Goal: Task Accomplishment & Management: Manage account settings

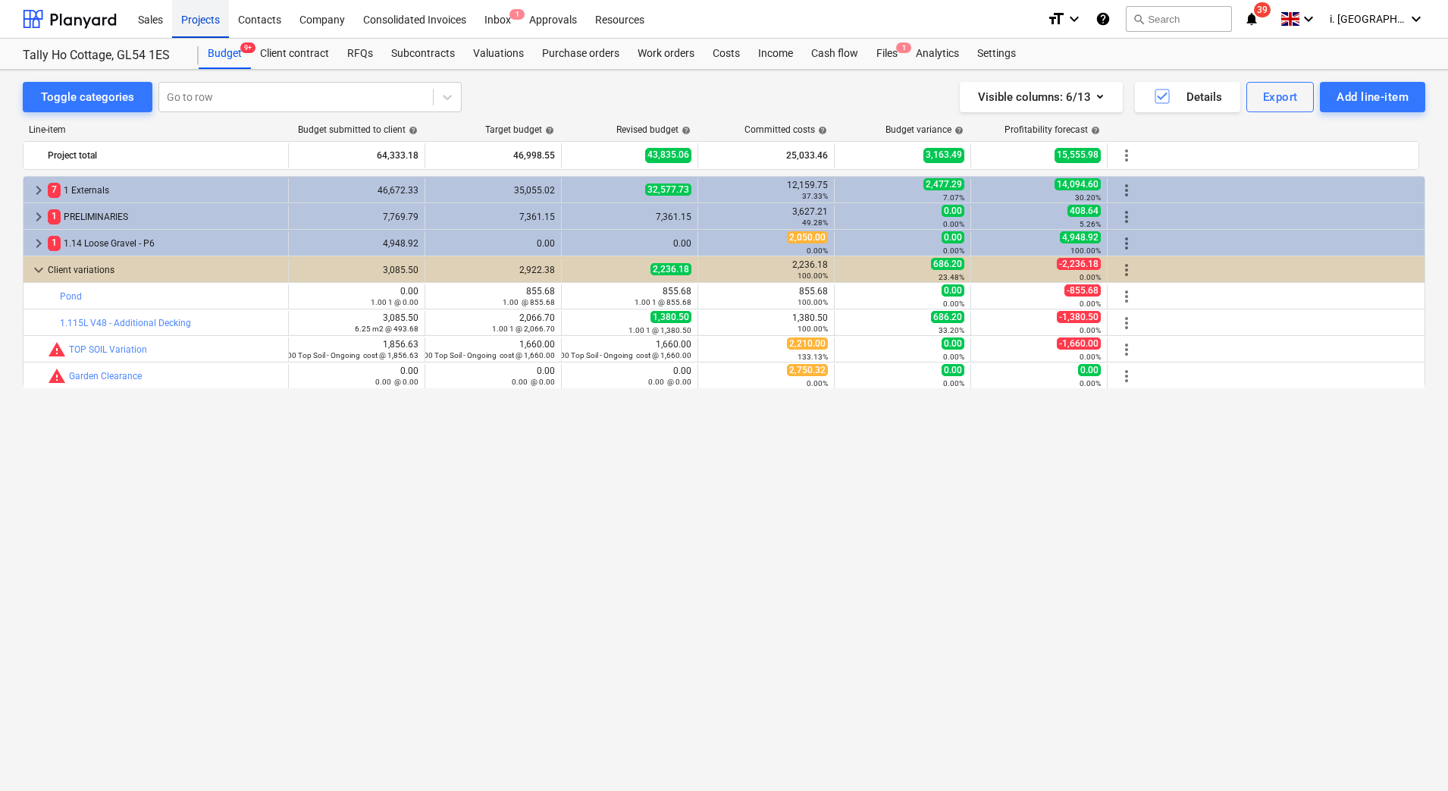
click at [215, 20] on div "Projects" at bounding box center [200, 18] width 57 height 39
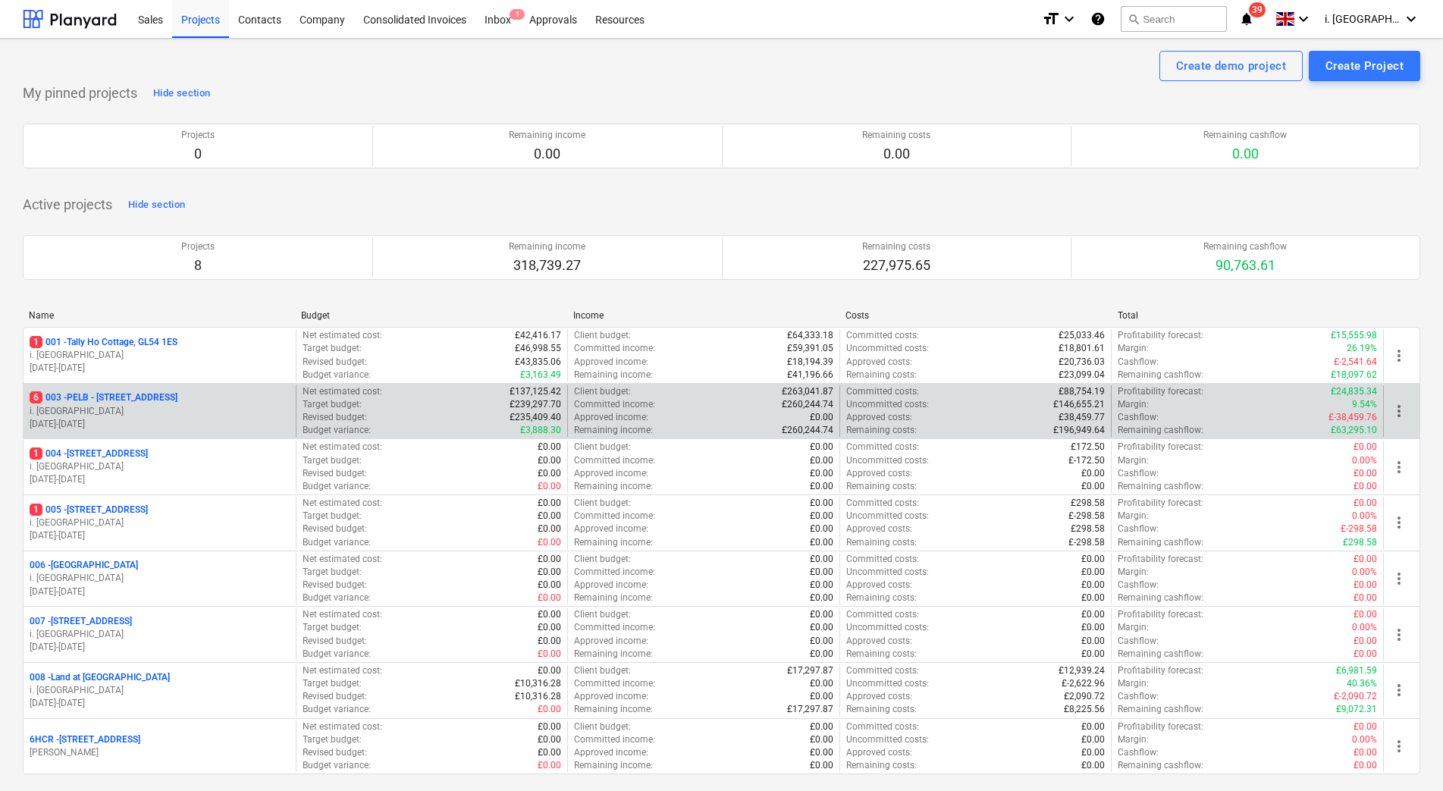
click at [124, 397] on p "6 003 - PELB - [GEOGRAPHIC_DATA], [GEOGRAPHIC_DATA], GL2 7NE" at bounding box center [104, 397] width 148 height 13
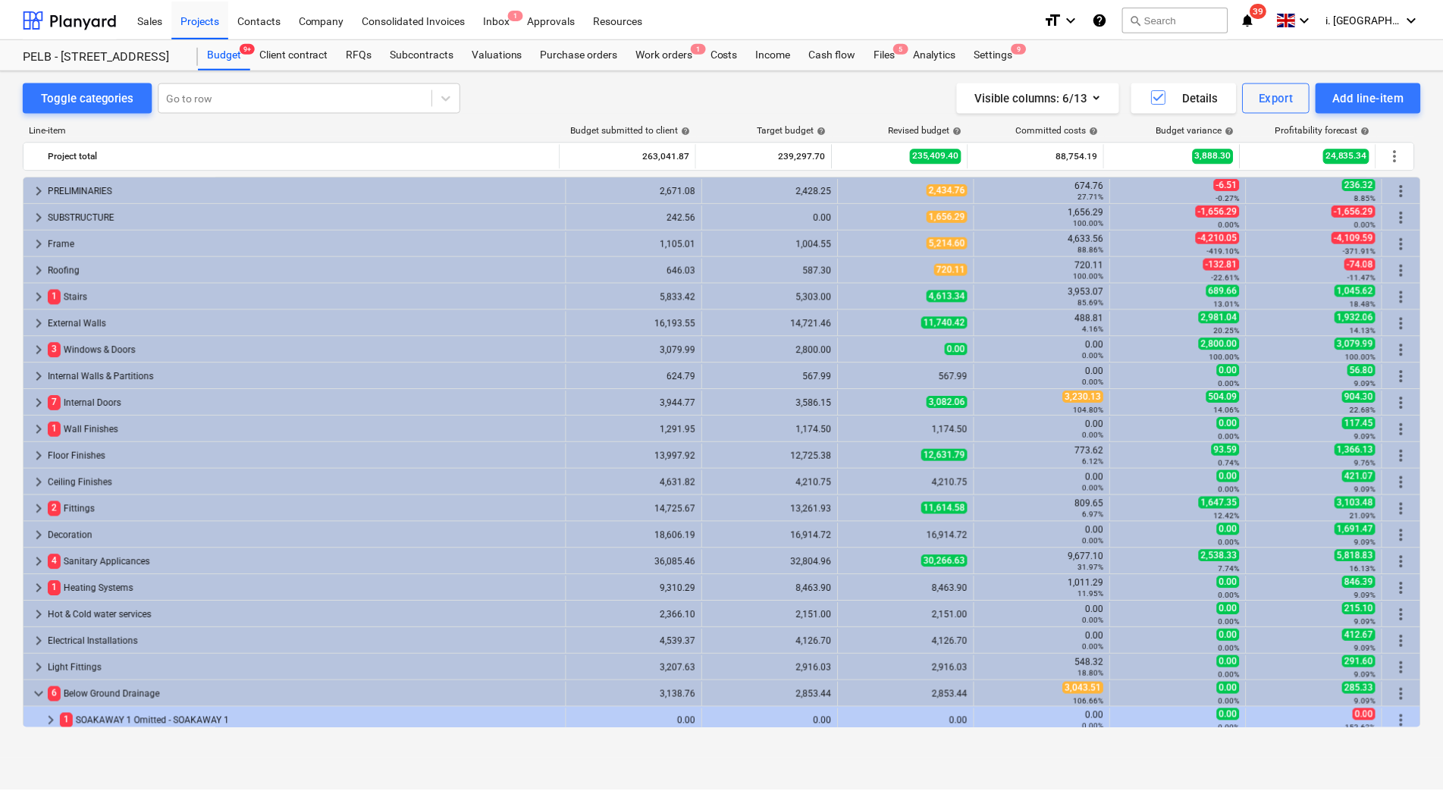
scroll to position [370, 0]
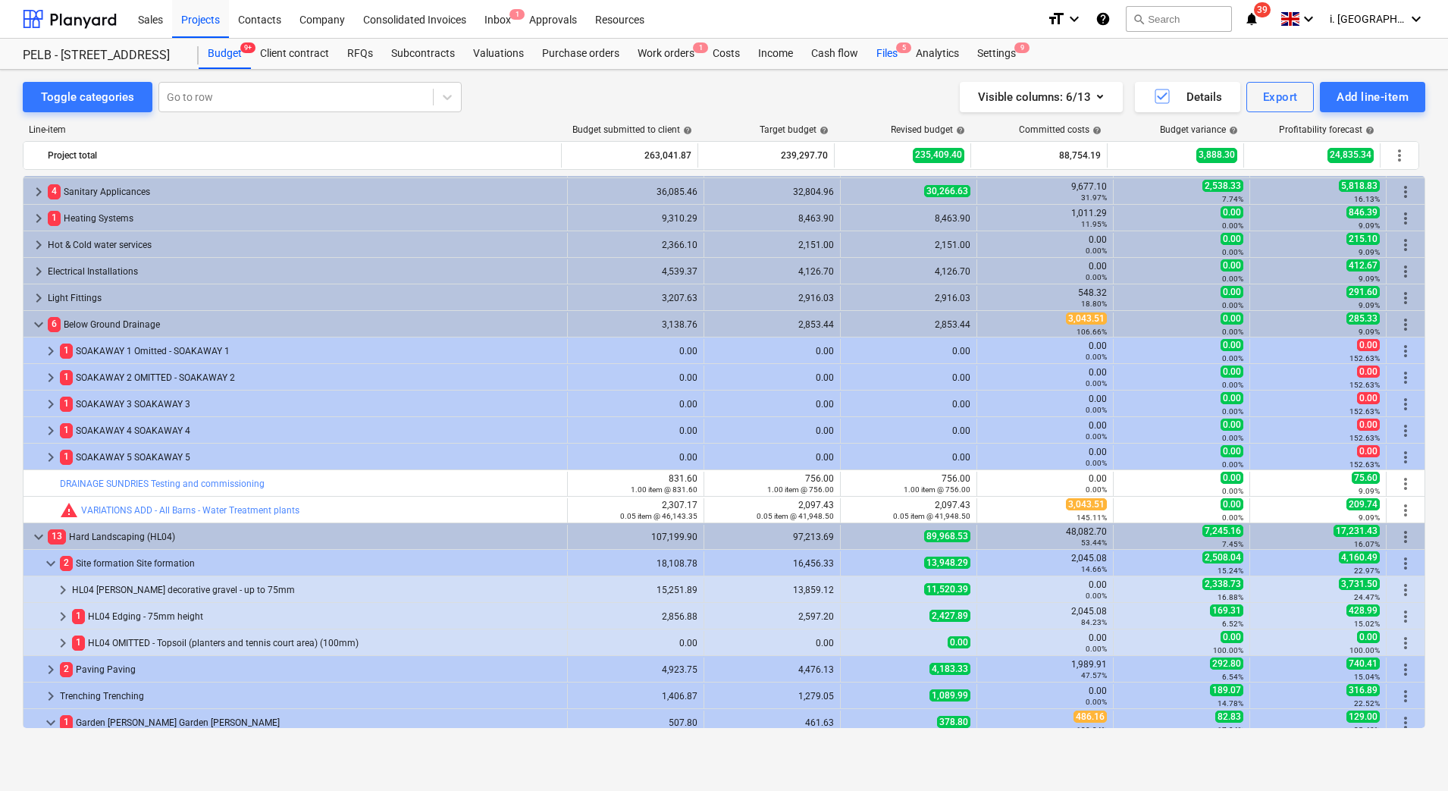
drag, startPoint x: 888, startPoint y: 43, endPoint x: 898, endPoint y: 62, distance: 21.7
click at [889, 45] on div "Files 5" at bounding box center [886, 54] width 39 height 30
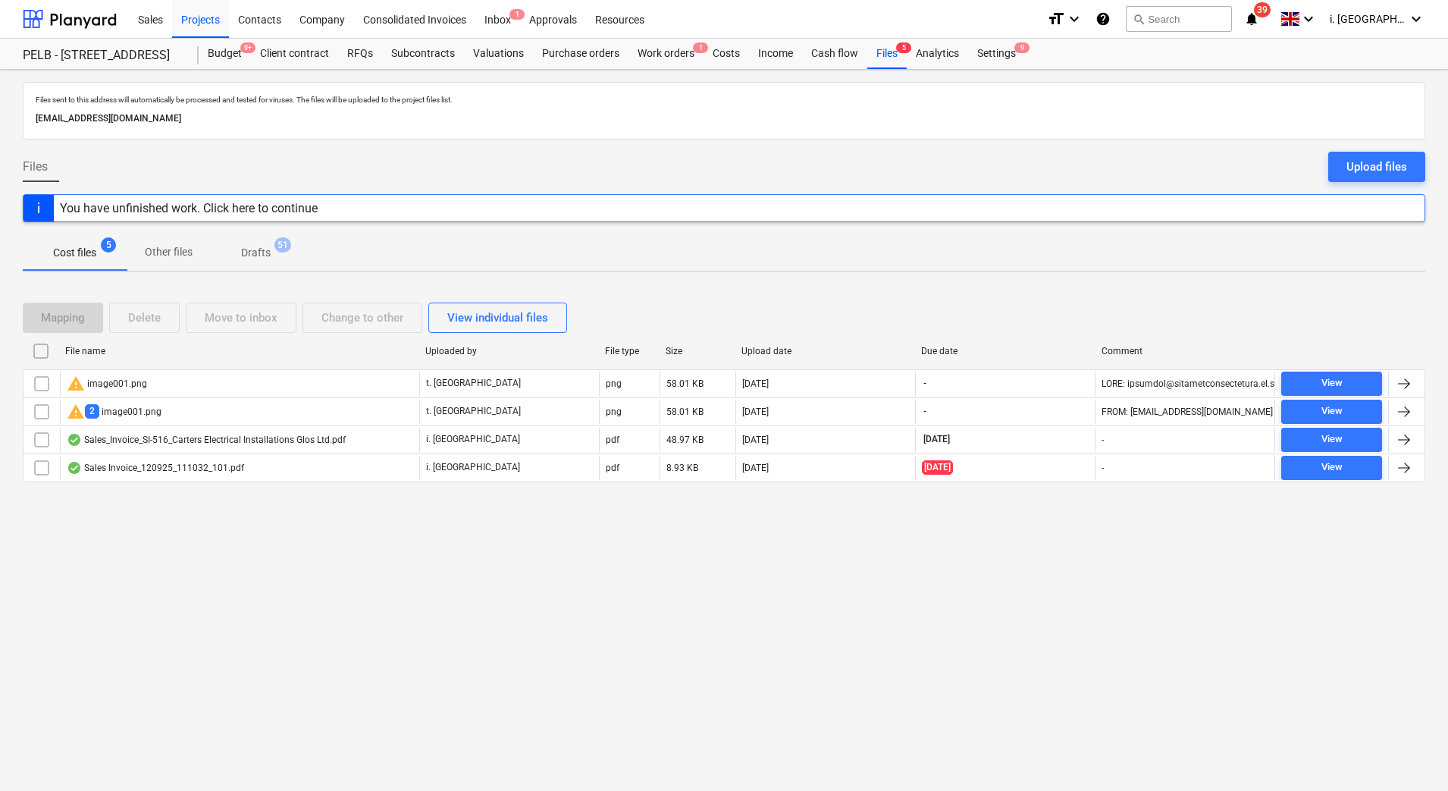
click at [1344, 169] on button "Upload files" at bounding box center [1376, 167] width 97 height 30
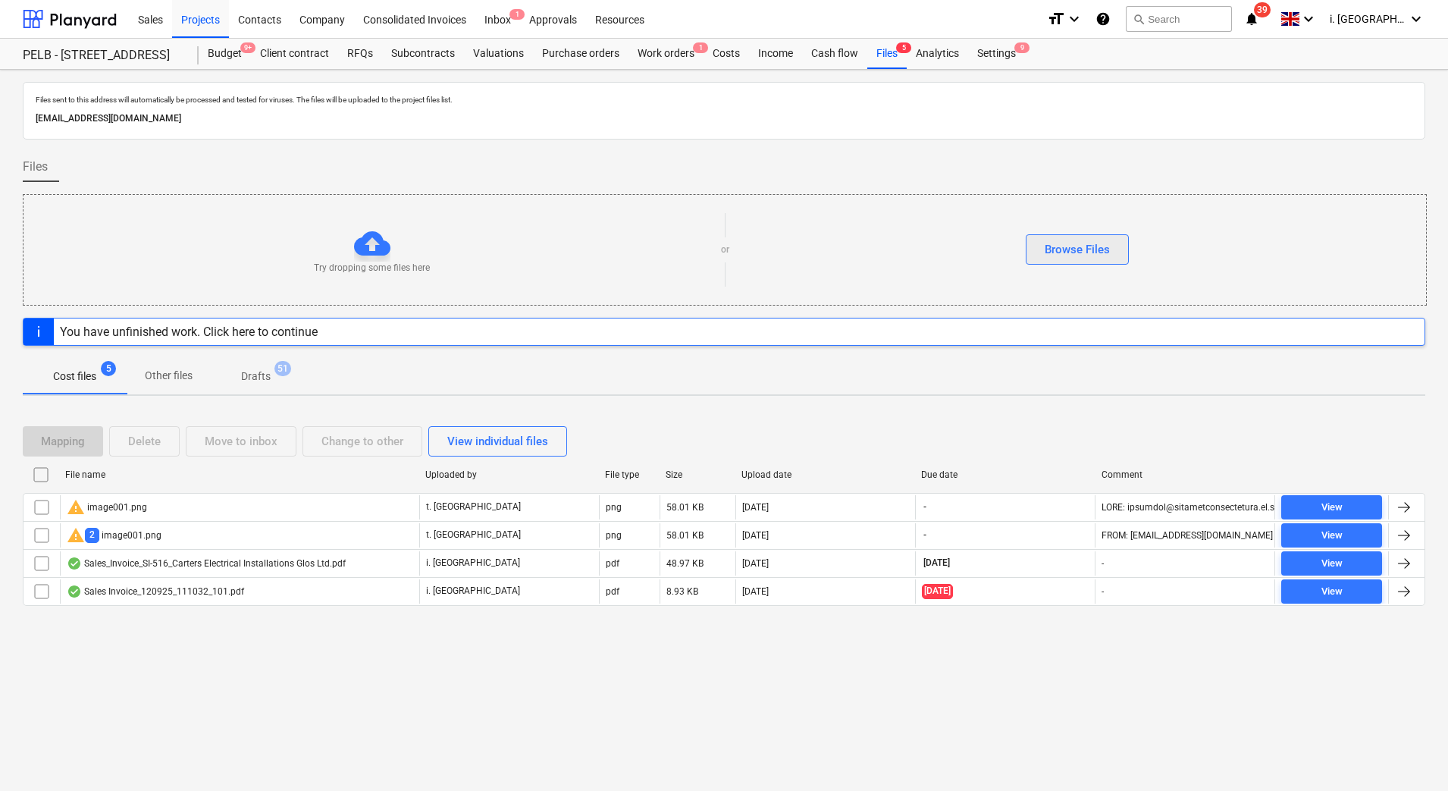
click at [1104, 248] on div "Browse Files" at bounding box center [1077, 250] width 65 height 20
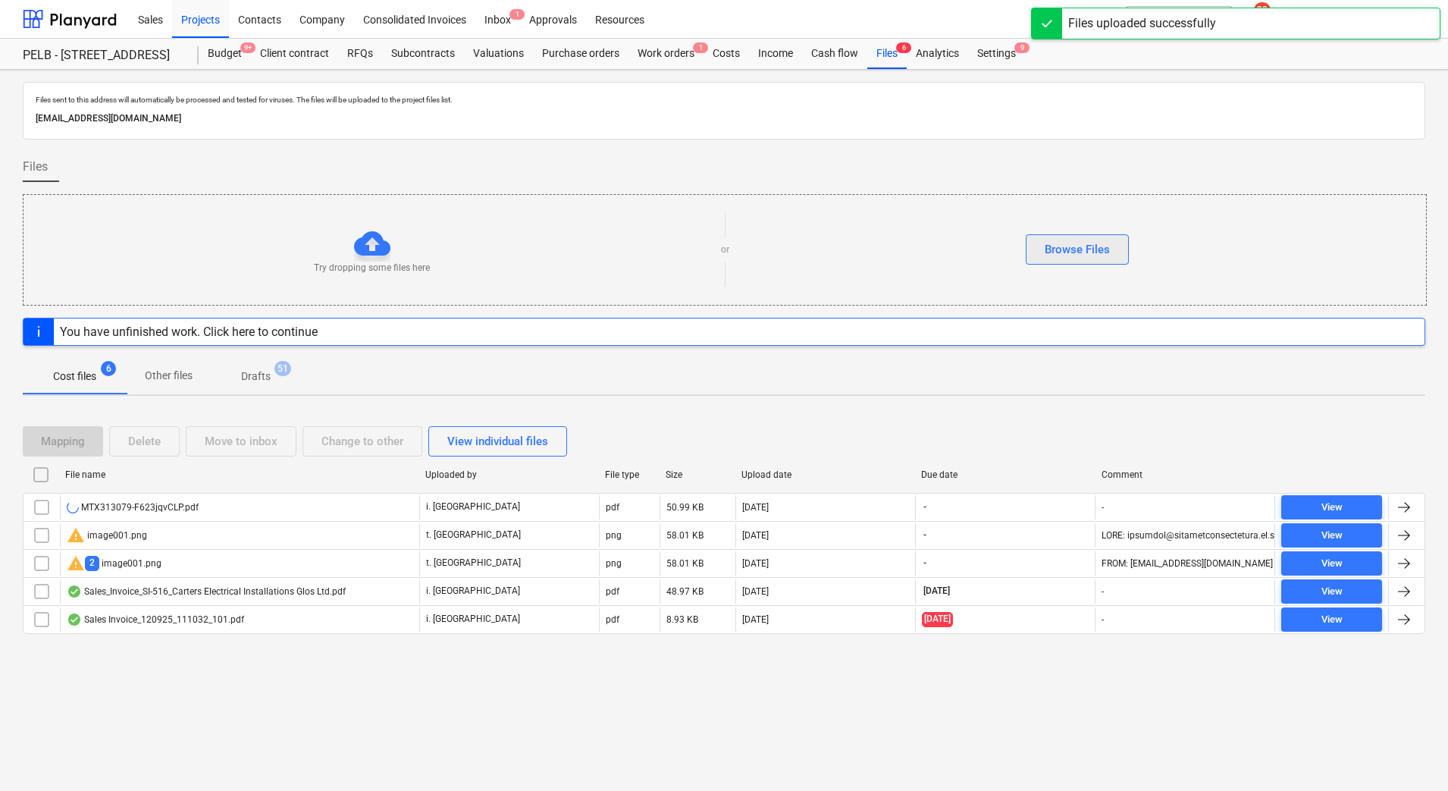
click at [1124, 257] on button "Browse Files" at bounding box center [1077, 249] width 103 height 30
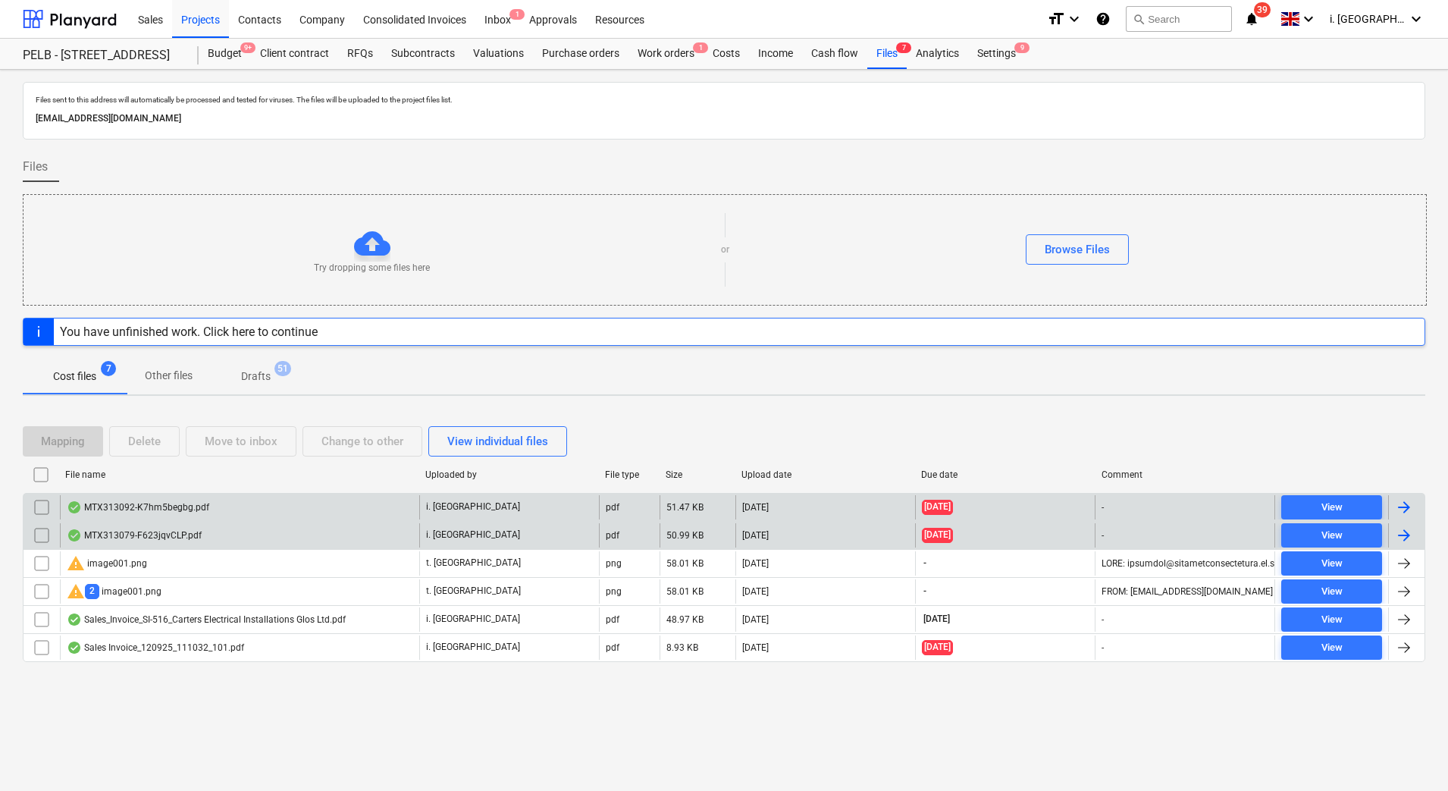
click at [42, 509] on input "checkbox" at bounding box center [42, 507] width 24 height 24
click at [69, 440] on div "Mapping" at bounding box center [63, 441] width 44 height 20
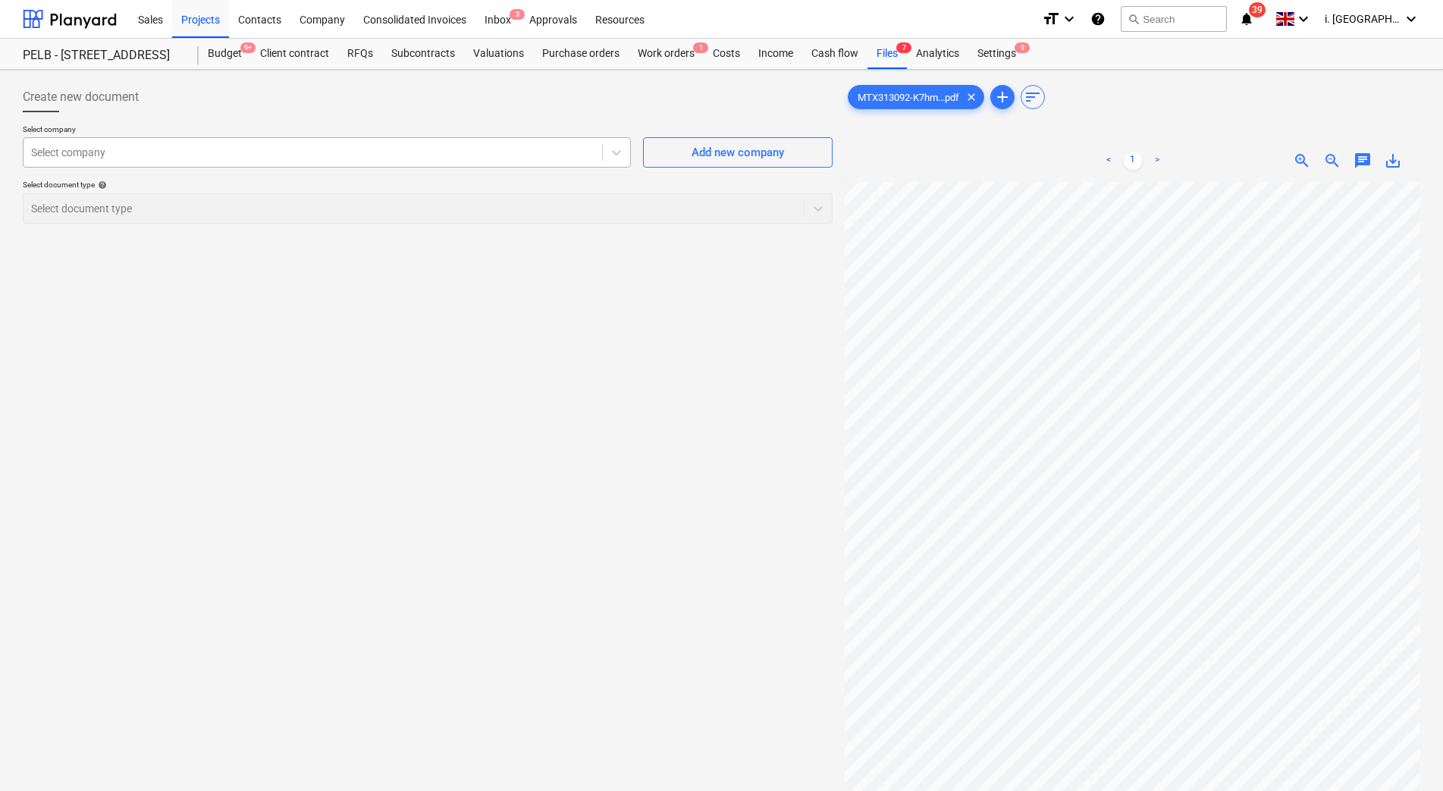
click at [341, 166] on div "Select company" at bounding box center [327, 152] width 608 height 30
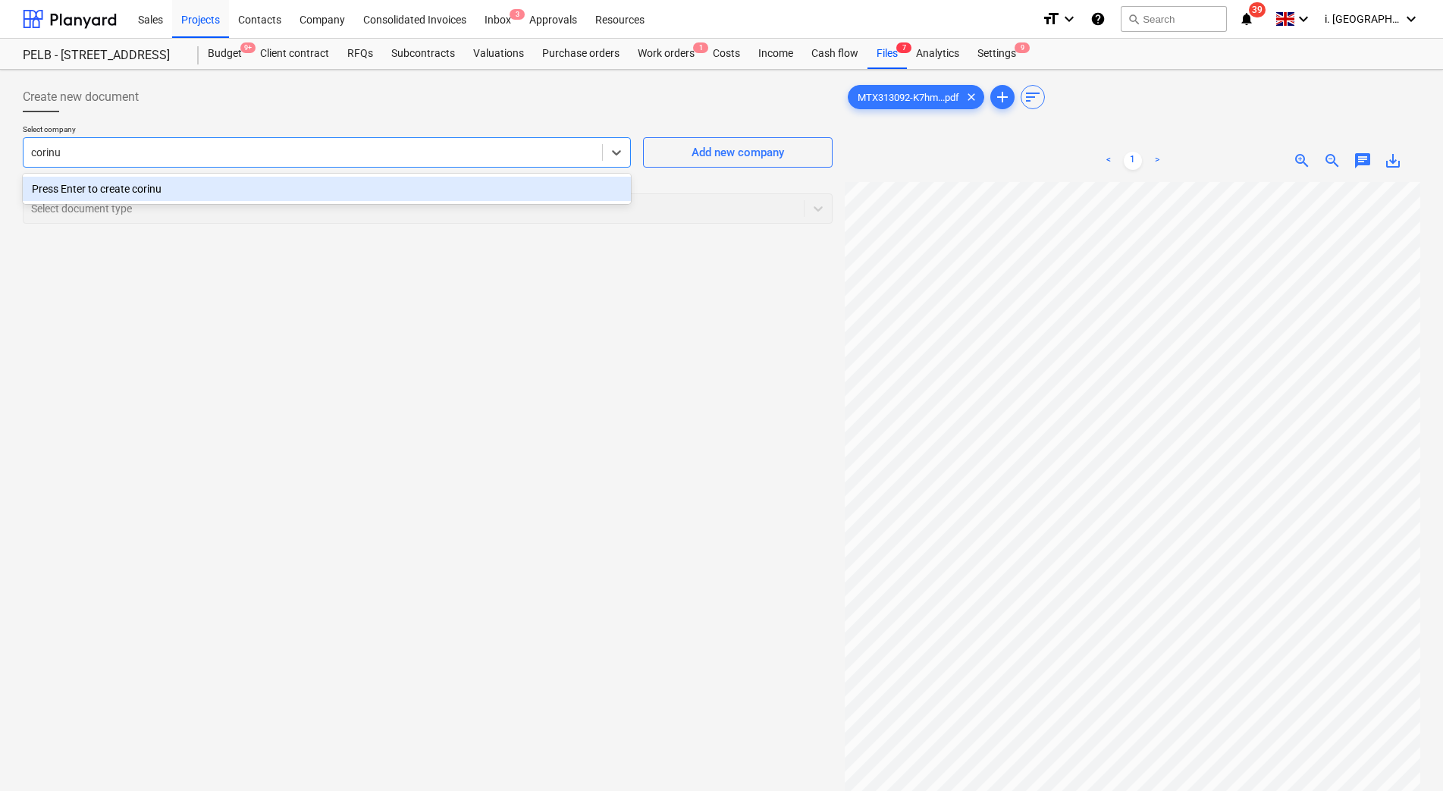
type input "corin"
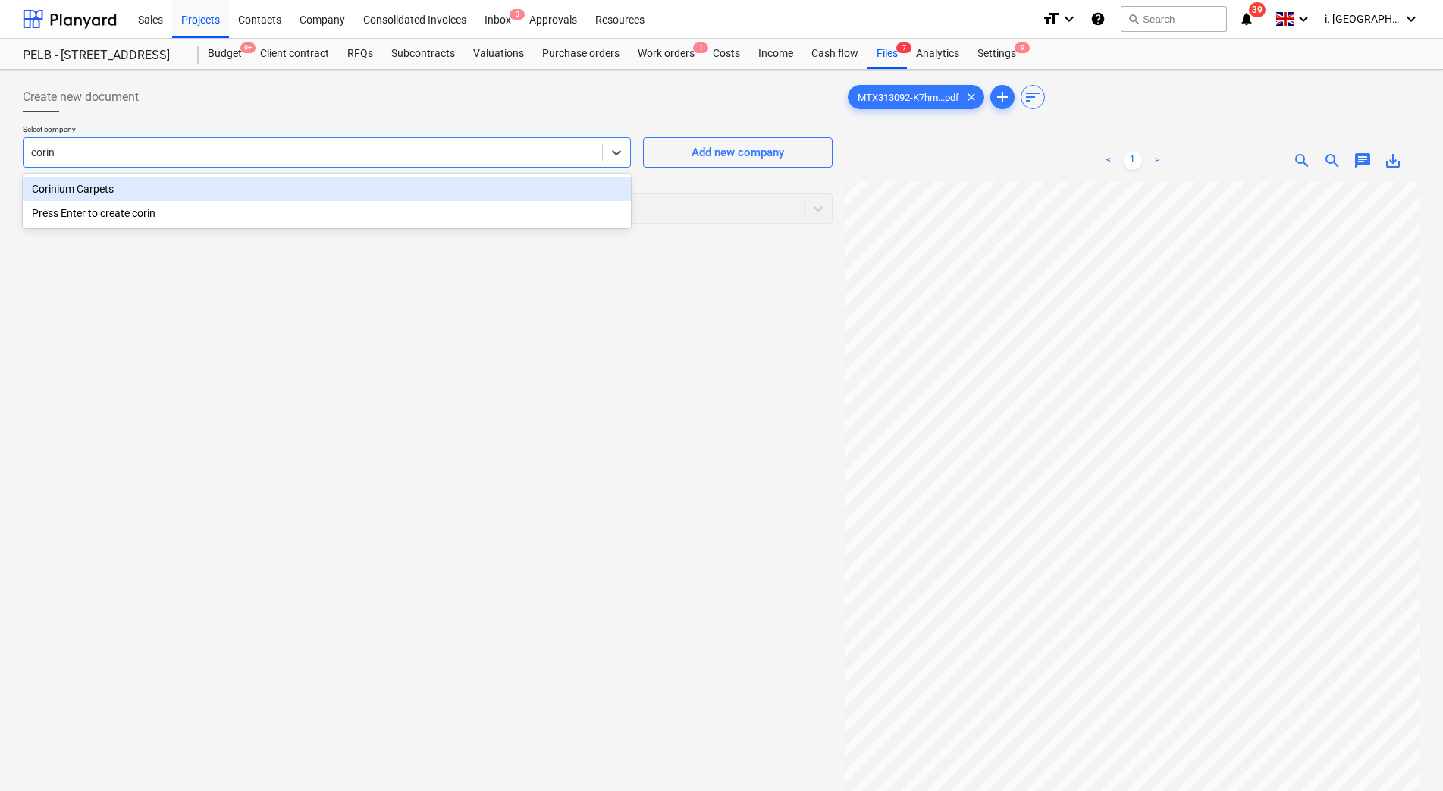
click at [317, 187] on div "Corinium Carpets" at bounding box center [327, 189] width 608 height 24
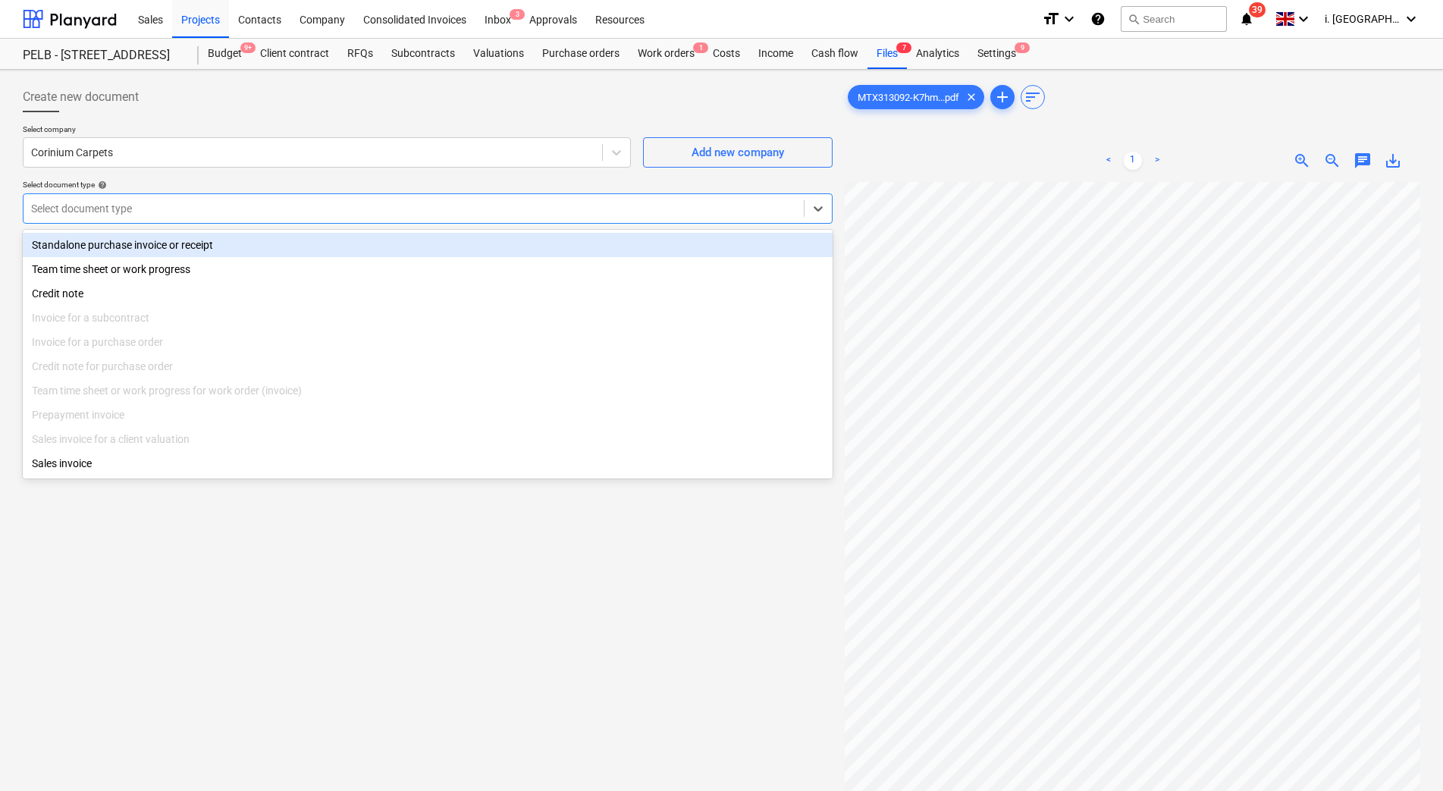
click at [437, 205] on div at bounding box center [413, 208] width 765 height 15
click at [410, 247] on div "Standalone purchase invoice or receipt" at bounding box center [428, 245] width 810 height 24
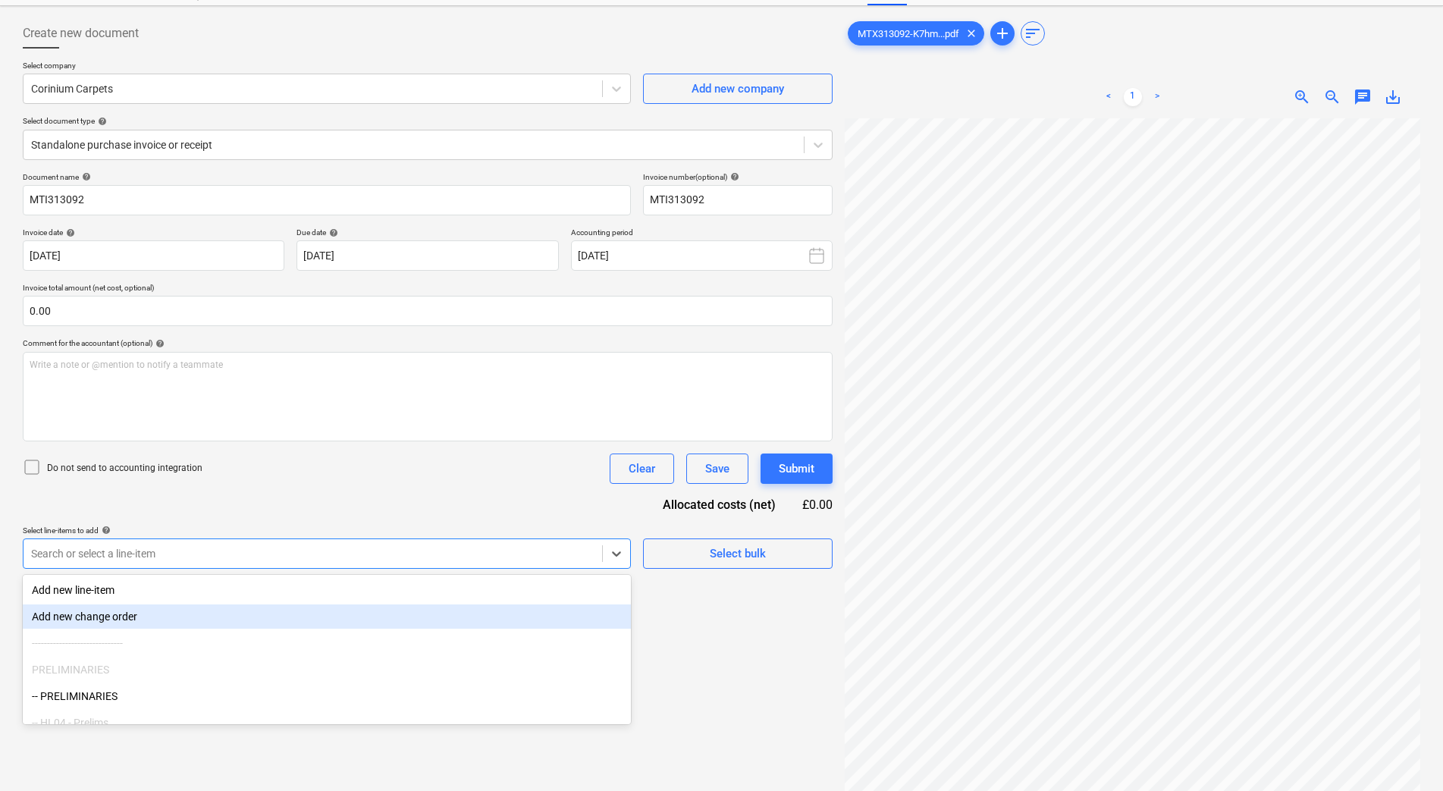
click at [450, 625] on body "Sales Projects Contacts Company Consolidated Invoices Inbox 3 Approvals Resourc…" at bounding box center [721, 331] width 1443 height 791
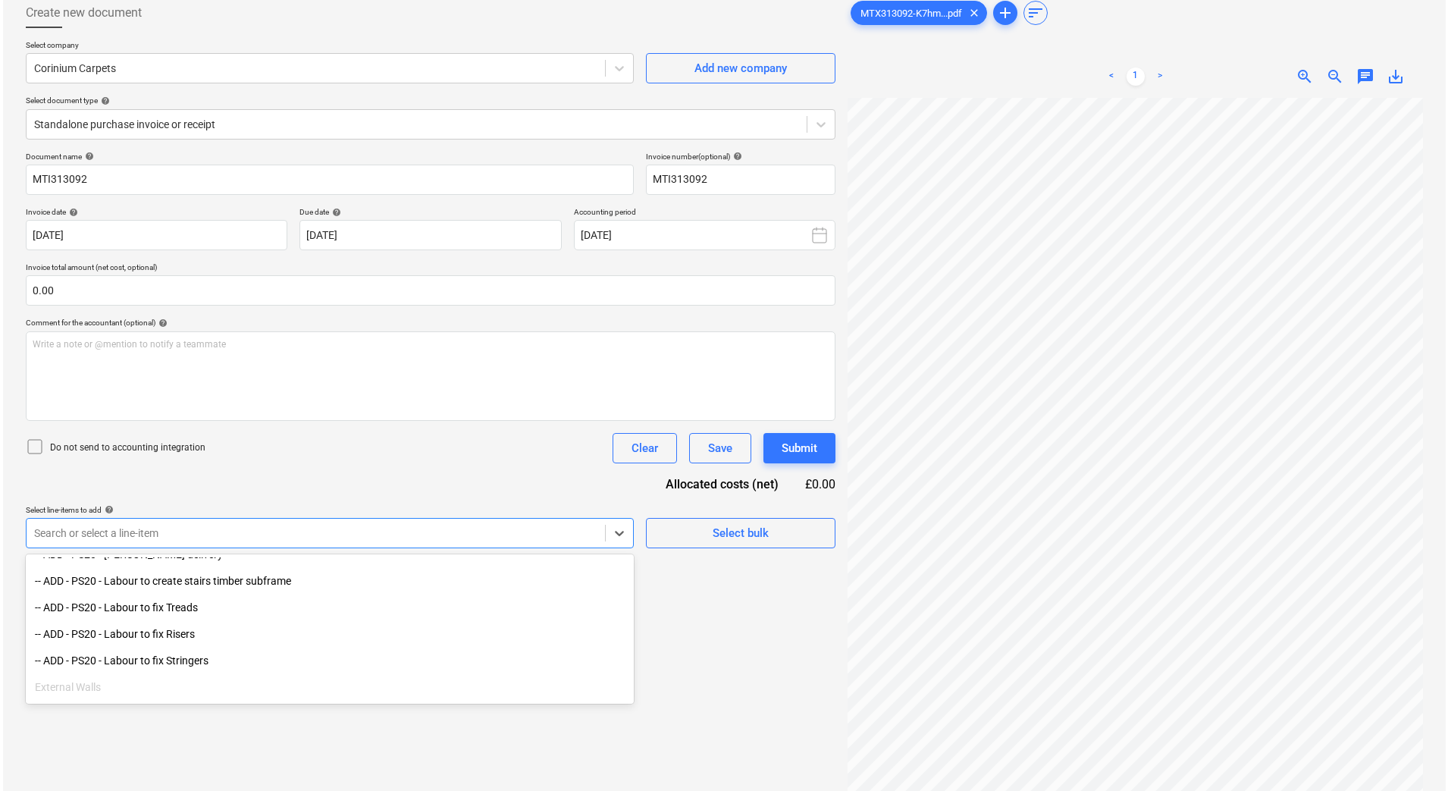
scroll to position [768, 0]
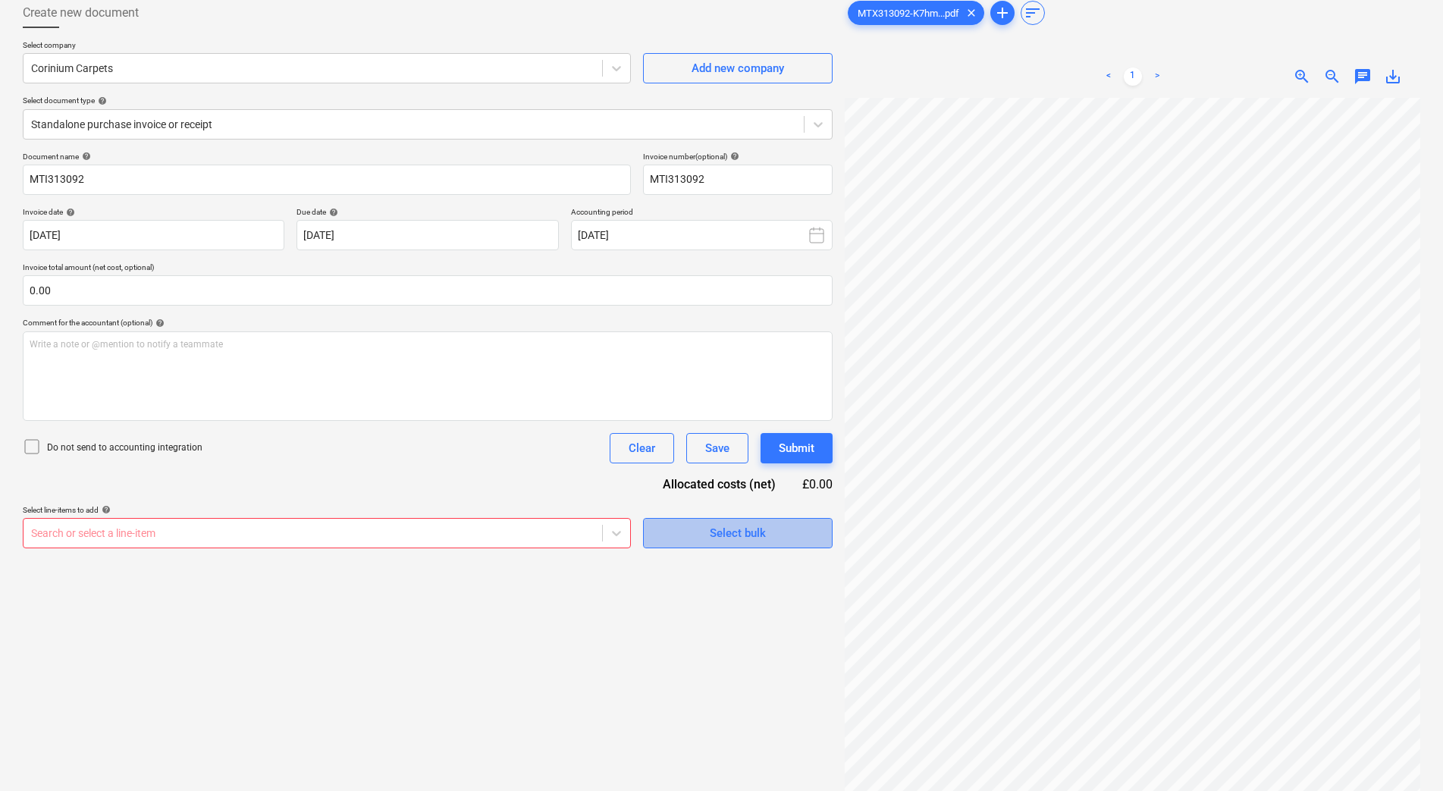
click at [693, 528] on span "Select bulk" at bounding box center [738, 533] width 152 height 20
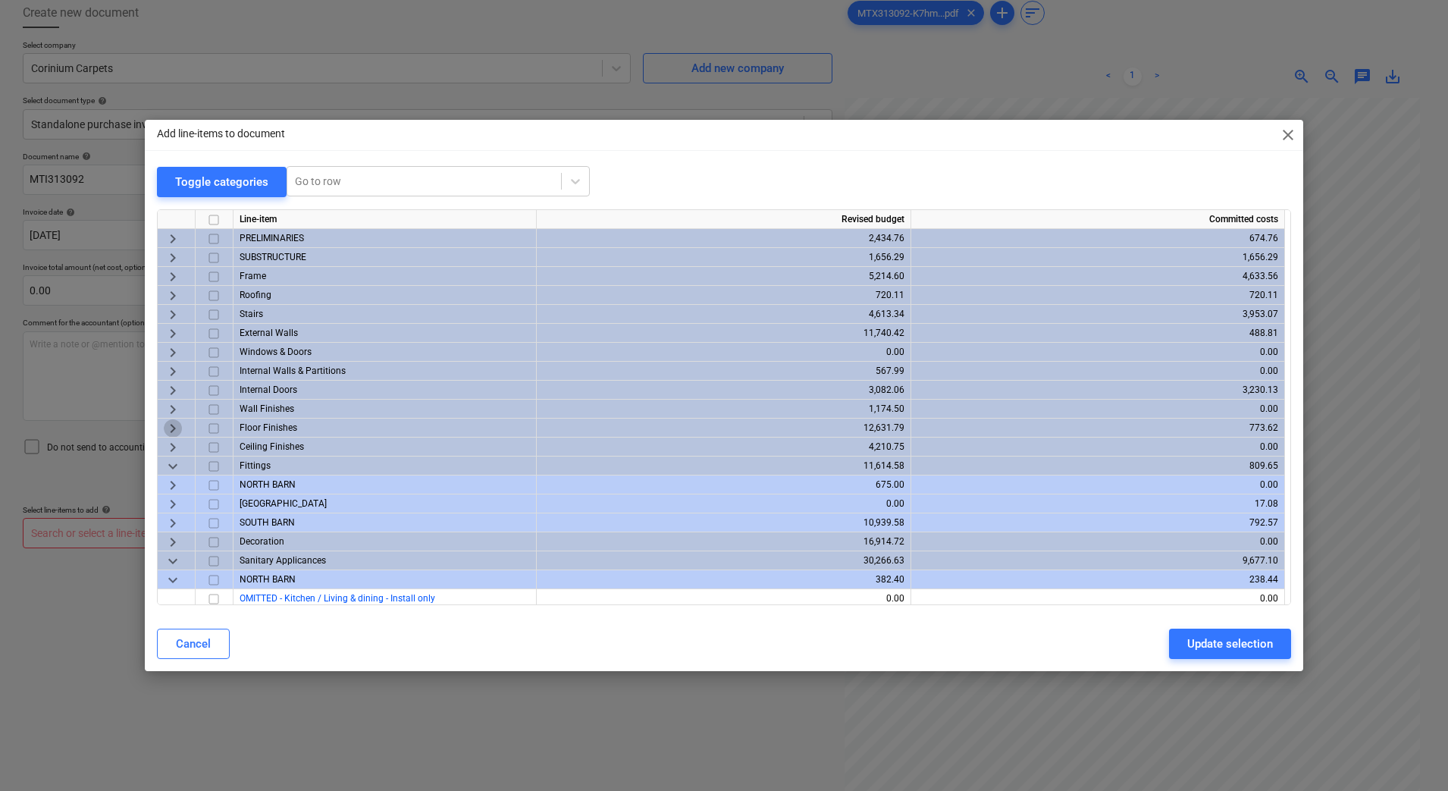
click at [170, 426] on span "keyboard_arrow_right" at bounding box center [173, 427] width 18 height 18
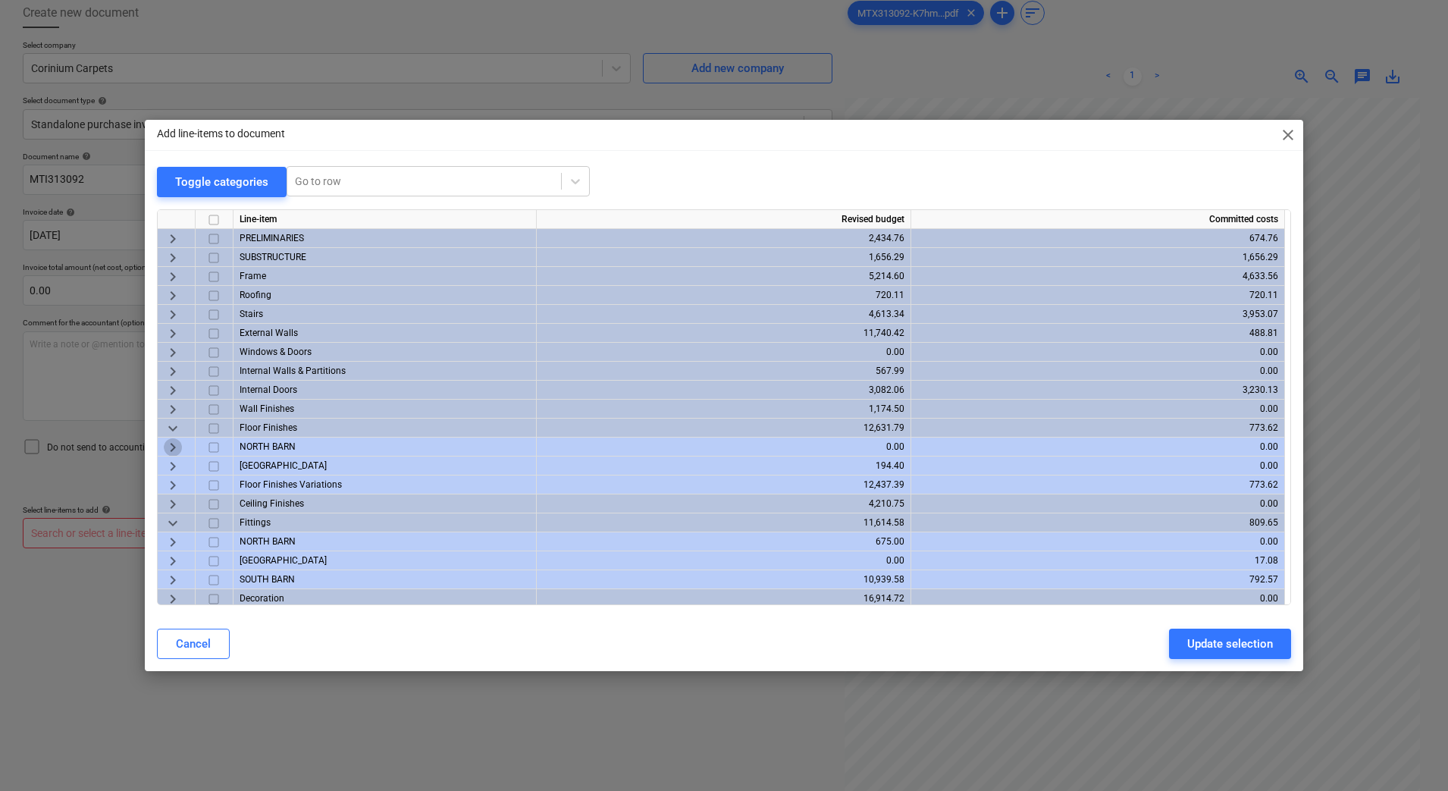
click at [172, 446] on span "keyboard_arrow_right" at bounding box center [173, 446] width 18 height 18
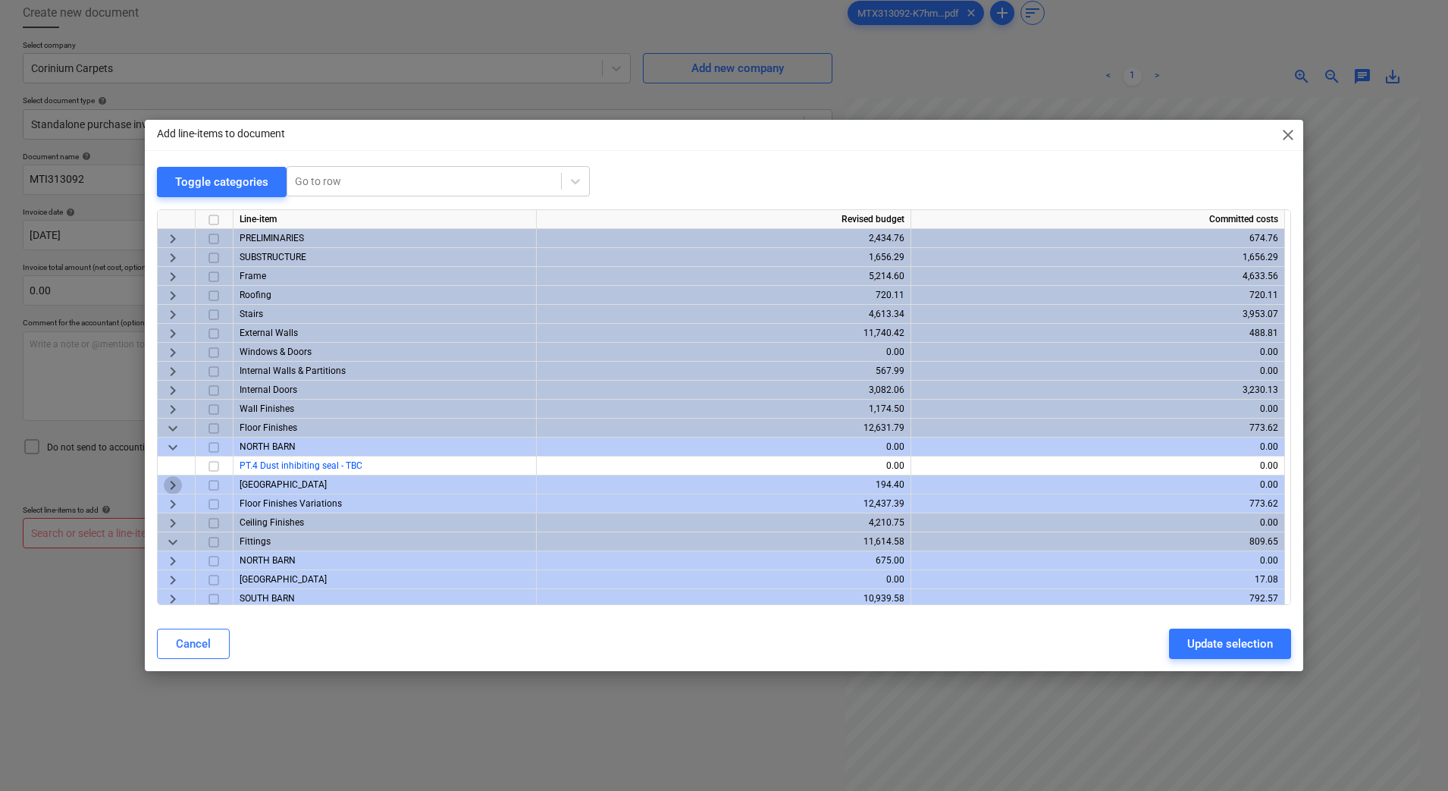
click at [171, 487] on span "keyboard_arrow_right" at bounding box center [173, 484] width 18 height 18
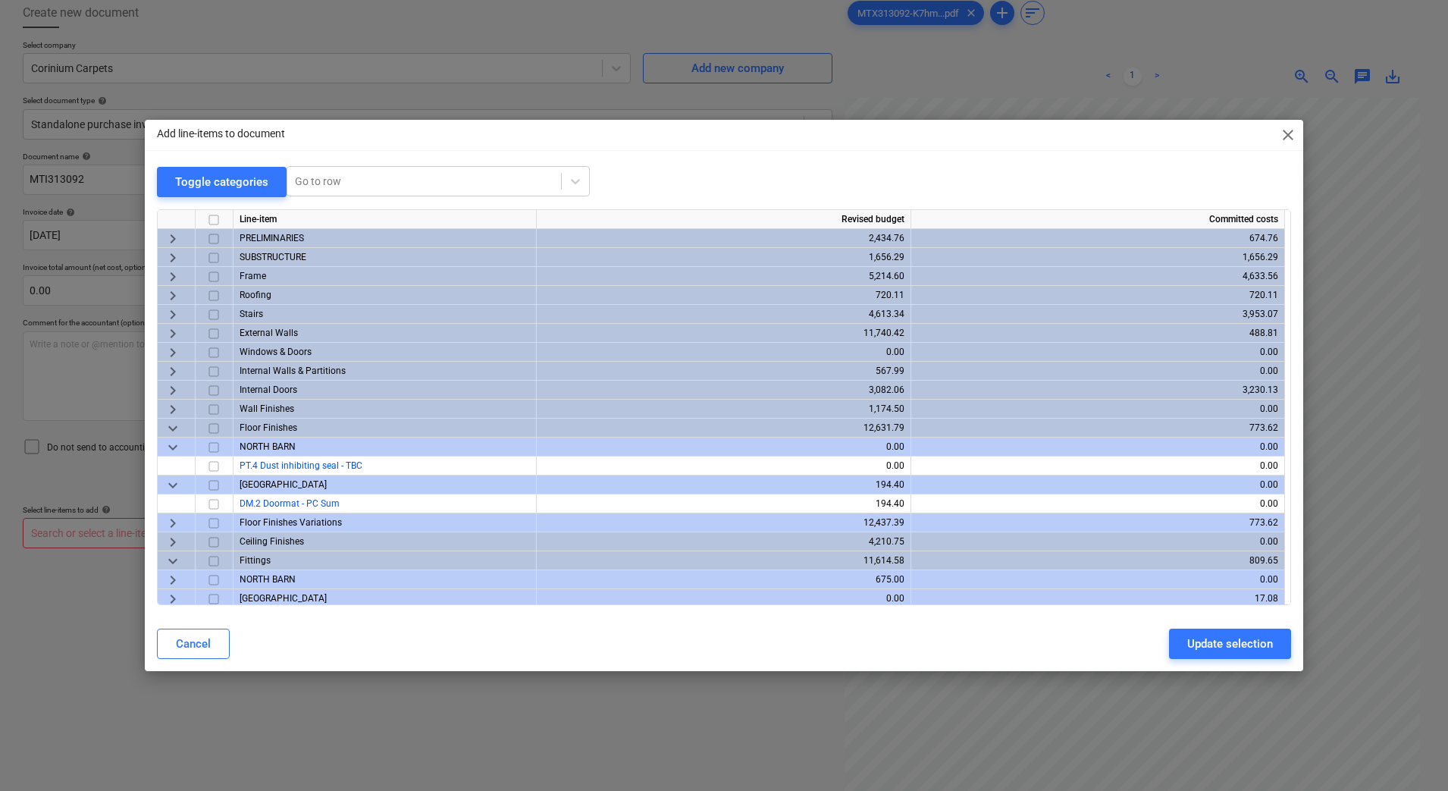
click at [174, 526] on span "keyboard_arrow_right" at bounding box center [173, 522] width 18 height 18
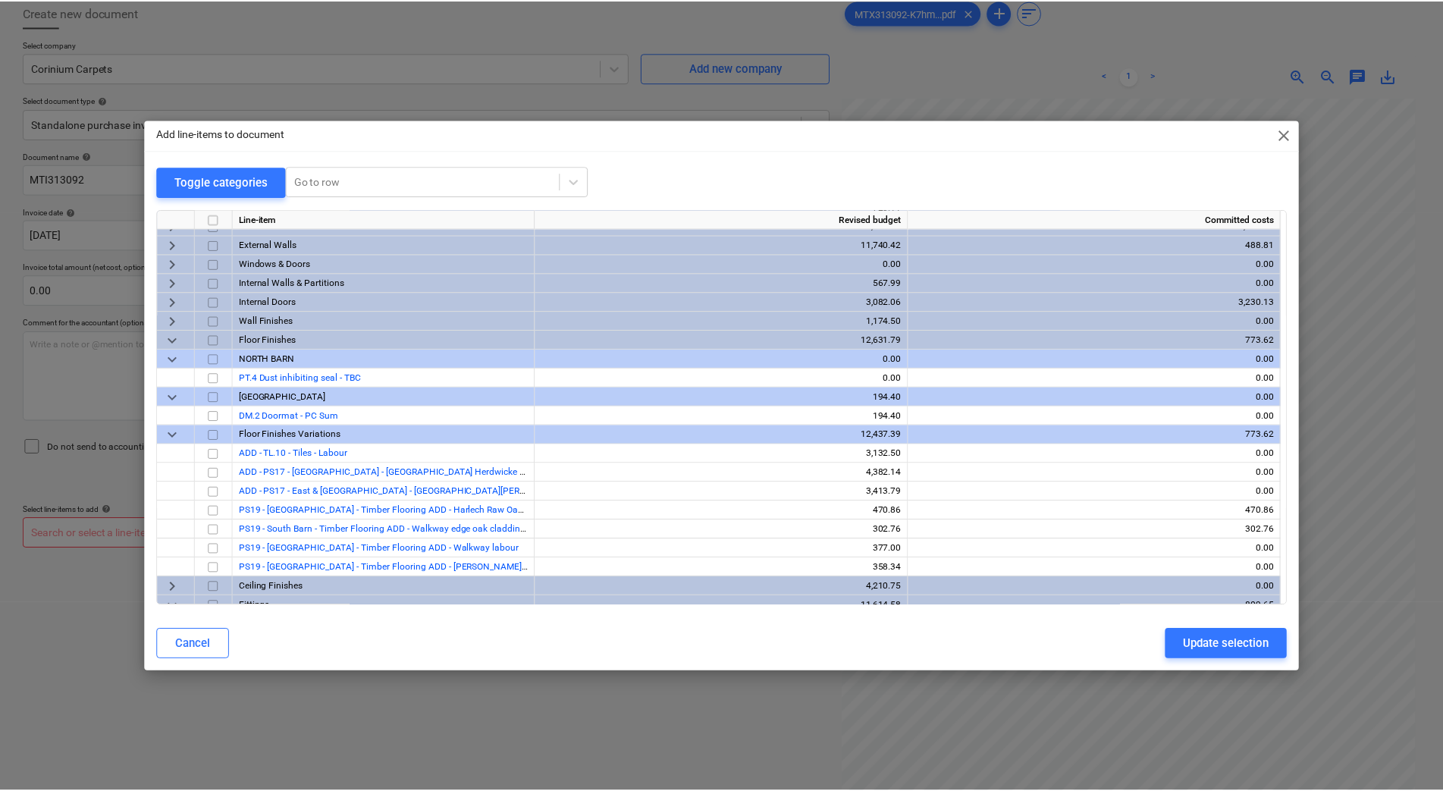
scroll to position [108, 0]
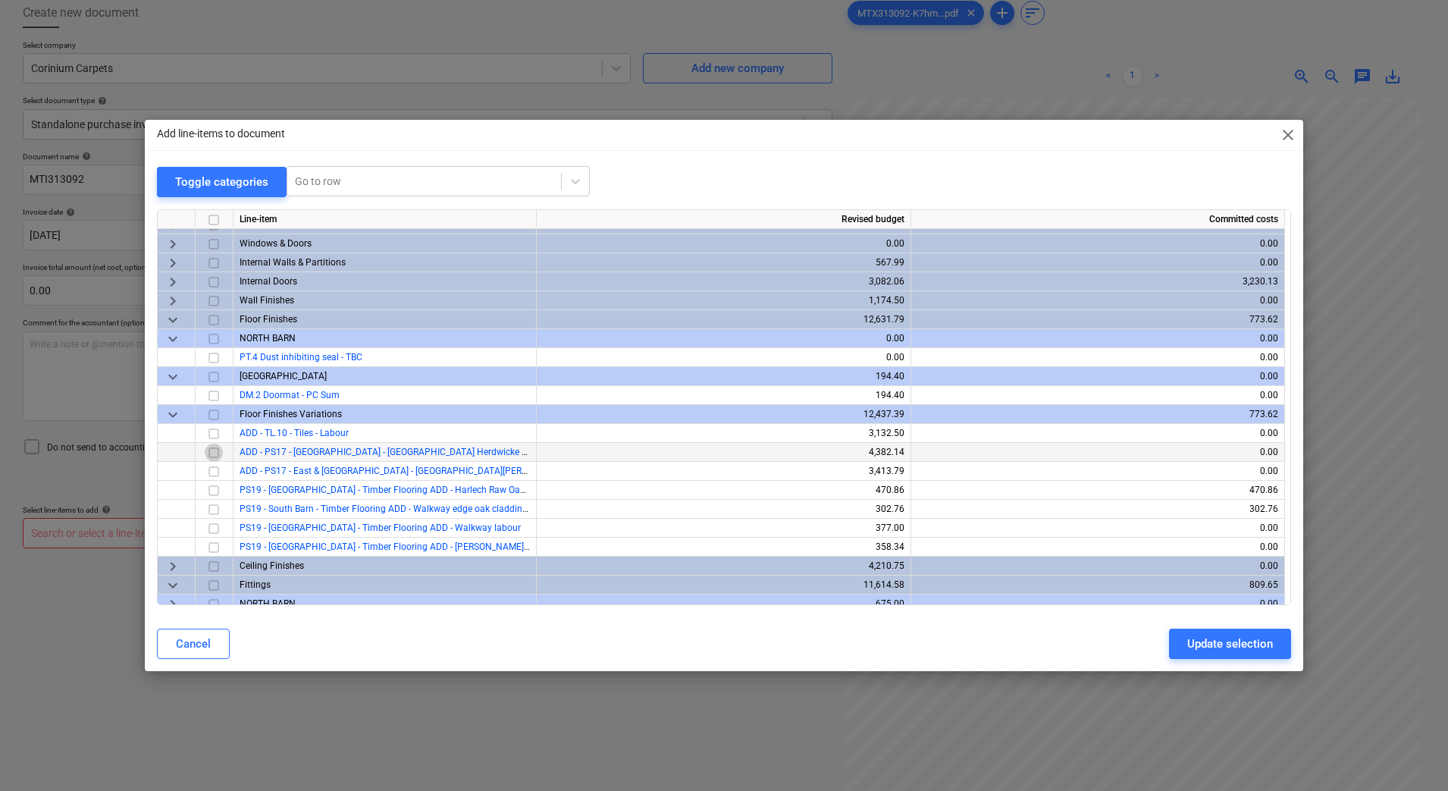
click at [211, 451] on input "checkbox" at bounding box center [214, 452] width 18 height 18
click at [215, 470] on input "checkbox" at bounding box center [214, 471] width 18 height 18
click at [1215, 642] on div "Update selection" at bounding box center [1230, 644] width 86 height 20
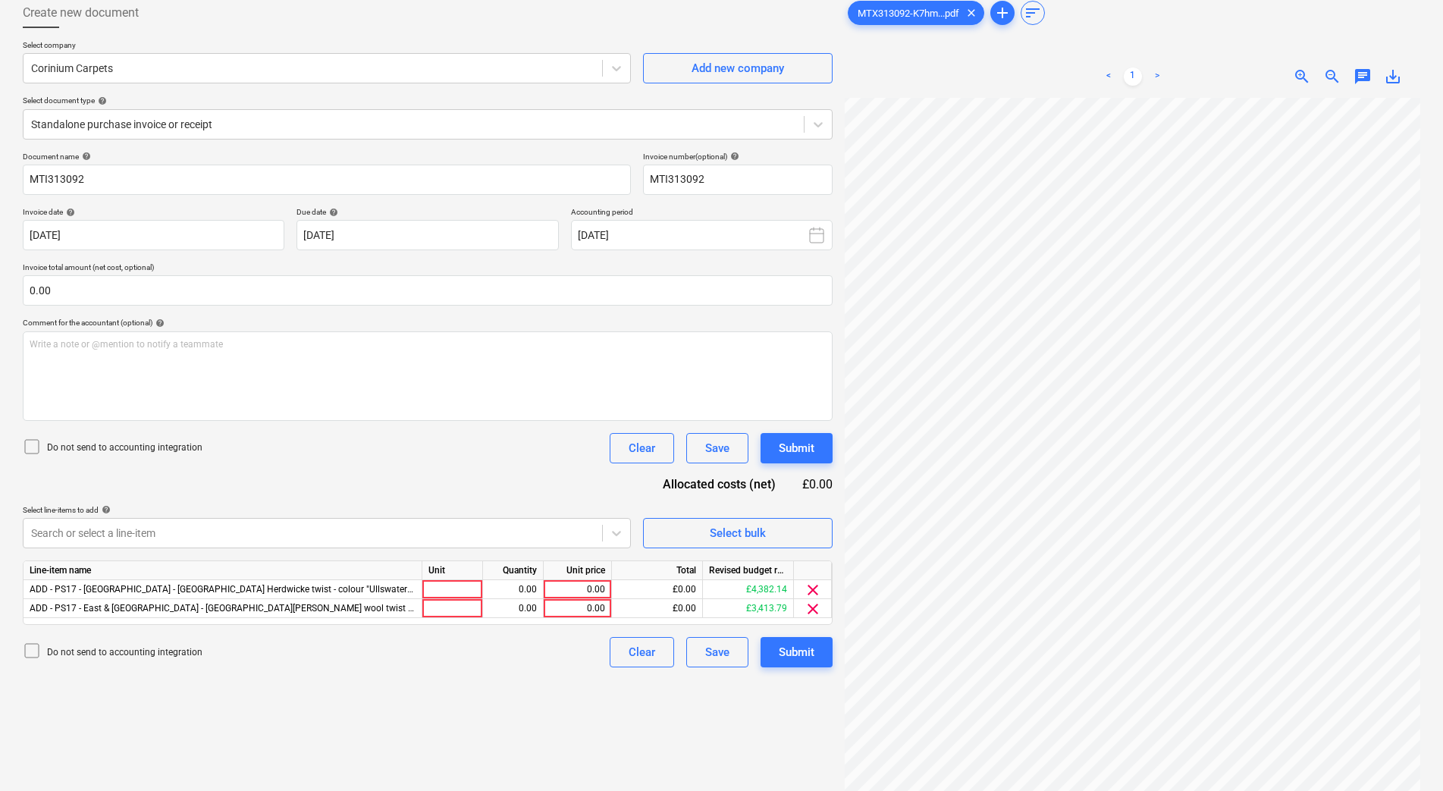
scroll to position [185, 0]
click at [472, 608] on div at bounding box center [452, 608] width 61 height 19
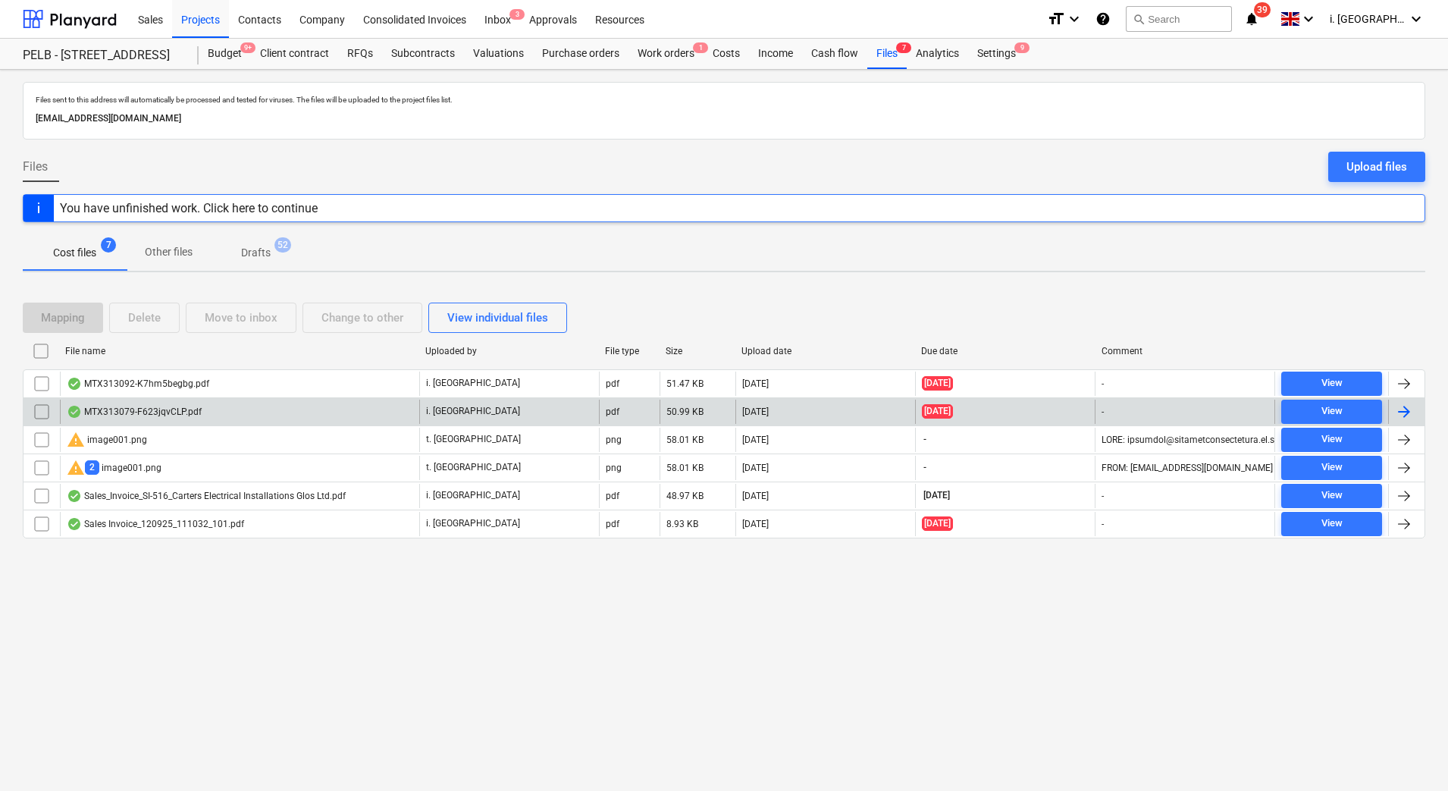
click at [143, 415] on div "MTX313079-F623jqvCLP.pdf" at bounding box center [134, 412] width 135 height 12
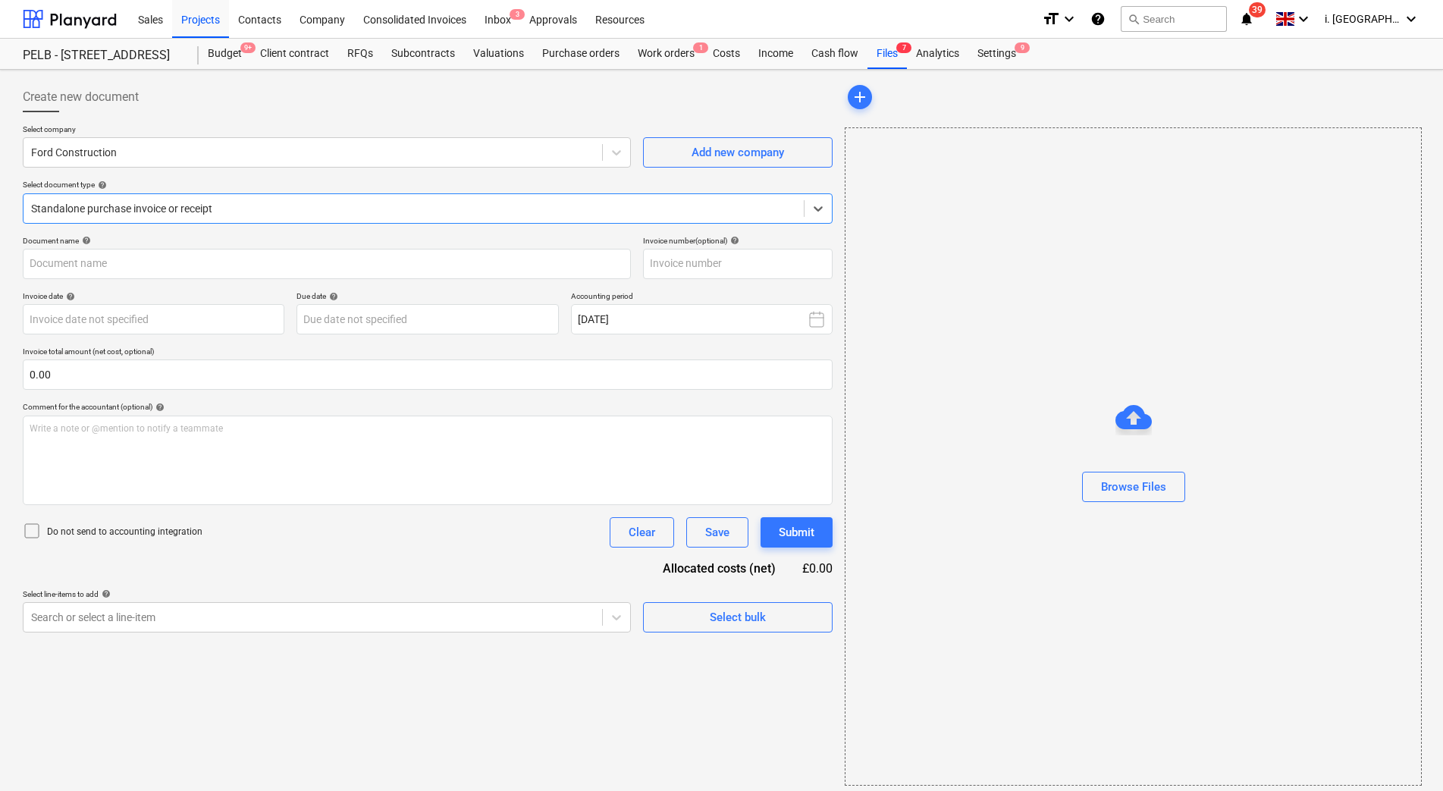
type input "MTI313079"
type input "[DATE]"
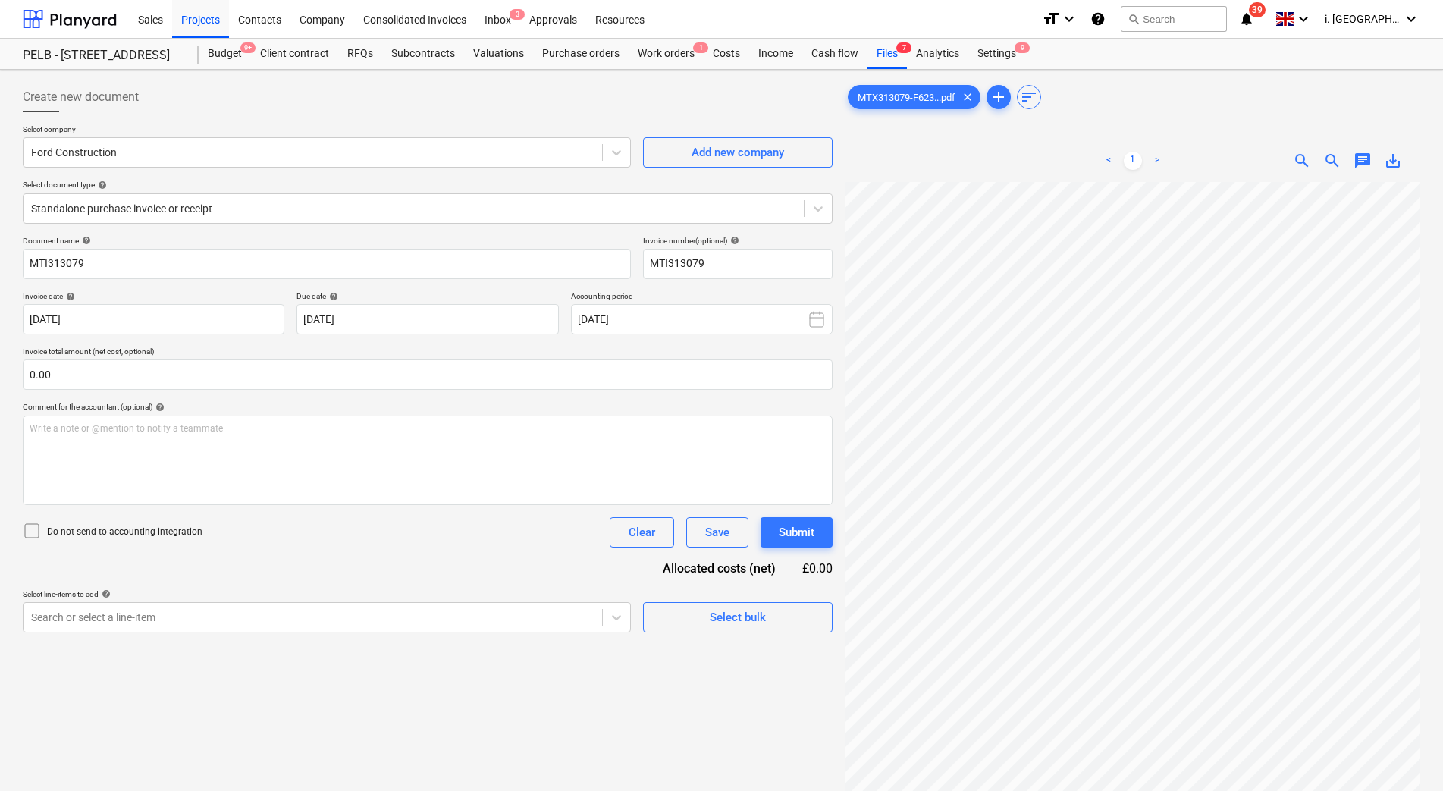
scroll to position [221, 110]
click at [1021, 176] on div "< 1 > zoom_in zoom_out chat 0 save_alt" at bounding box center [1132, 534] width 575 height 791
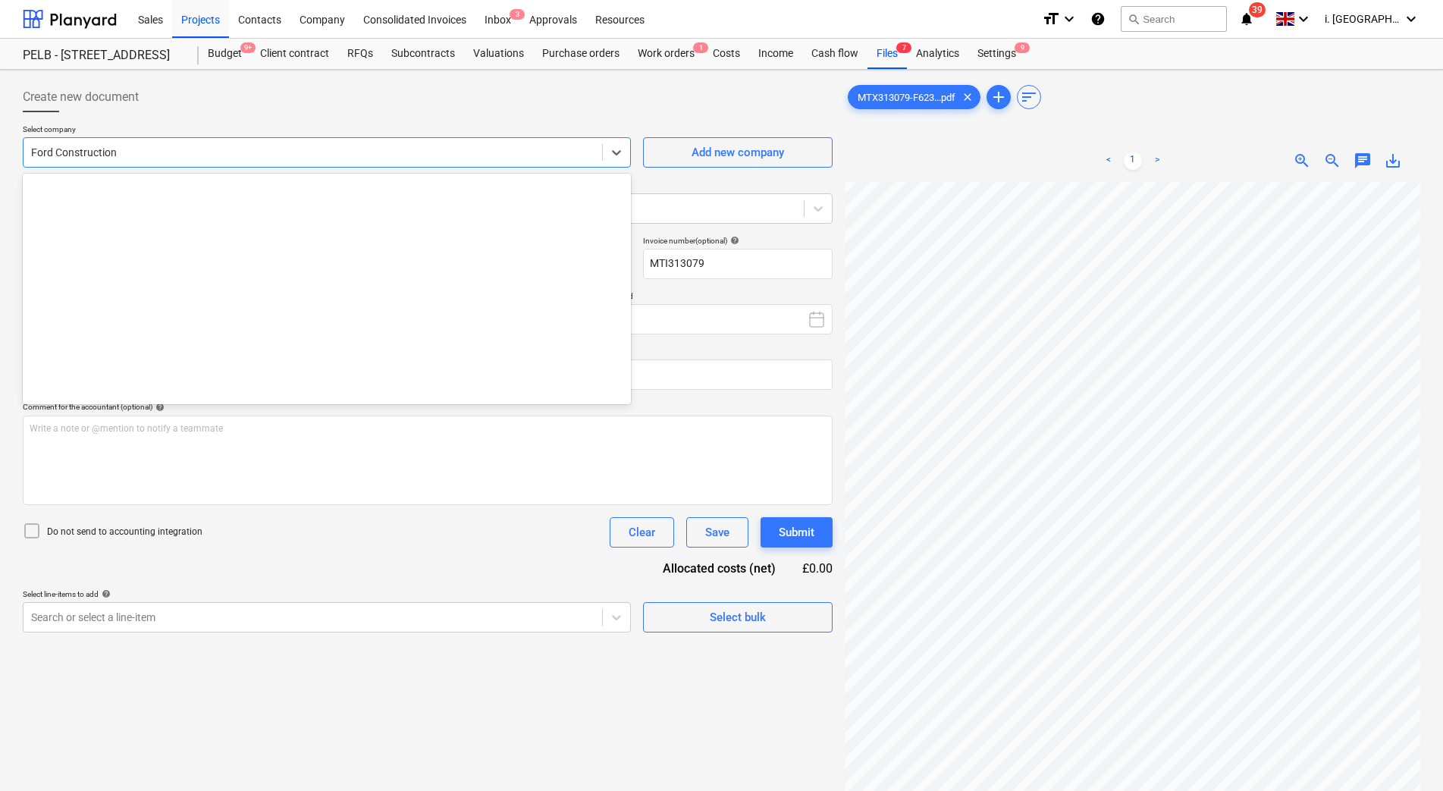
click at [268, 154] on div at bounding box center [312, 152] width 563 height 15
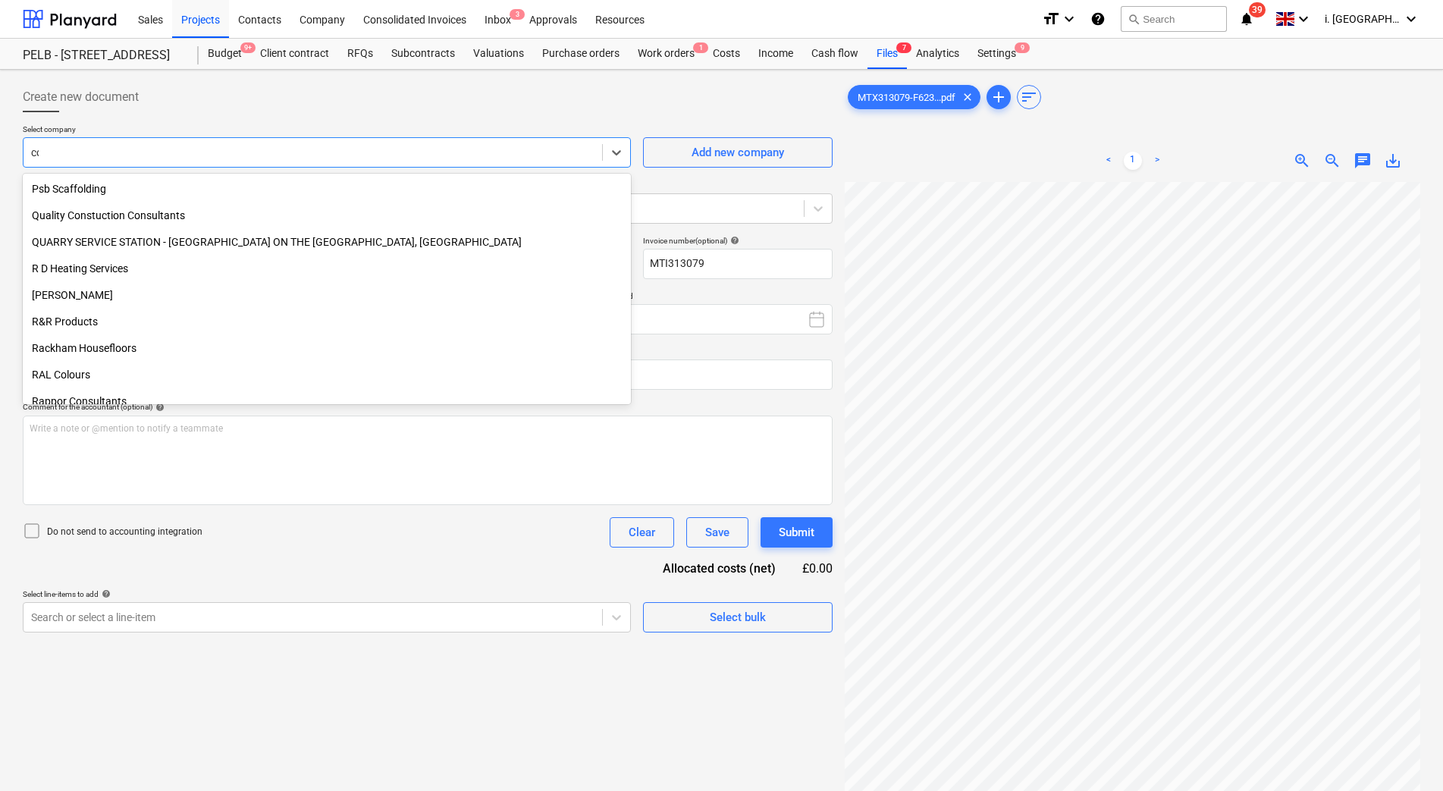
scroll to position [3196, 0]
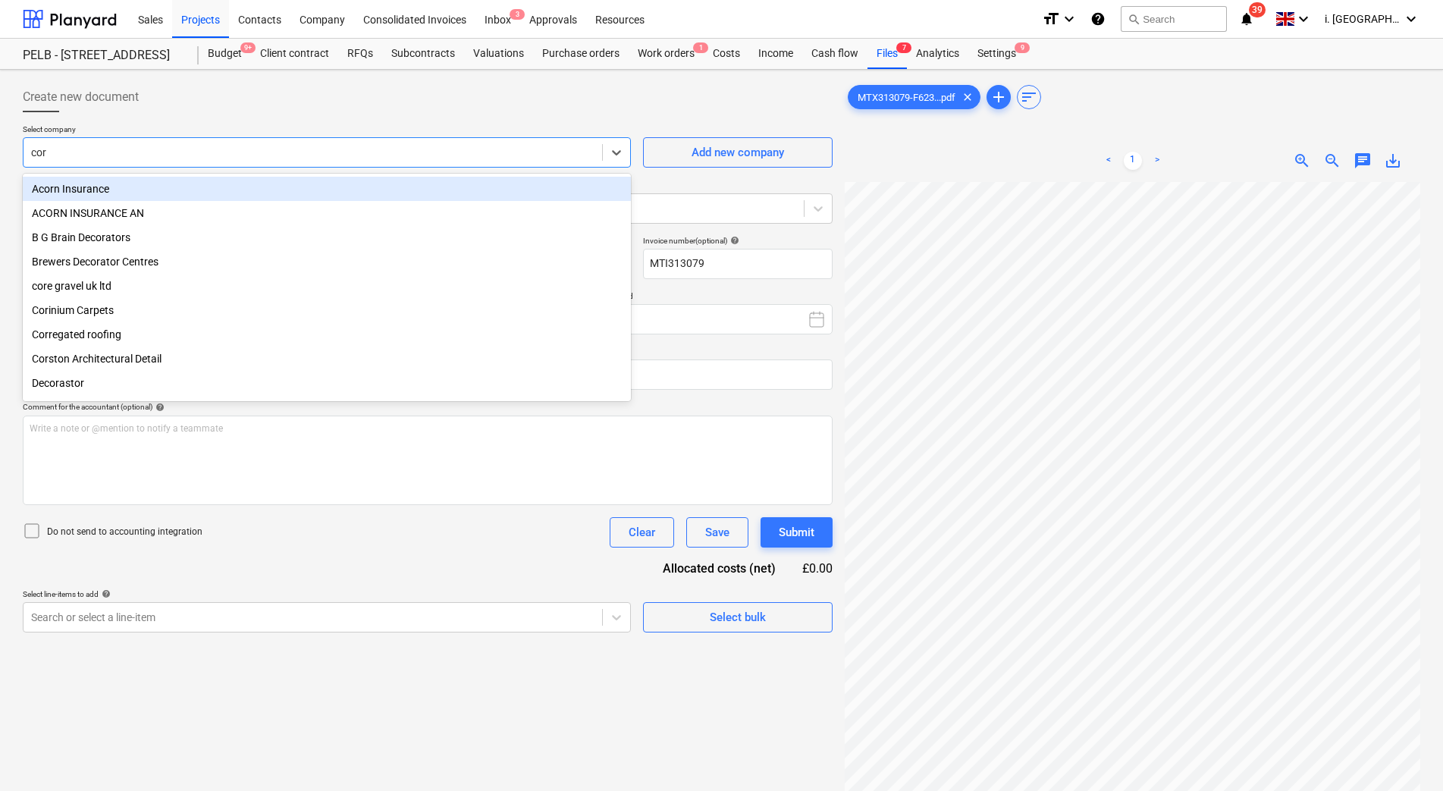
type input "[PERSON_NAME]"
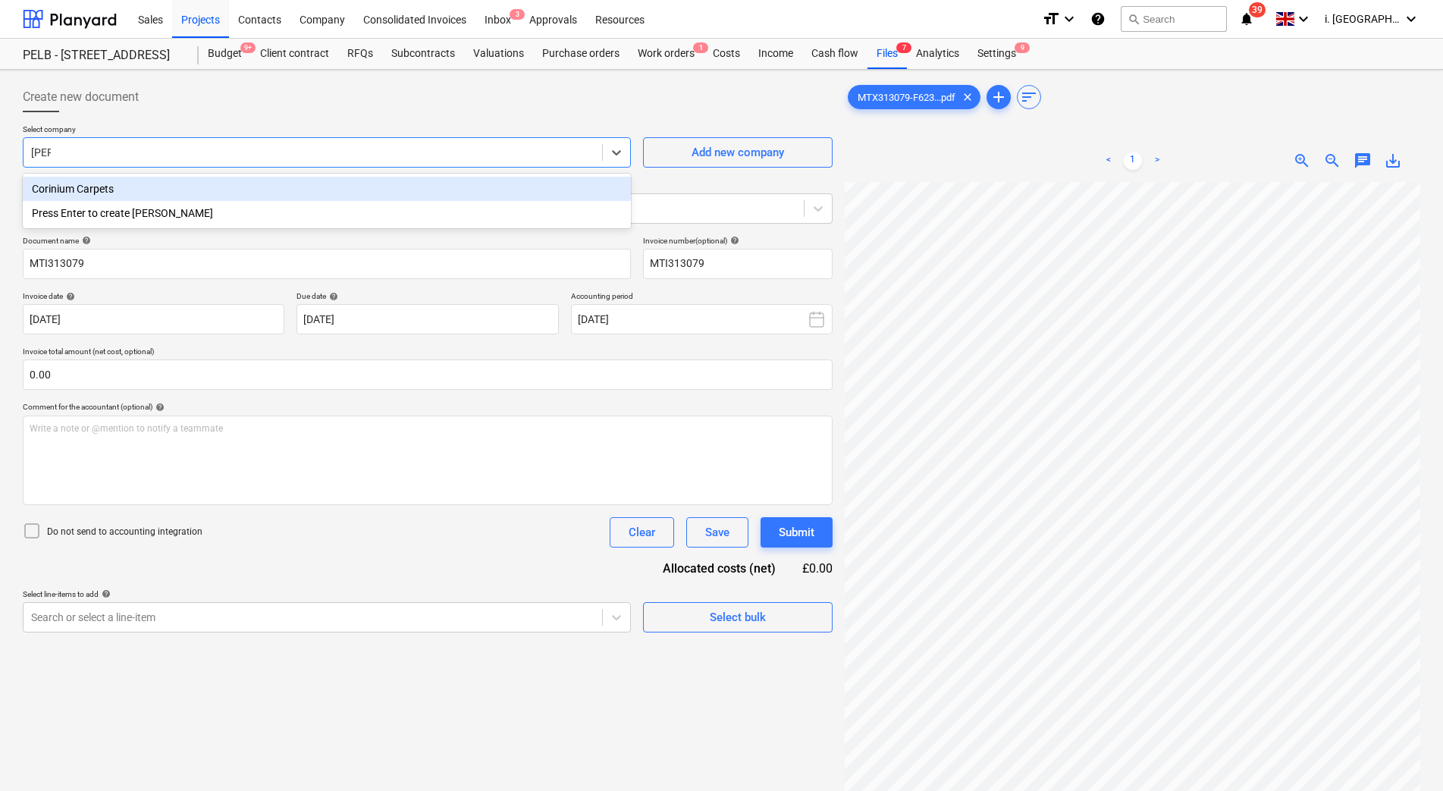
click at [259, 181] on div "Corinium Carpets" at bounding box center [327, 189] width 608 height 24
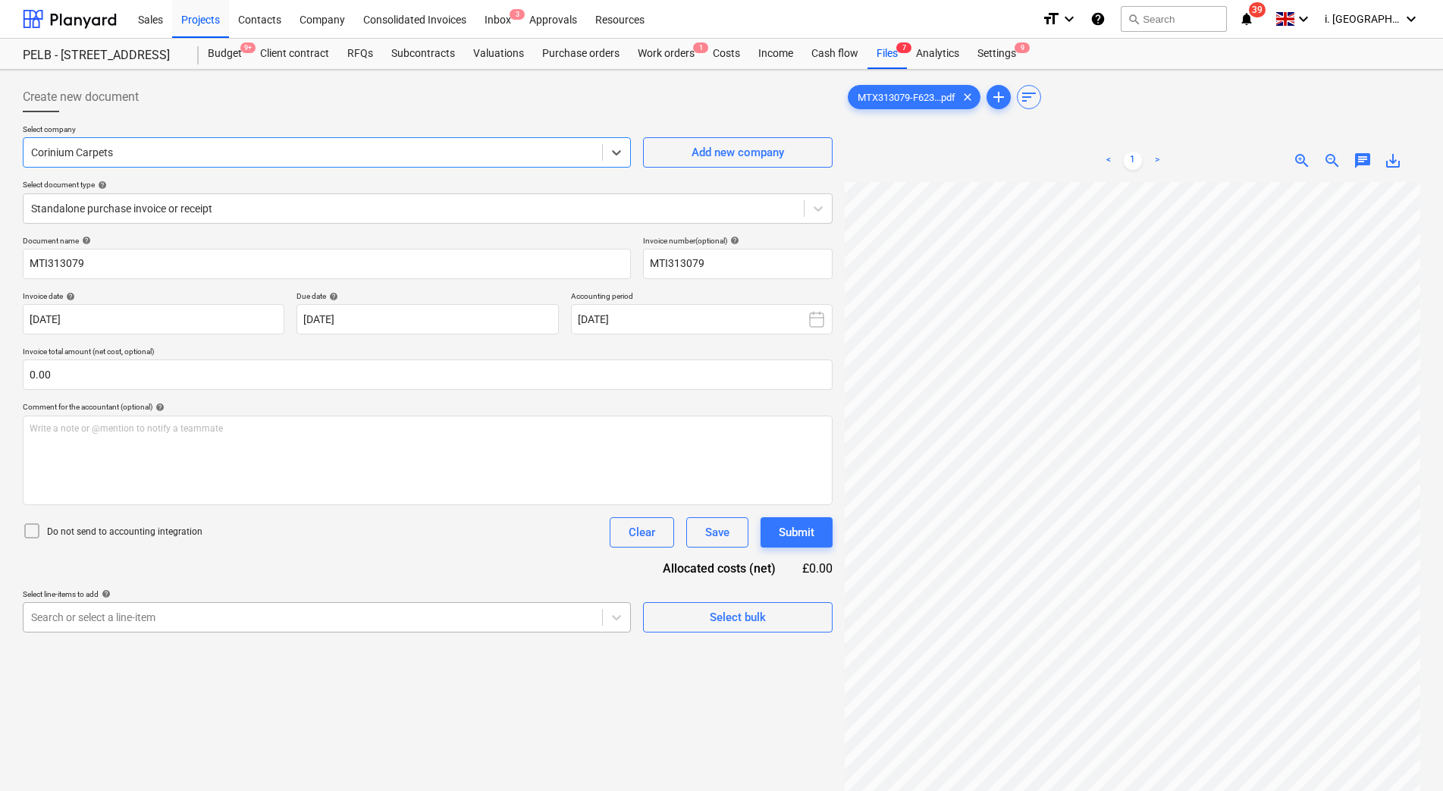
click at [362, 613] on body "Sales Projects Contacts Company Consolidated Invoices Inbox 3 Approvals Resourc…" at bounding box center [721, 395] width 1443 height 791
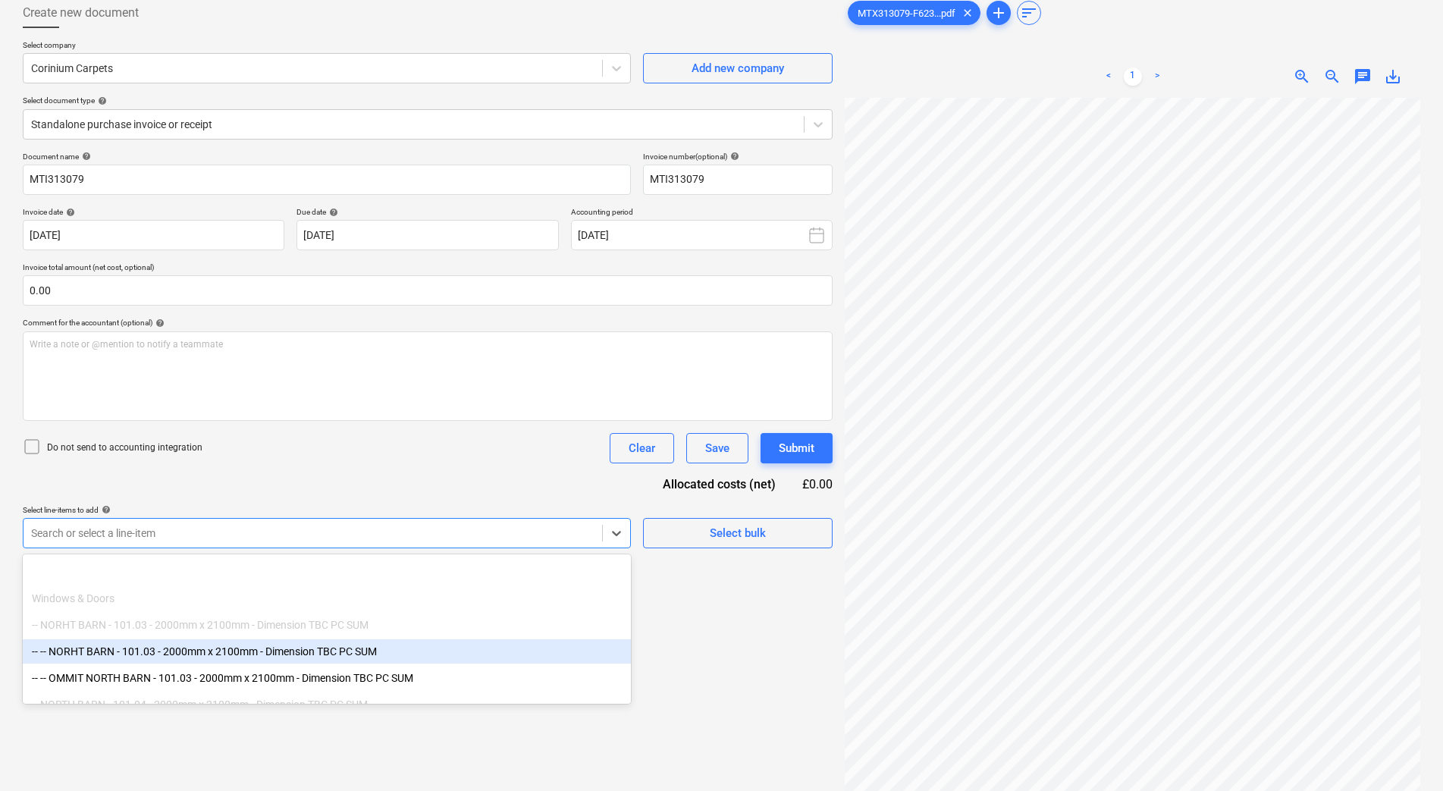
scroll to position [2048, 0]
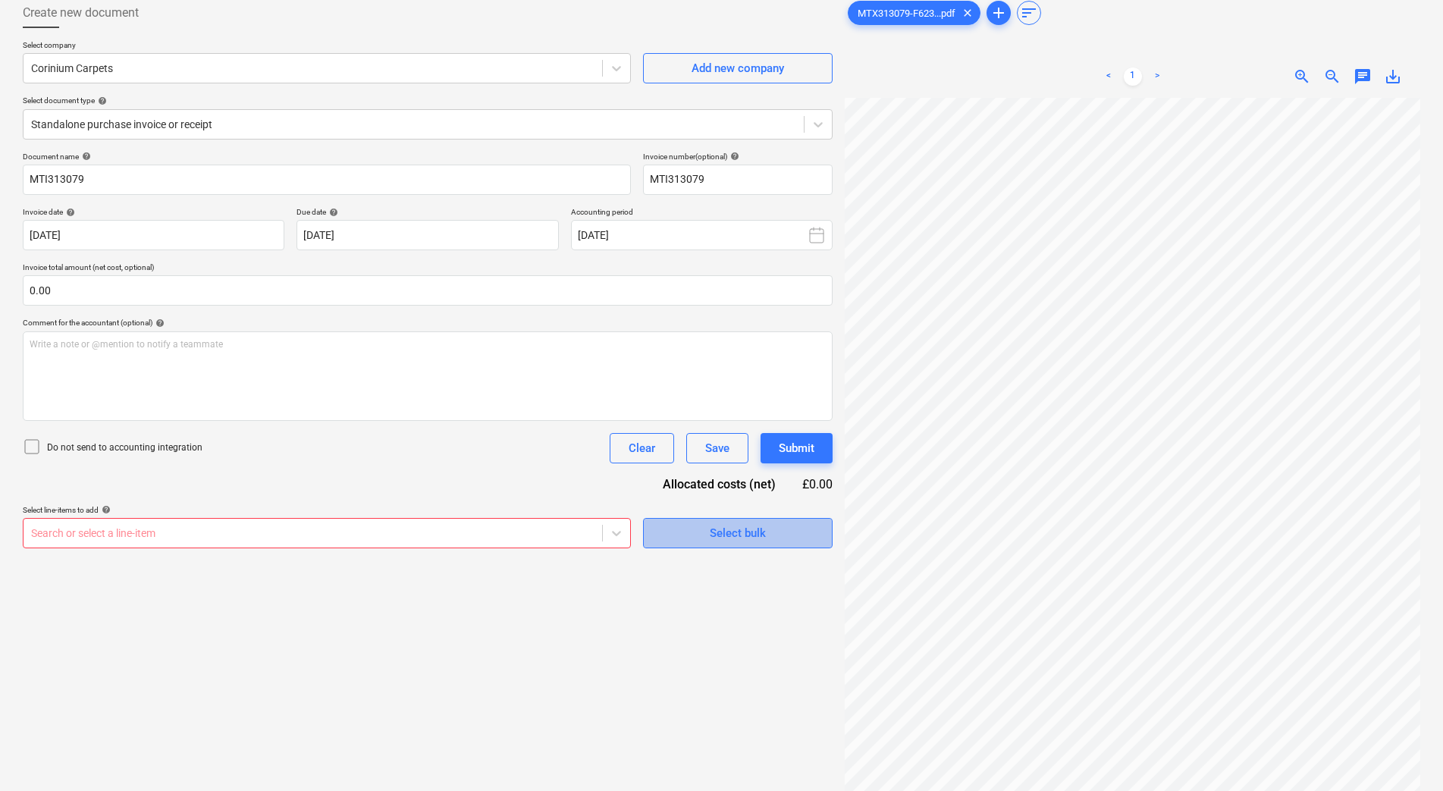
click at [721, 542] on div "Select bulk" at bounding box center [738, 533] width 56 height 20
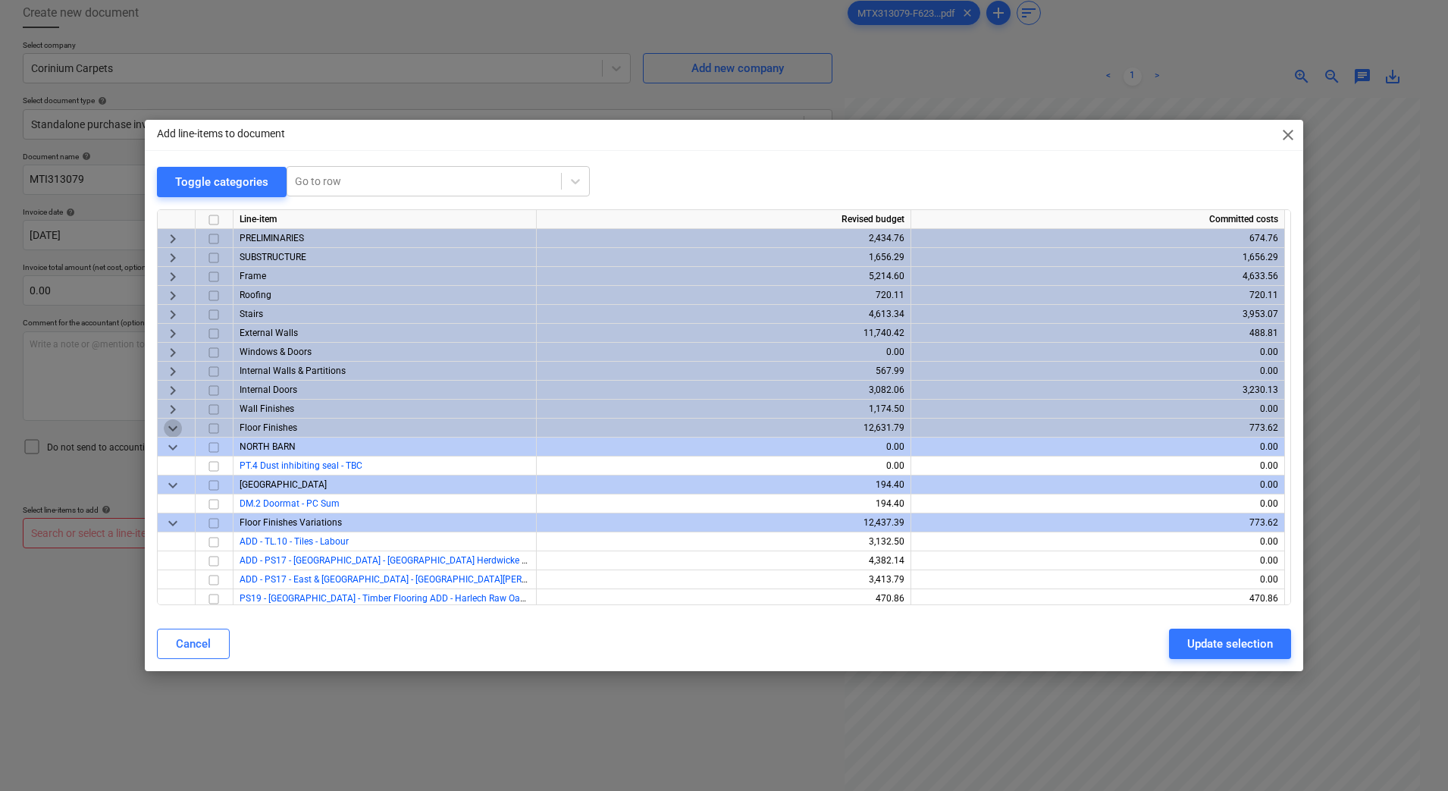
click at [169, 428] on span "keyboard_arrow_down" at bounding box center [173, 427] width 18 height 18
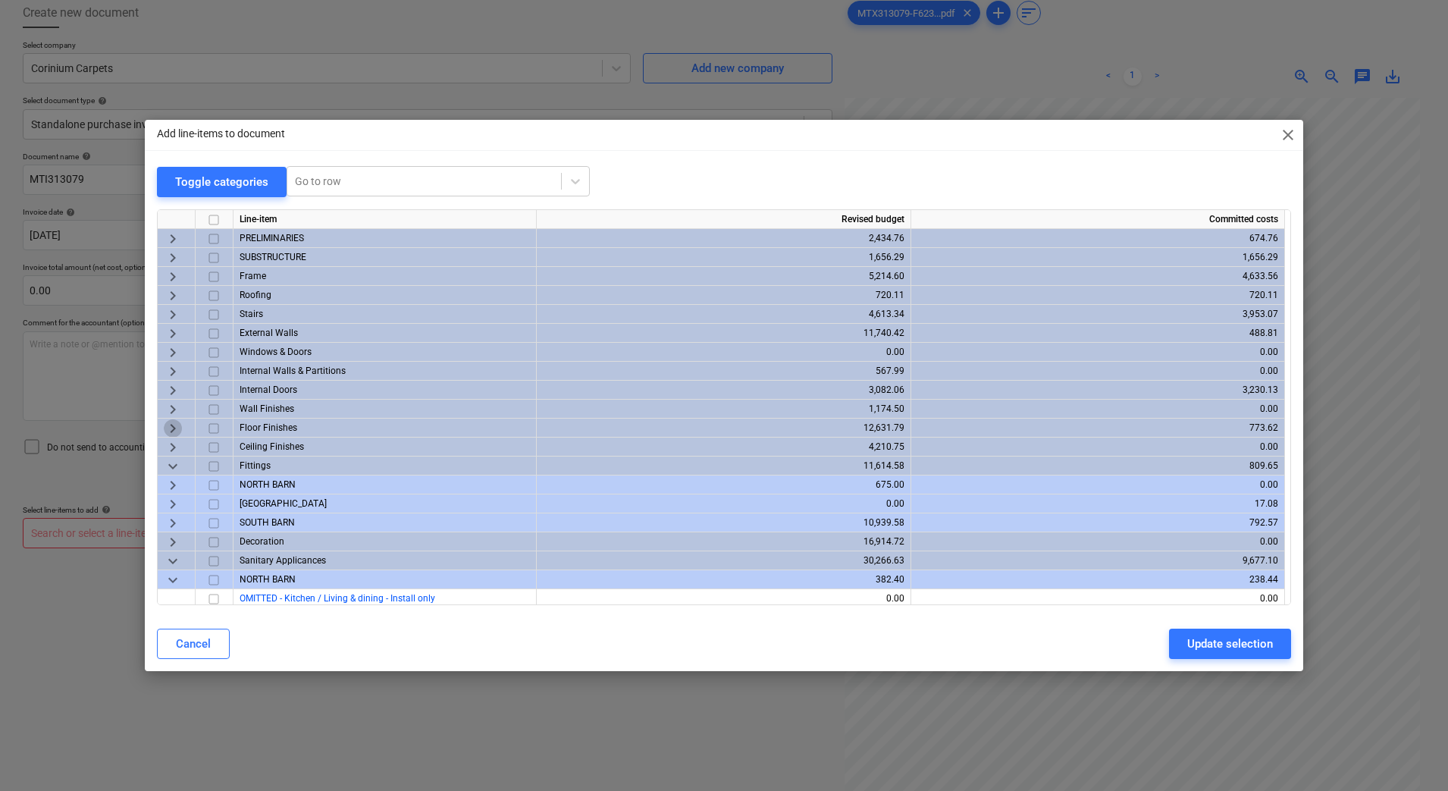
click at [175, 423] on span "keyboard_arrow_right" at bounding box center [173, 427] width 18 height 18
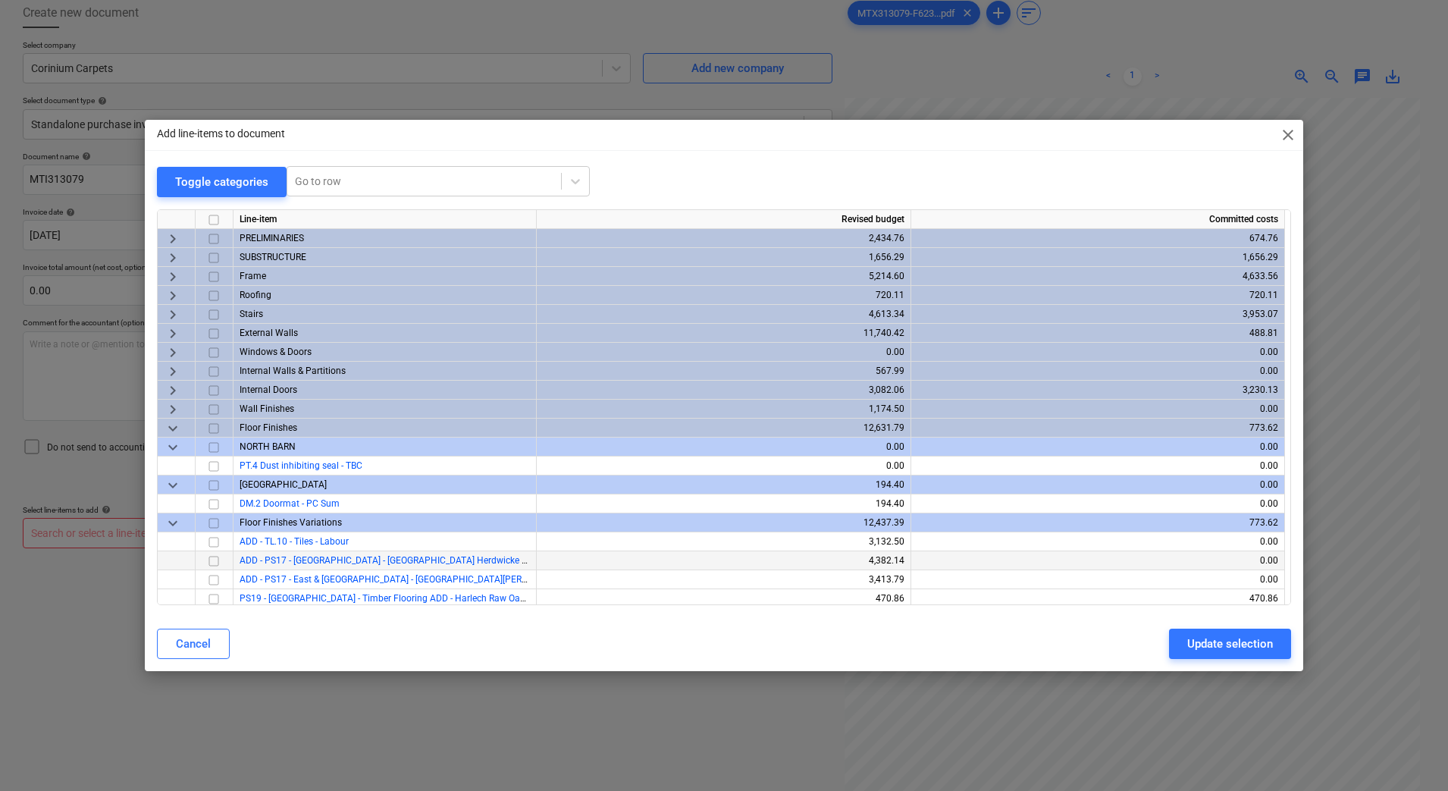
click at [215, 559] on input "checkbox" at bounding box center [214, 560] width 18 height 18
click at [1205, 641] on div "Update selection" at bounding box center [1230, 644] width 86 height 20
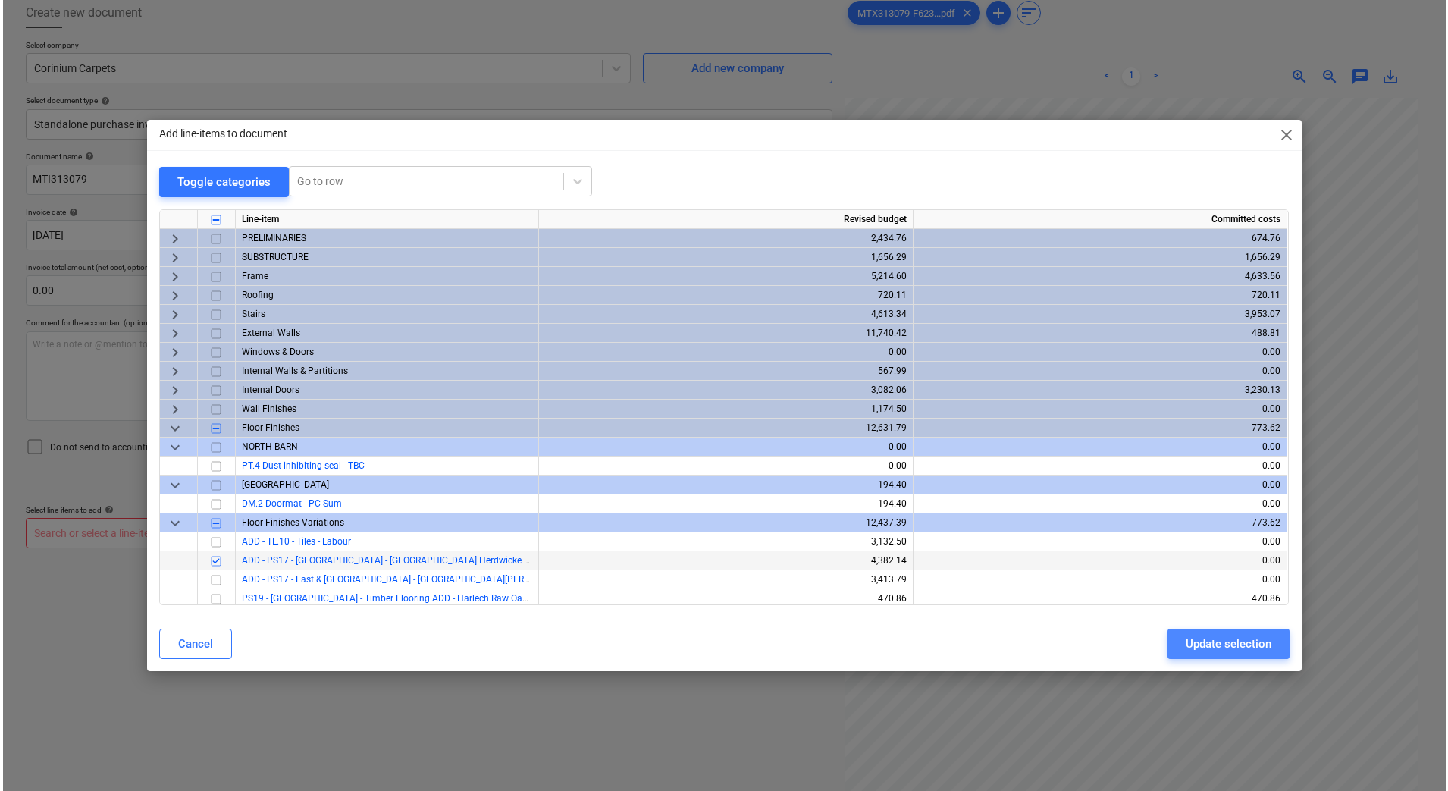
scroll to position [221, 108]
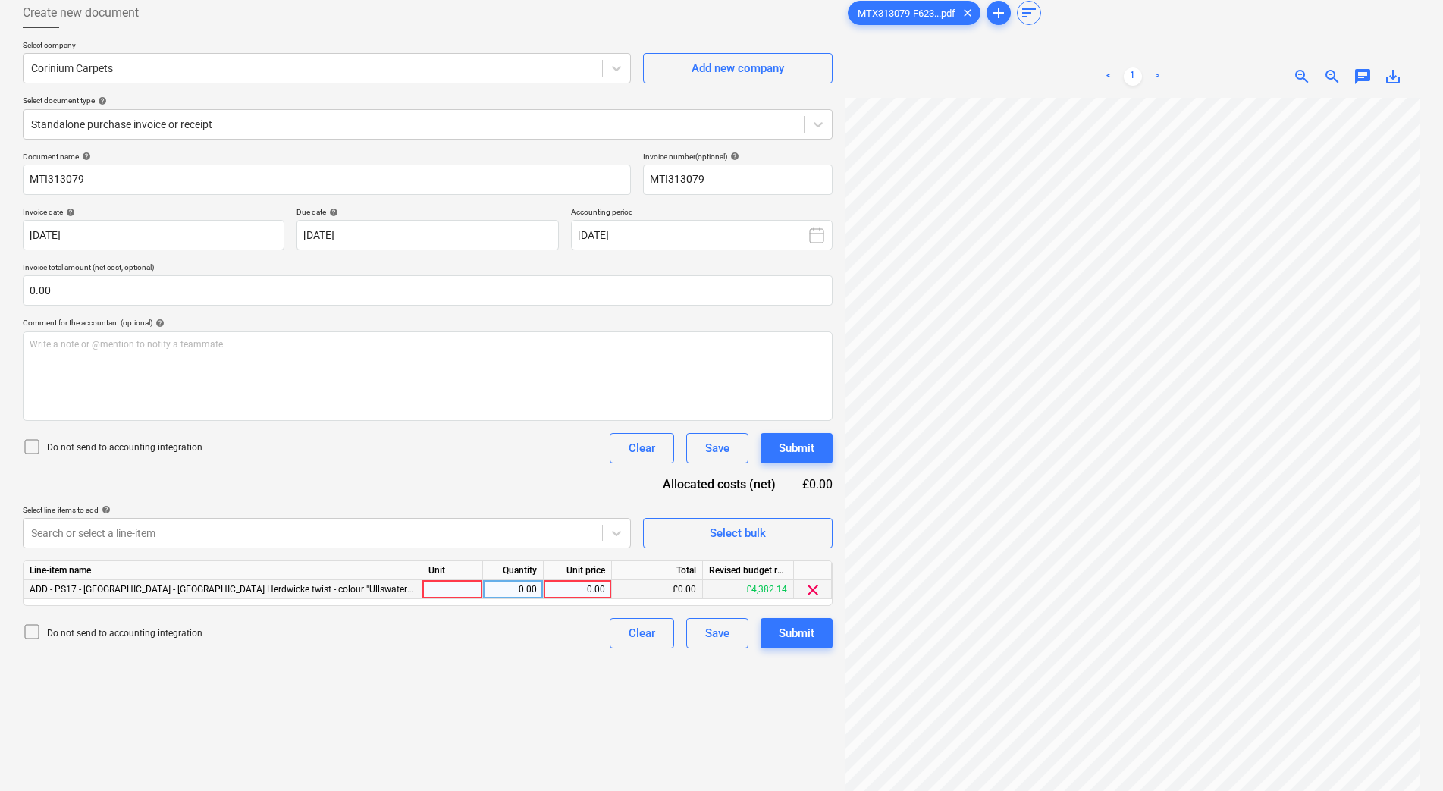
click at [475, 588] on div at bounding box center [452, 589] width 61 height 19
type input "1"
click at [531, 599] on div "Line-item name Unit Quantity Unit price Total Revised budget remaining ADD - PS…" at bounding box center [428, 582] width 810 height 45
click at [525, 591] on div "0.00" at bounding box center [513, 589] width 48 height 19
type input "1"
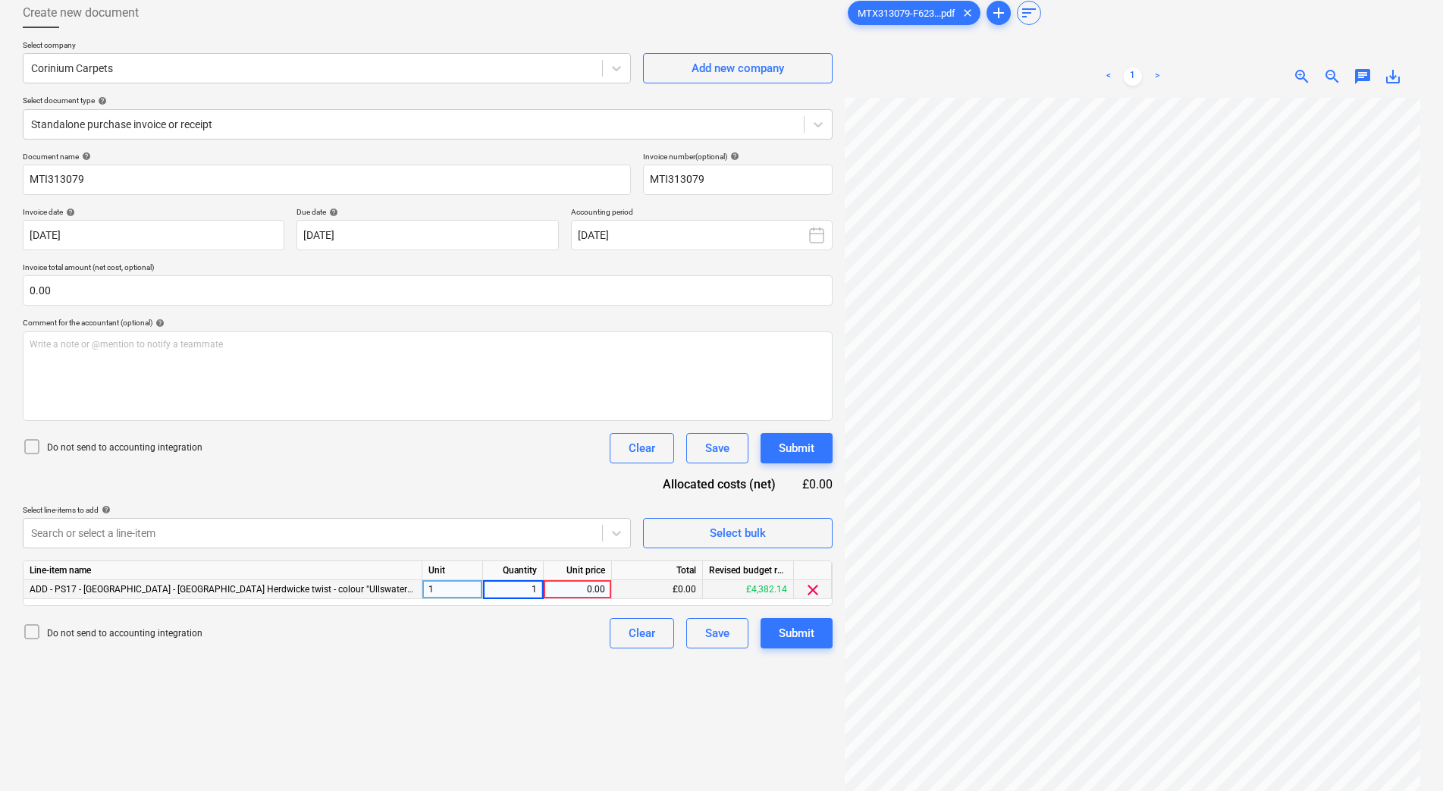
click at [613, 659] on div "Create new document Select company Corinium Carpets Add new company Select docu…" at bounding box center [428, 422] width 822 height 860
click at [575, 592] on div "0.00" at bounding box center [577, 589] width 55 height 19
type input "4382.14"
drag, startPoint x: 727, startPoint y: 732, endPoint x: 722, endPoint y: 726, distance: 8.1
click at [727, 730] on div "Create new document Select company Corinium Carpets Add new company Select docu…" at bounding box center [428, 422] width 822 height 860
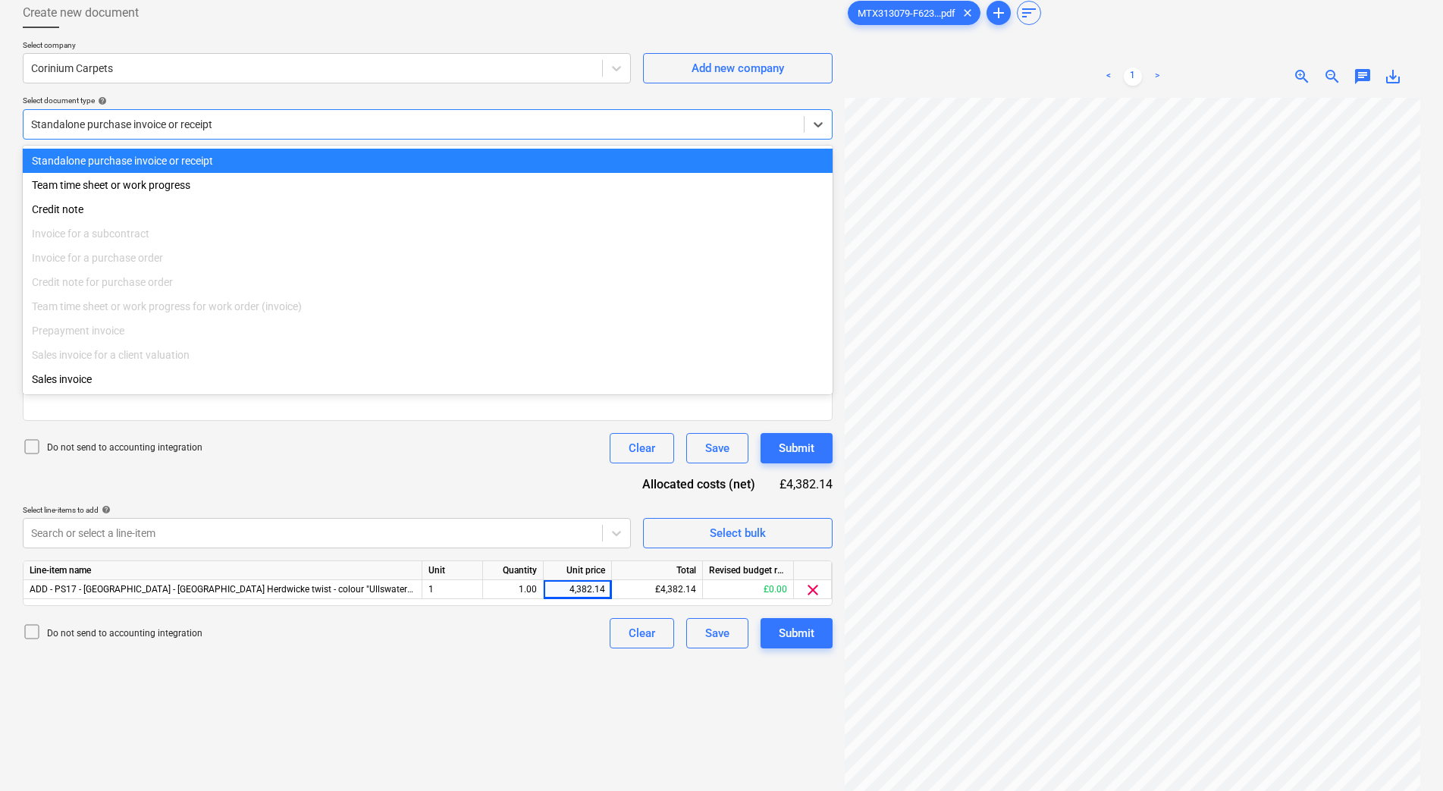
click at [389, 135] on div "Standalone purchase invoice or receipt" at bounding box center [428, 124] width 810 height 30
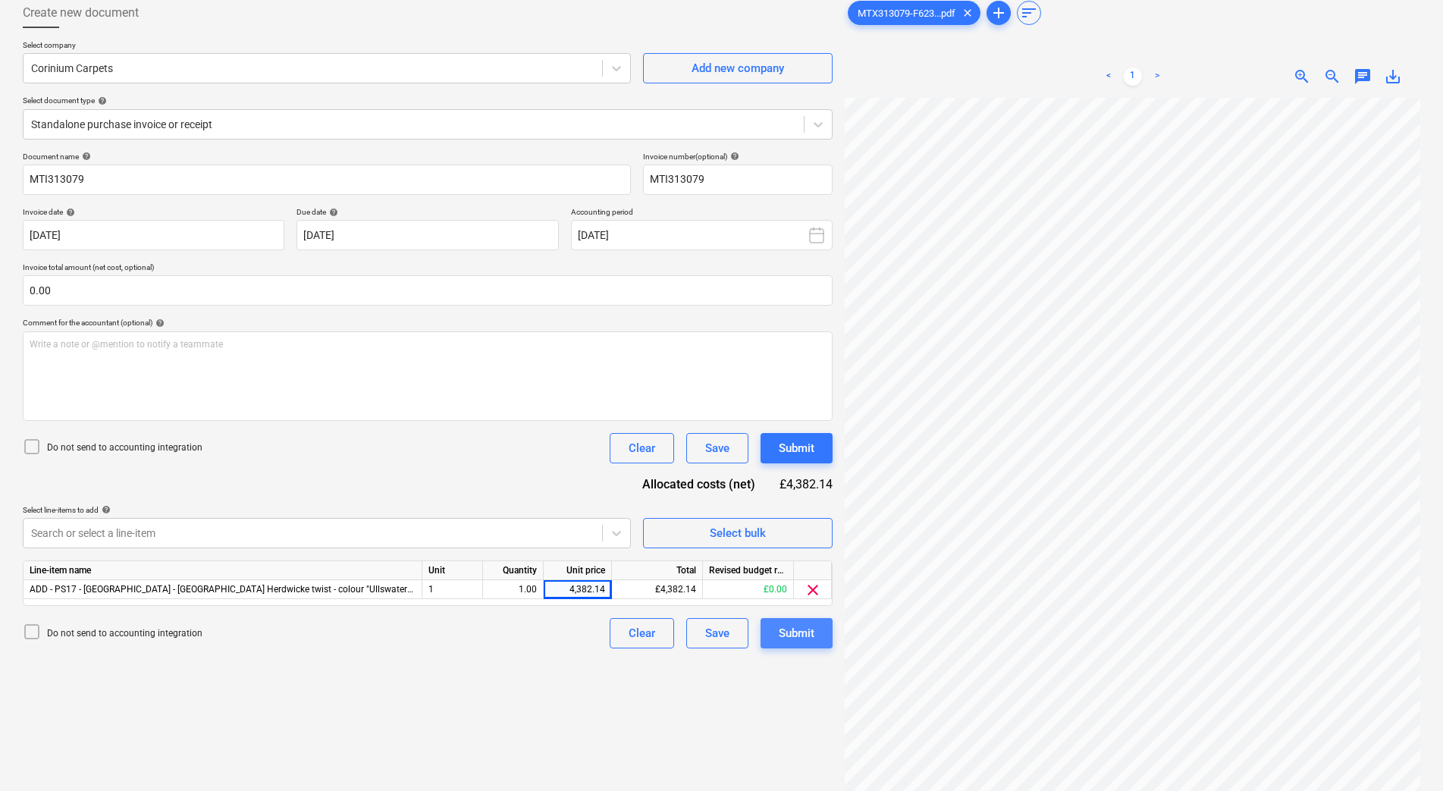
click at [788, 634] on div "Submit" at bounding box center [797, 633] width 36 height 20
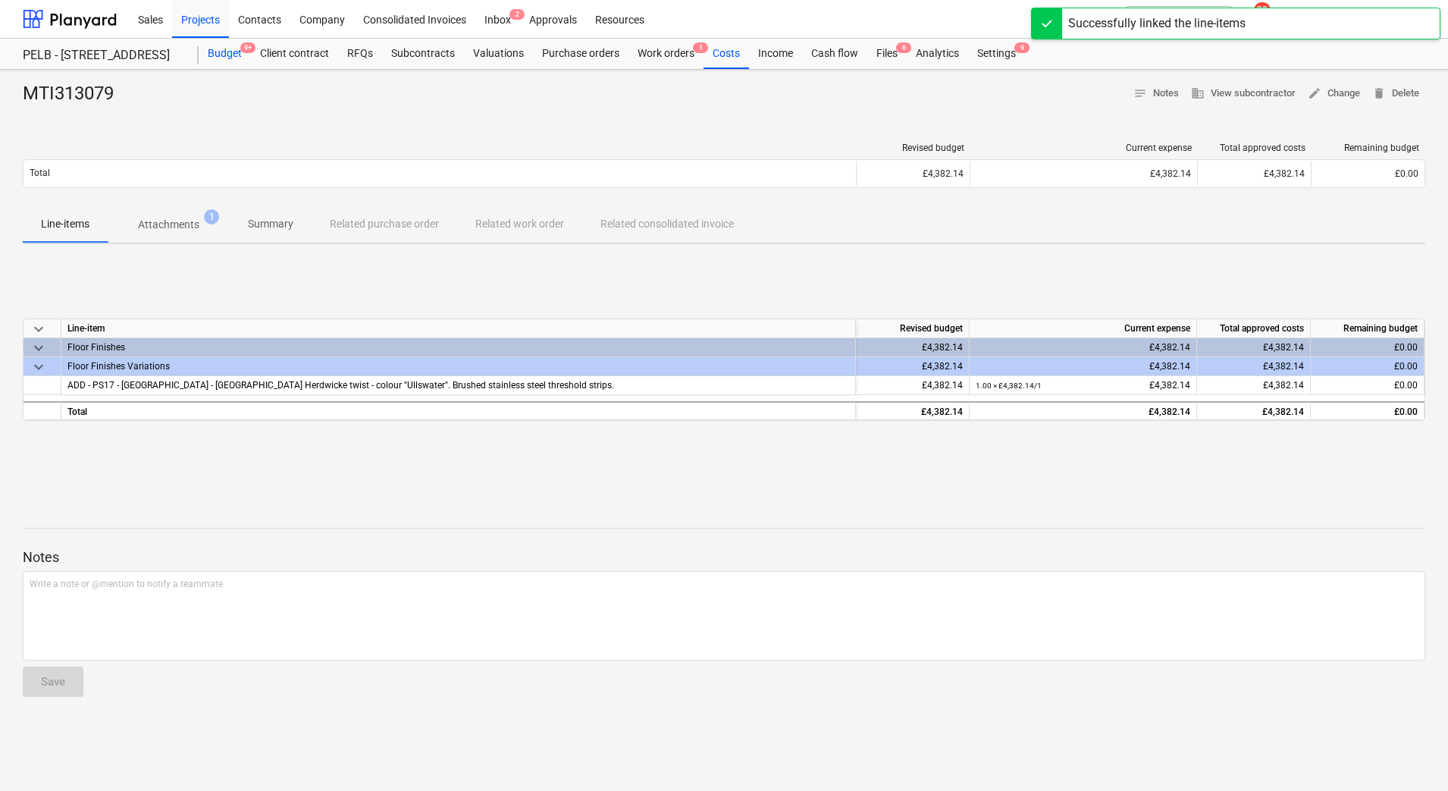
click at [239, 62] on div "Budget 9+" at bounding box center [225, 54] width 52 height 30
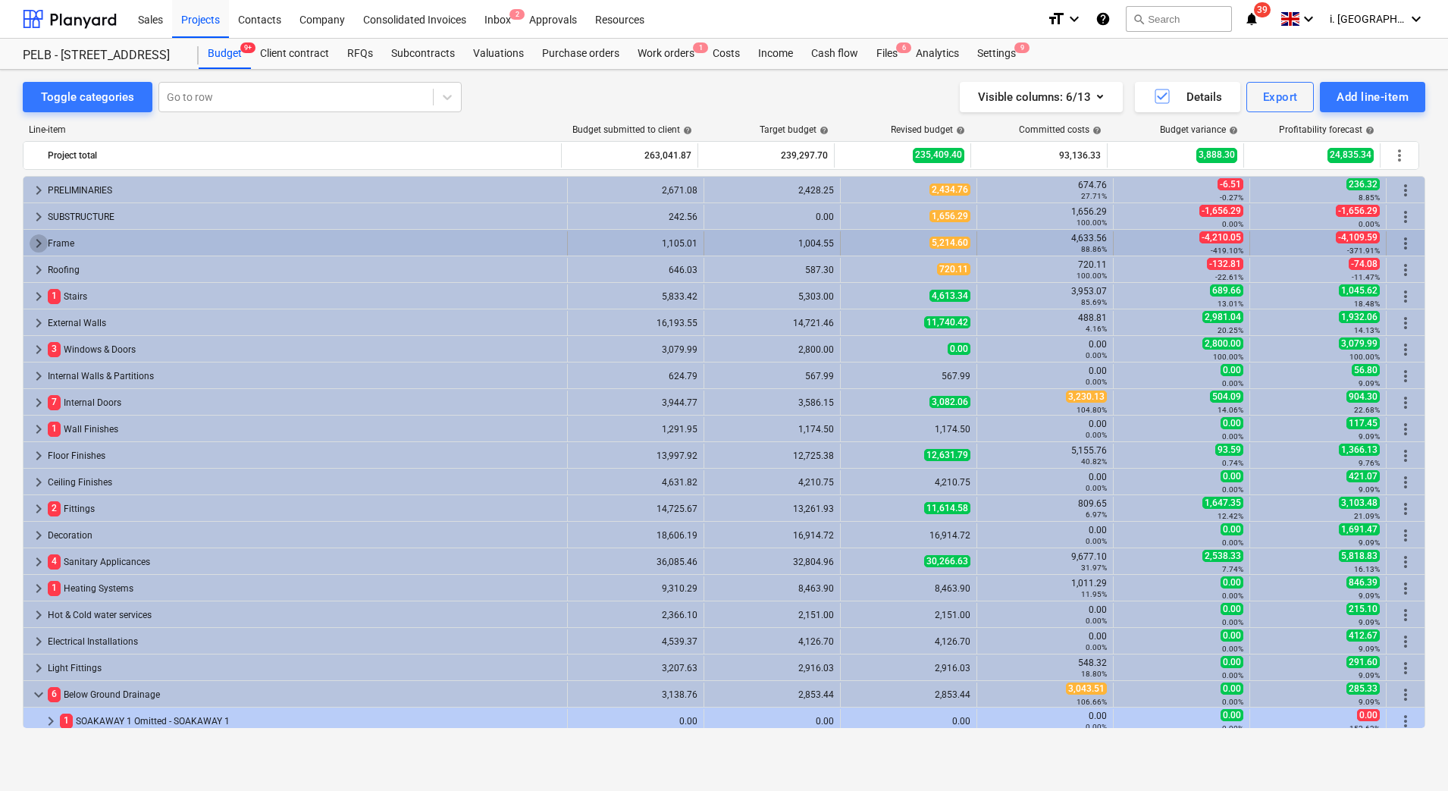
click at [42, 241] on span "keyboard_arrow_right" at bounding box center [39, 243] width 18 height 18
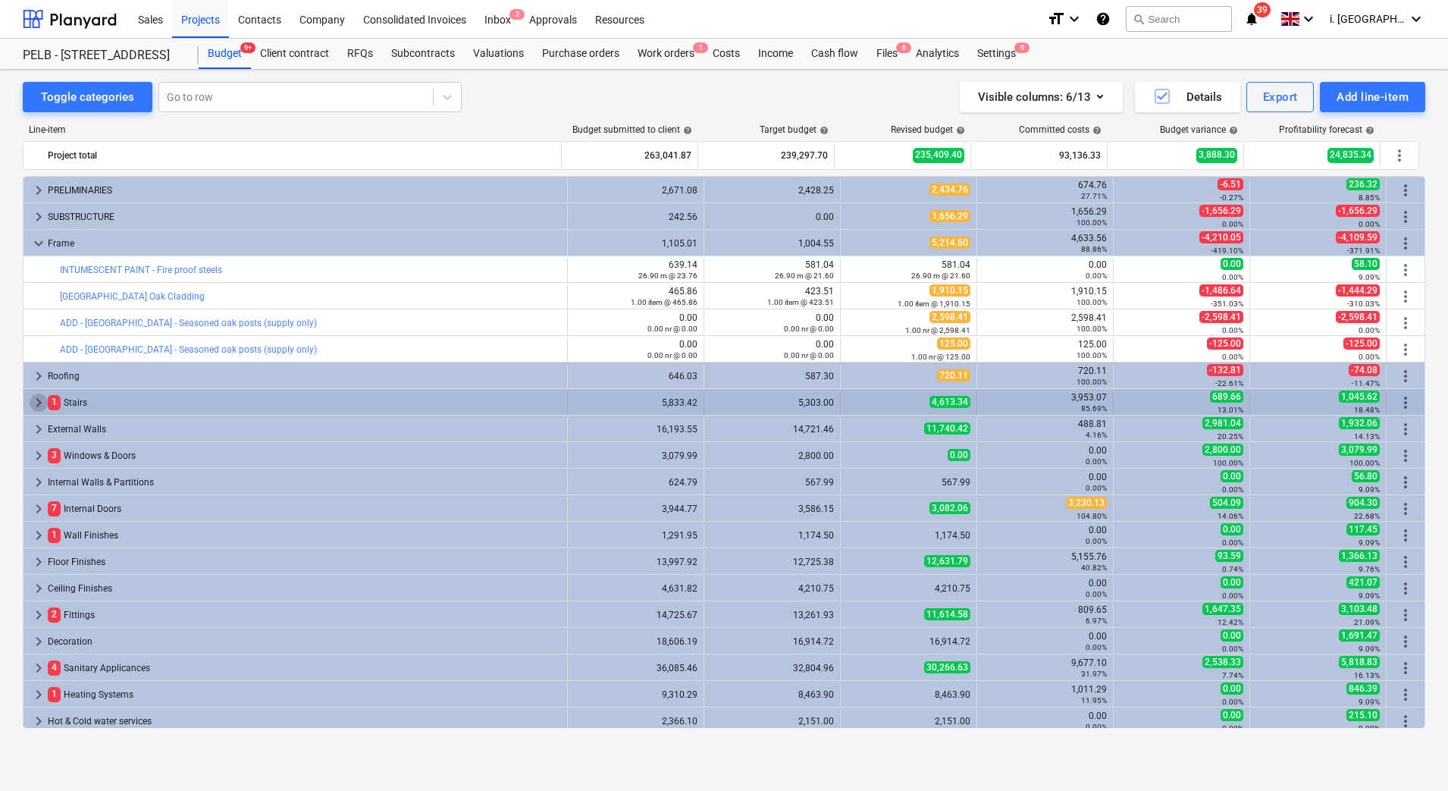
click at [35, 400] on span "keyboard_arrow_right" at bounding box center [39, 402] width 18 height 18
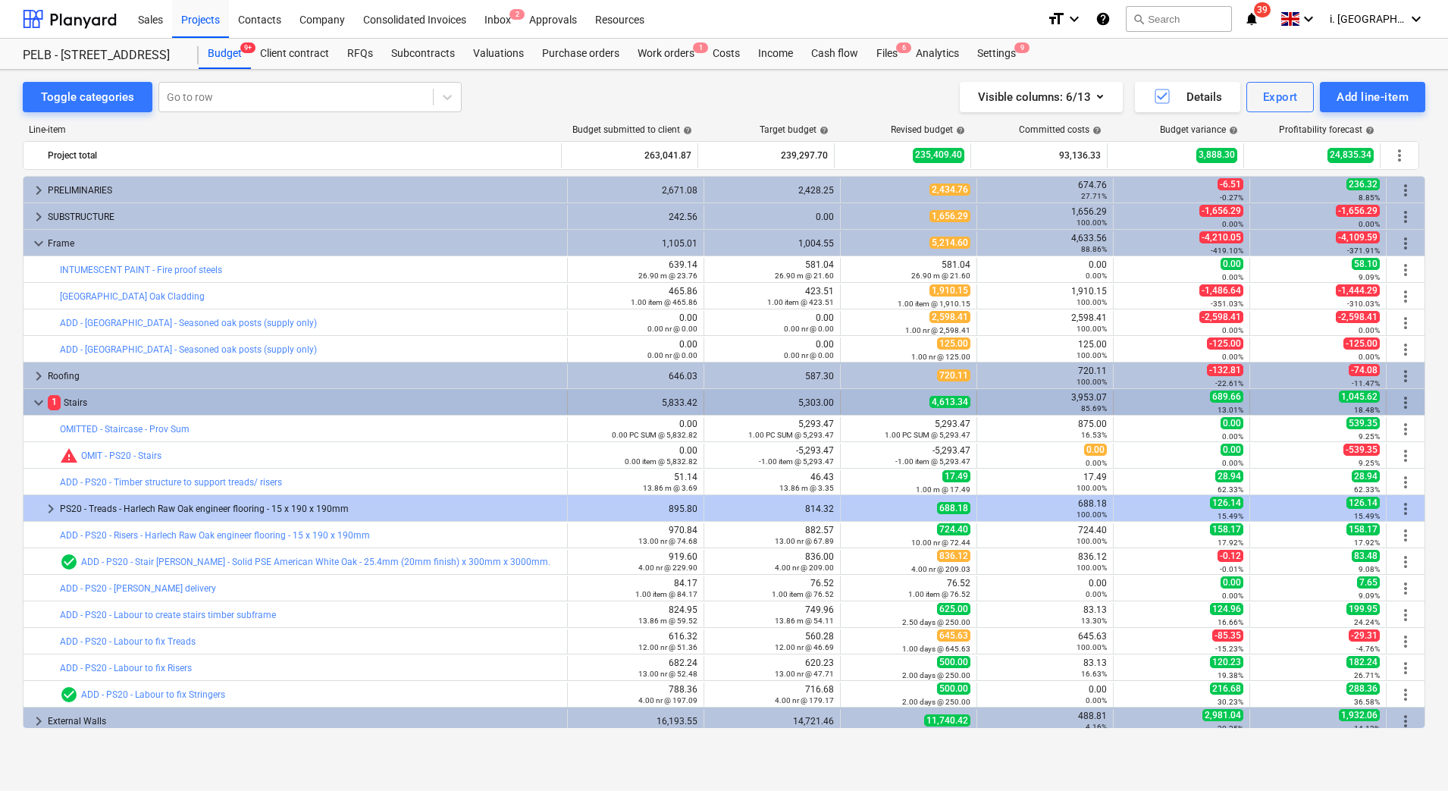
click at [32, 409] on span "keyboard_arrow_down" at bounding box center [39, 402] width 18 height 18
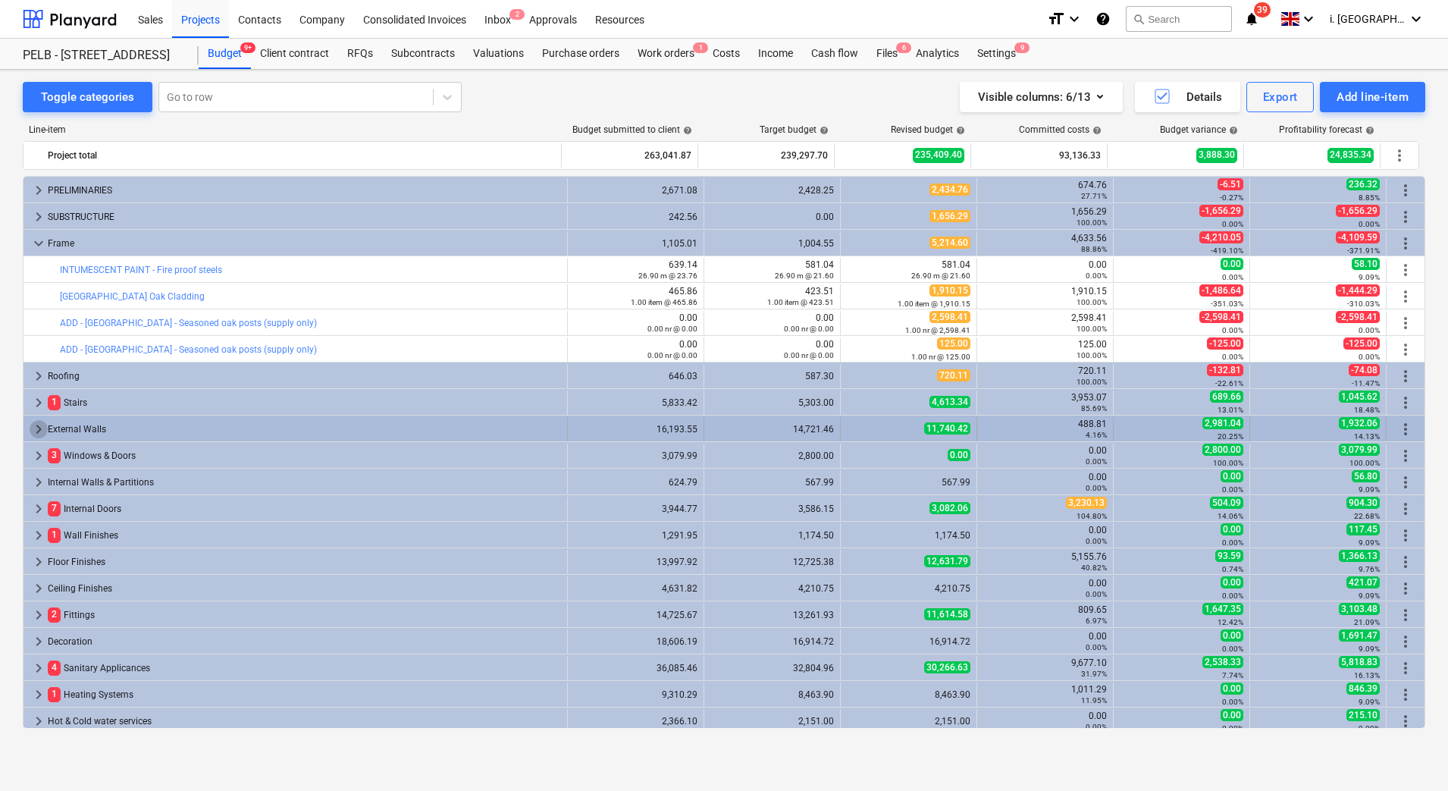
click at [35, 432] on span "keyboard_arrow_right" at bounding box center [39, 429] width 18 height 18
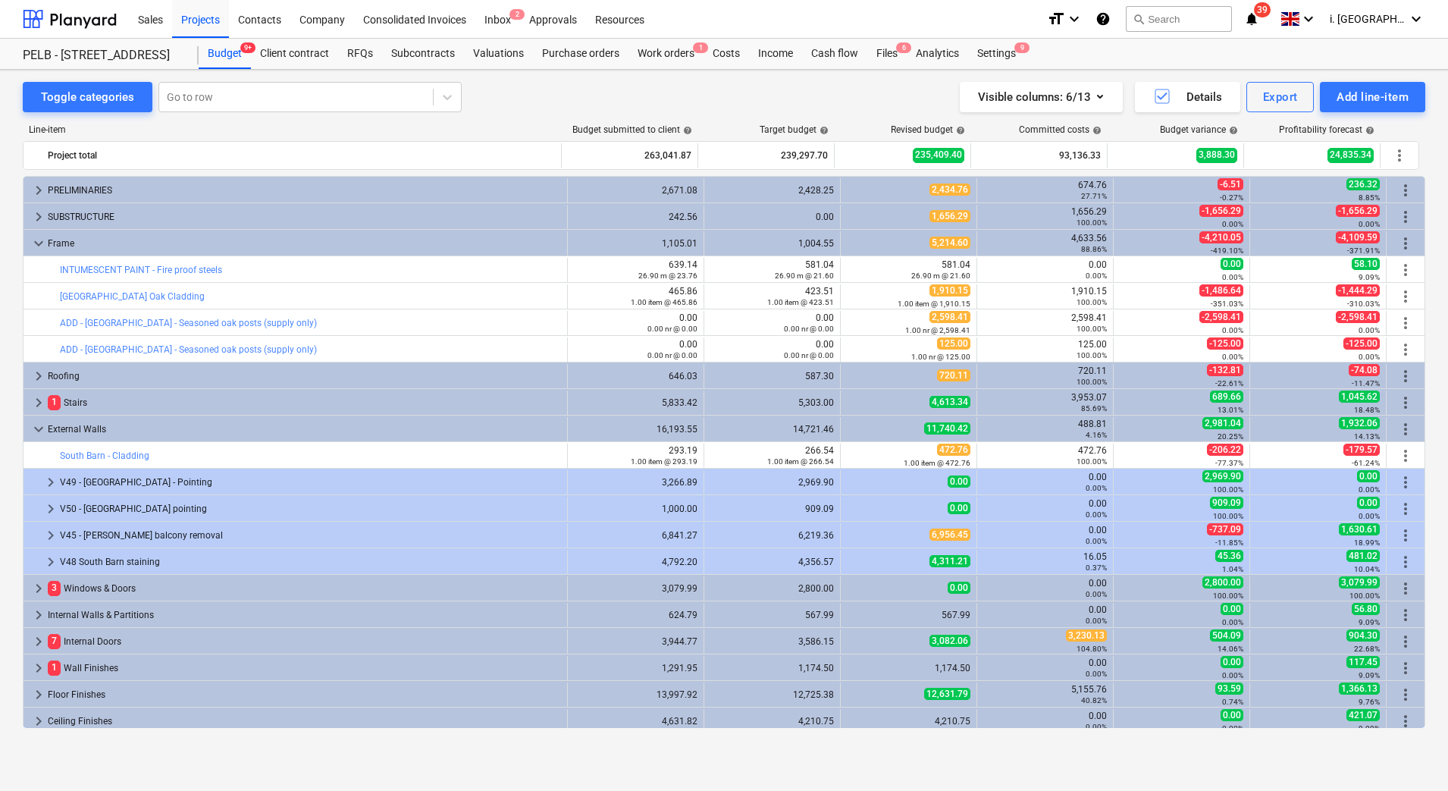
click at [35, 432] on span "keyboard_arrow_down" at bounding box center [39, 429] width 18 height 18
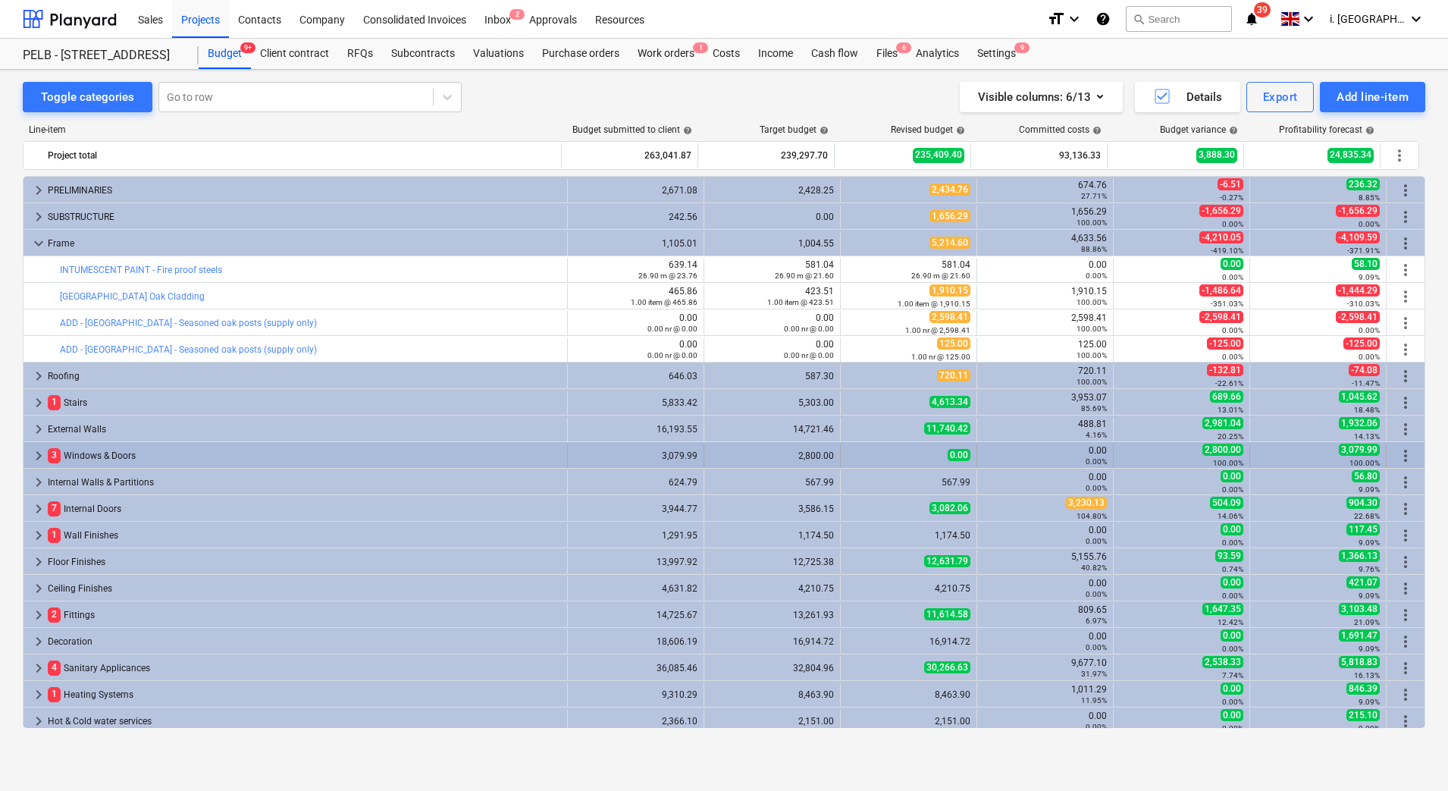
click at [35, 456] on span "keyboard_arrow_right" at bounding box center [39, 456] width 18 height 18
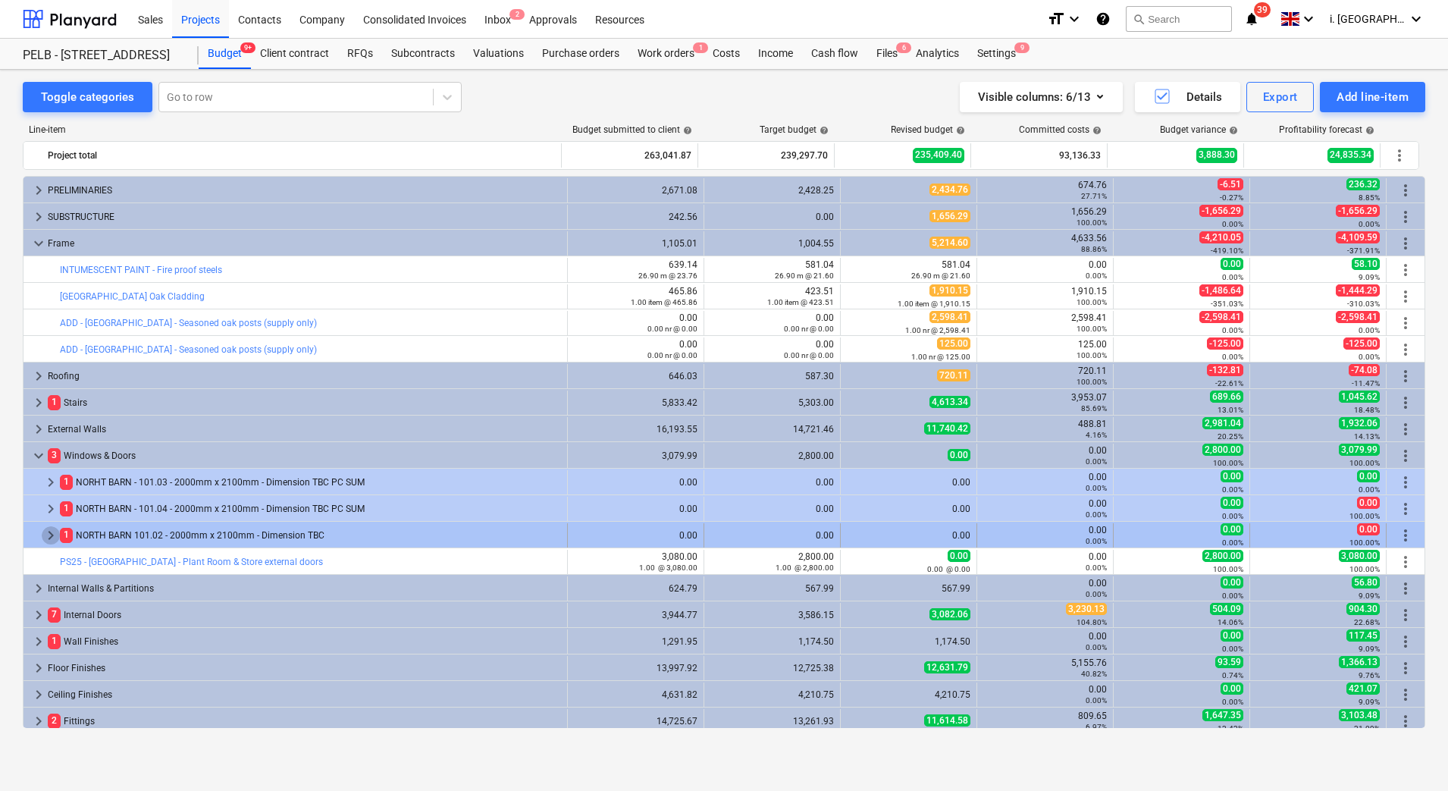
click at [45, 539] on span "keyboard_arrow_right" at bounding box center [51, 535] width 18 height 18
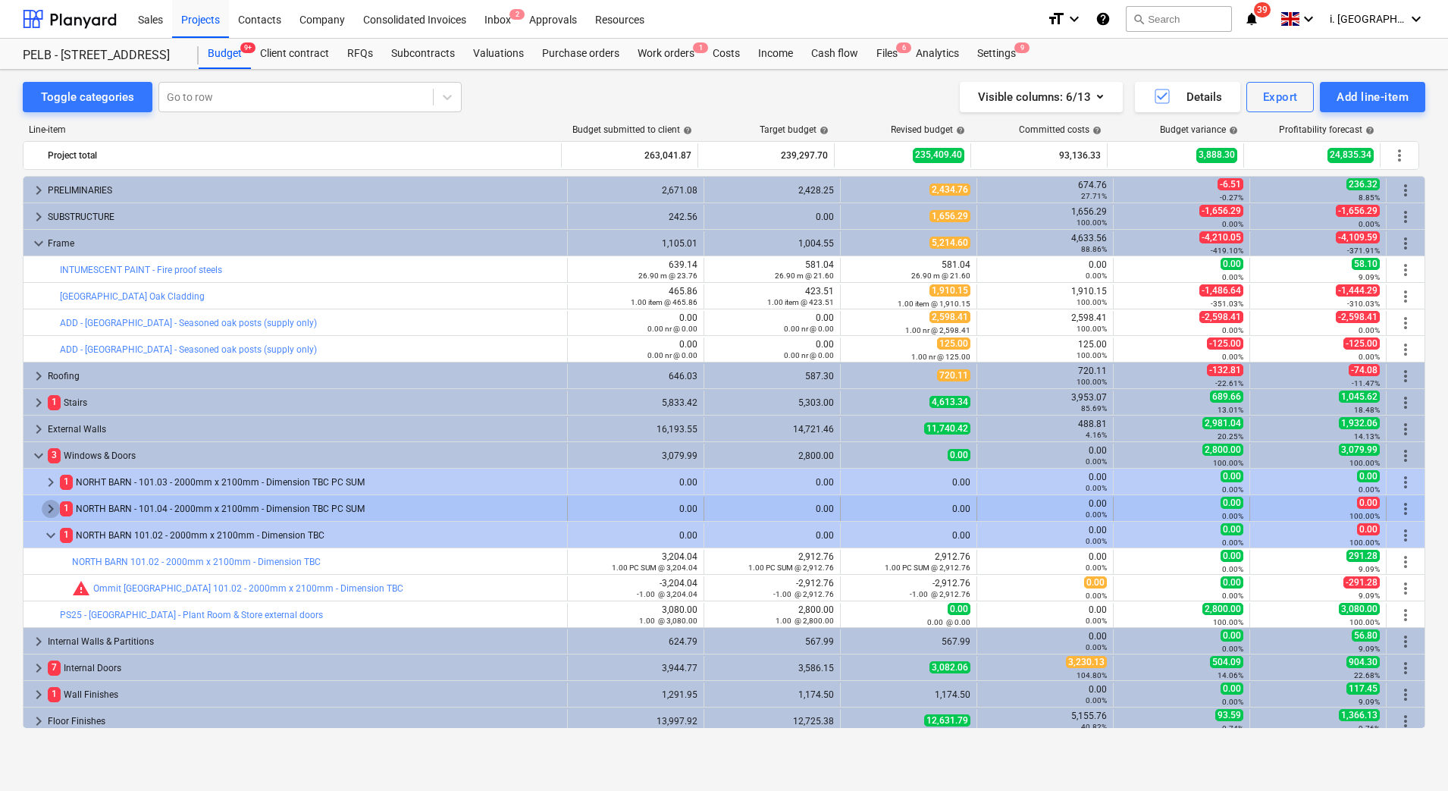
click at [55, 503] on span "keyboard_arrow_right" at bounding box center [51, 509] width 18 height 18
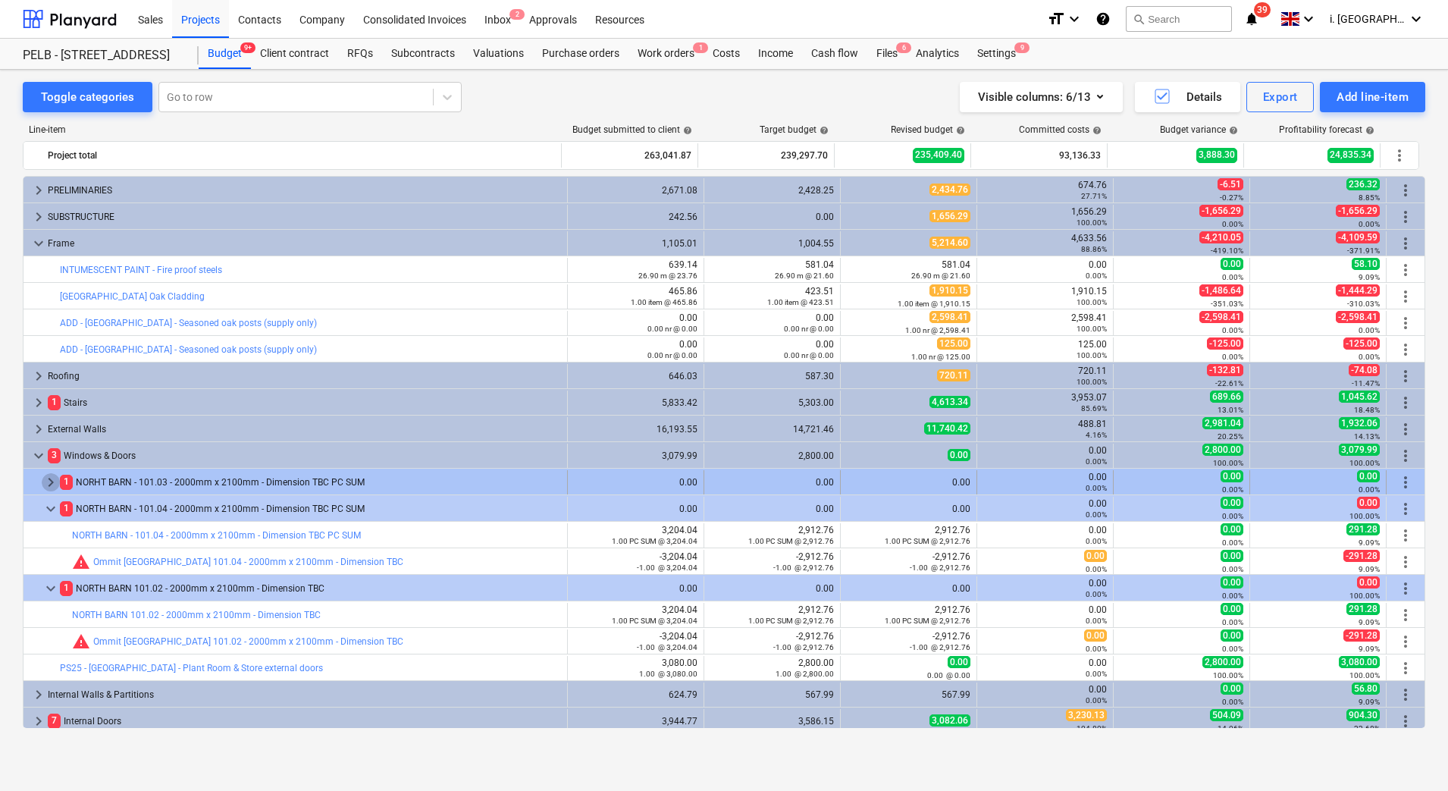
click at [45, 481] on span "keyboard_arrow_right" at bounding box center [51, 482] width 18 height 18
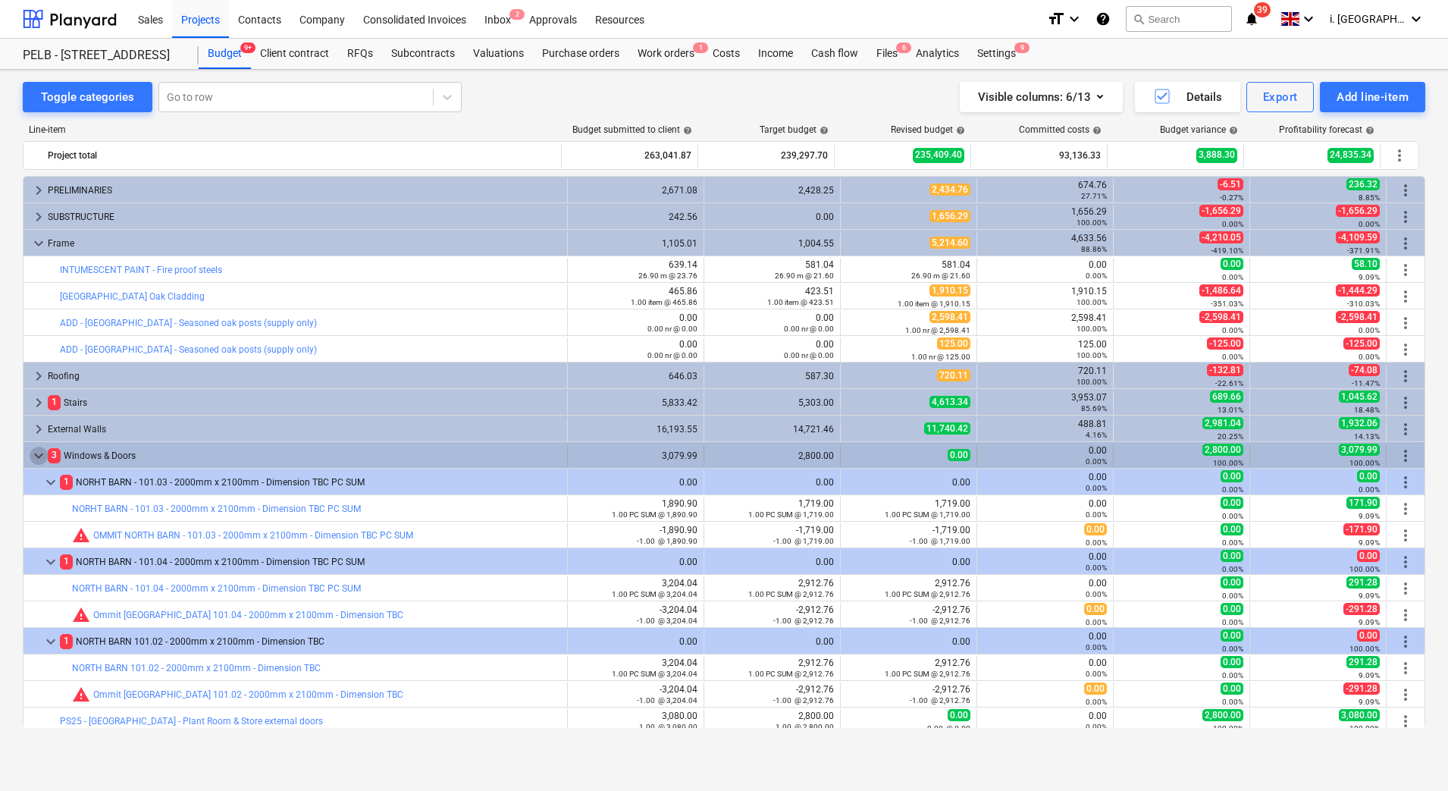
click at [40, 460] on span "keyboard_arrow_down" at bounding box center [39, 456] width 18 height 18
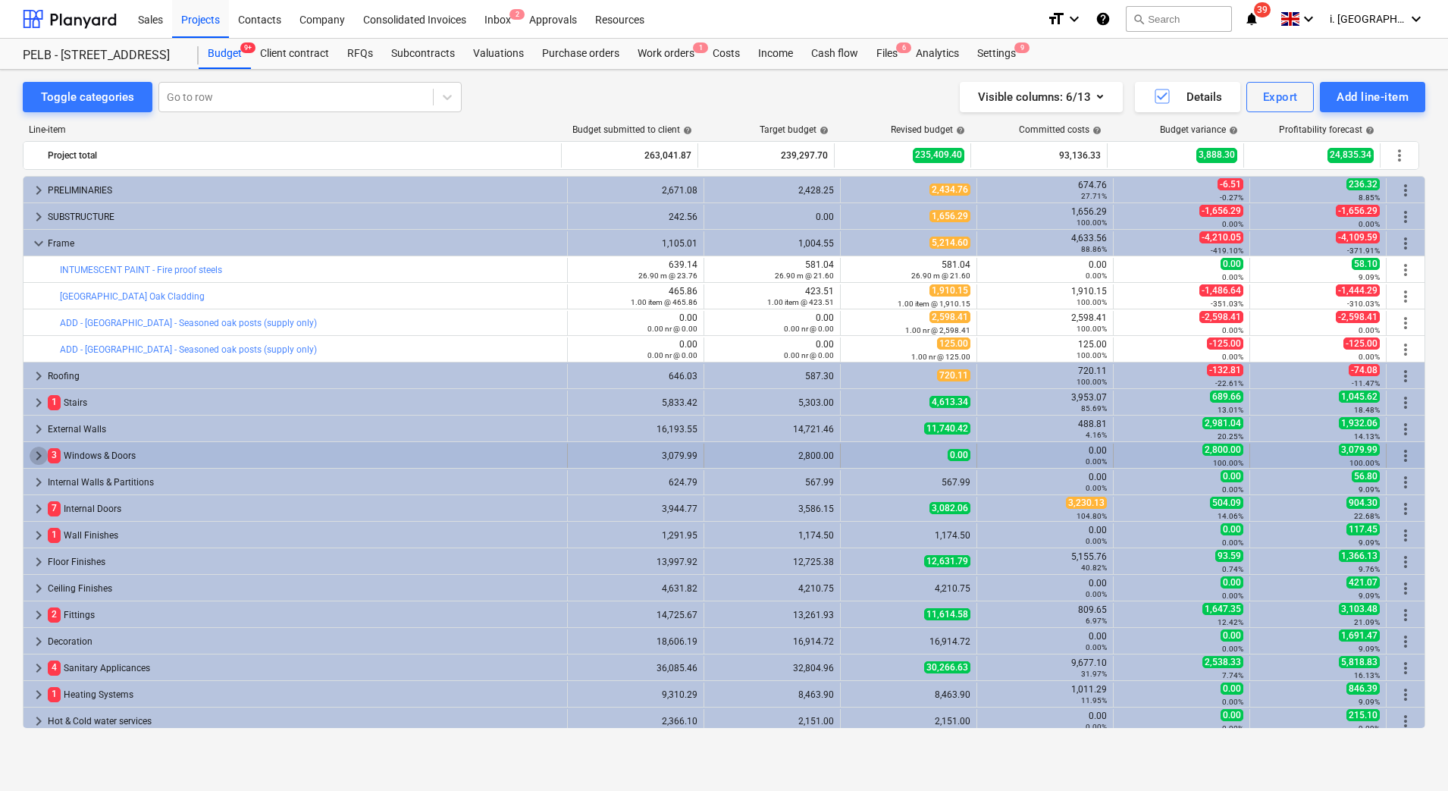
click at [38, 464] on span "keyboard_arrow_right" at bounding box center [39, 456] width 18 height 18
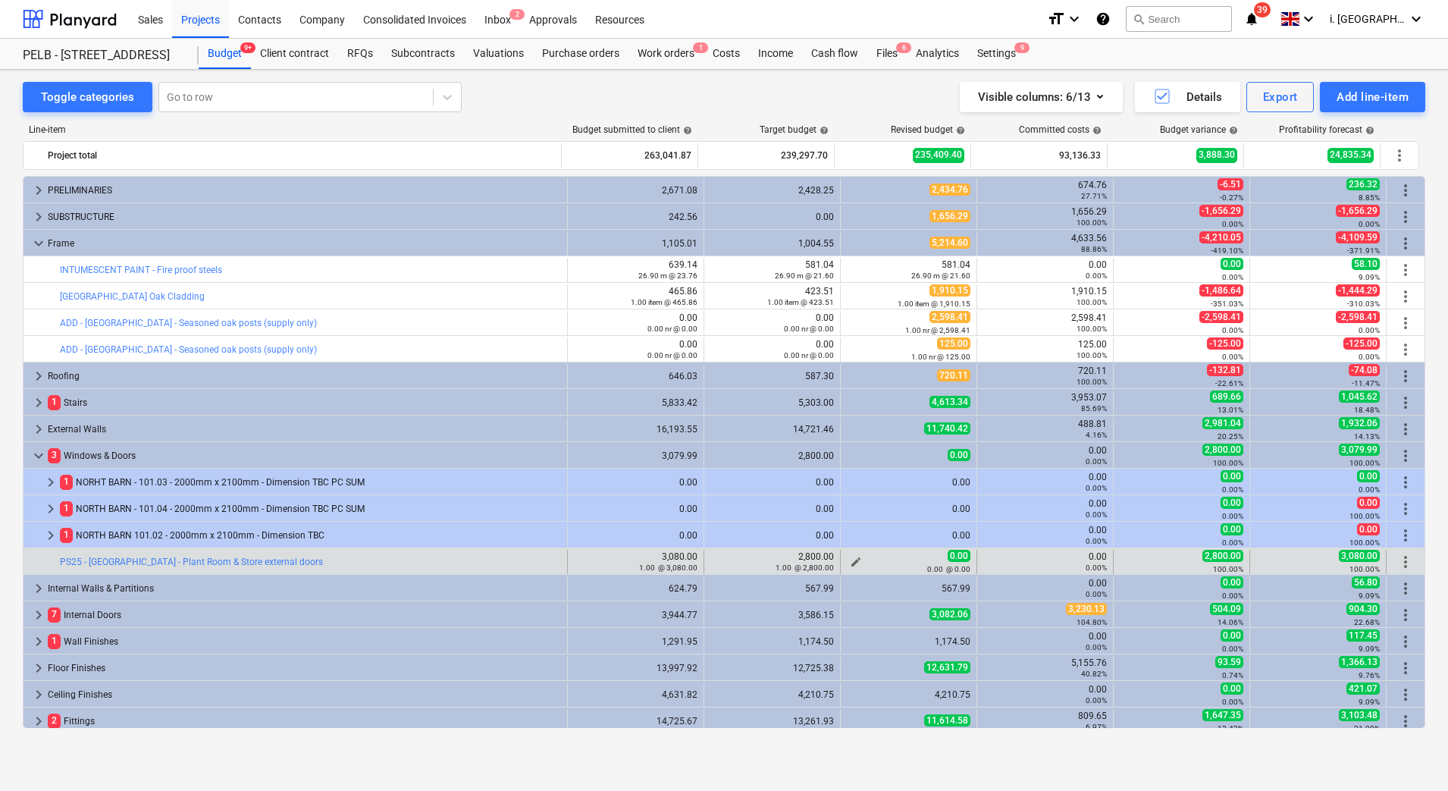
click at [850, 561] on span "edit" at bounding box center [856, 562] width 12 height 12
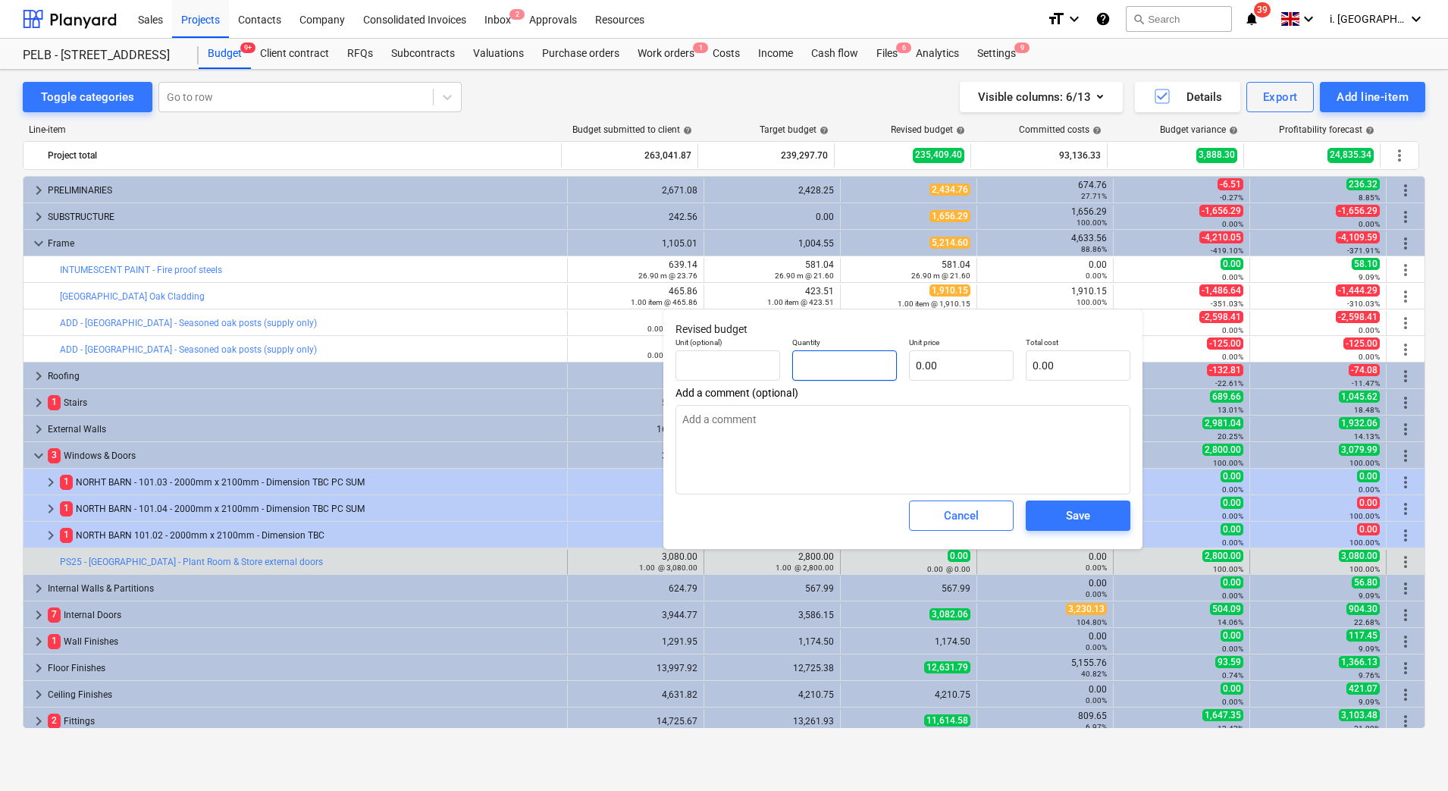
click at [851, 378] on input "text" at bounding box center [844, 365] width 105 height 30
type input "1"
type textarea "x"
type input "1.00"
type textarea "x"
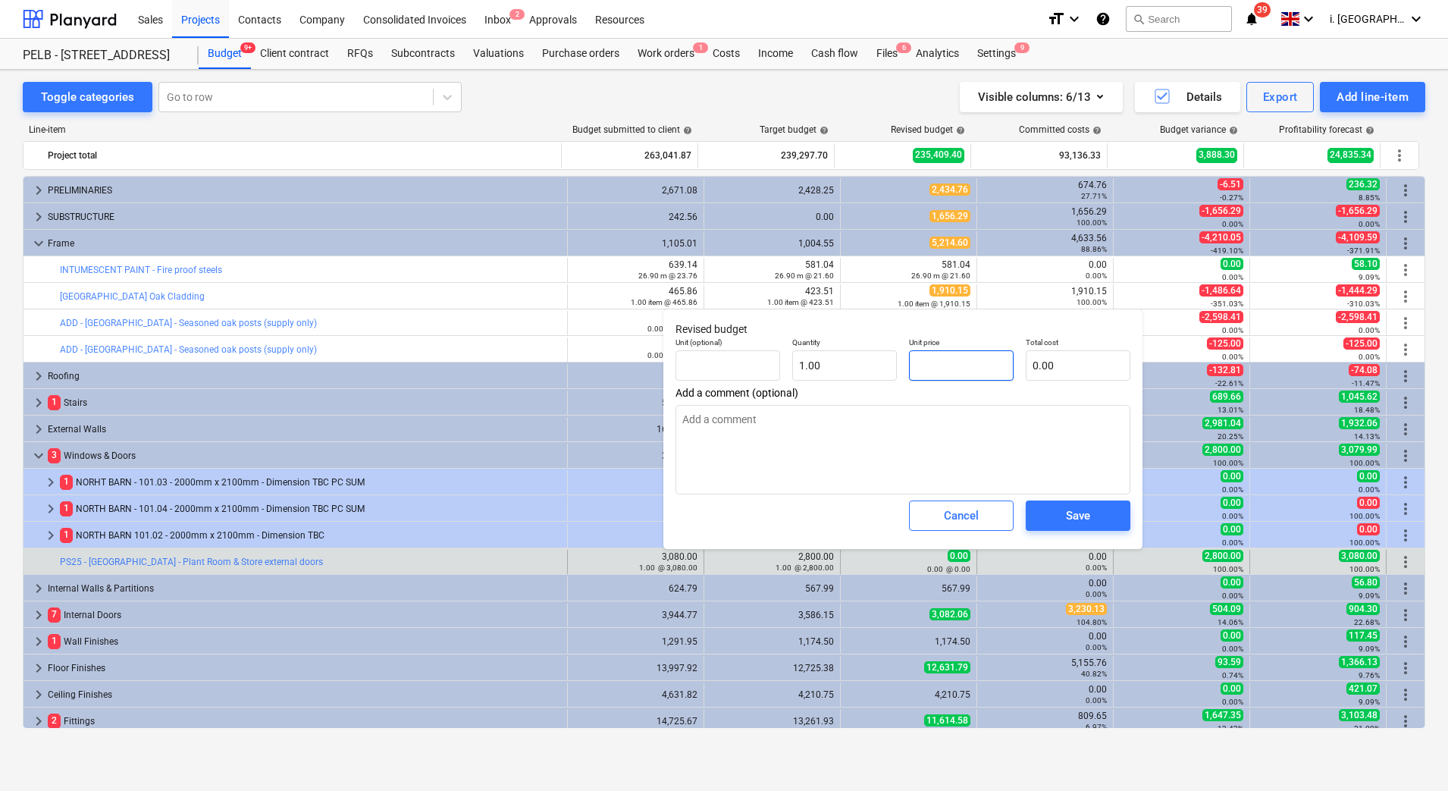
click at [955, 364] on input "text" at bounding box center [961, 365] width 105 height 30
type input "2"
type textarea "x"
type input "2.00"
type input "28"
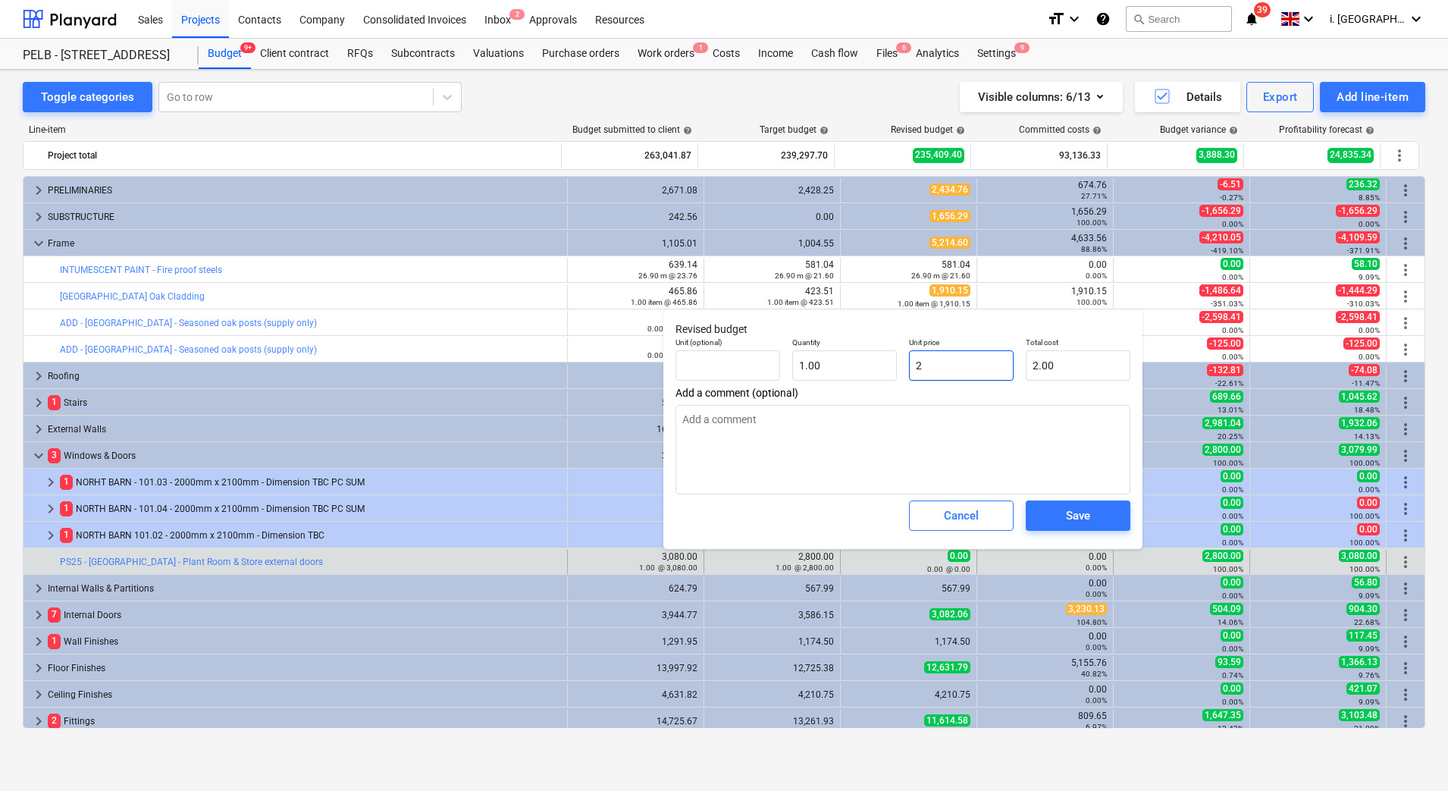
type textarea "x"
type input "28.00"
type input "280"
type textarea "x"
type input "280.00"
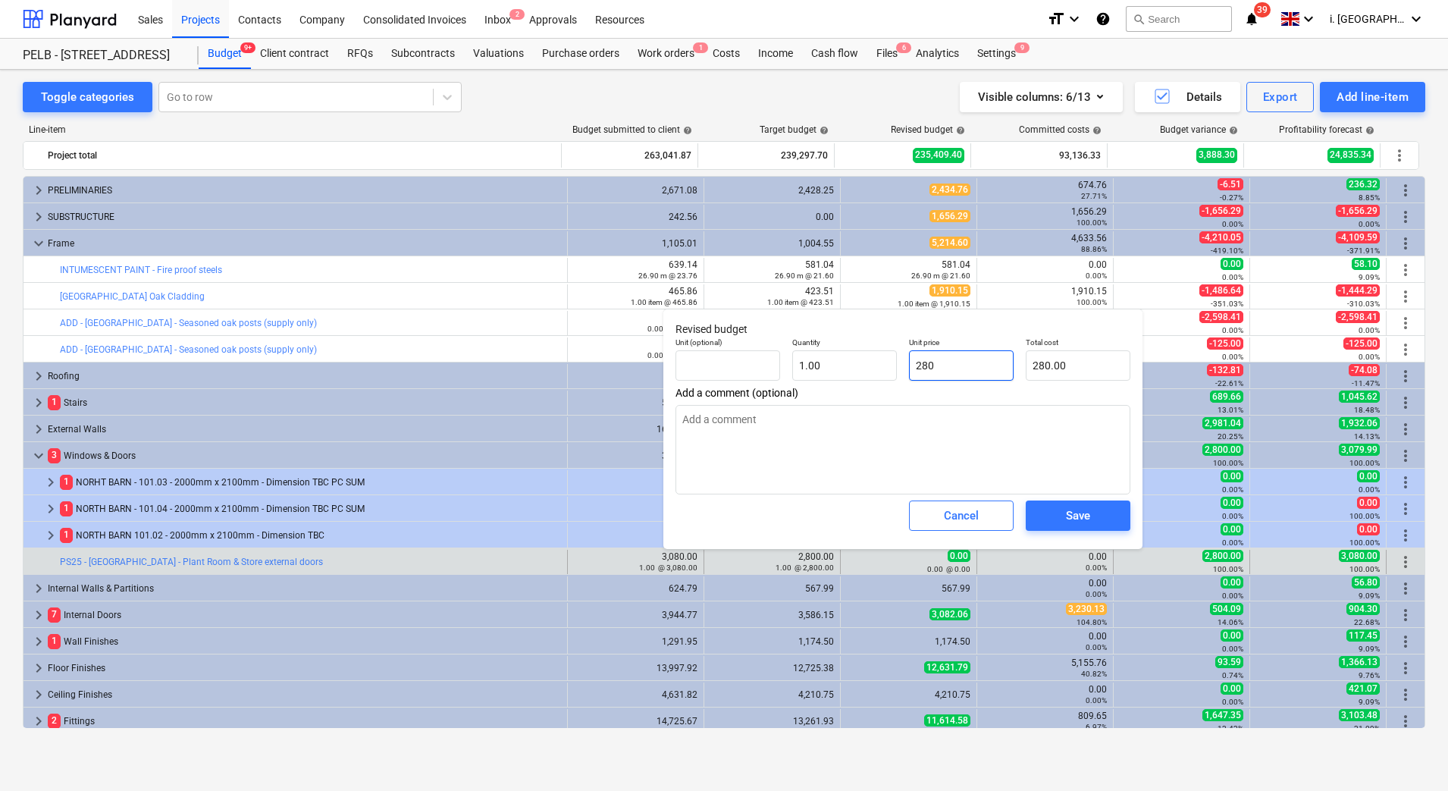
type input "2800"
type textarea "x"
type input "2,800.00"
click at [1056, 520] on span "Save" at bounding box center [1078, 516] width 68 height 20
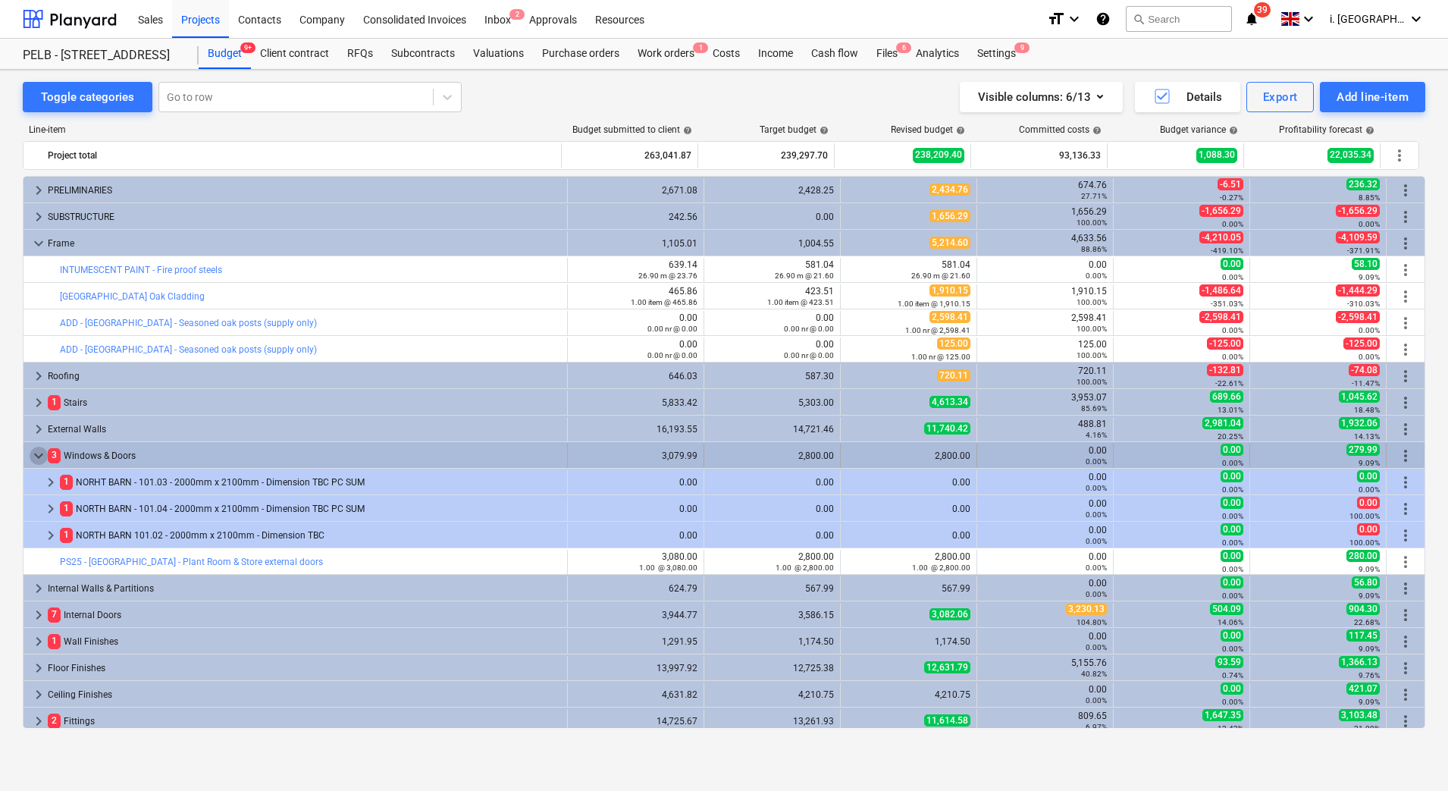
click at [38, 455] on span "keyboard_arrow_down" at bounding box center [39, 456] width 18 height 18
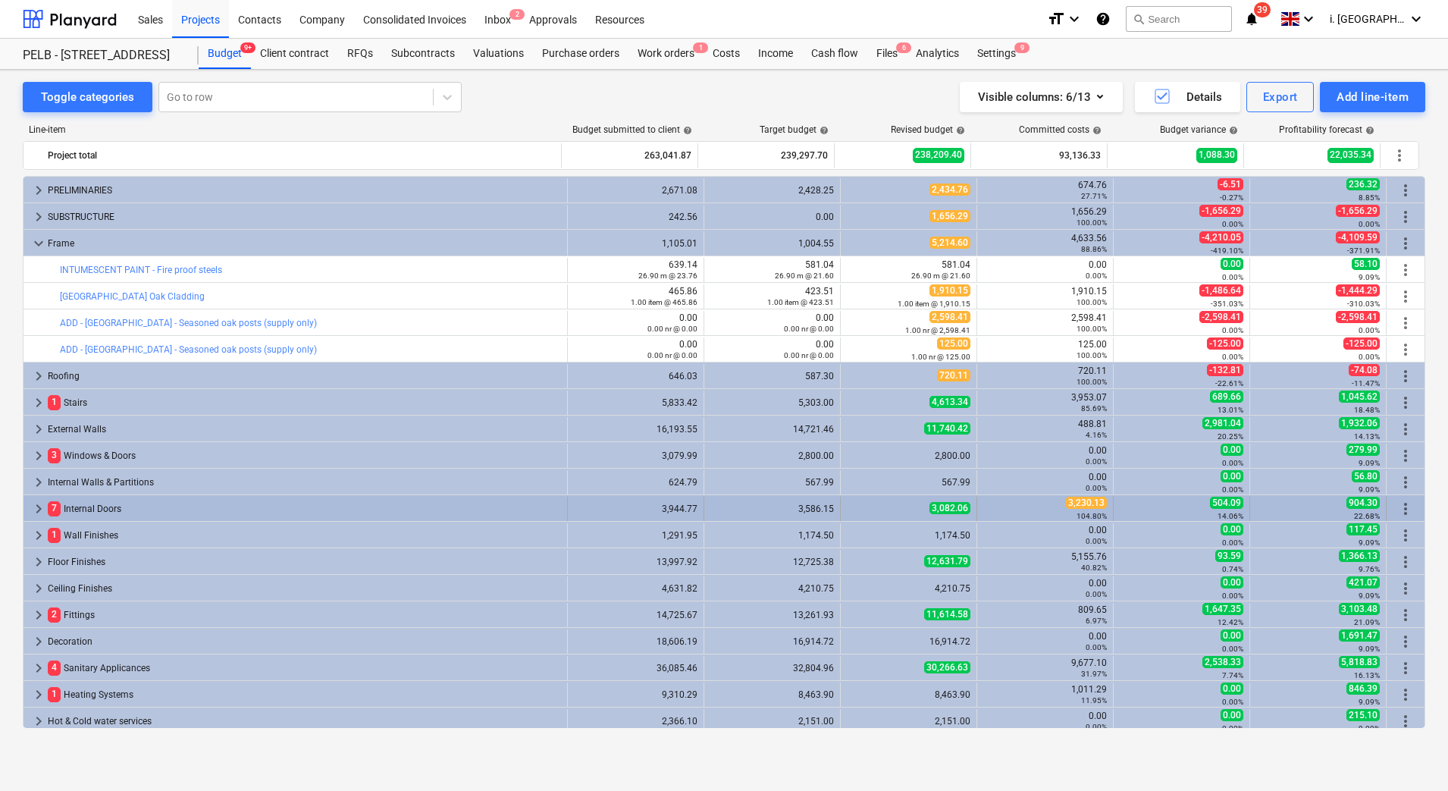
click at [36, 507] on span "keyboard_arrow_right" at bounding box center [39, 509] width 18 height 18
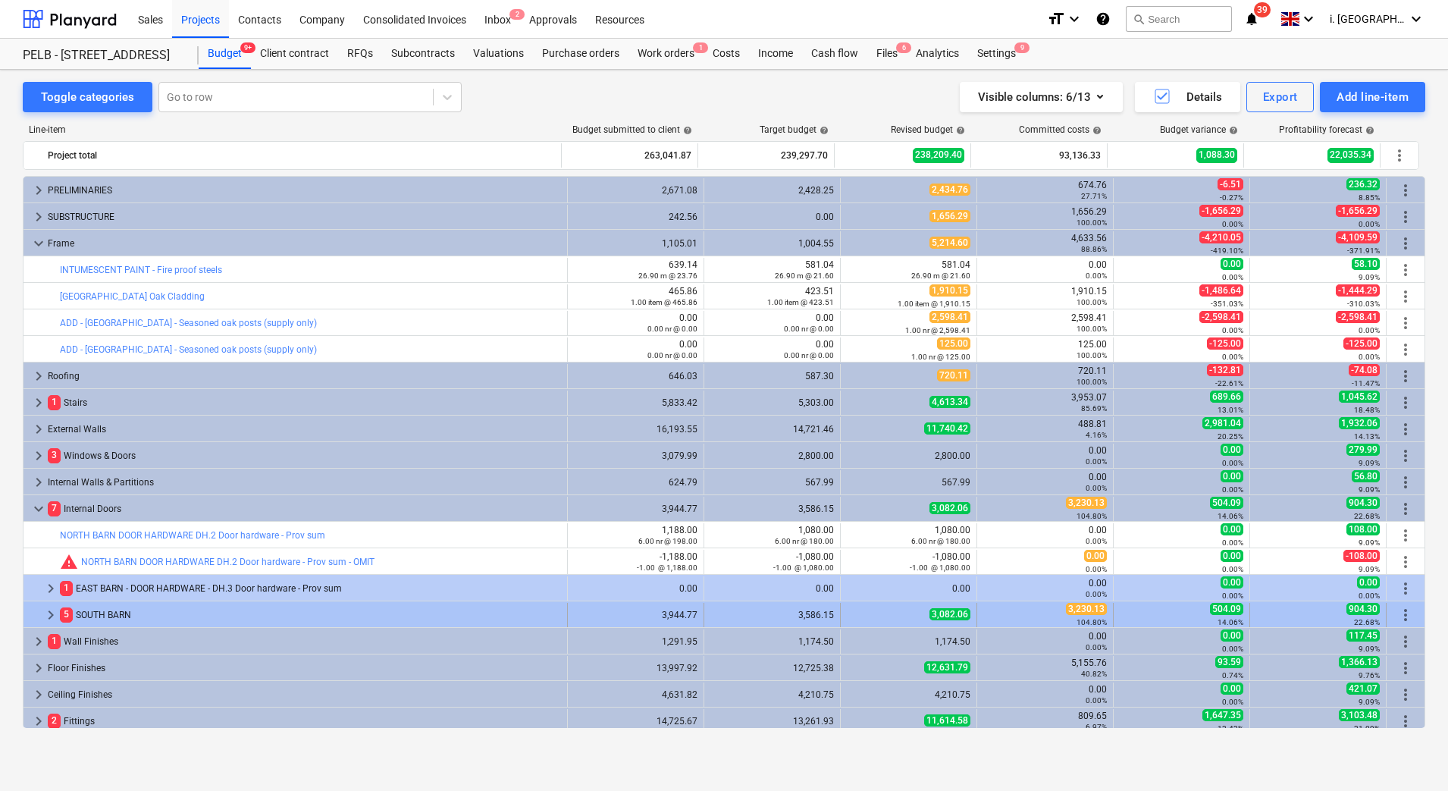
click at [42, 612] on span "keyboard_arrow_right" at bounding box center [51, 615] width 18 height 18
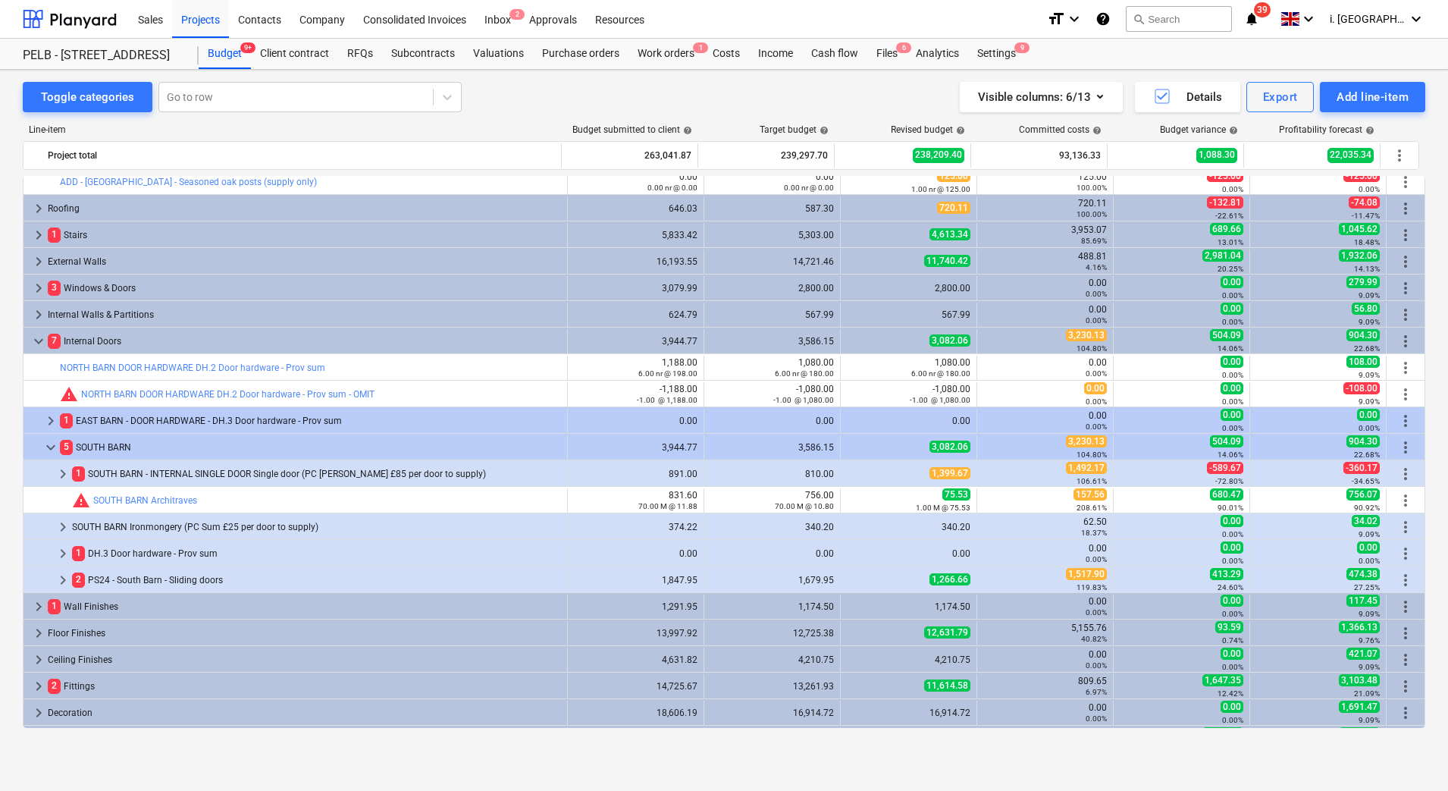
scroll to position [168, 0]
click at [931, 476] on span "1,399.67" at bounding box center [949, 472] width 41 height 12
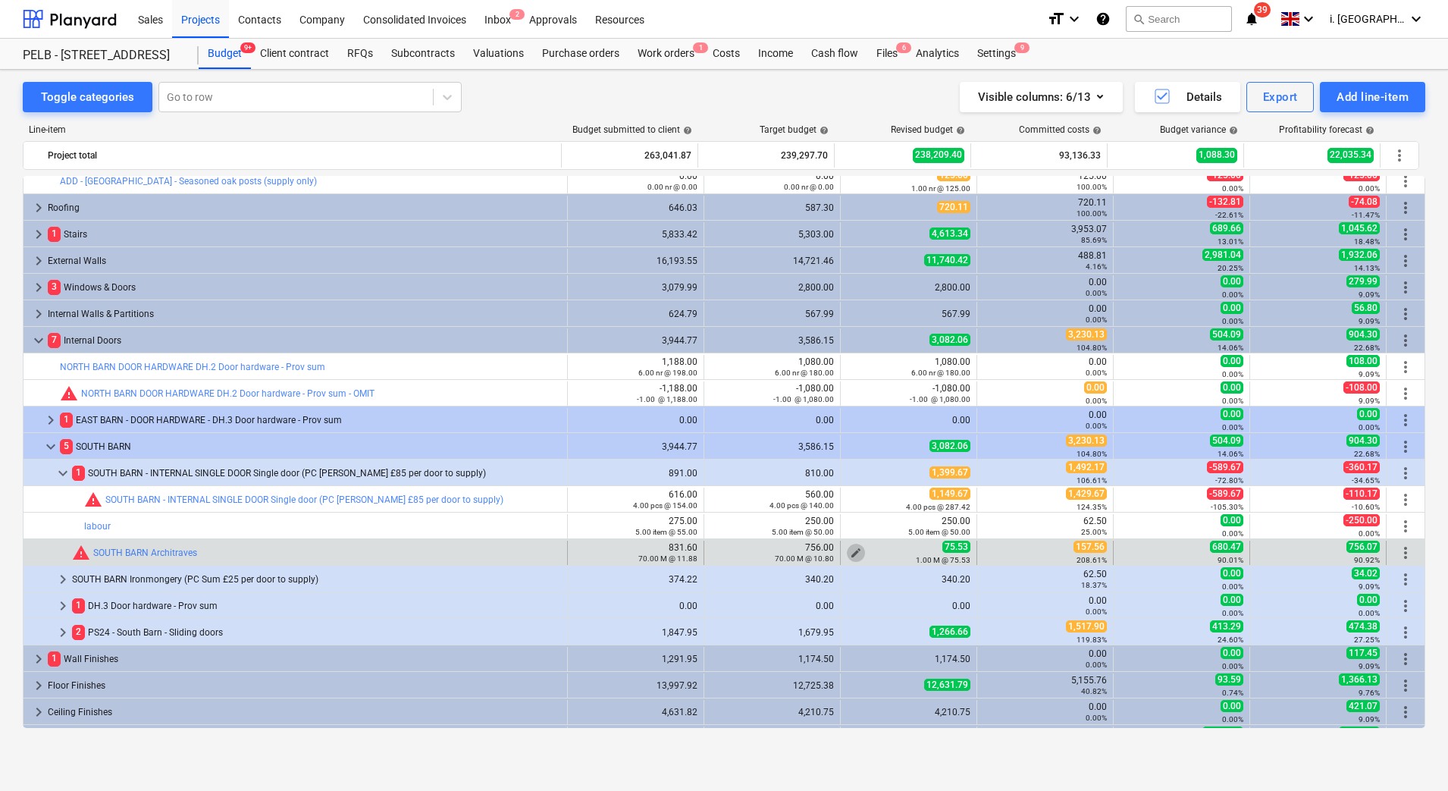
click at [853, 550] on span "edit" at bounding box center [856, 553] width 12 height 12
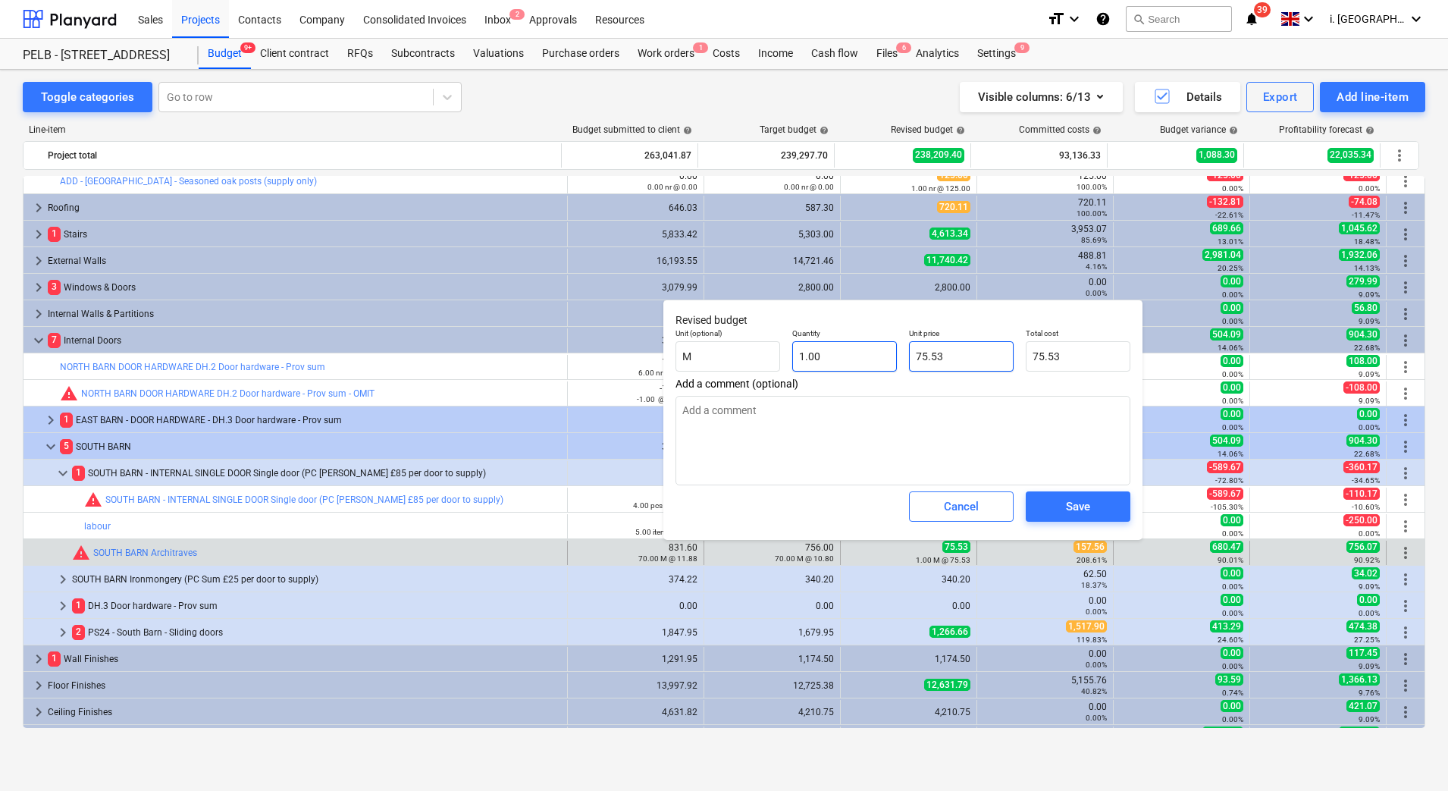
drag, startPoint x: 954, startPoint y: 362, endPoint x: 889, endPoint y: 351, distance: 66.2
click at [894, 358] on div "Unit (optional) M Quantity 1.00 Unit price 75.53 Total cost 75.53" at bounding box center [902, 349] width 467 height 55
type textarea "x"
type input "1"
type input "1.00"
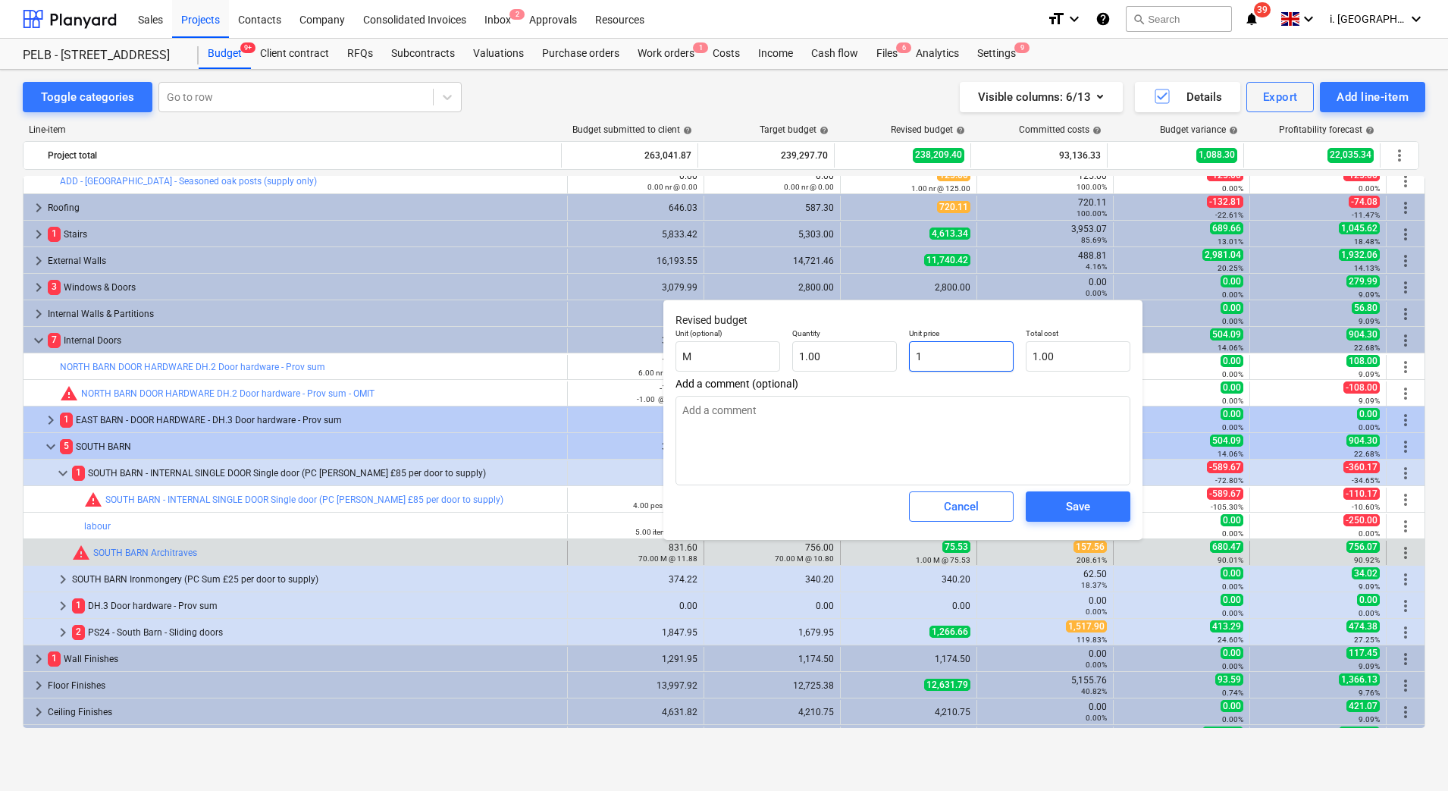
type textarea "x"
type input "15"
type input "15.00"
type textarea "x"
type input "157"
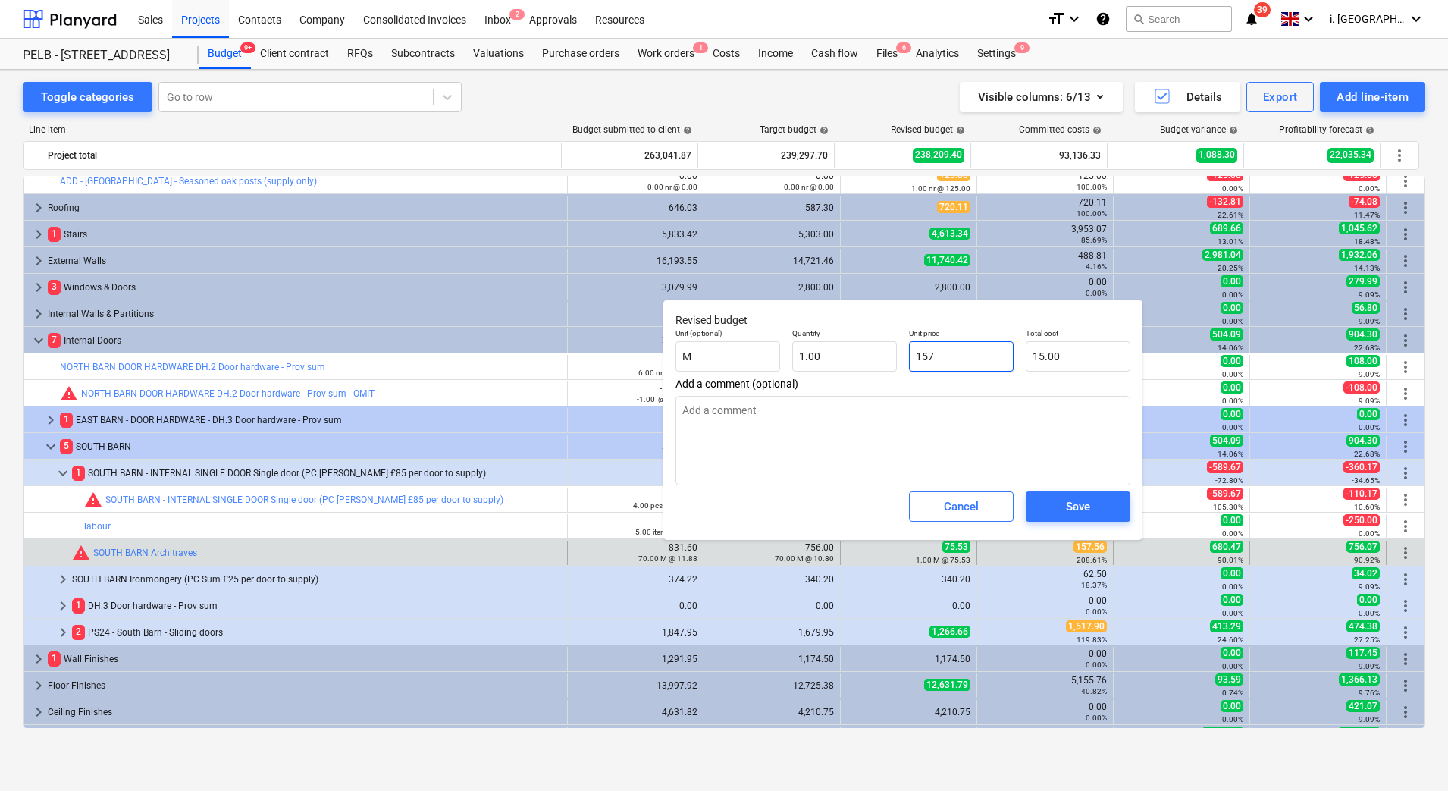
type input "157.00"
type textarea "x"
type input "157."
type textarea "x"
type input "157.5"
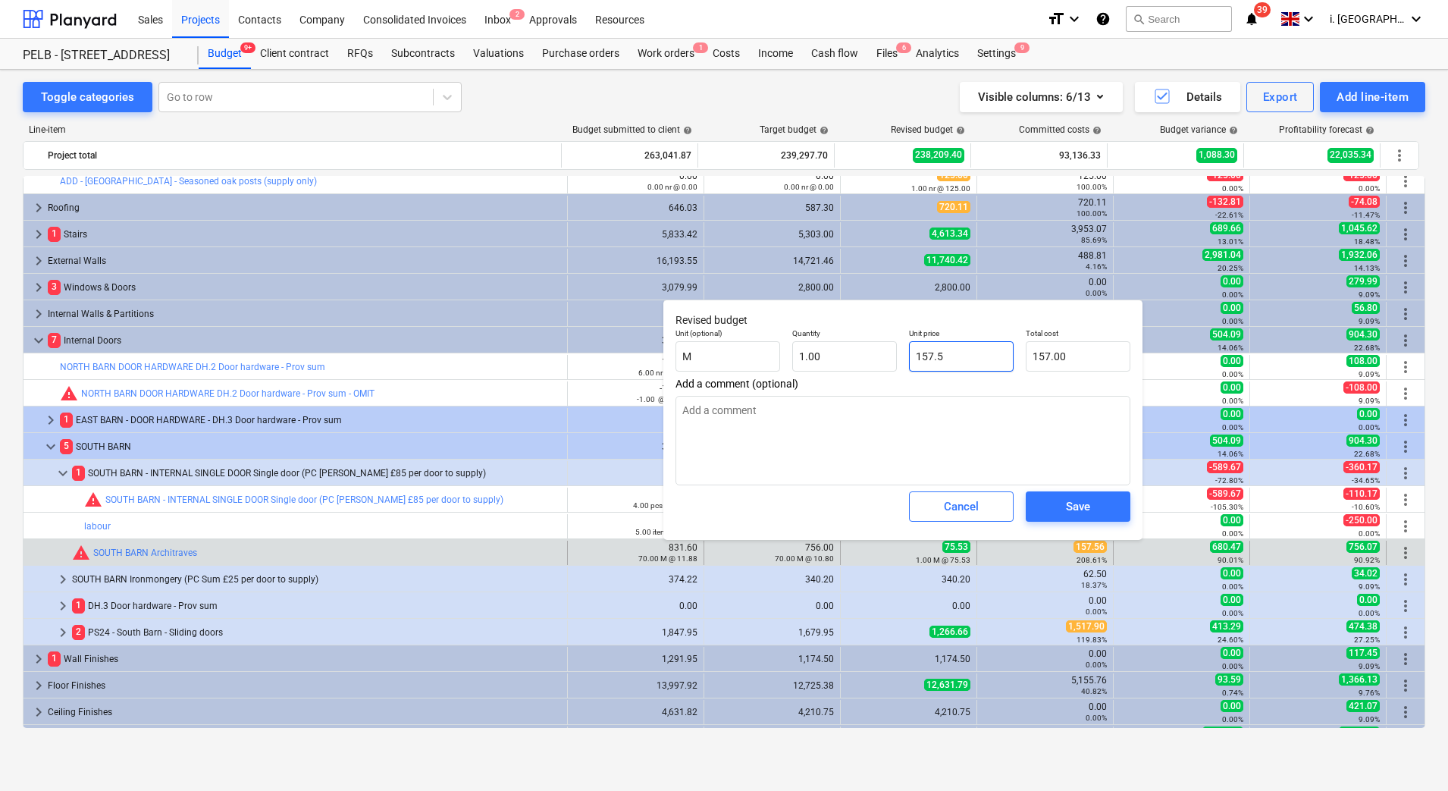
type input "157.50"
type textarea "x"
type input "157.56"
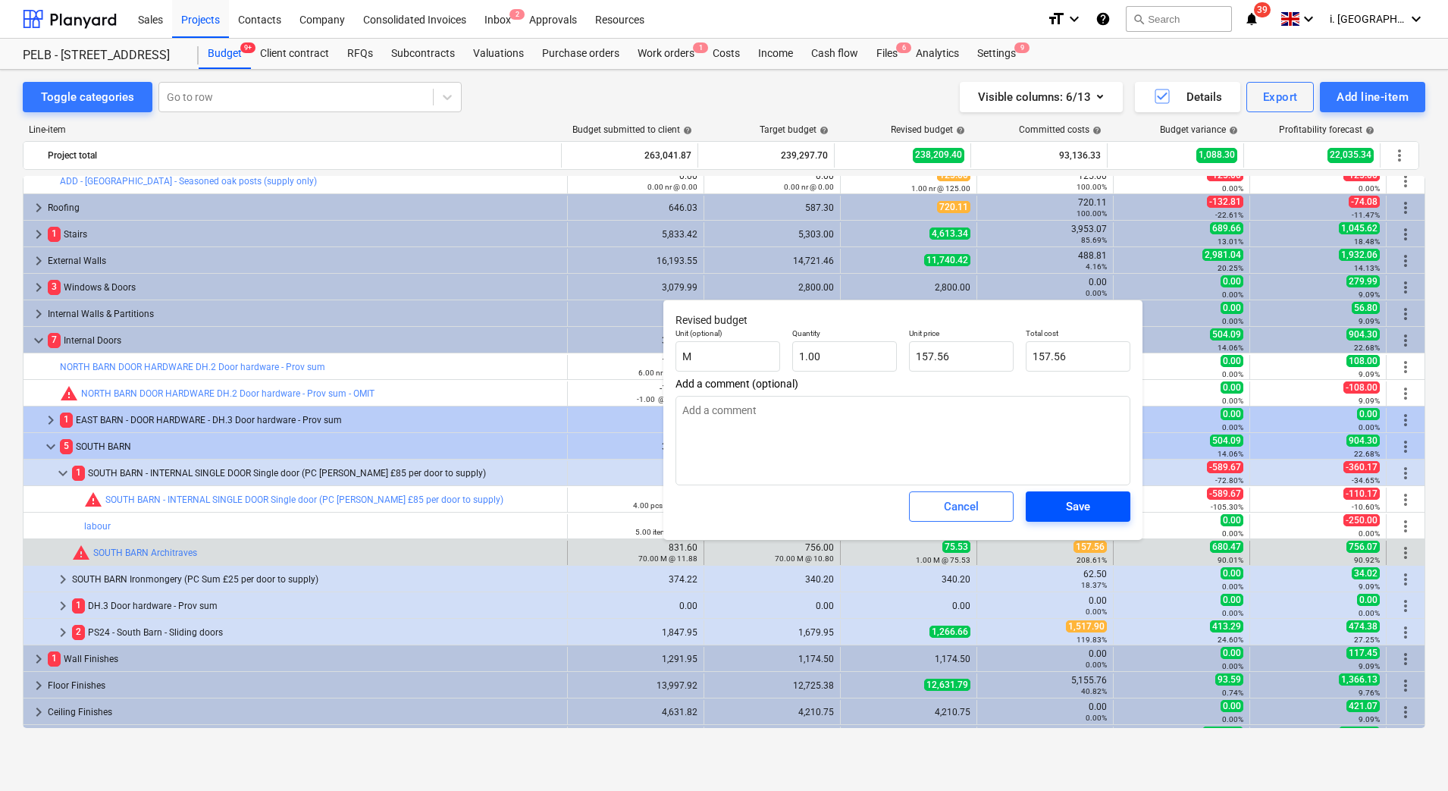
click at [1040, 500] on button "Save" at bounding box center [1078, 506] width 105 height 30
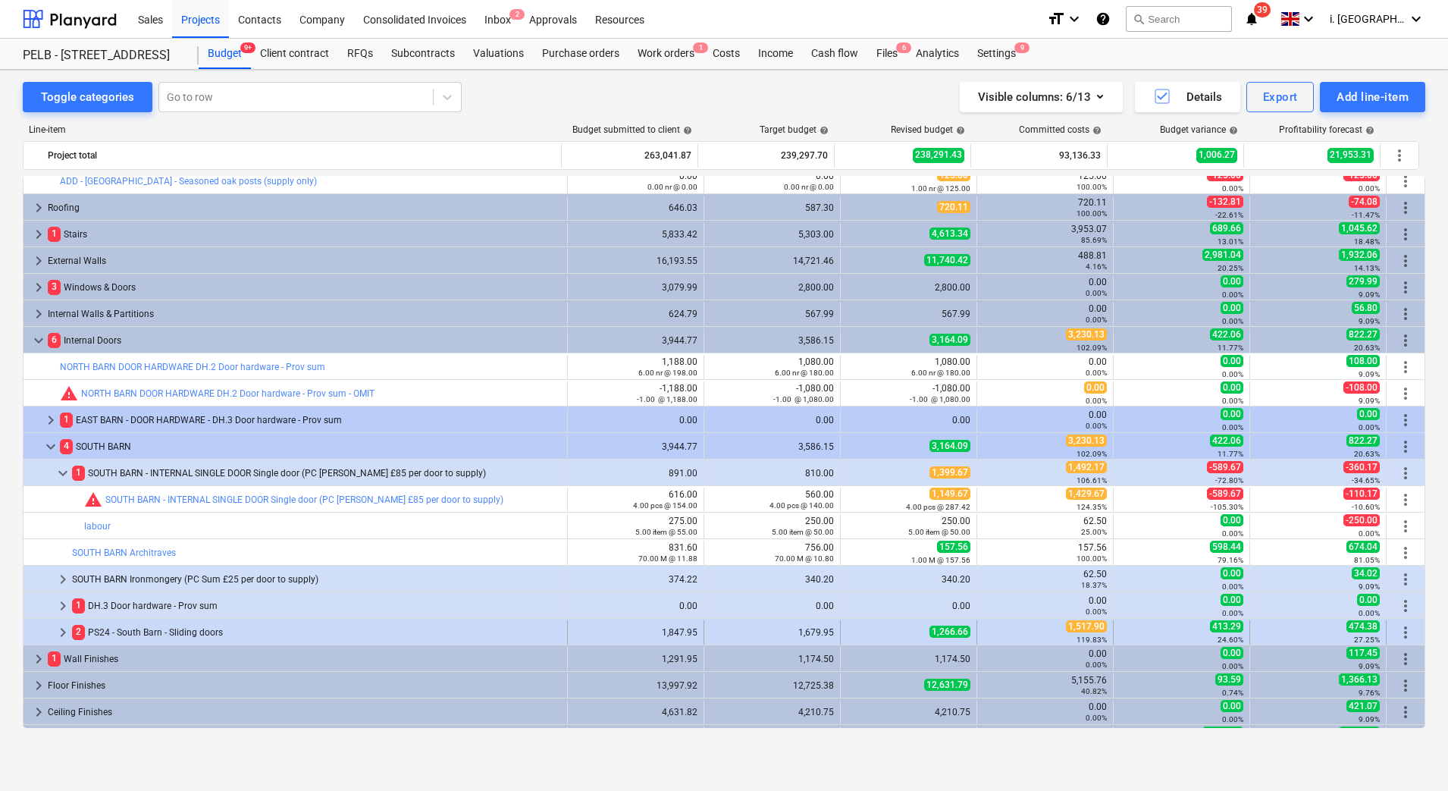
click at [65, 628] on span "keyboard_arrow_right" at bounding box center [63, 632] width 18 height 18
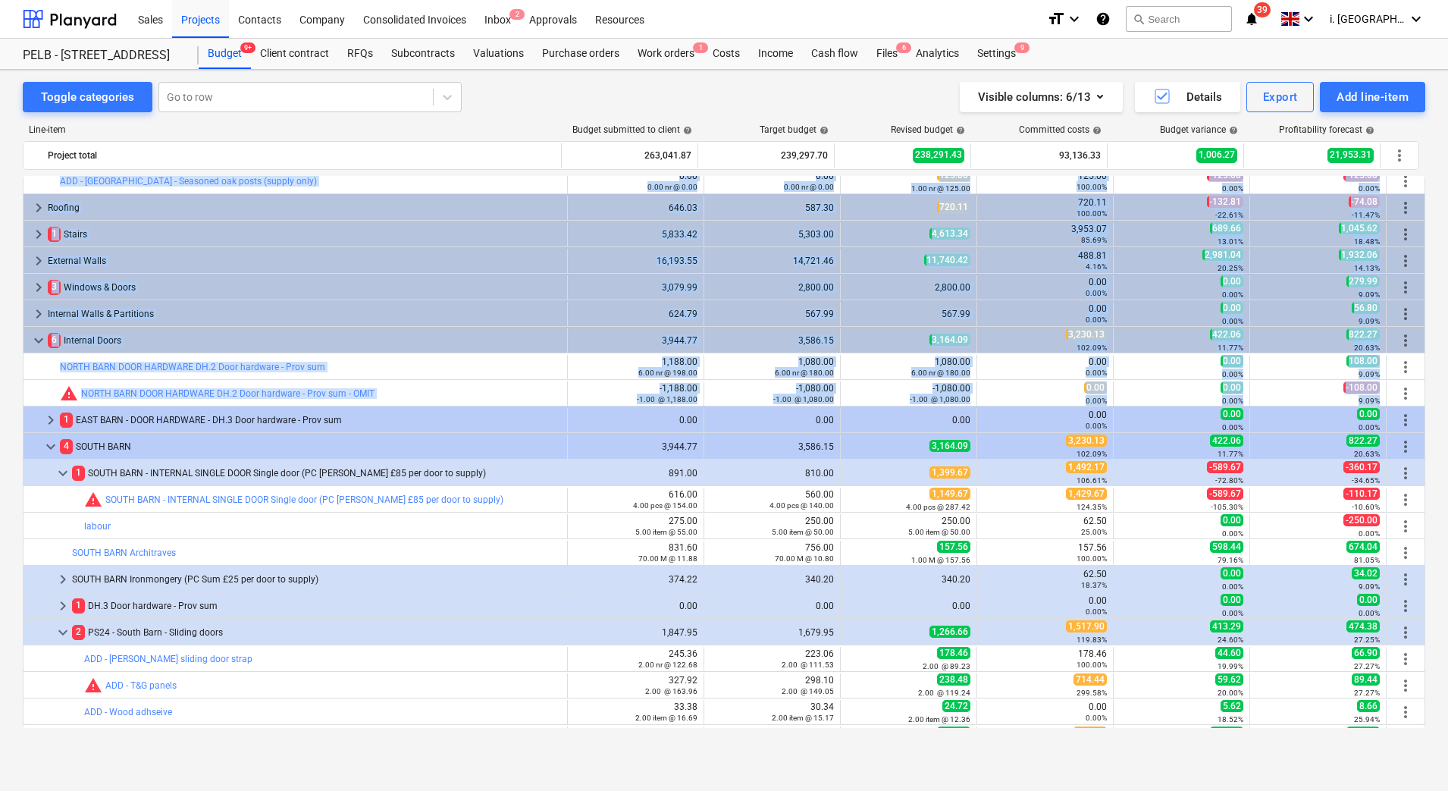
drag, startPoint x: 1419, startPoint y: 390, endPoint x: 1426, endPoint y: 414, distance: 24.5
click at [1426, 414] on div "Toggle categories Go to row Visible columns : 6/13 Details Export Add line-item…" at bounding box center [724, 414] width 1448 height 688
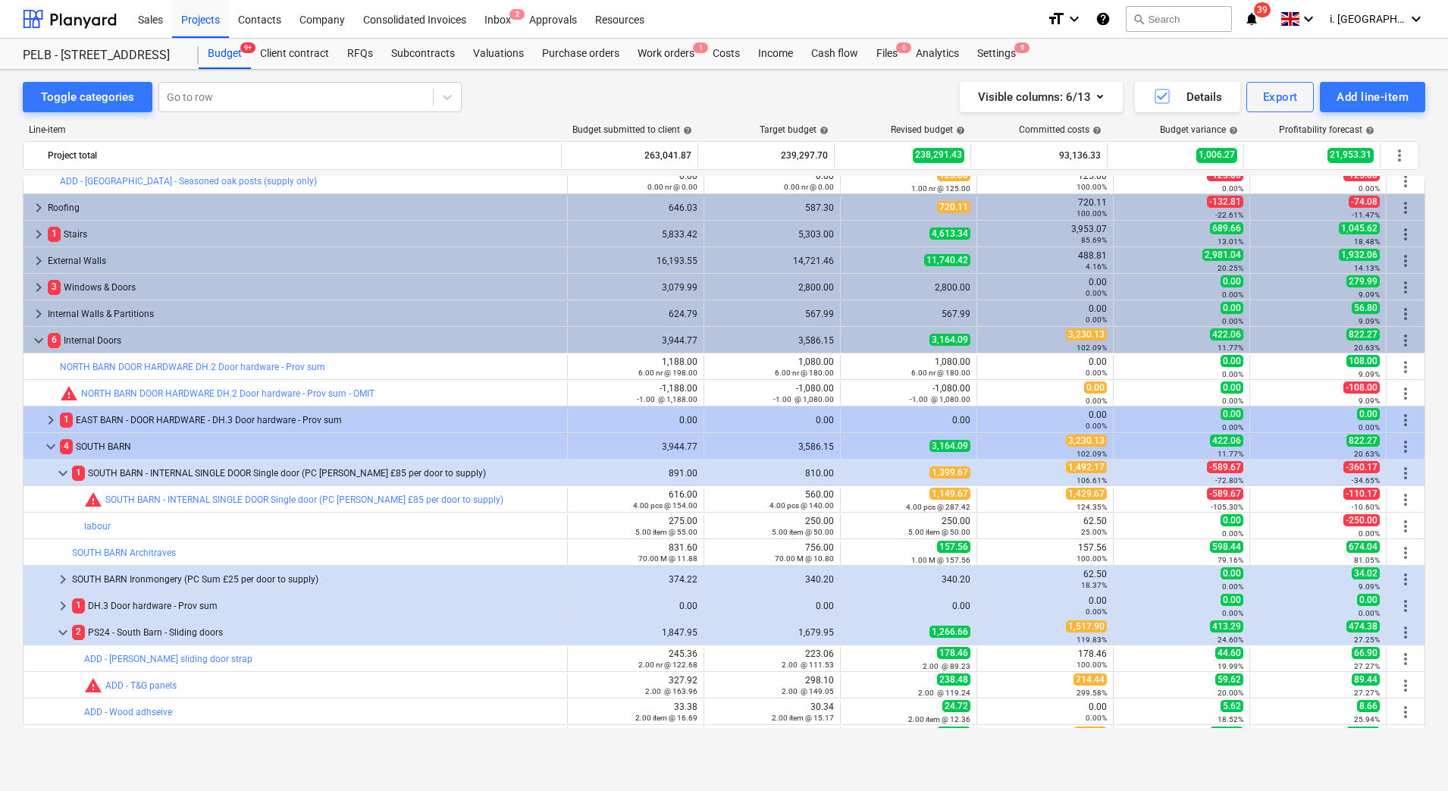
drag, startPoint x: 1426, startPoint y: 414, endPoint x: 1437, endPoint y: 183, distance: 231.5
click at [1437, 183] on div "Toggle categories Go to row Visible columns : 6/13 Details Export Add line-item…" at bounding box center [724, 414] width 1448 height 688
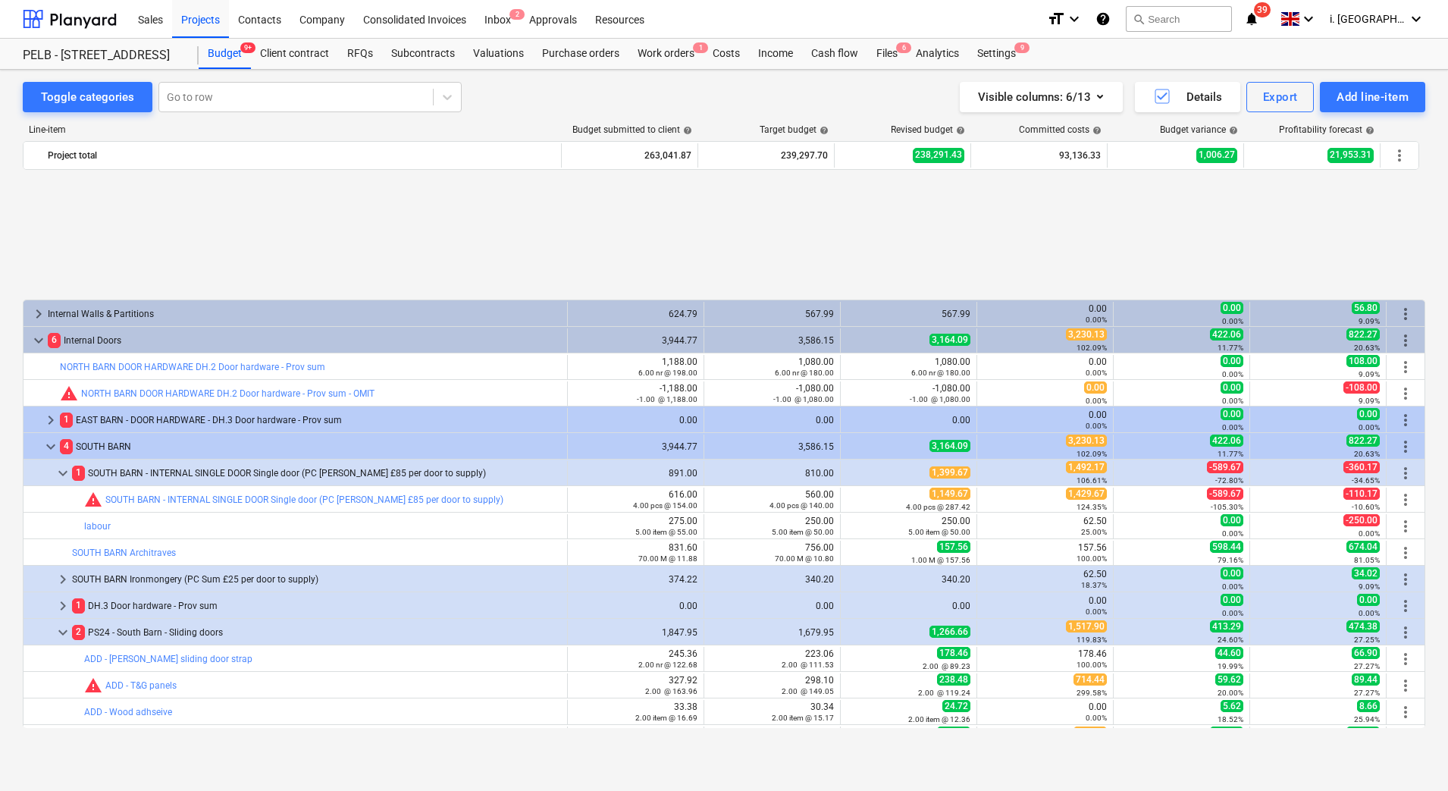
scroll to position [320, 0]
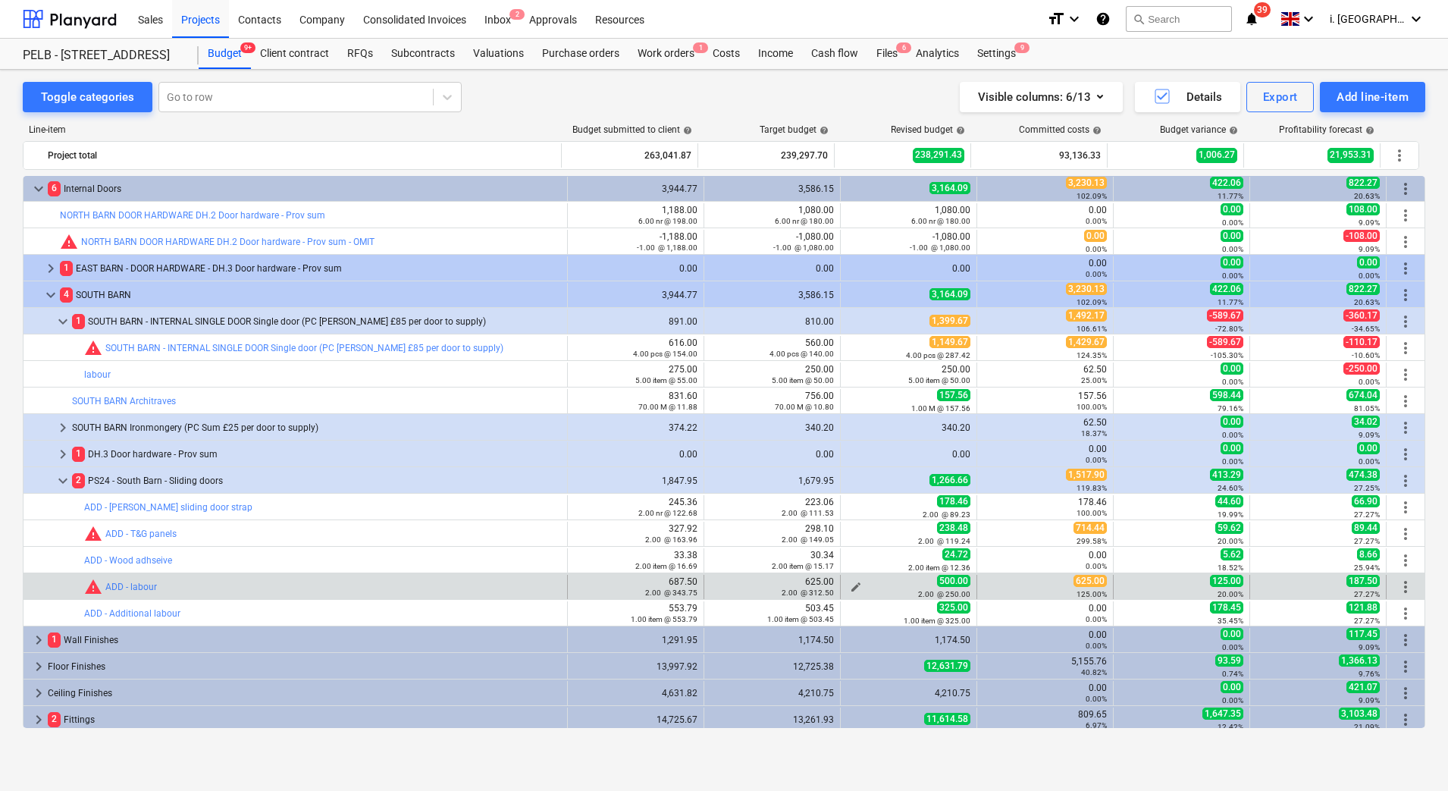
click at [850, 586] on span "edit" at bounding box center [856, 587] width 12 height 12
type textarea "x"
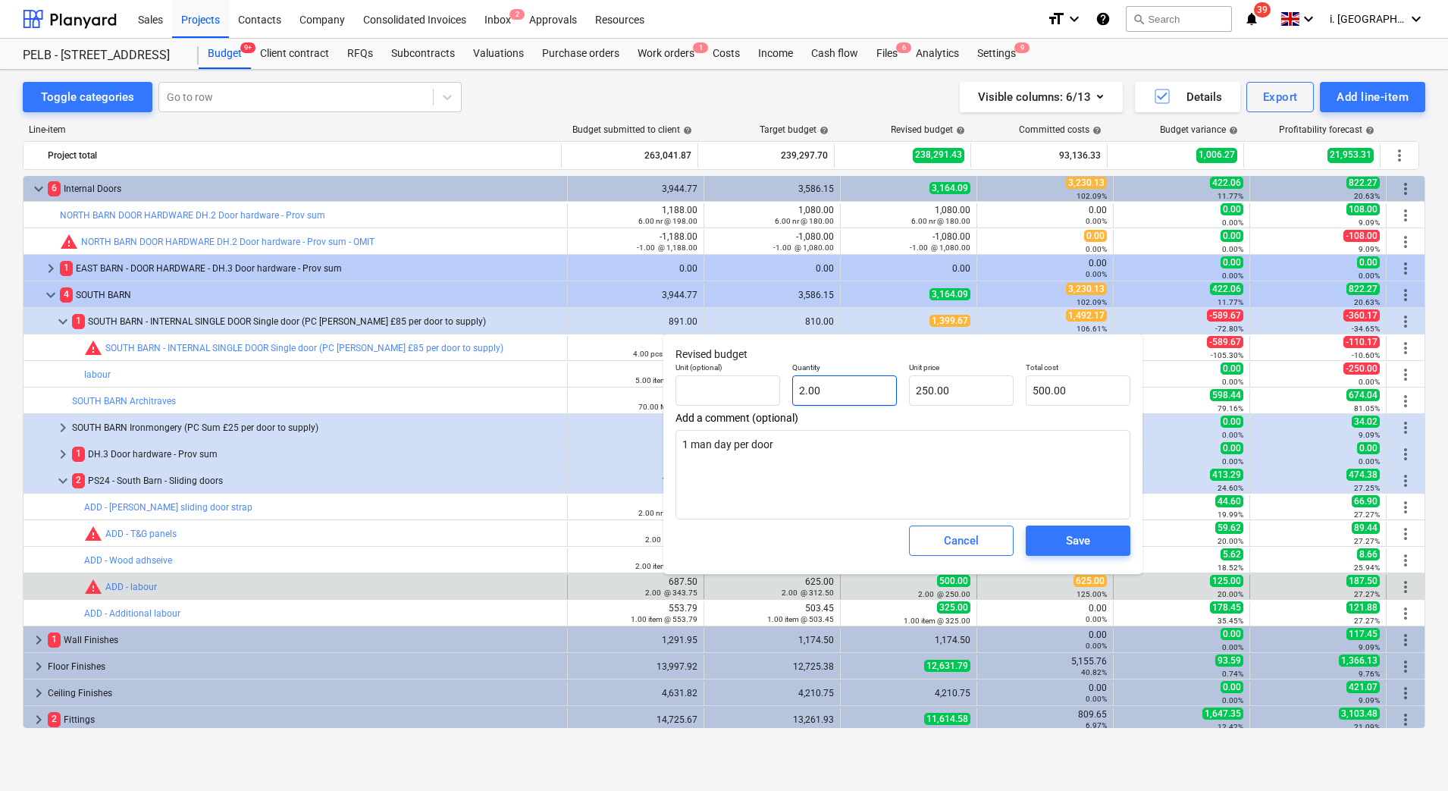
type input "2"
click at [856, 396] on input "2" at bounding box center [844, 390] width 105 height 30
type textarea "x"
type input "2."
type textarea "x"
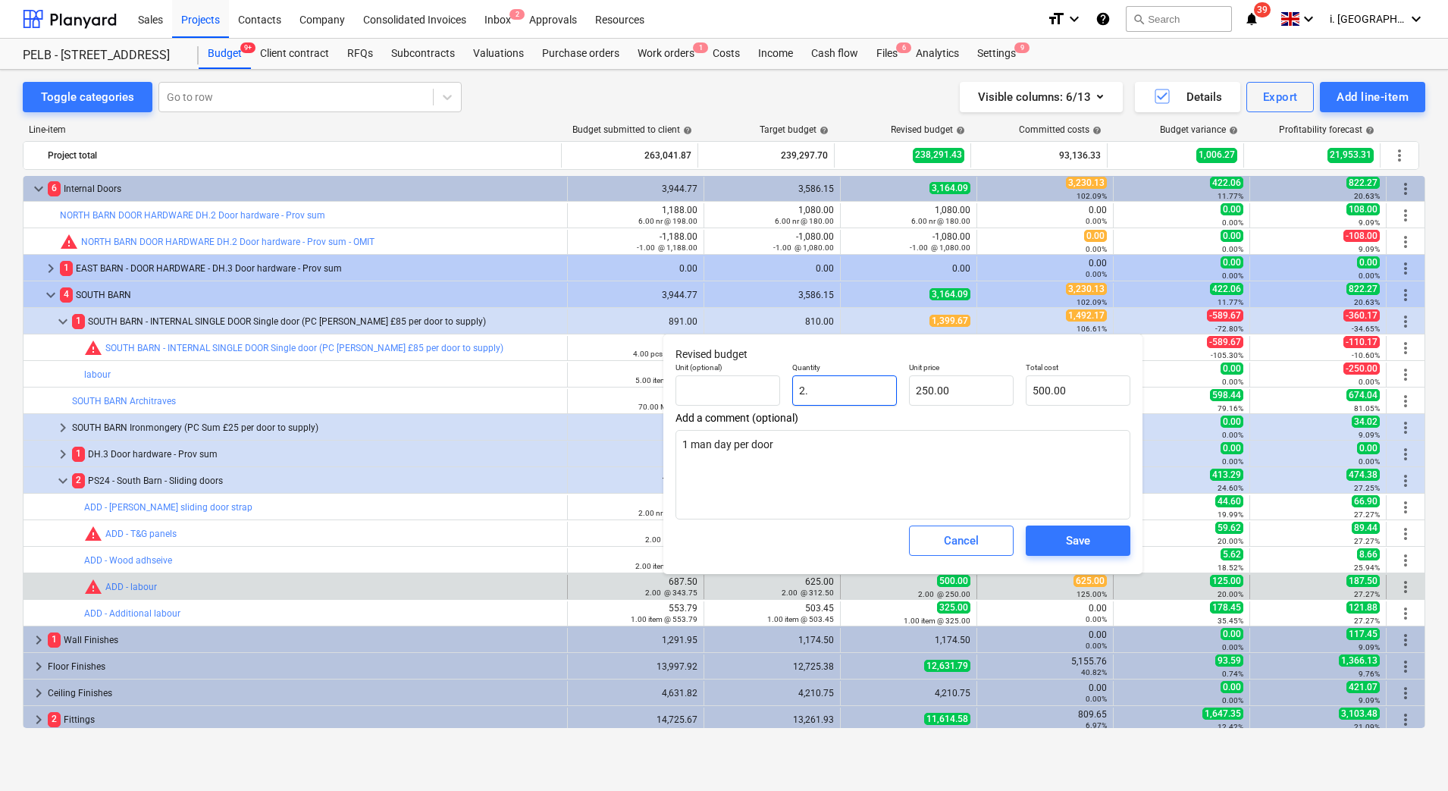
type input "2.5"
type input "625.00"
type input "2.5"
type textarea "x"
type input "2.50"
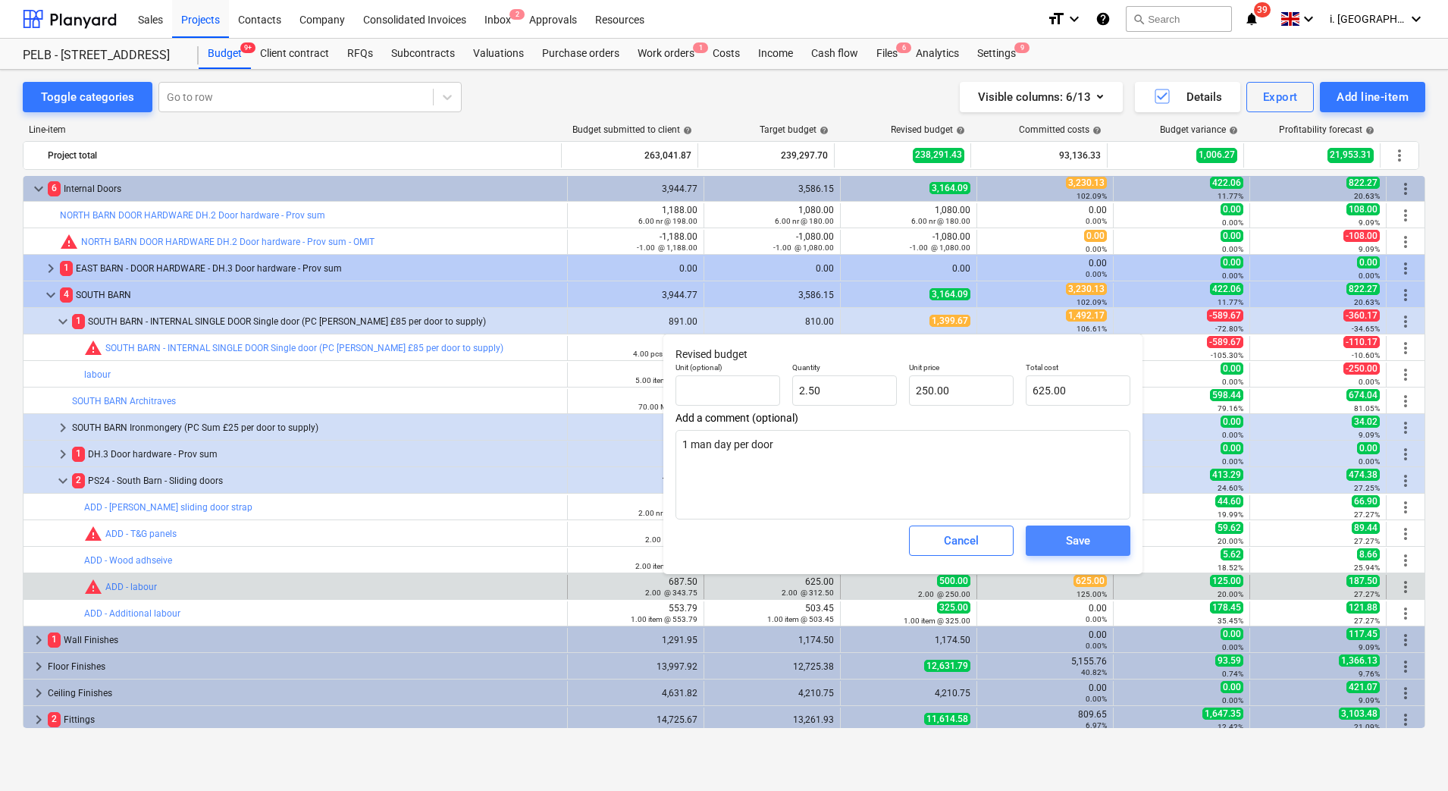
click at [1089, 543] on div "Save" at bounding box center [1078, 541] width 24 height 20
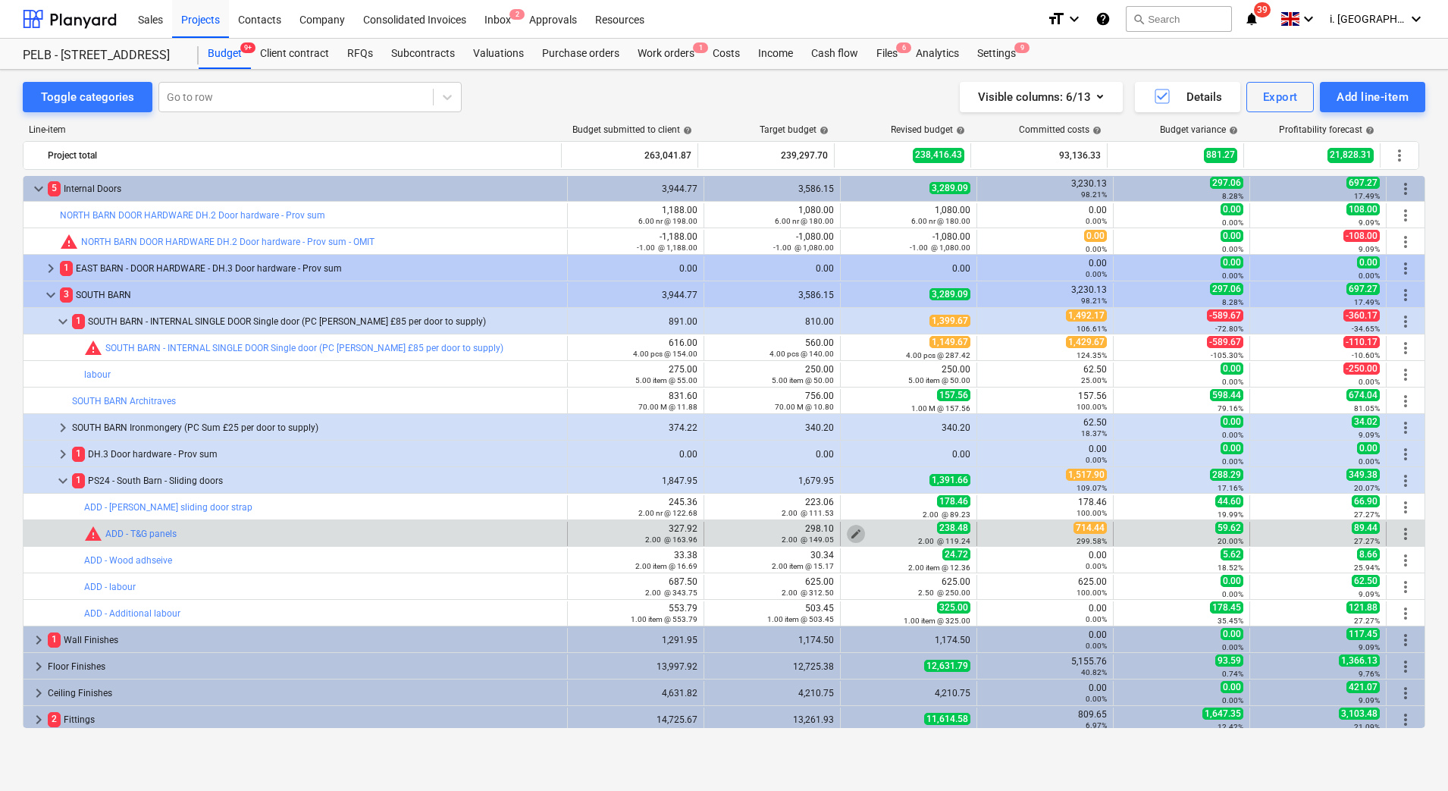
click at [851, 530] on span "edit" at bounding box center [856, 534] width 12 height 12
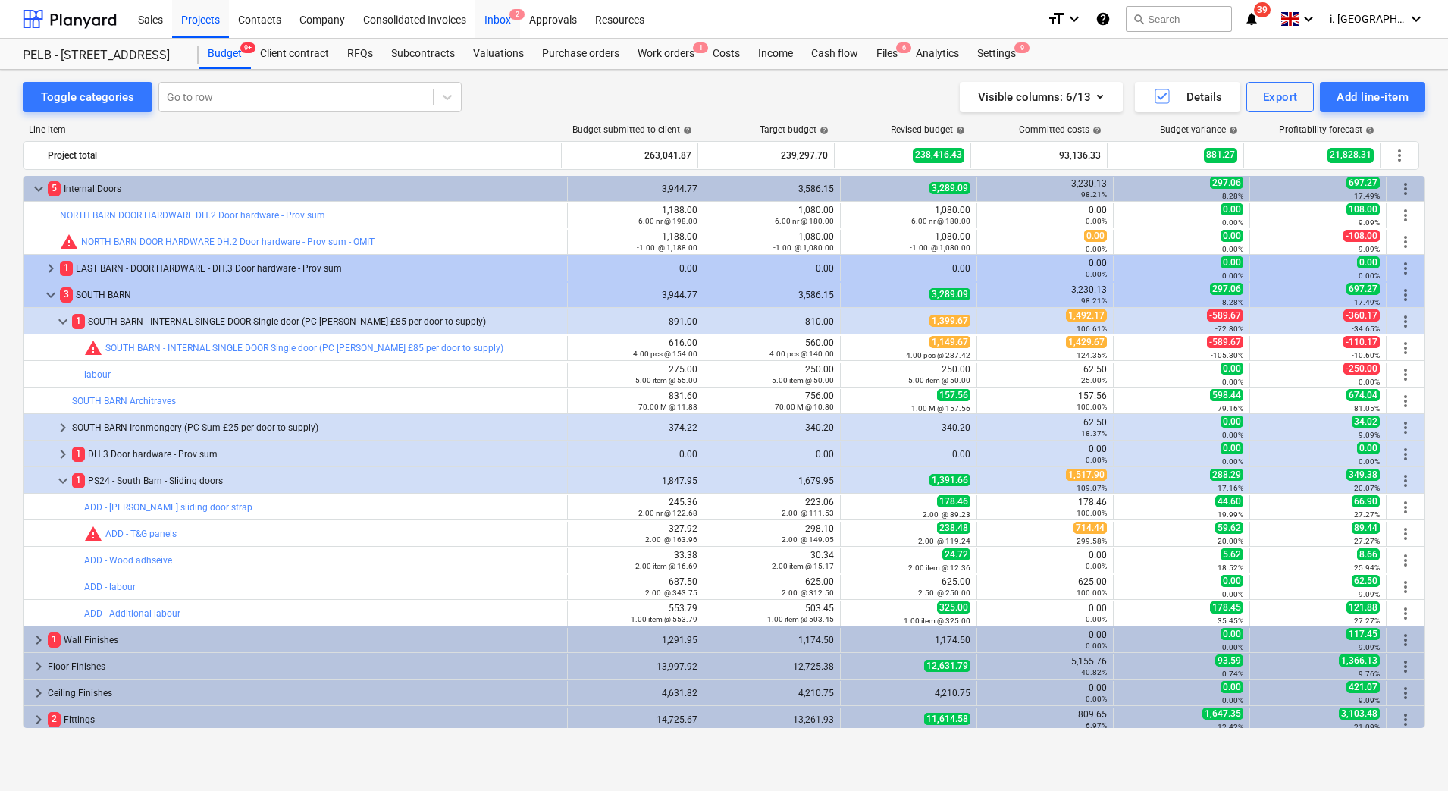
type textarea "x"
type input "2.00"
type input "119.24"
type input "238.48"
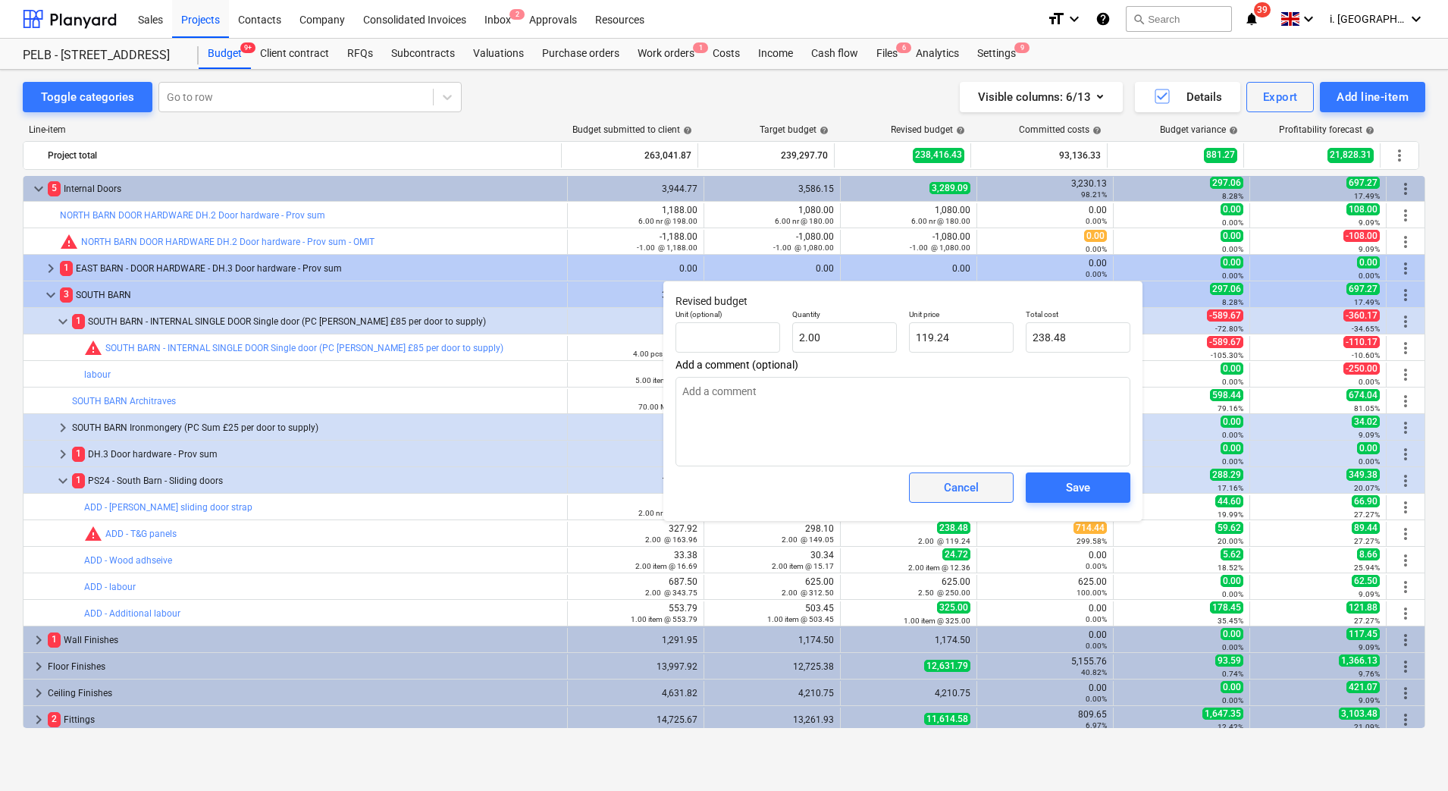
click at [938, 494] on span "Cancel" at bounding box center [961, 488] width 67 height 20
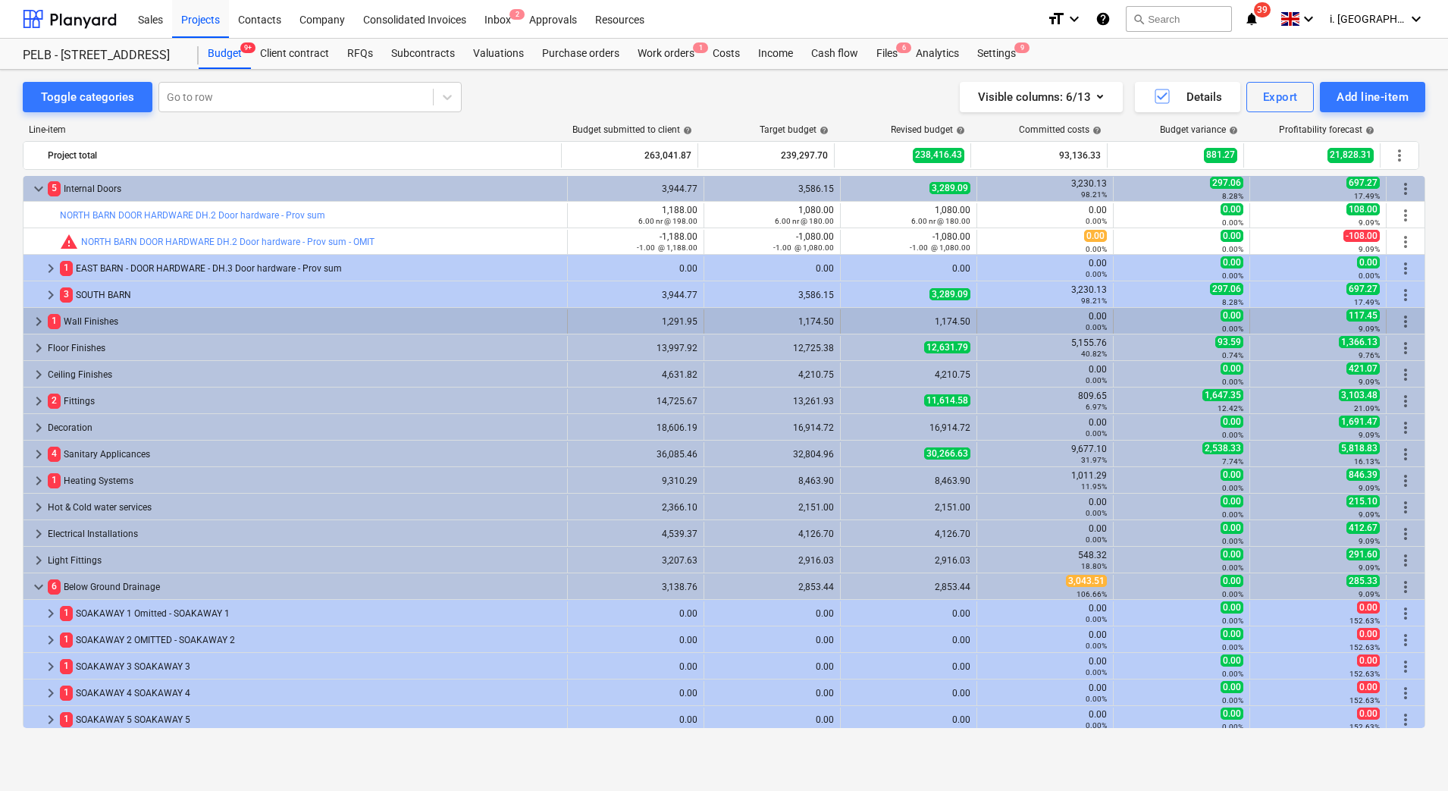
click at [32, 324] on span "keyboard_arrow_right" at bounding box center [39, 321] width 18 height 18
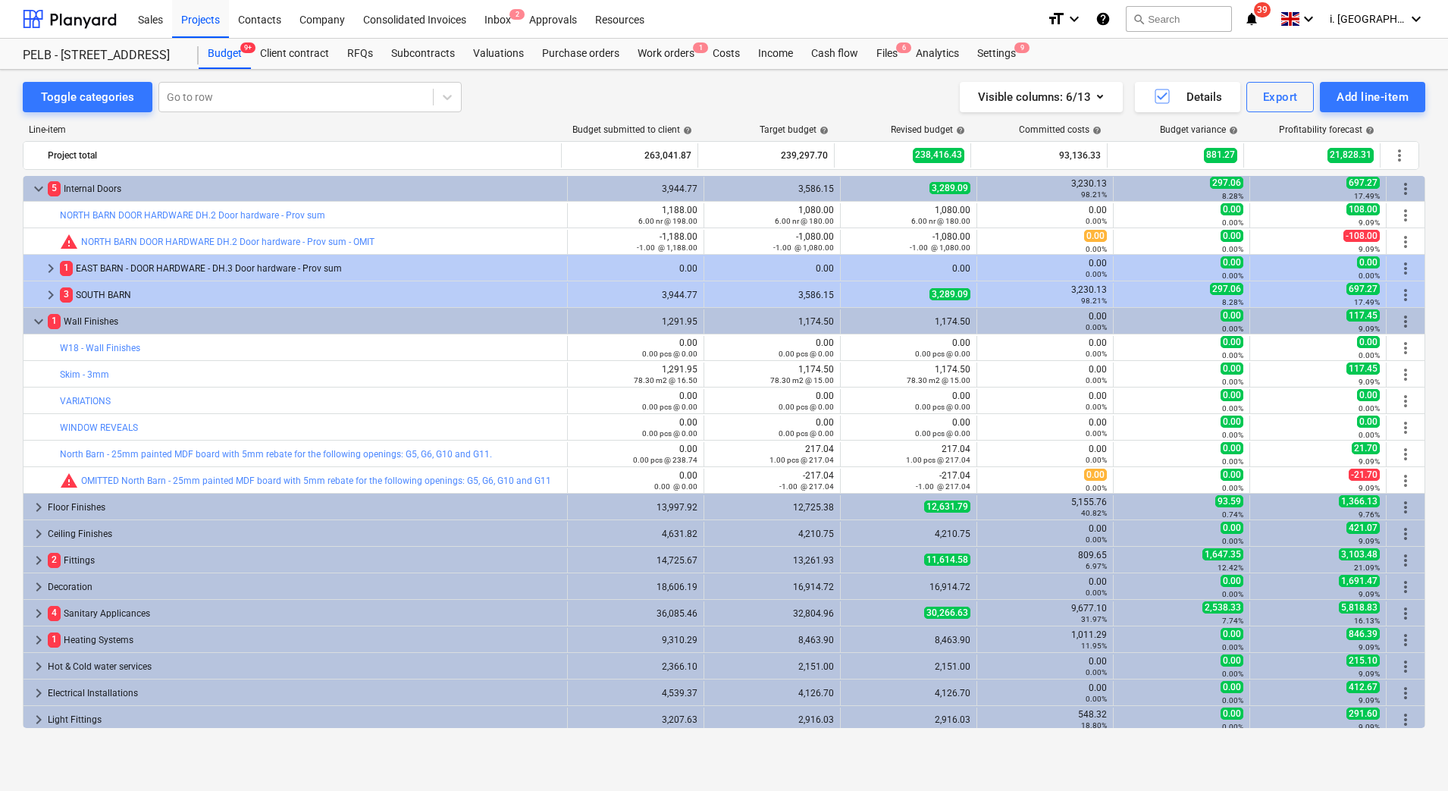
click at [32, 324] on span "keyboard_arrow_down" at bounding box center [39, 321] width 18 height 18
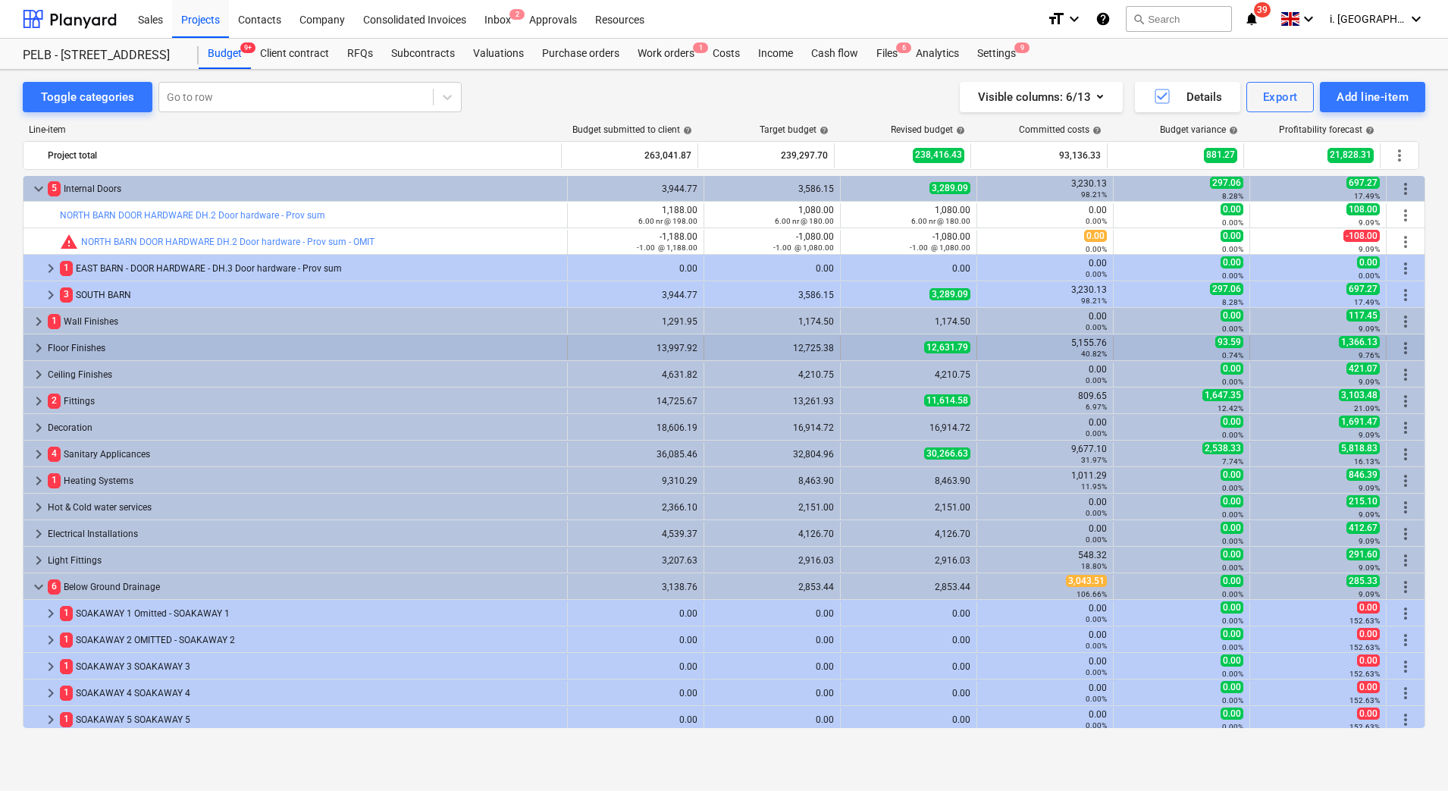
click at [36, 353] on span "keyboard_arrow_right" at bounding box center [39, 348] width 18 height 18
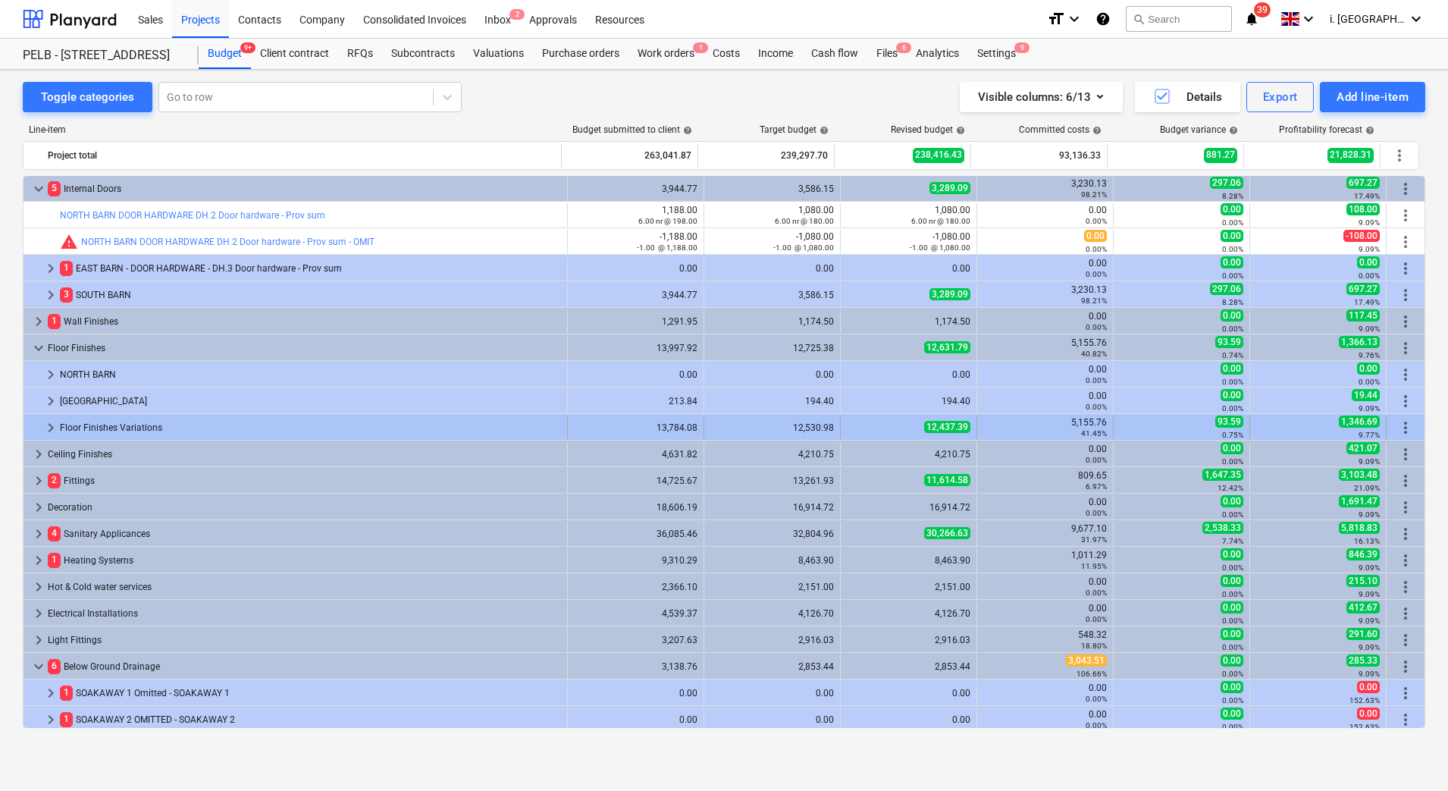
click at [43, 426] on span "keyboard_arrow_right" at bounding box center [51, 427] width 18 height 18
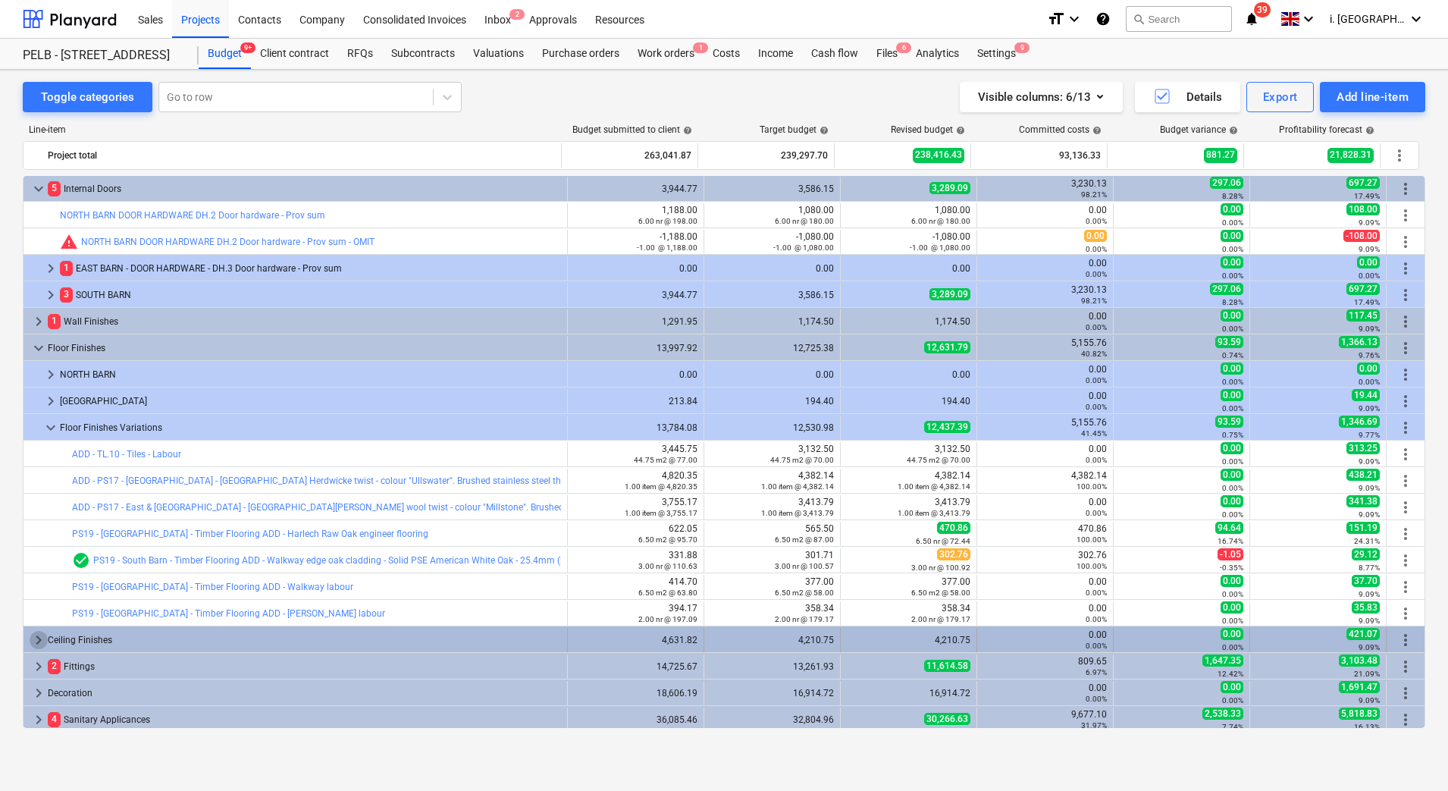
click at [36, 637] on span "keyboard_arrow_right" at bounding box center [39, 640] width 18 height 18
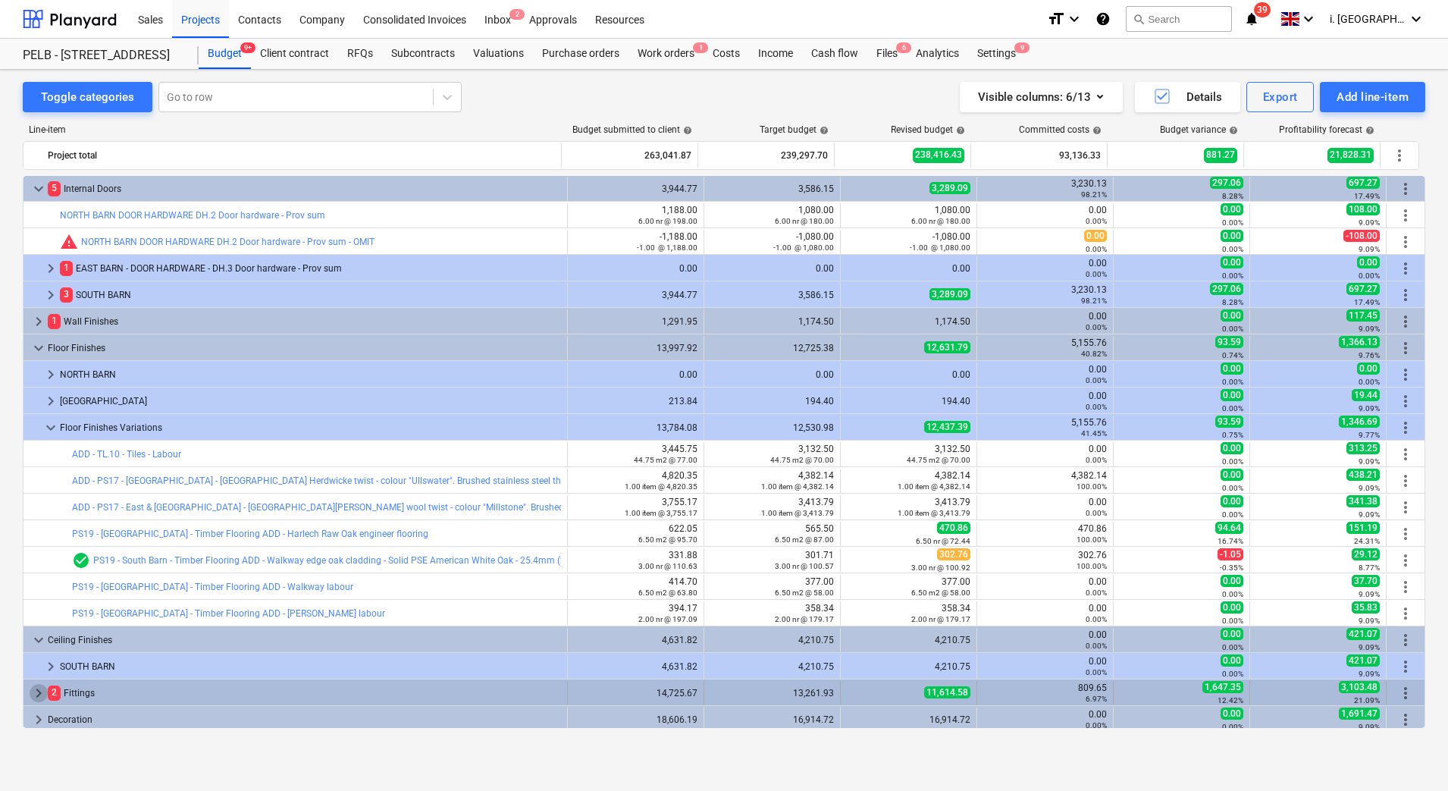
click at [33, 691] on span "keyboard_arrow_right" at bounding box center [39, 693] width 18 height 18
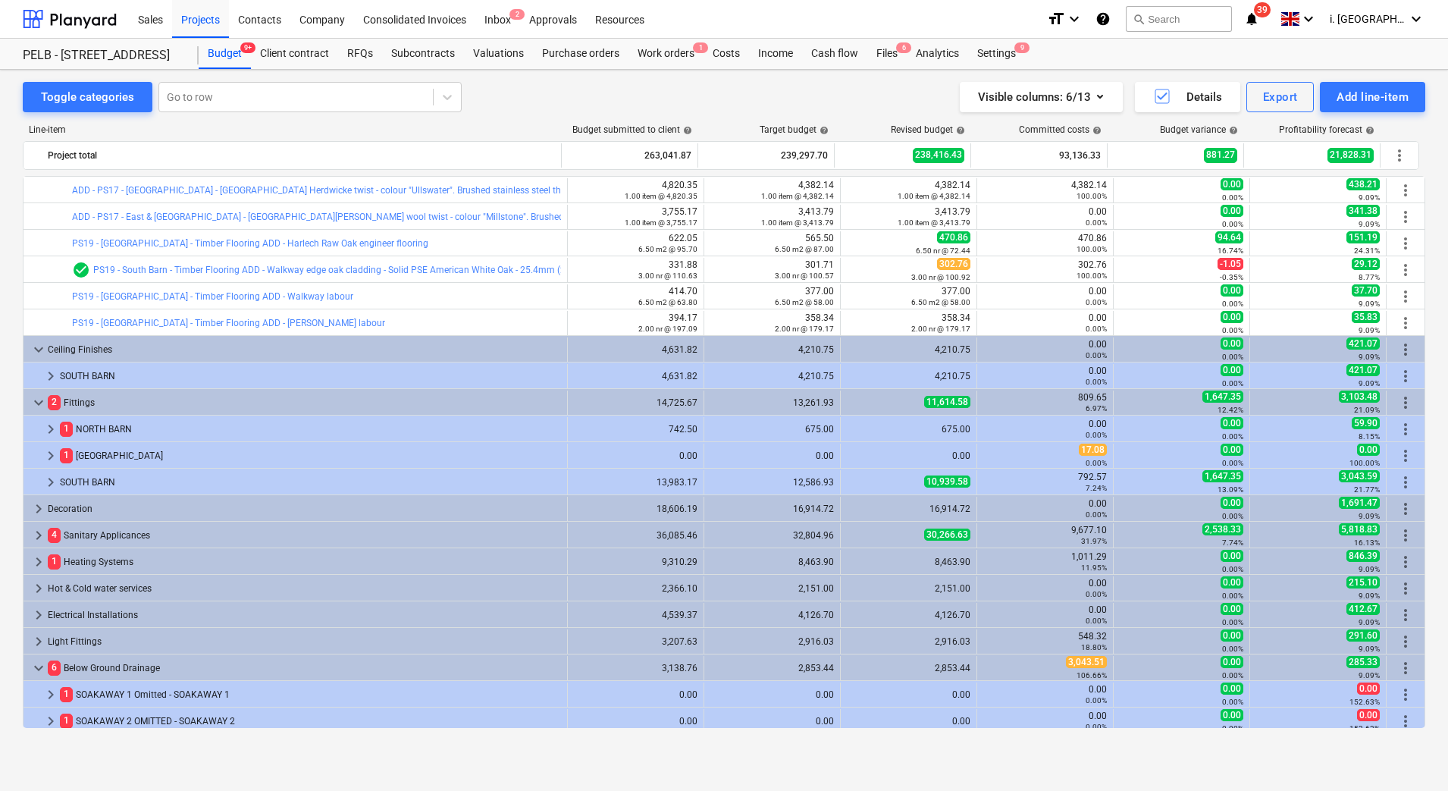
scroll to position [616, 0]
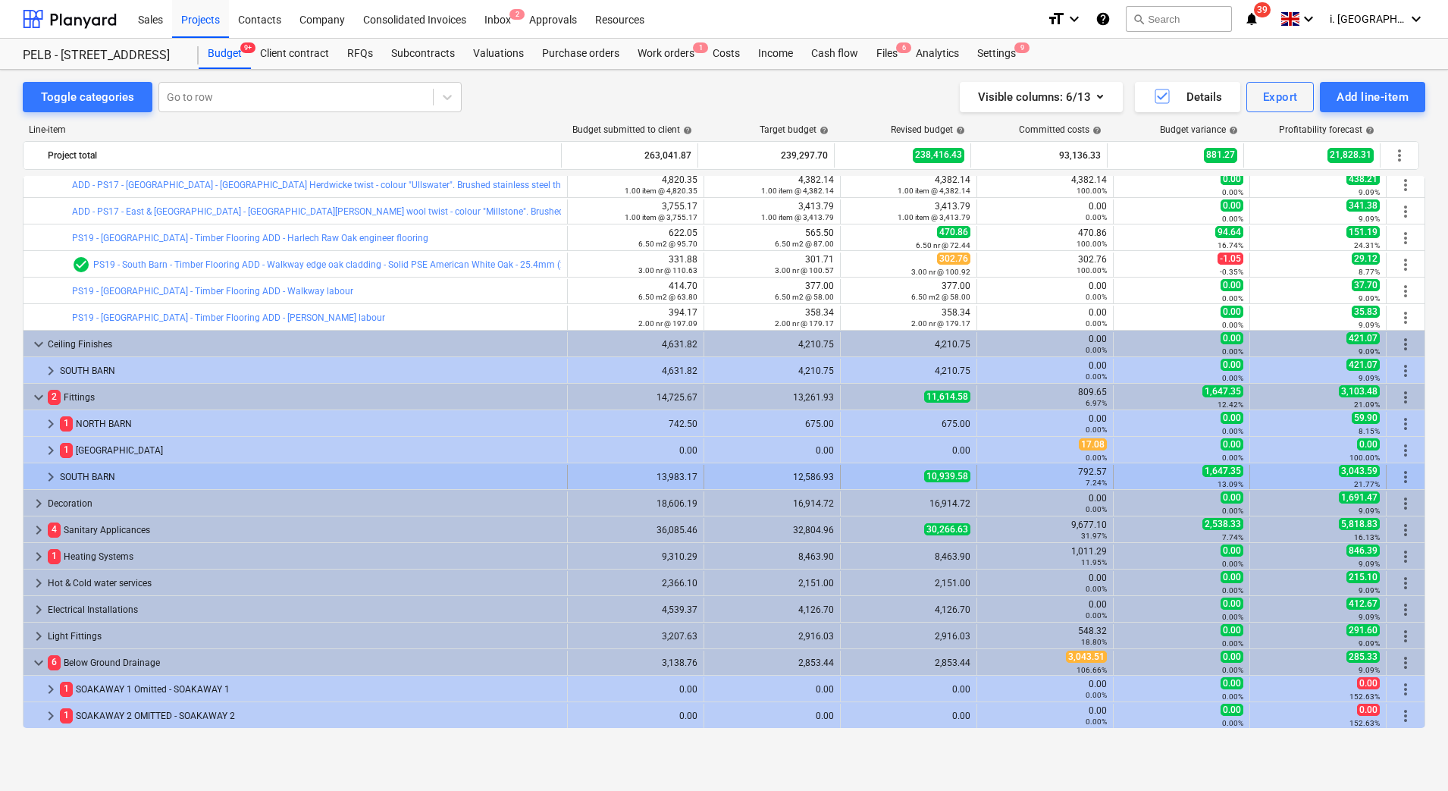
click at [48, 474] on span "keyboard_arrow_right" at bounding box center [51, 477] width 18 height 18
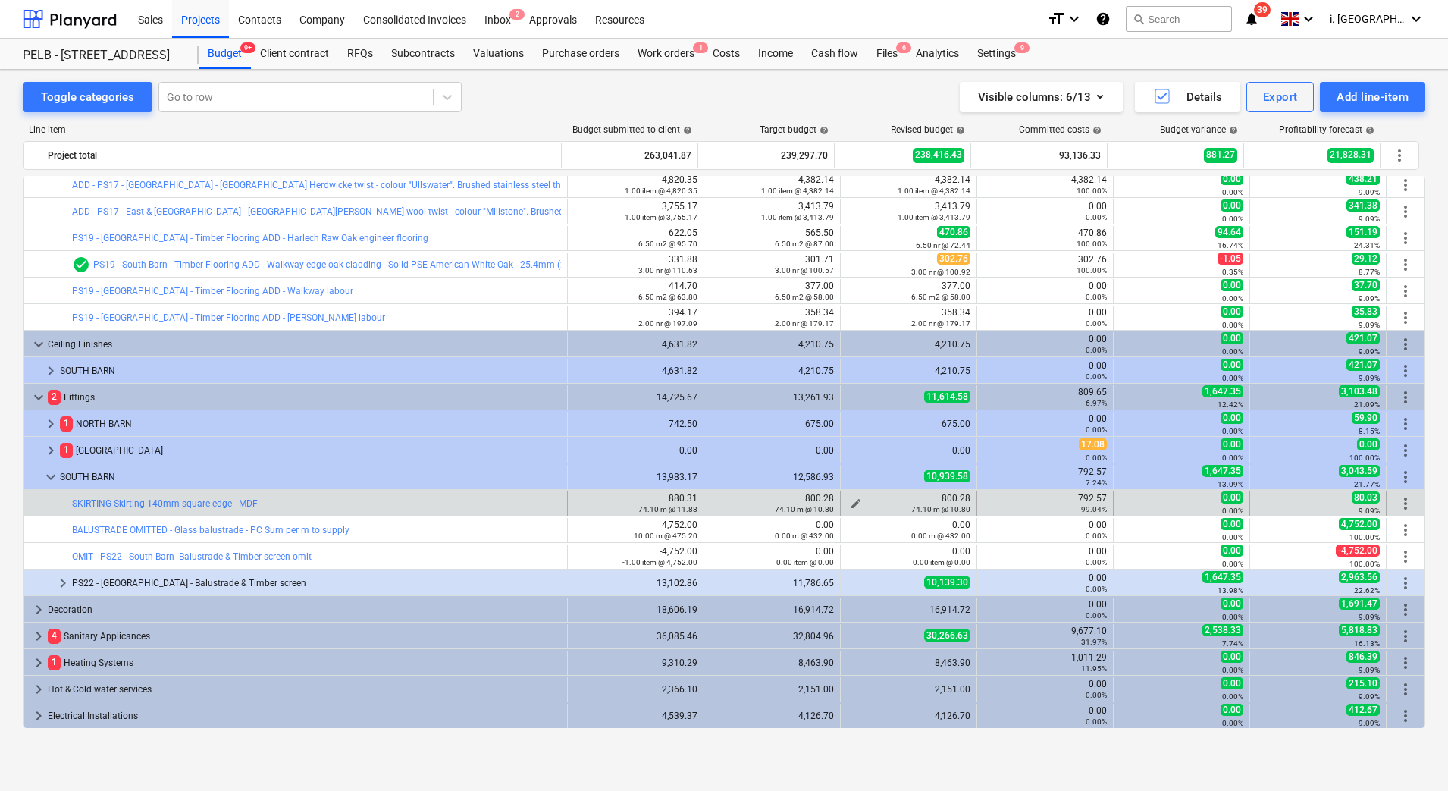
click at [849, 503] on div "74.10 m @ 10.80" at bounding box center [909, 508] width 124 height 11
click at [850, 500] on span "edit" at bounding box center [856, 503] width 12 height 12
type textarea "x"
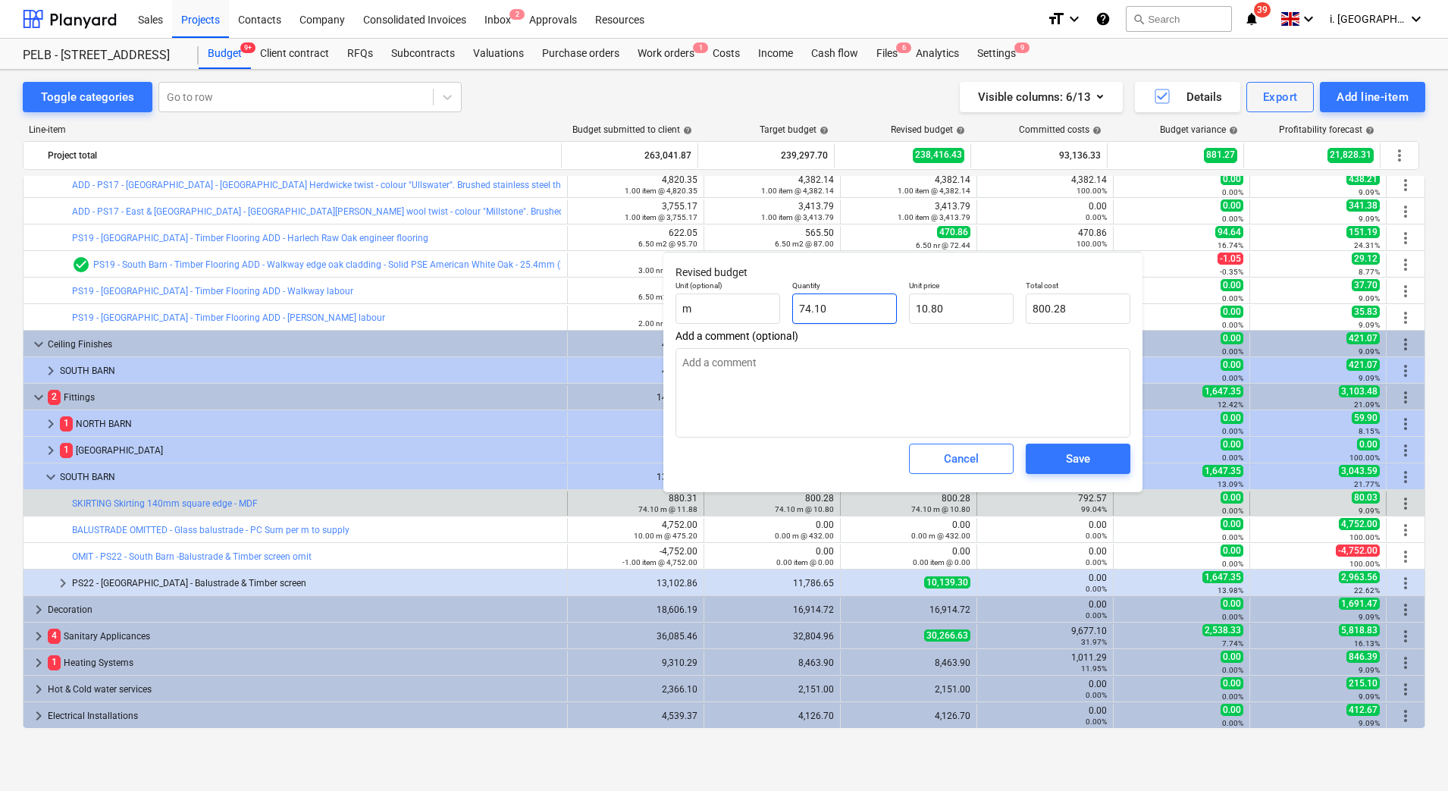
type input "74.1"
drag, startPoint x: 847, startPoint y: 306, endPoint x: 746, endPoint y: 306, distance: 100.8
click at [746, 306] on div "Unit (optional) m Quantity 74.1 Unit price 10.80 Total cost 800.28" at bounding box center [902, 301] width 467 height 55
type textarea "x"
type input "1"
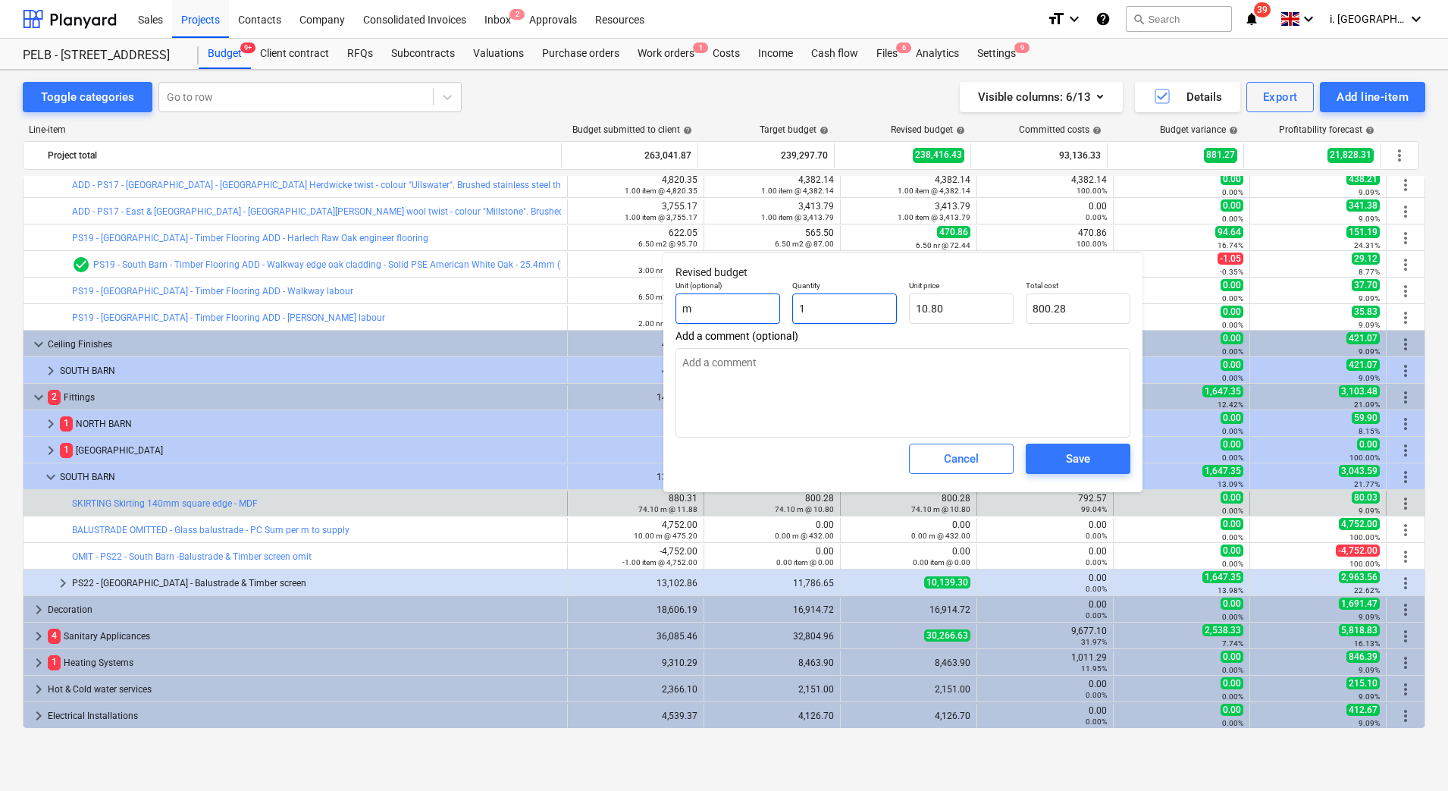
type input "10.80"
type input "1"
type textarea "x"
type input "1.00"
type input "10.8"
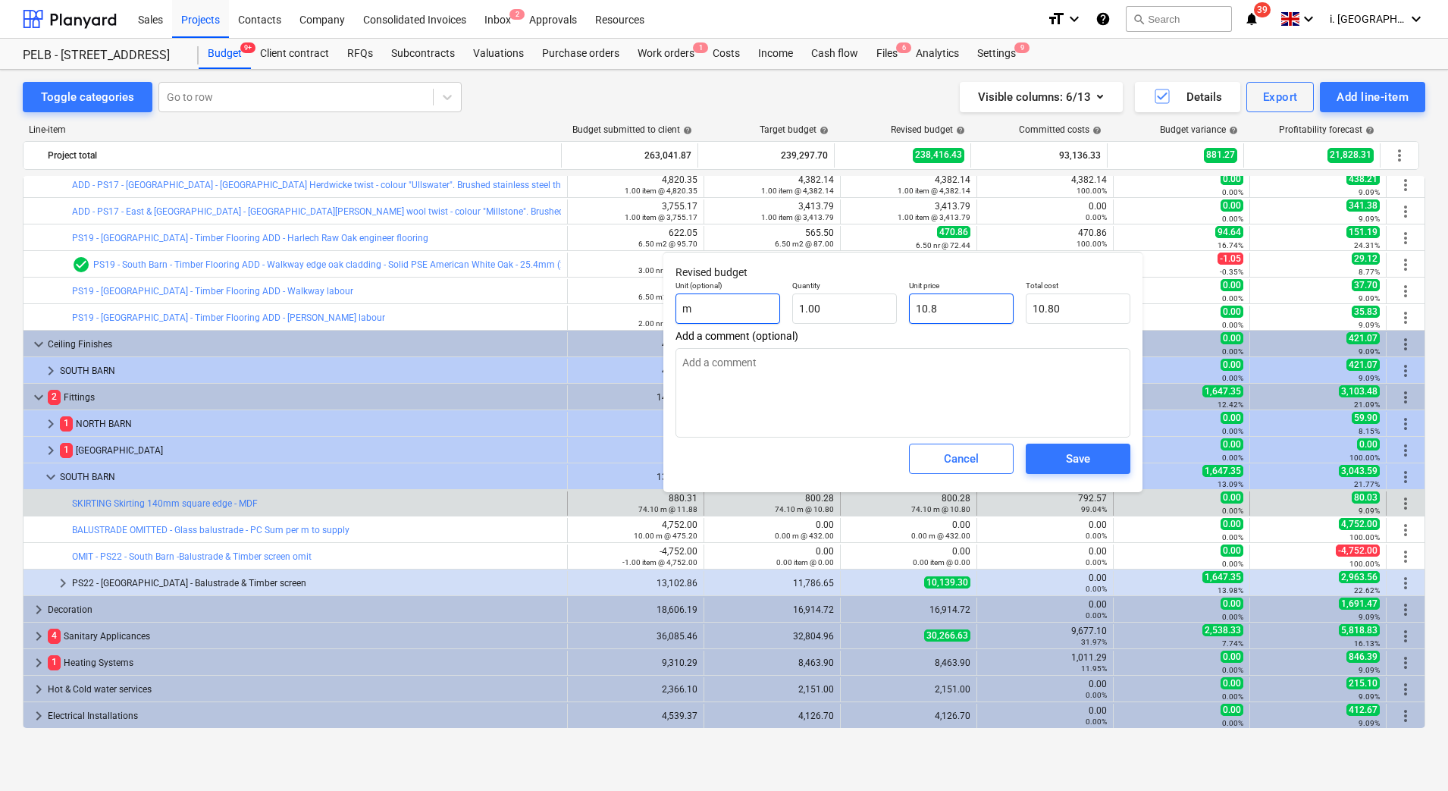
type textarea "x"
type input "10."
type input "10.00"
type textarea "x"
type input "10"
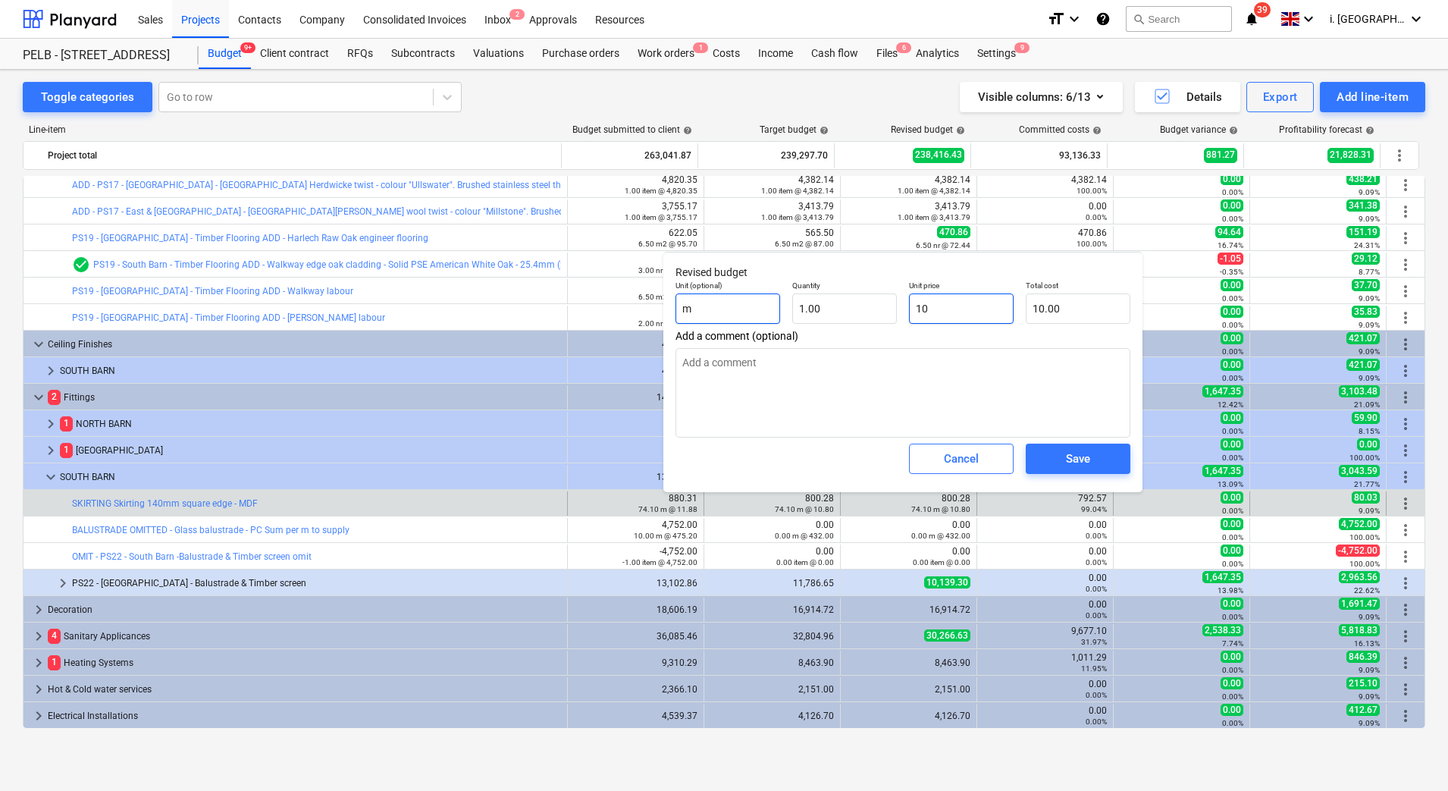
type textarea "x"
type input "1"
type input "1.00"
type textarea "x"
type input "0.00"
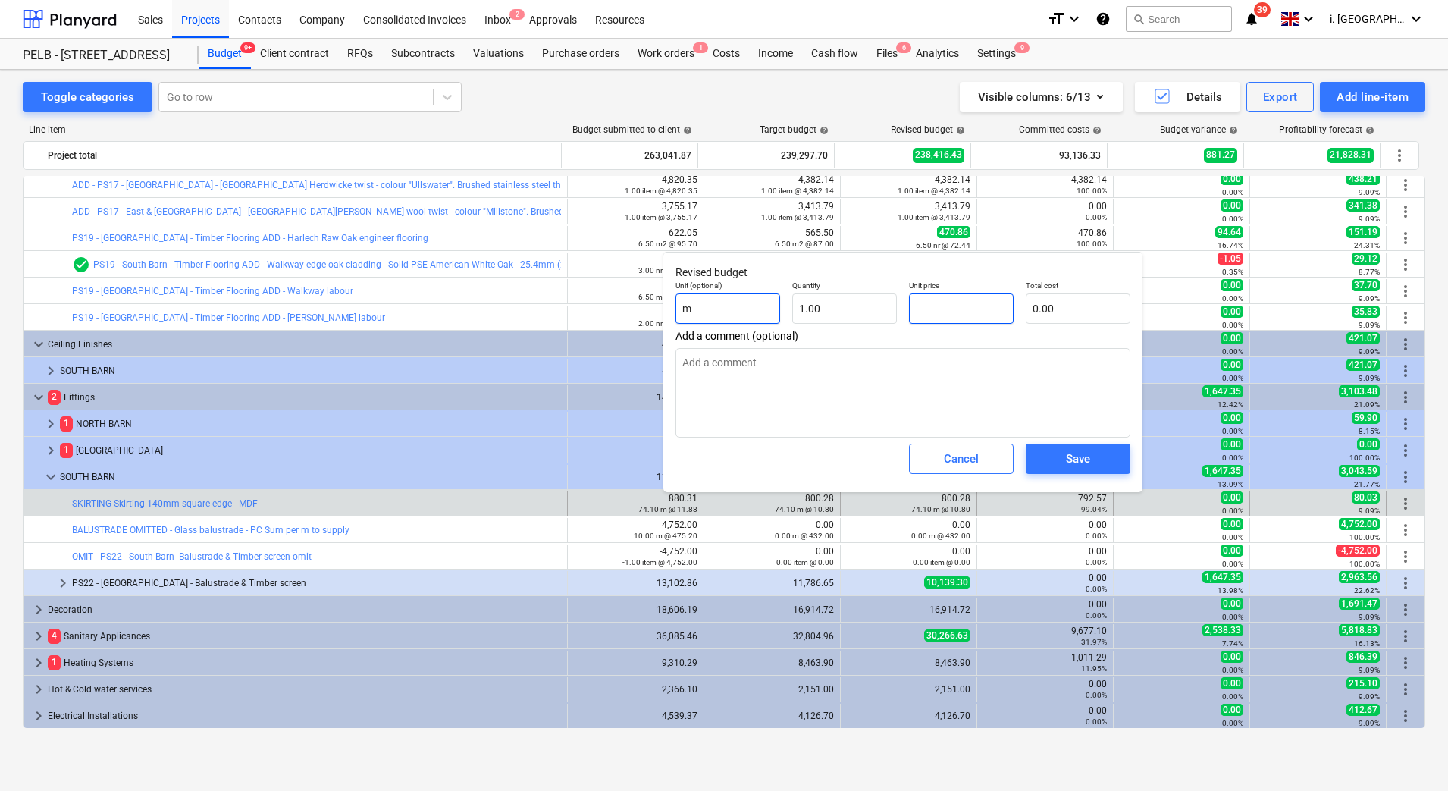
type textarea "x"
type input "7"
type input "7.00"
type textarea "x"
type input "79"
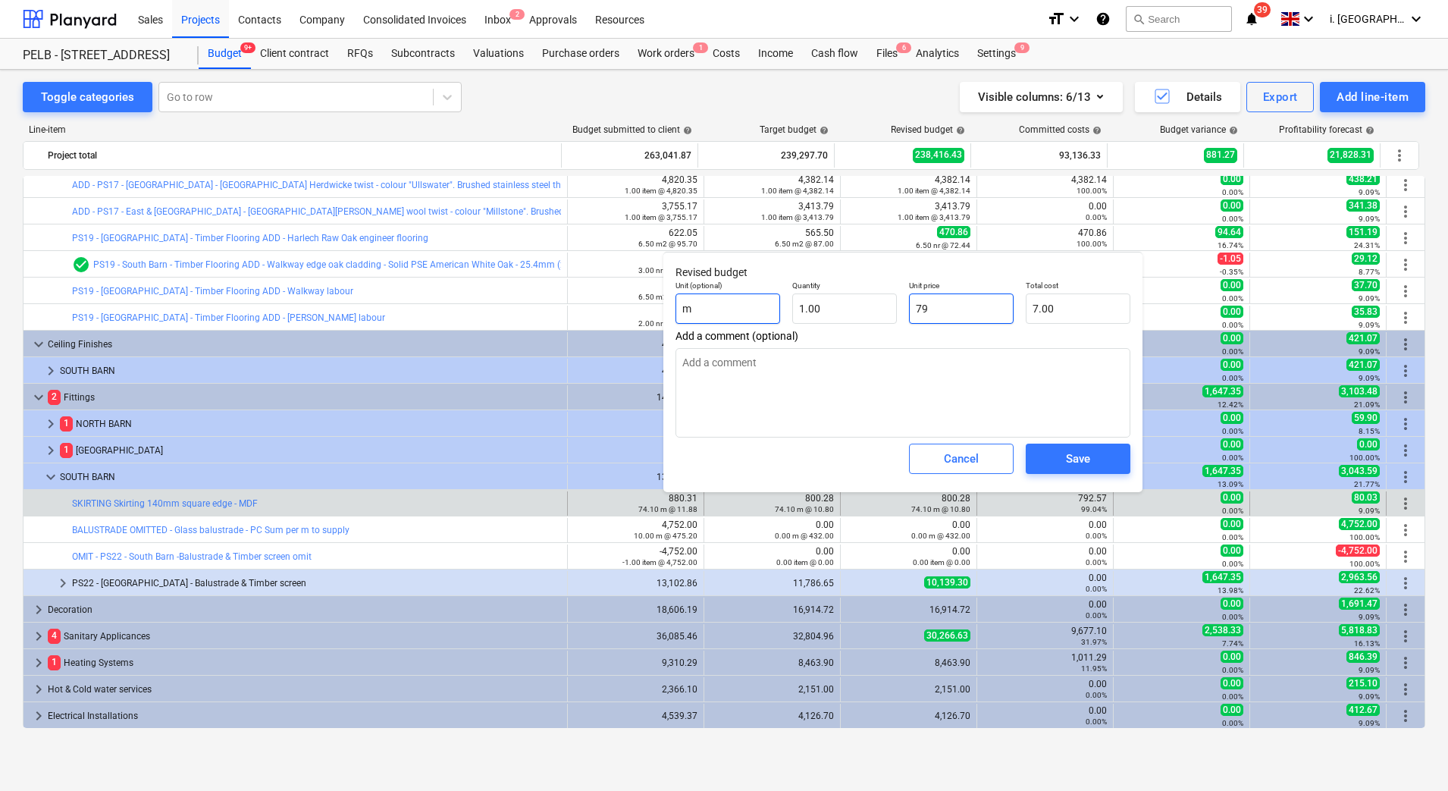
type input "79.00"
type textarea "x"
type input "792"
type input "792.00"
type textarea "x"
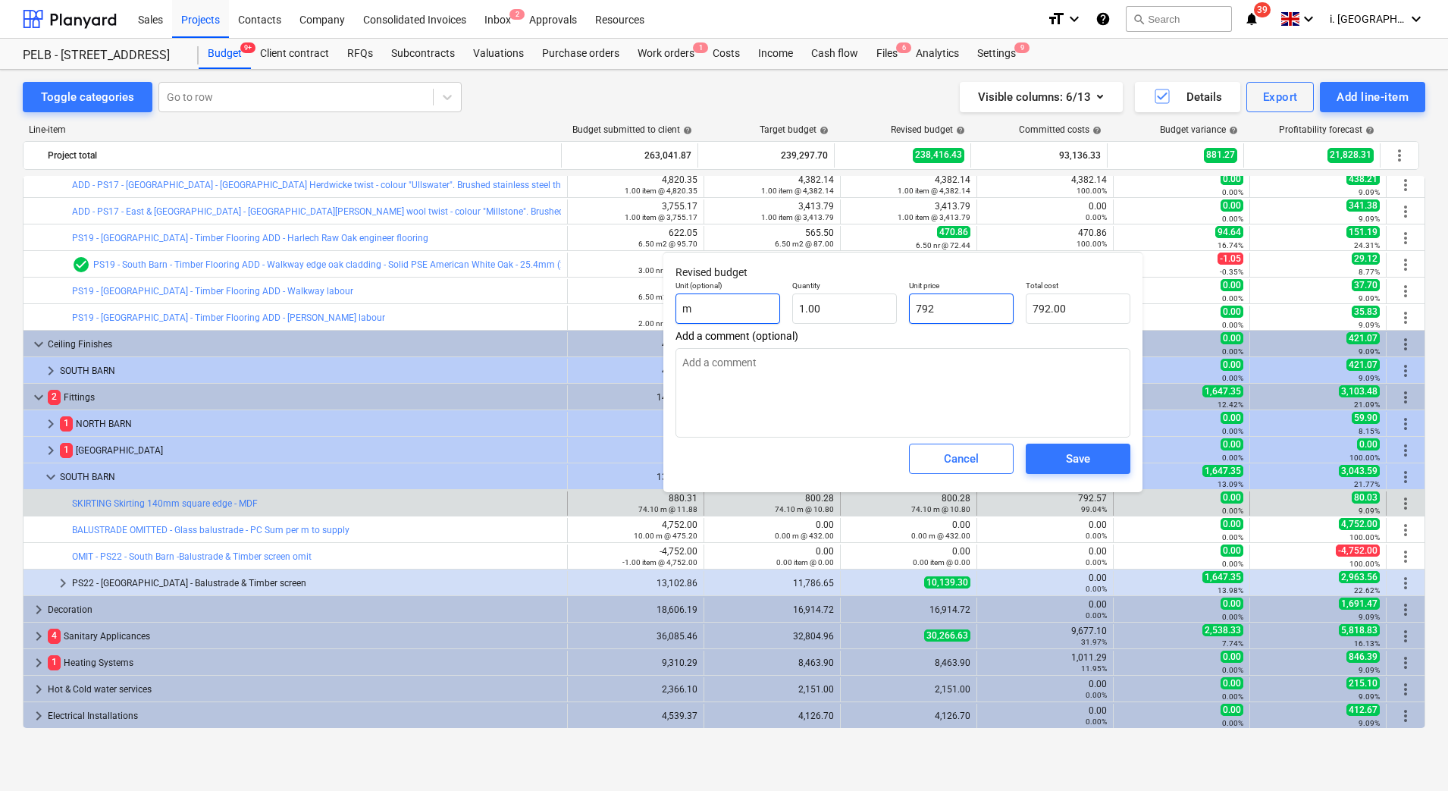
type input "792."
type textarea "x"
type input "792.5"
type input "792.50"
type textarea "x"
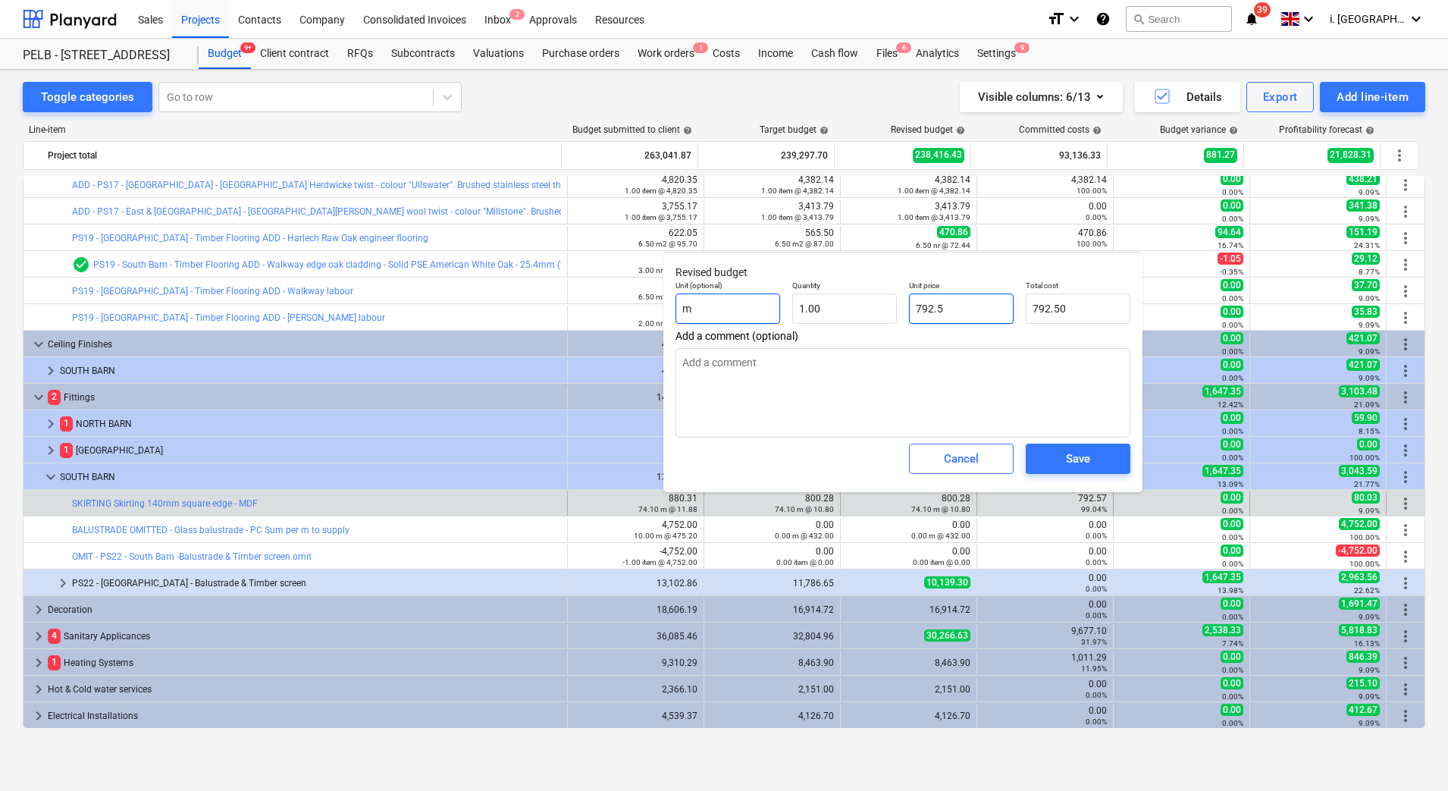
type input "792.57"
click at [1077, 459] on div "Save" at bounding box center [1078, 459] width 24 height 20
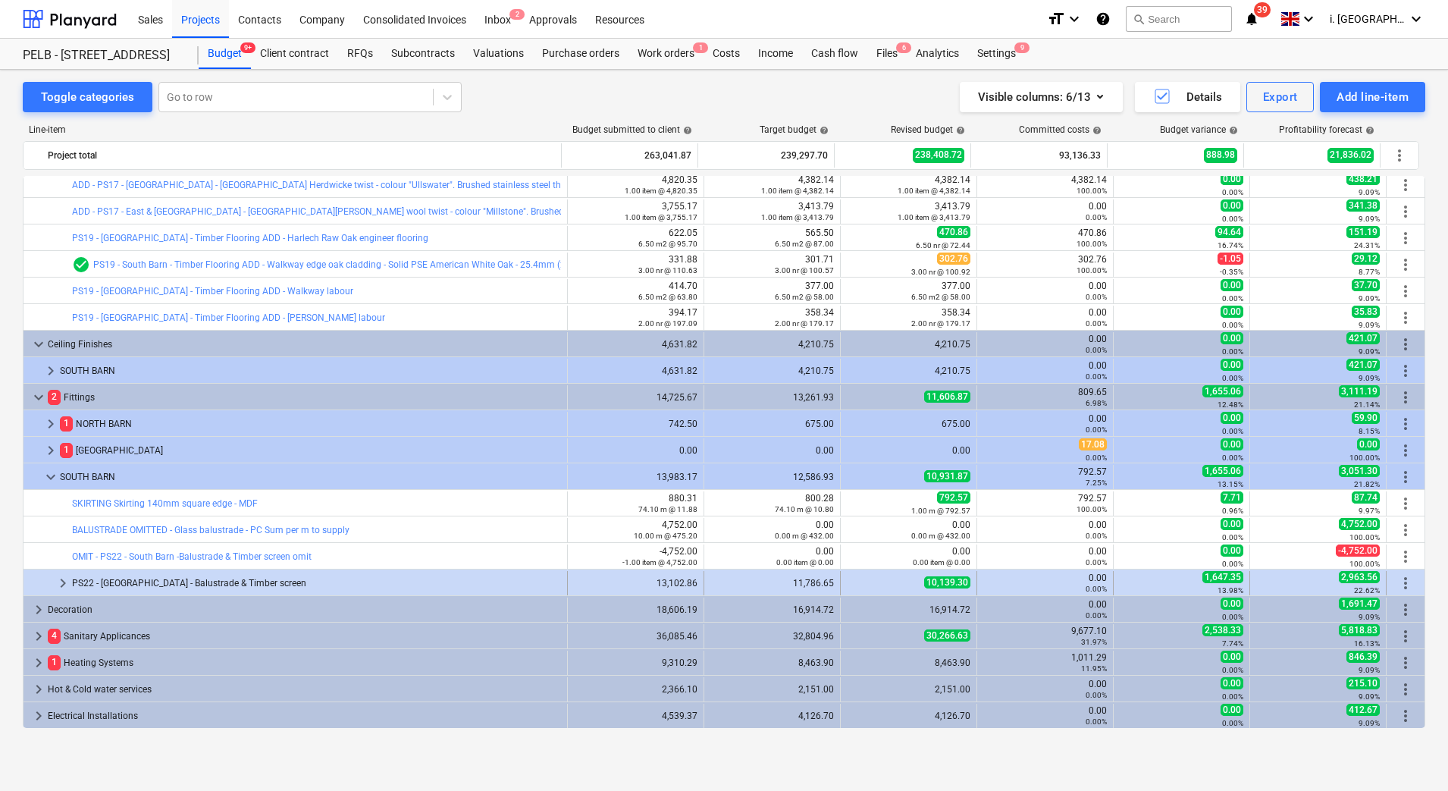
click at [55, 585] on span "keyboard_arrow_right" at bounding box center [63, 583] width 18 height 18
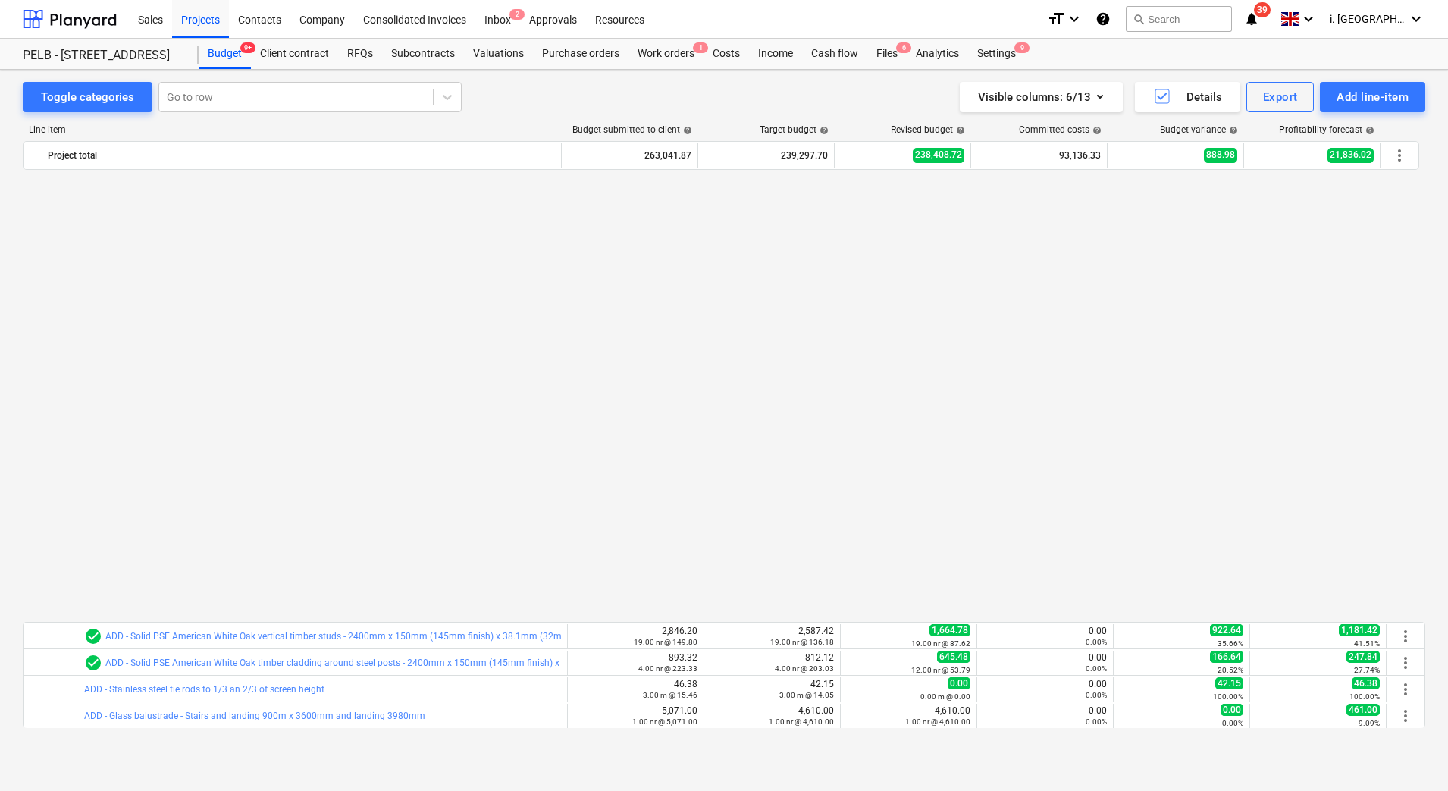
scroll to position [1099, 0]
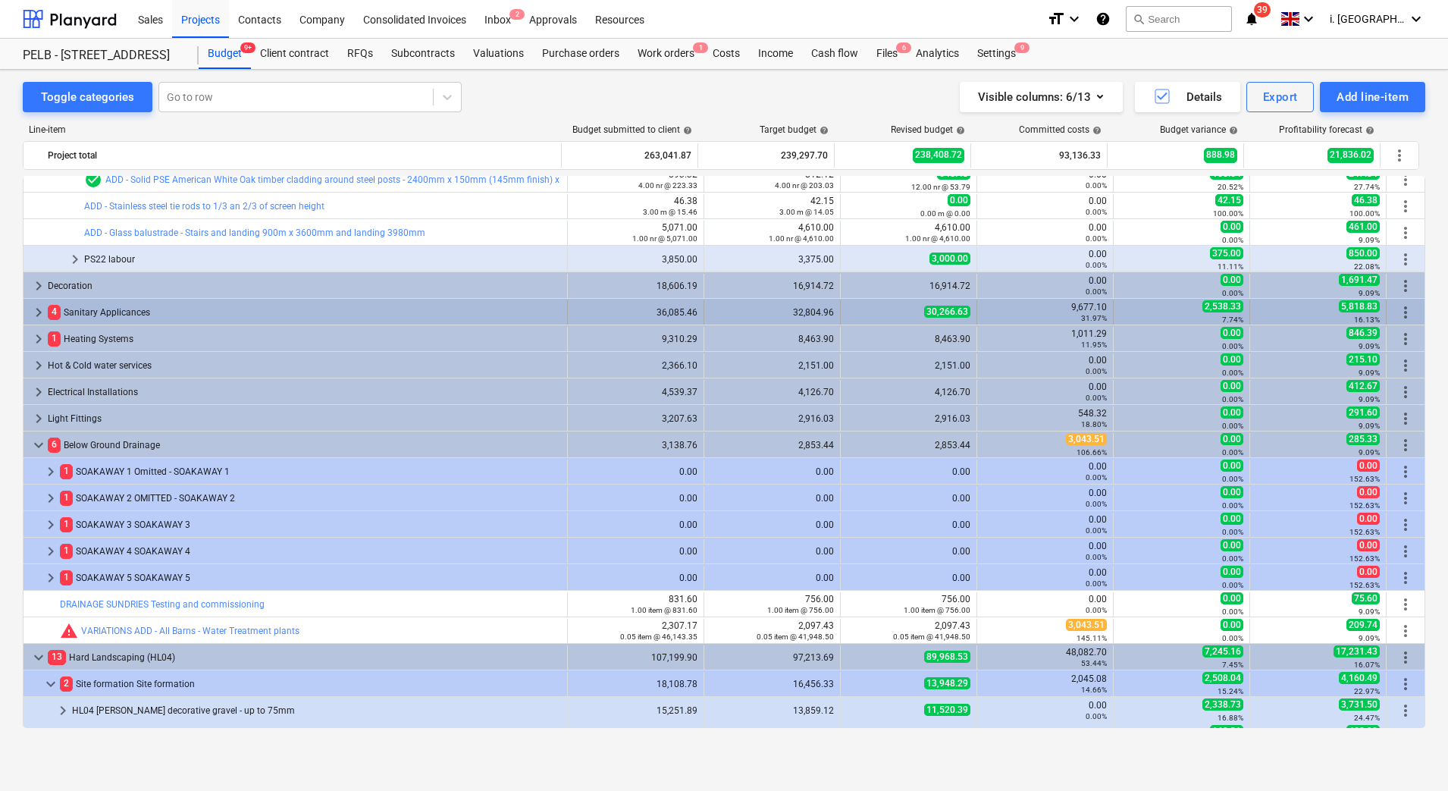
click at [34, 311] on span "keyboard_arrow_right" at bounding box center [39, 312] width 18 height 18
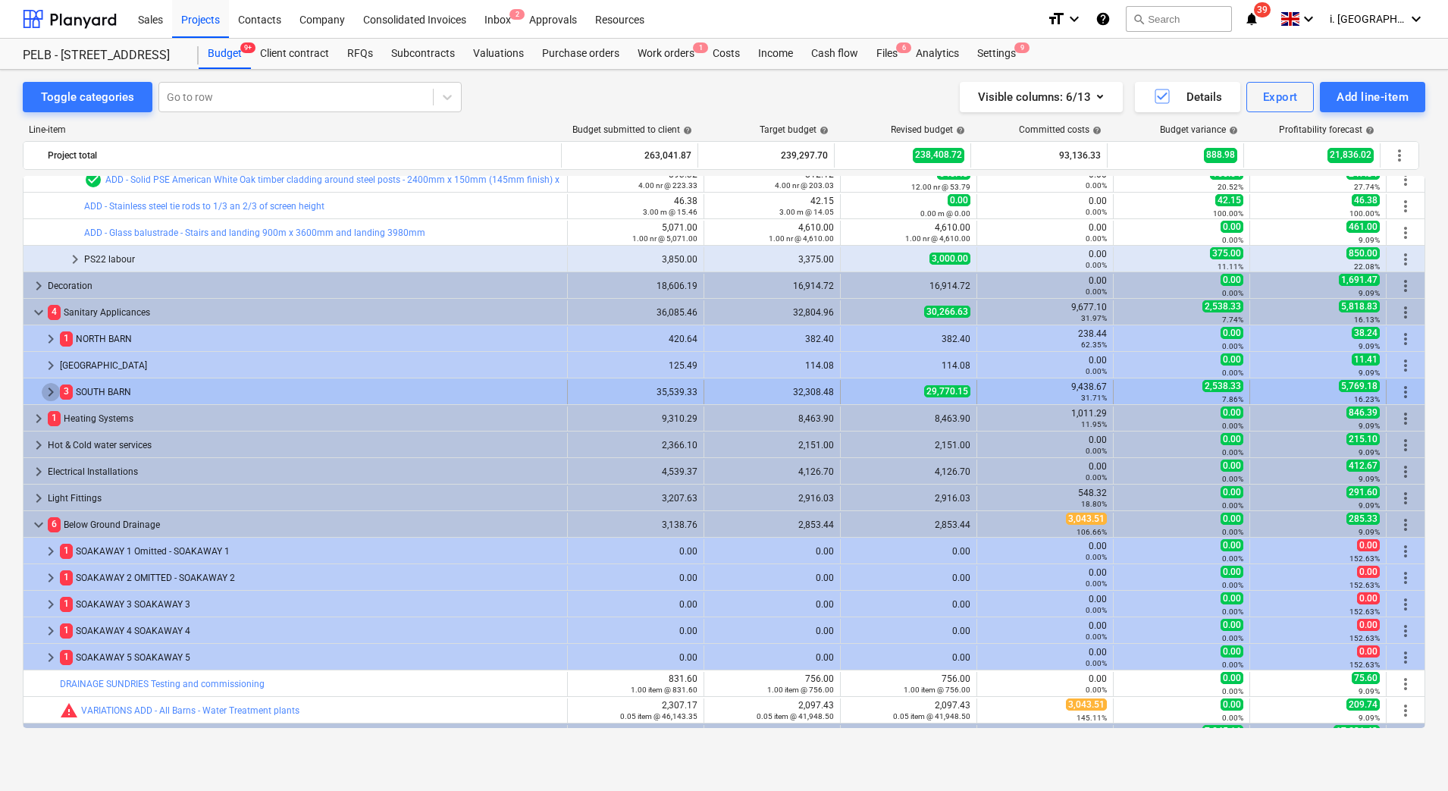
click at [52, 395] on span "keyboard_arrow_right" at bounding box center [51, 392] width 18 height 18
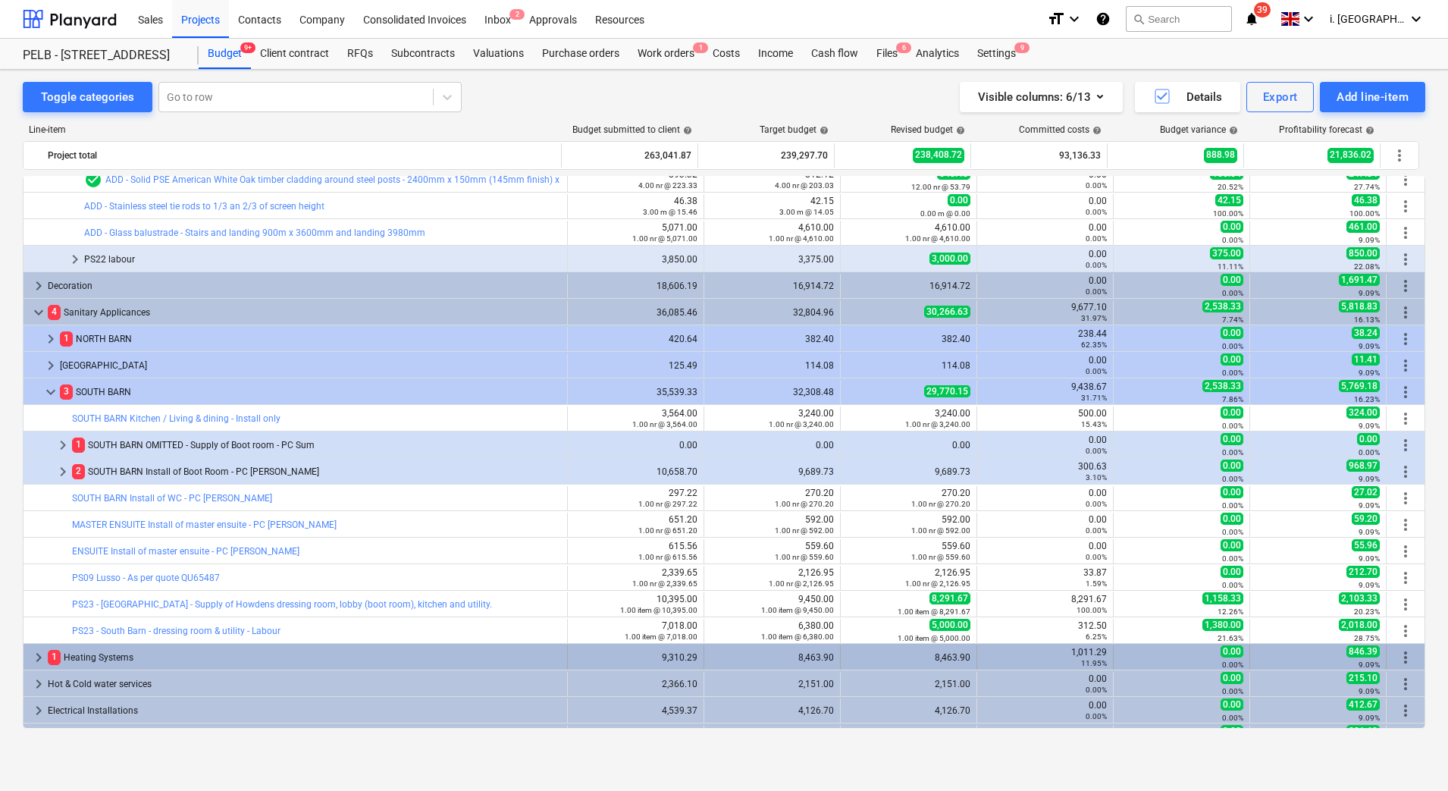
click at [39, 657] on span "keyboard_arrow_right" at bounding box center [39, 657] width 18 height 18
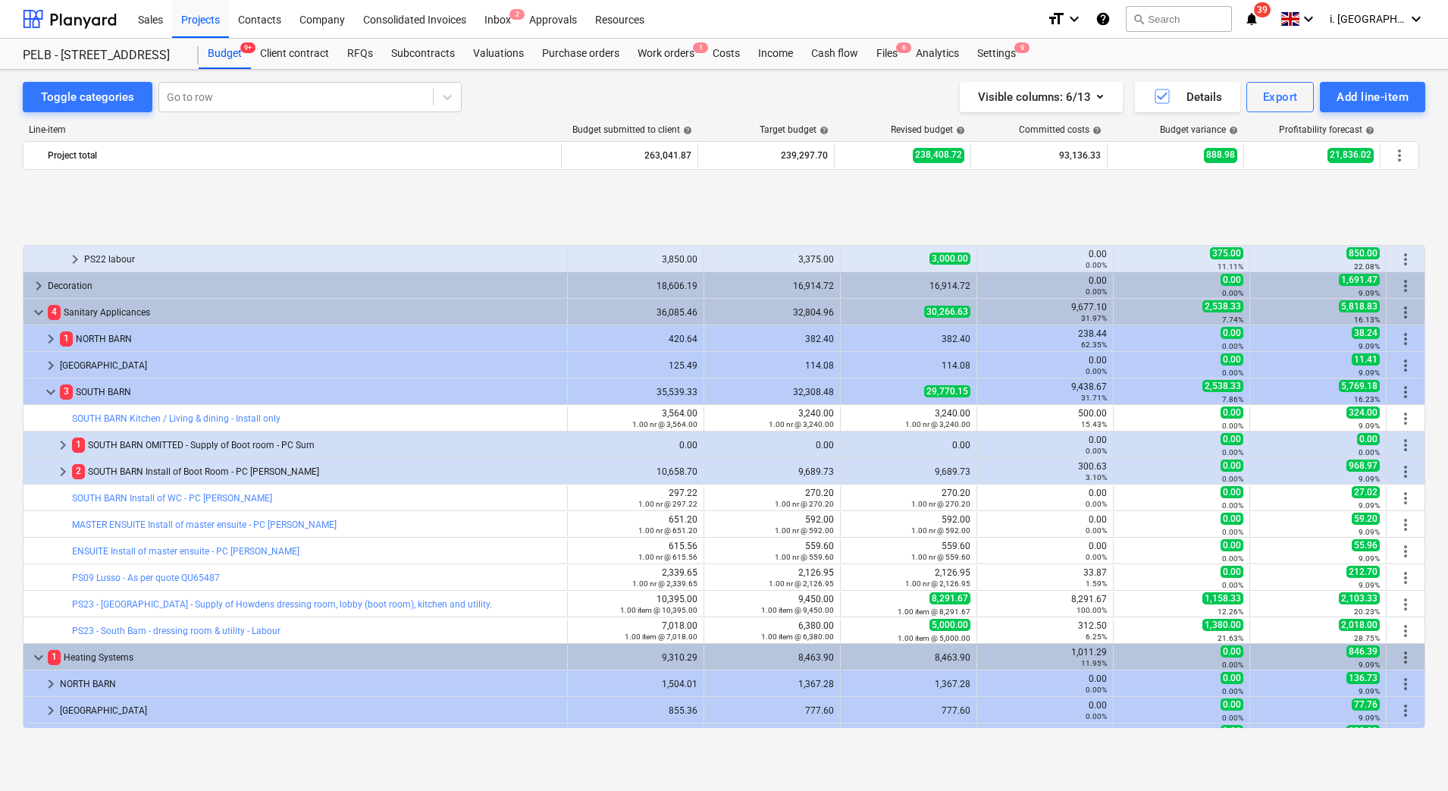
scroll to position [1581, 0]
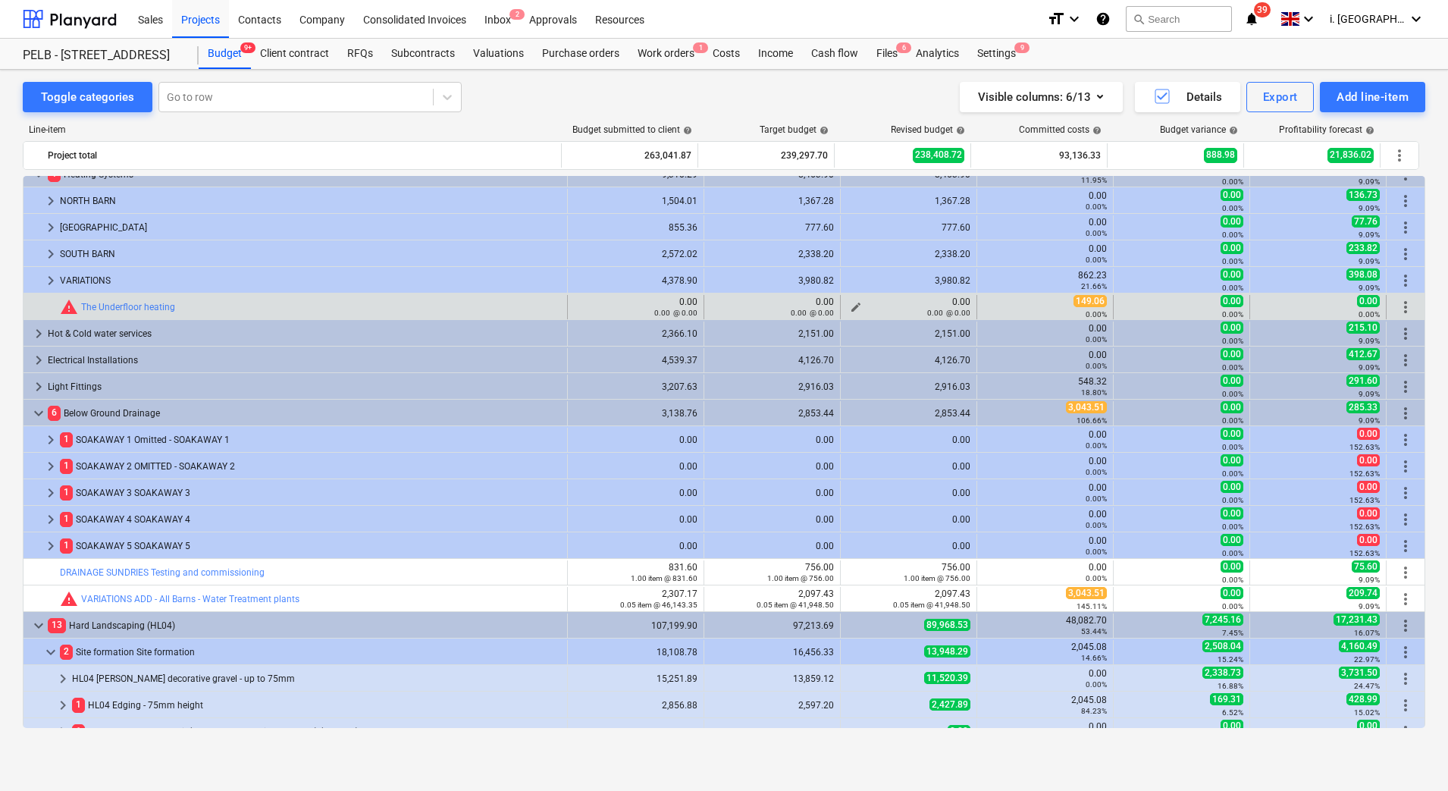
click at [847, 307] on div "0.00 @ 0.00" at bounding box center [909, 312] width 124 height 11
click at [850, 307] on div "0.00 @ 0.00" at bounding box center [909, 312] width 124 height 11
click at [850, 305] on span "edit" at bounding box center [856, 307] width 12 height 12
type textarea "x"
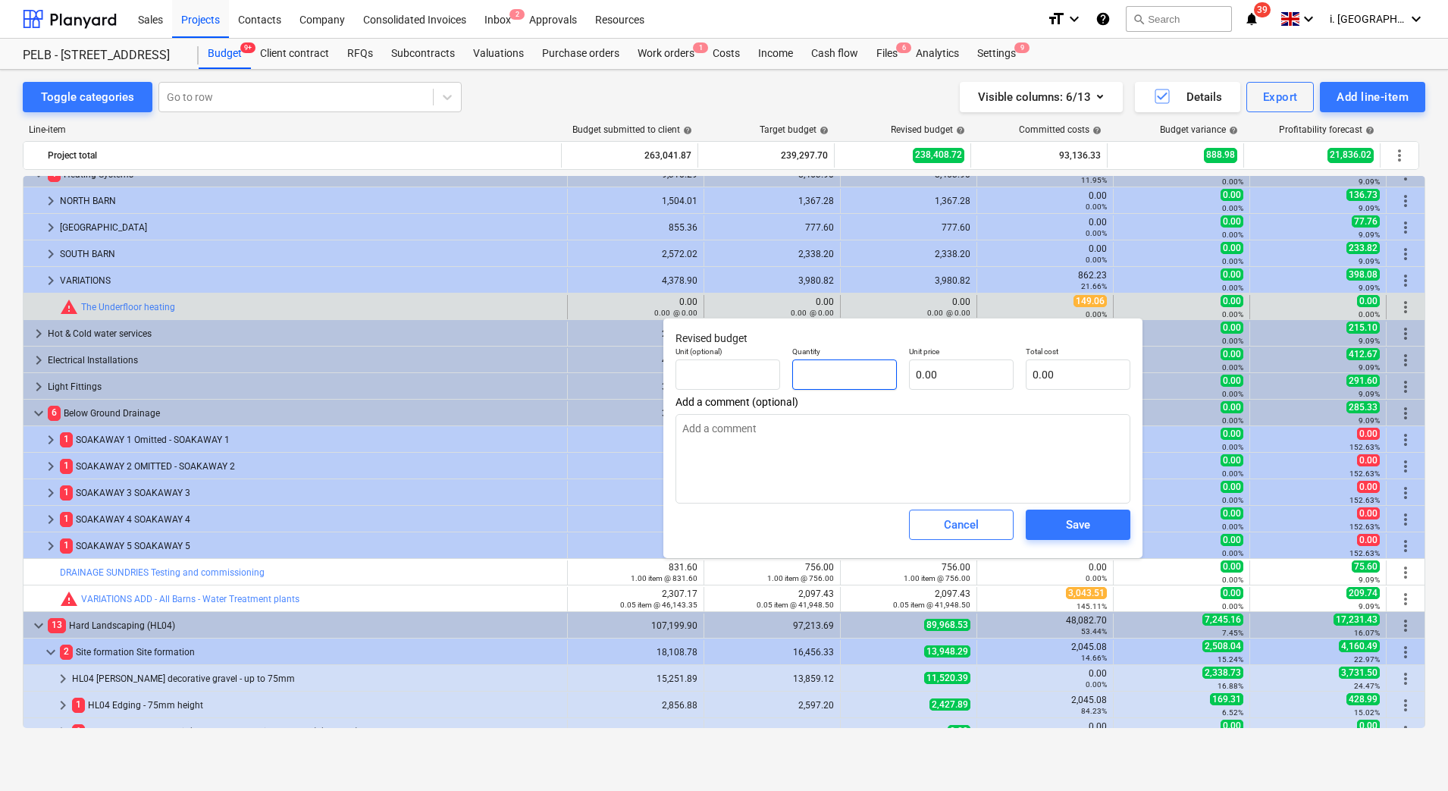
click at [867, 367] on input "text" at bounding box center [844, 374] width 105 height 30
type textarea "x"
type input "1"
type textarea "x"
type input "1.00"
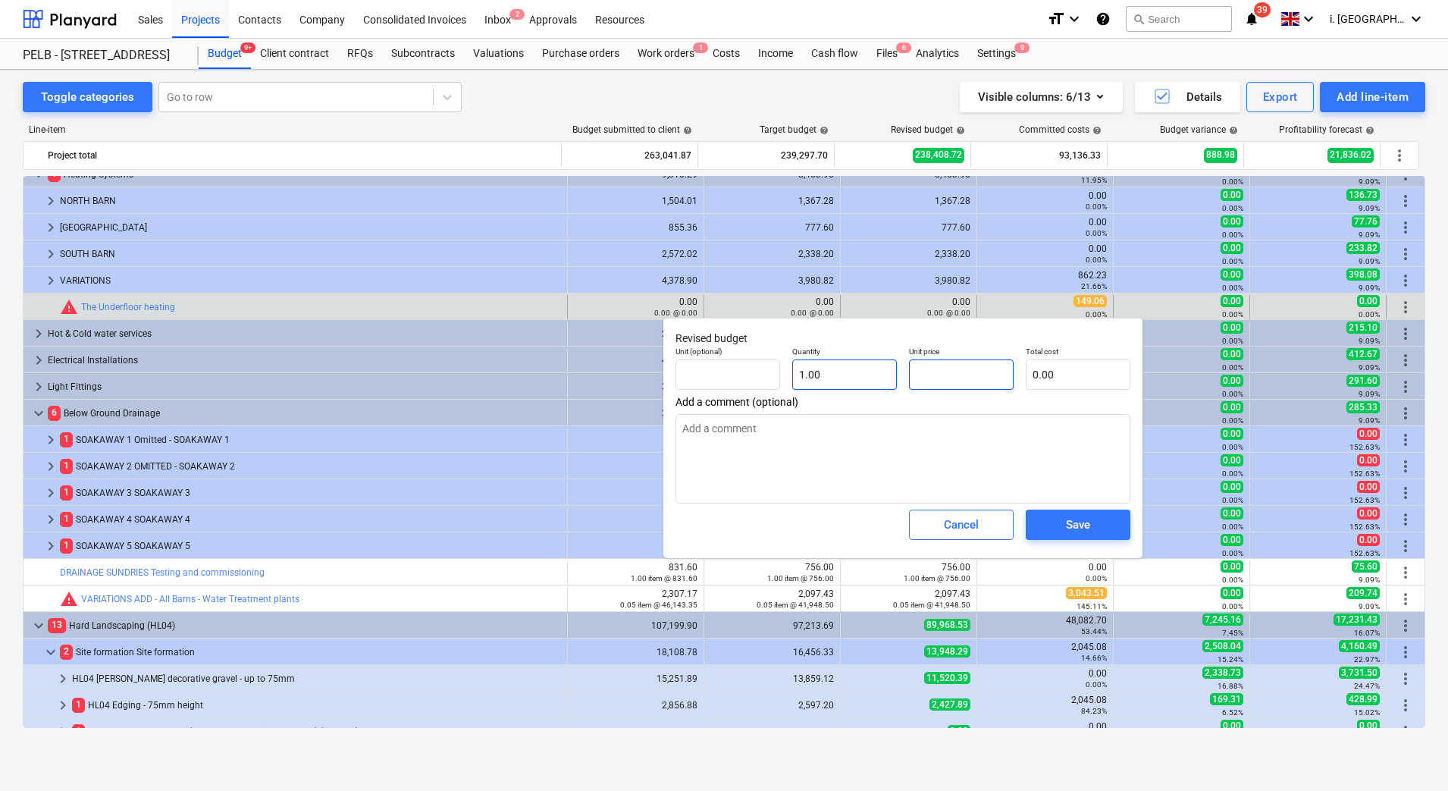
type textarea "x"
type input "1"
type input "1.00"
type textarea "x"
type input "14"
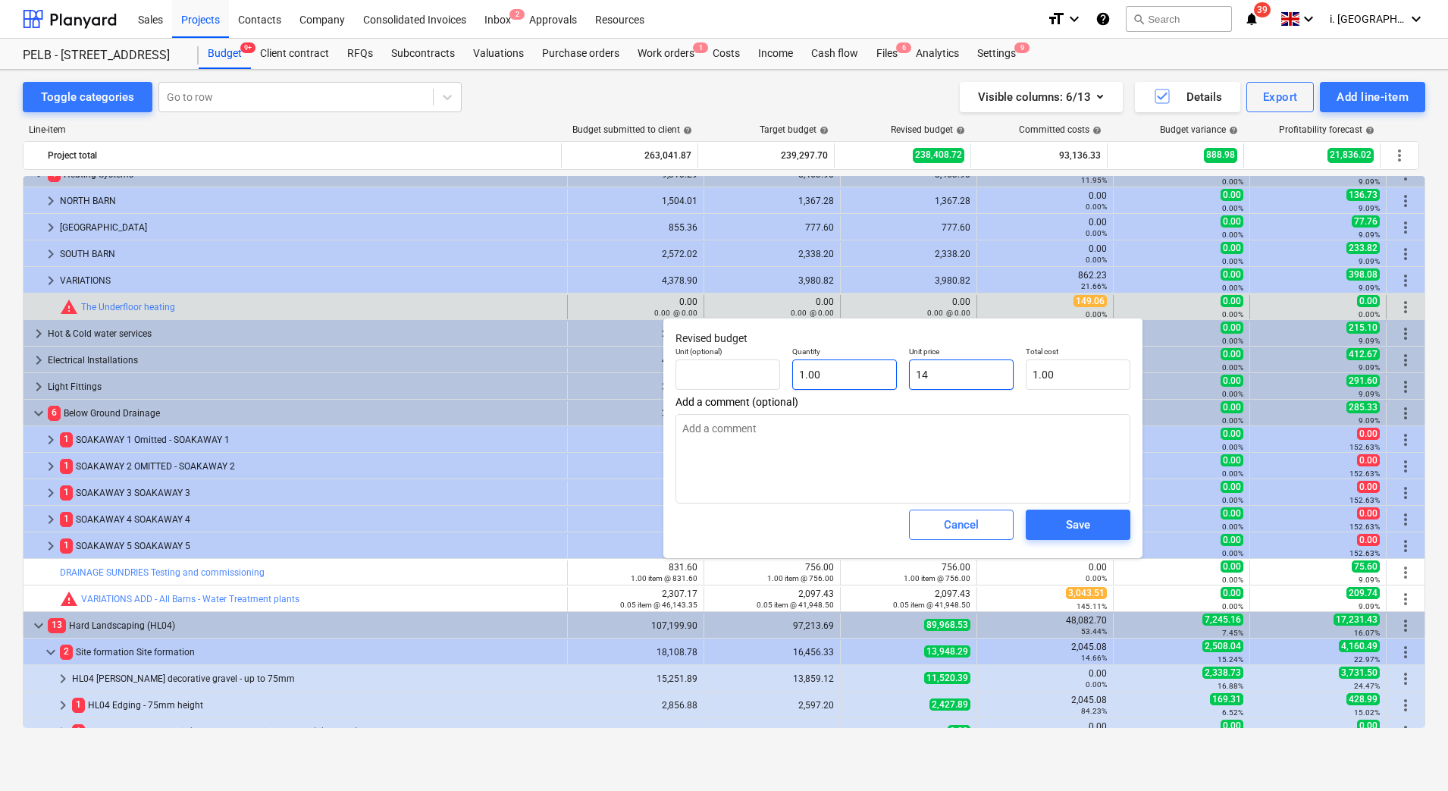
type input "14.00"
type textarea "x"
type input "149"
type input "149.00"
type textarea "x"
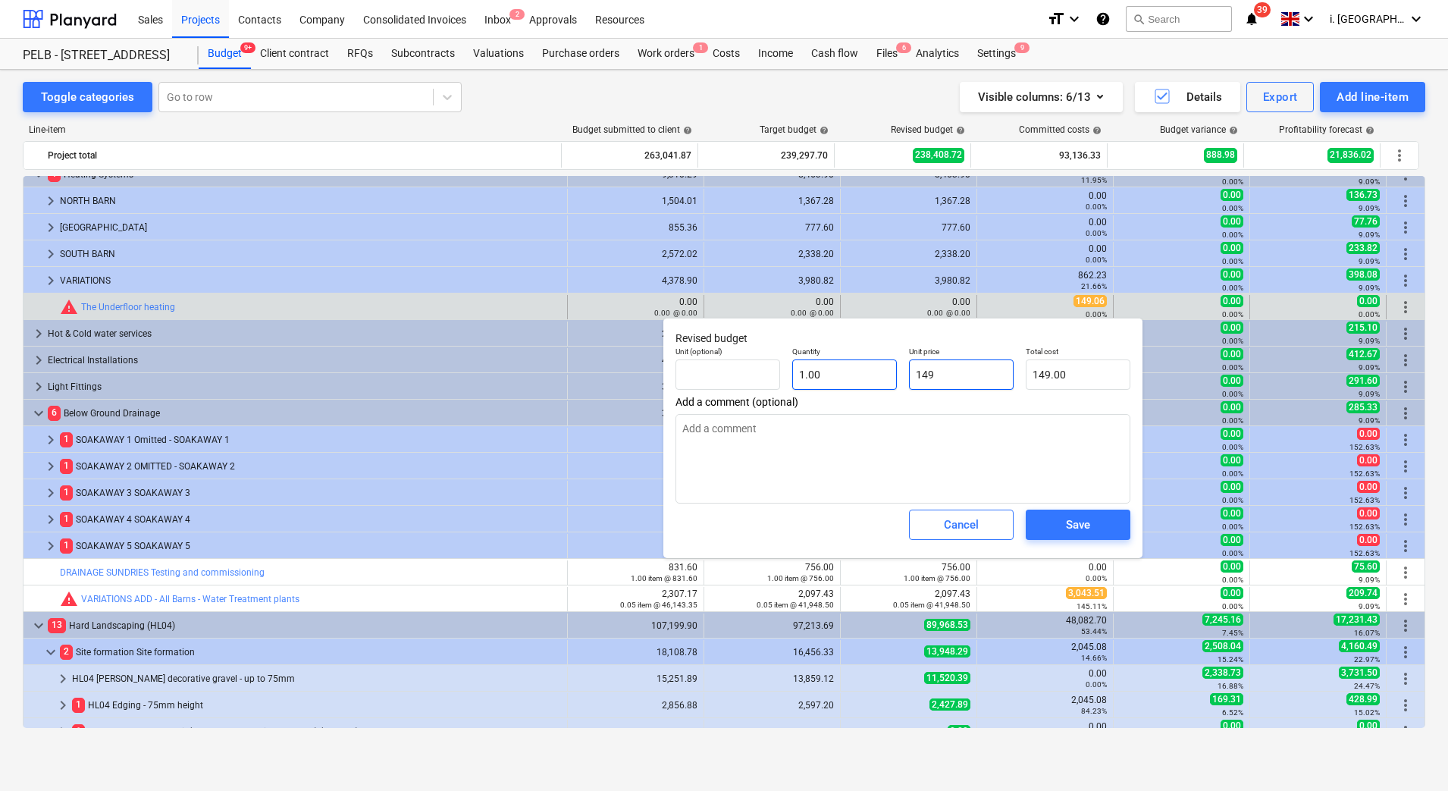
type input "149."
type textarea "x"
type input "149.0"
type textarea "x"
type input "149.06"
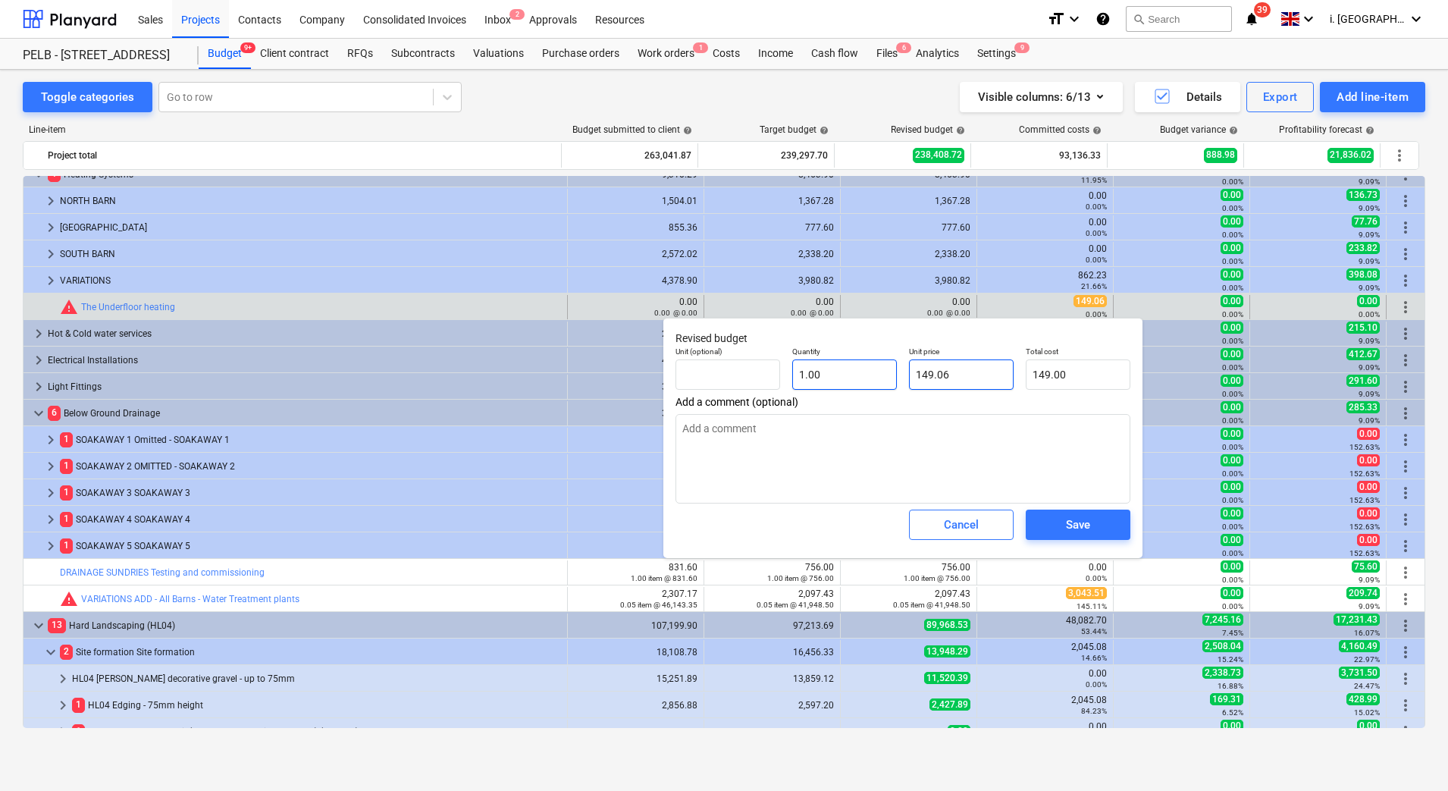
type input "149.06"
click at [1064, 529] on span "Save" at bounding box center [1078, 525] width 68 height 20
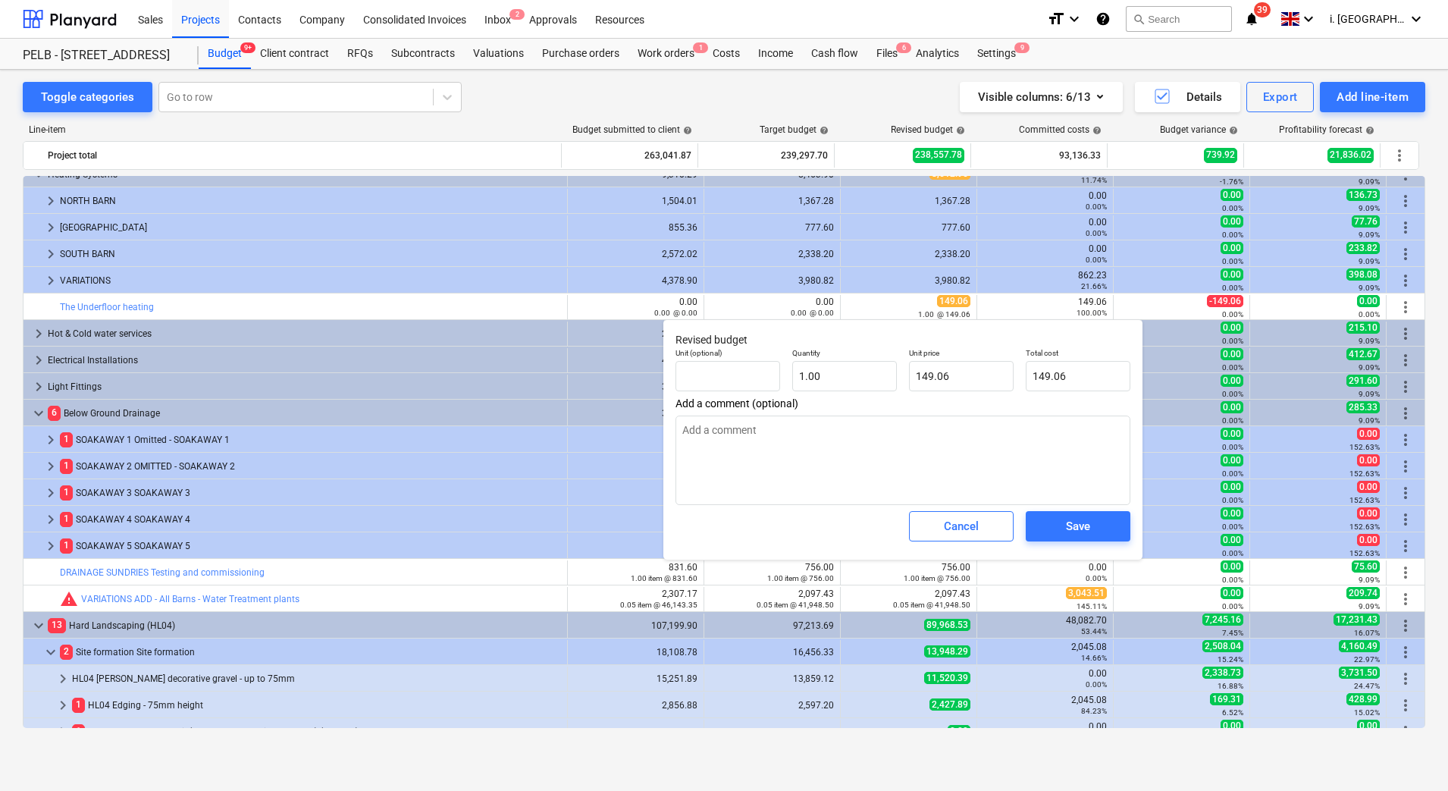
type textarea "x"
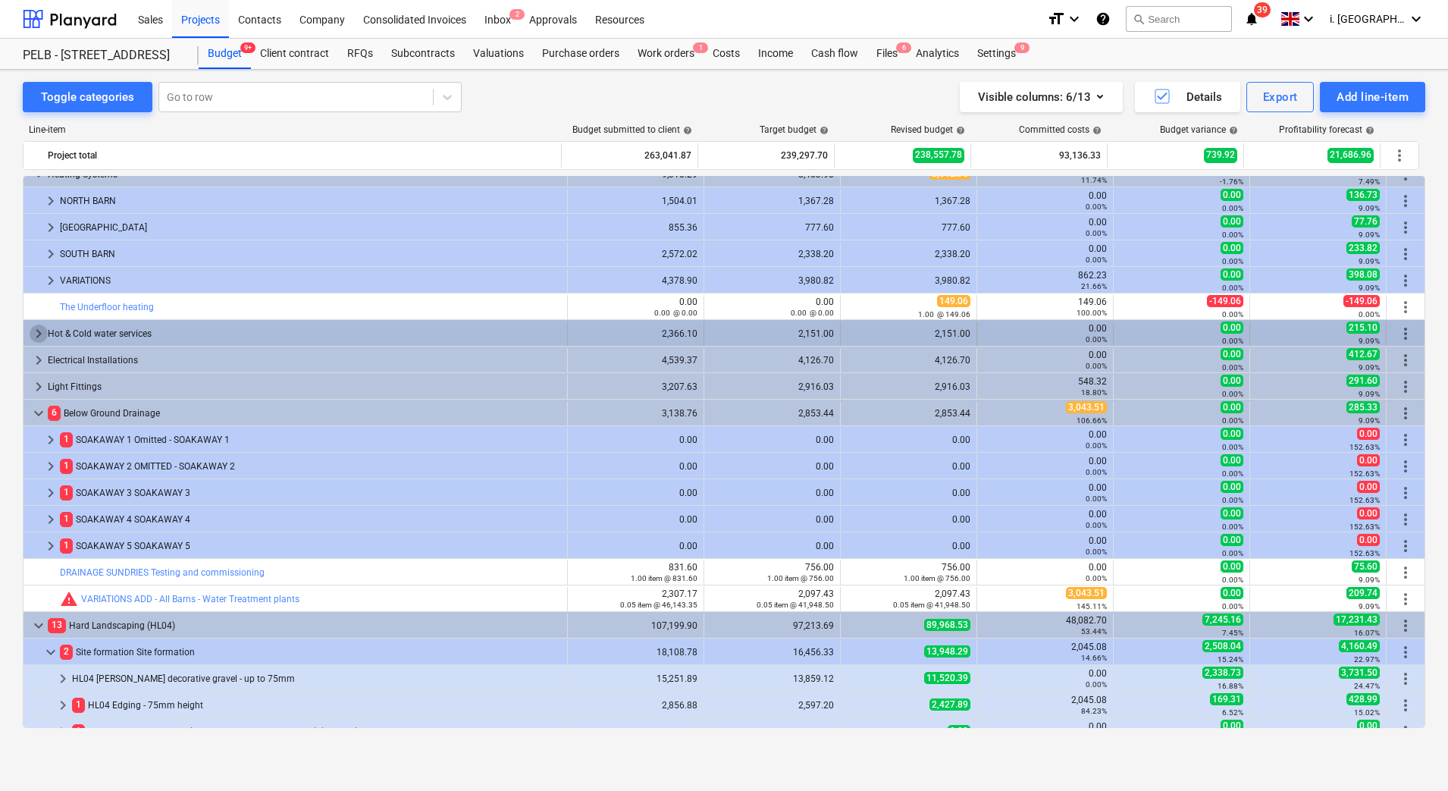
click at [36, 333] on span "keyboard_arrow_right" at bounding box center [39, 333] width 18 height 18
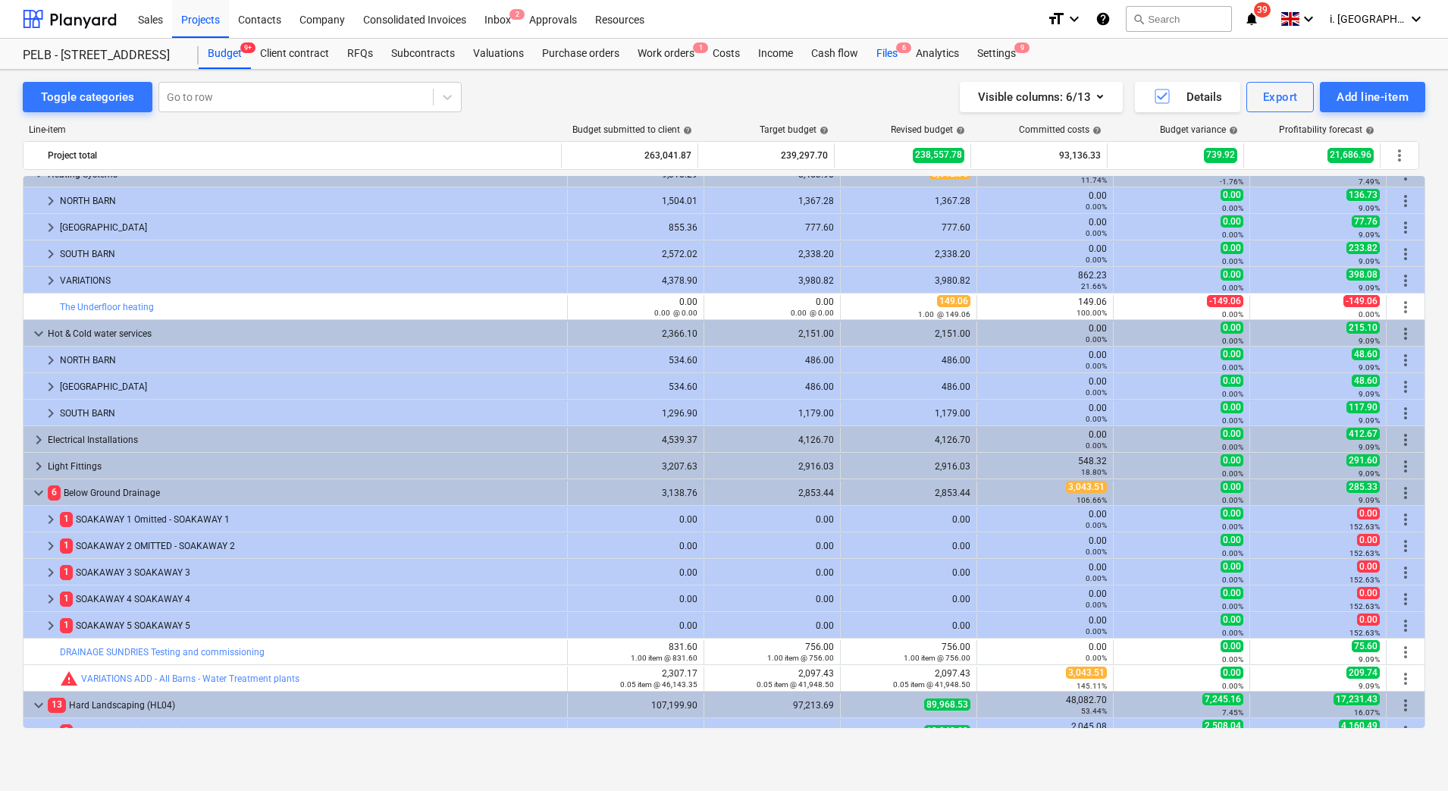
drag, startPoint x: 901, startPoint y: 43, endPoint x: 875, endPoint y: 64, distance: 32.9
click at [901, 43] on span "6" at bounding box center [903, 47] width 15 height 11
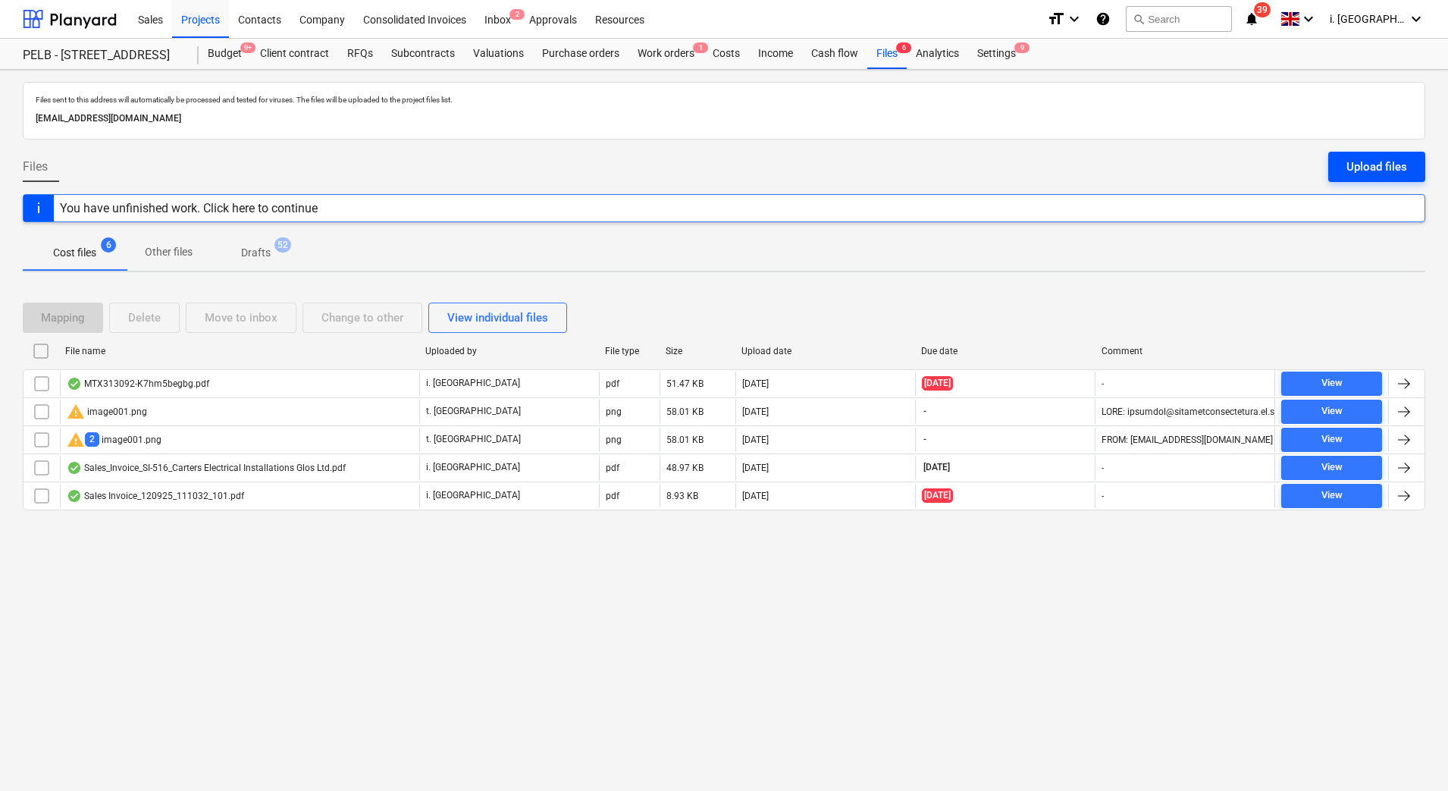
click at [1396, 176] on div "Upload files" at bounding box center [1376, 167] width 61 height 20
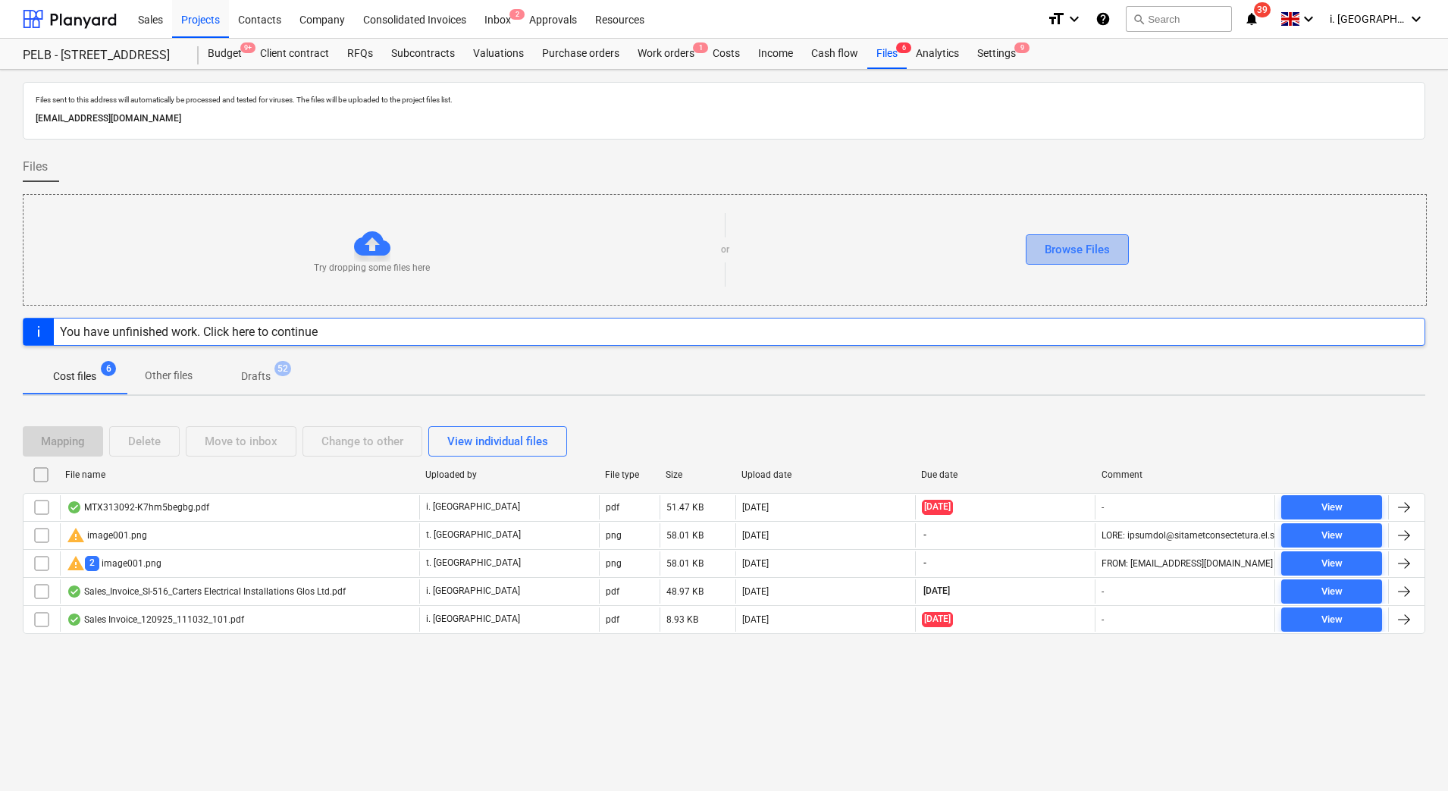
click at [1089, 234] on button "Browse Files" at bounding box center [1077, 249] width 103 height 30
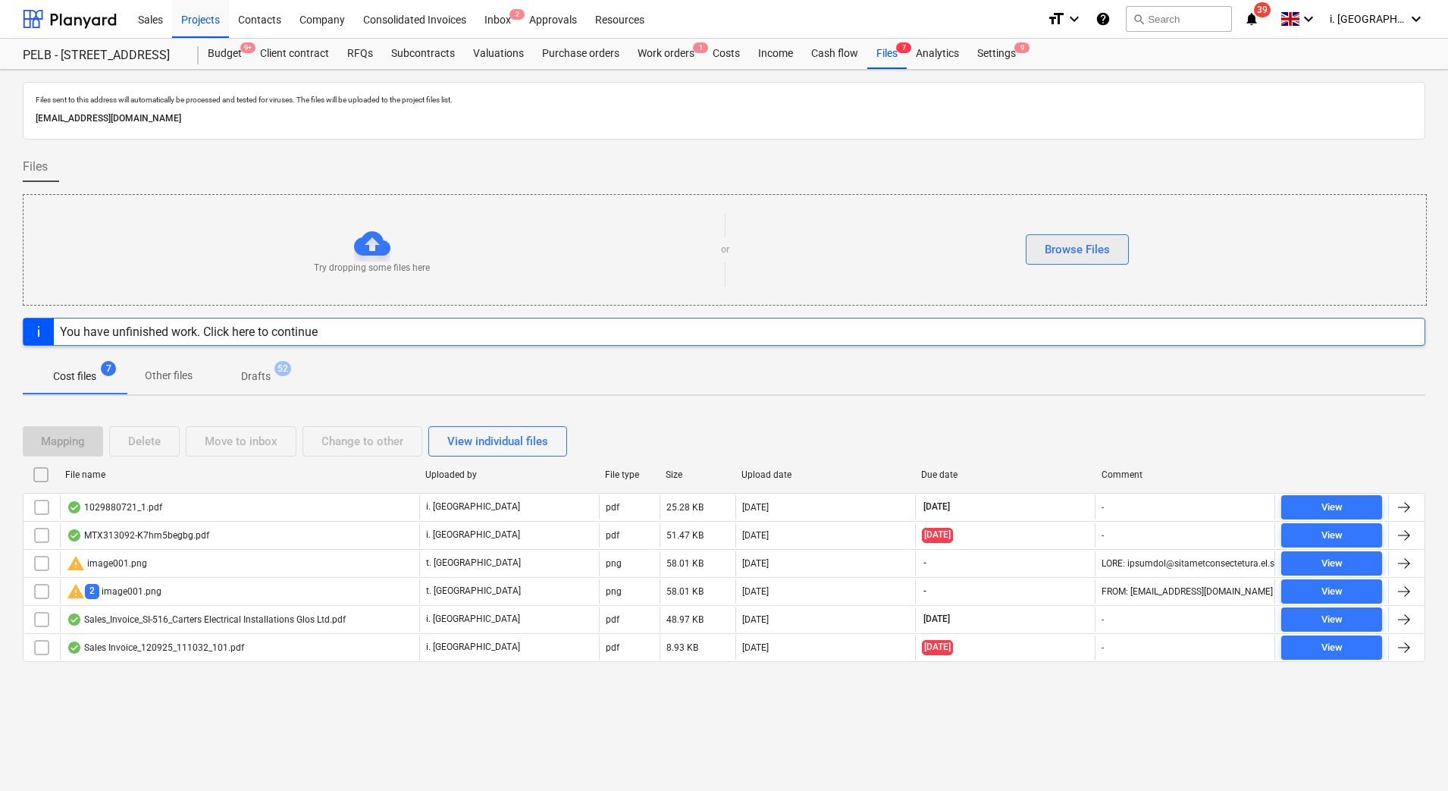
click at [1106, 241] on div "Browse Files" at bounding box center [1077, 250] width 65 height 20
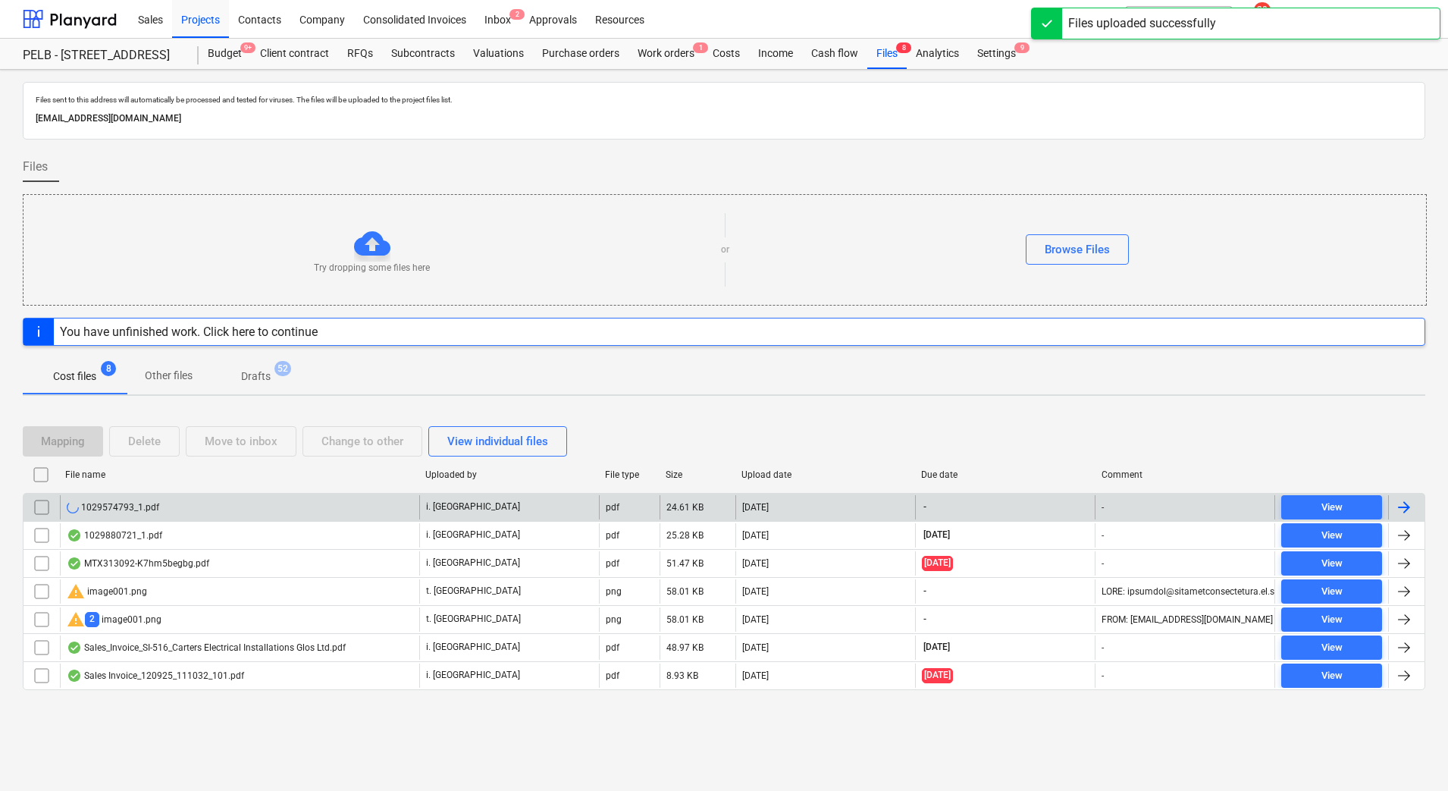
click at [107, 509] on div "1029574793_1.pdf" at bounding box center [113, 507] width 92 height 12
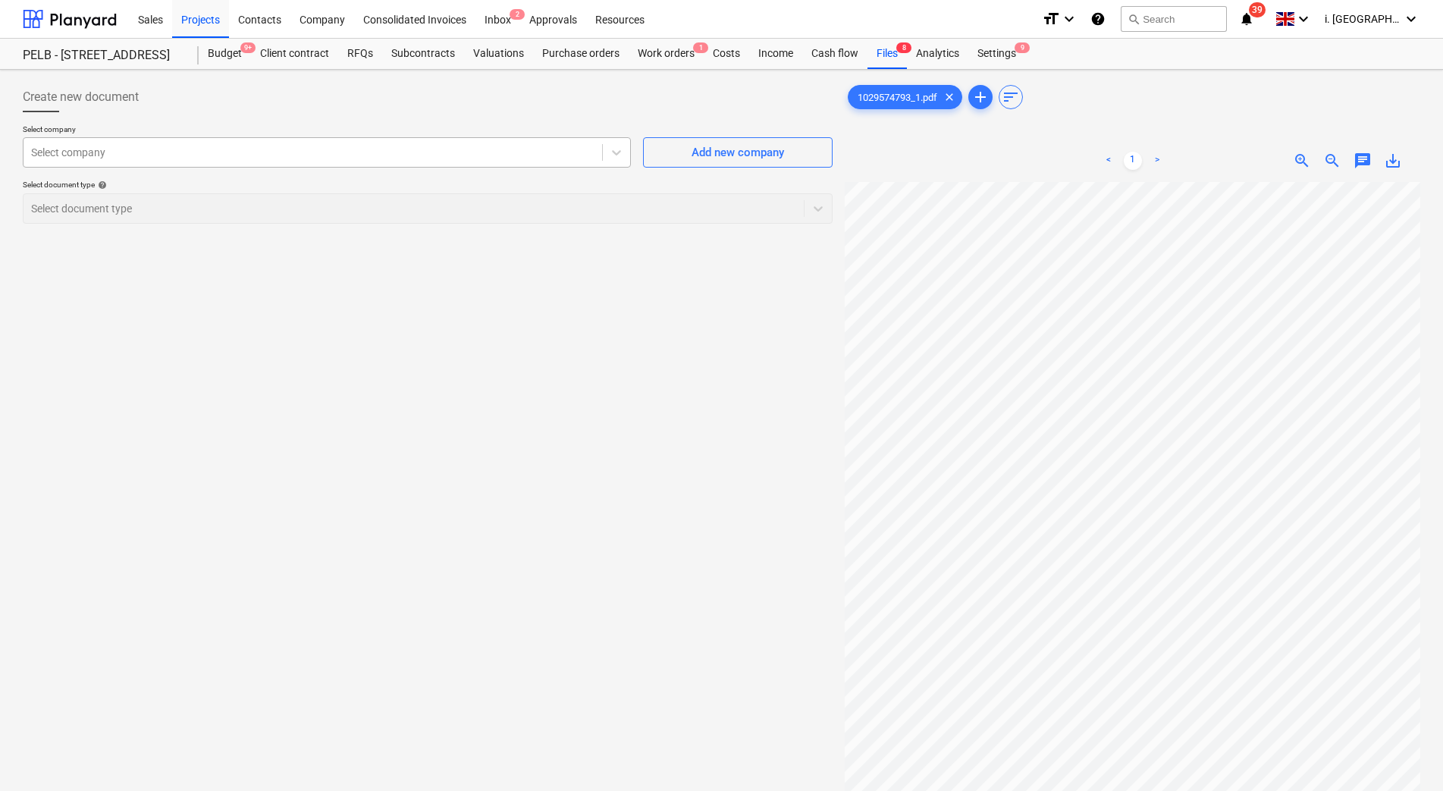
click at [312, 149] on div at bounding box center [312, 152] width 563 height 15
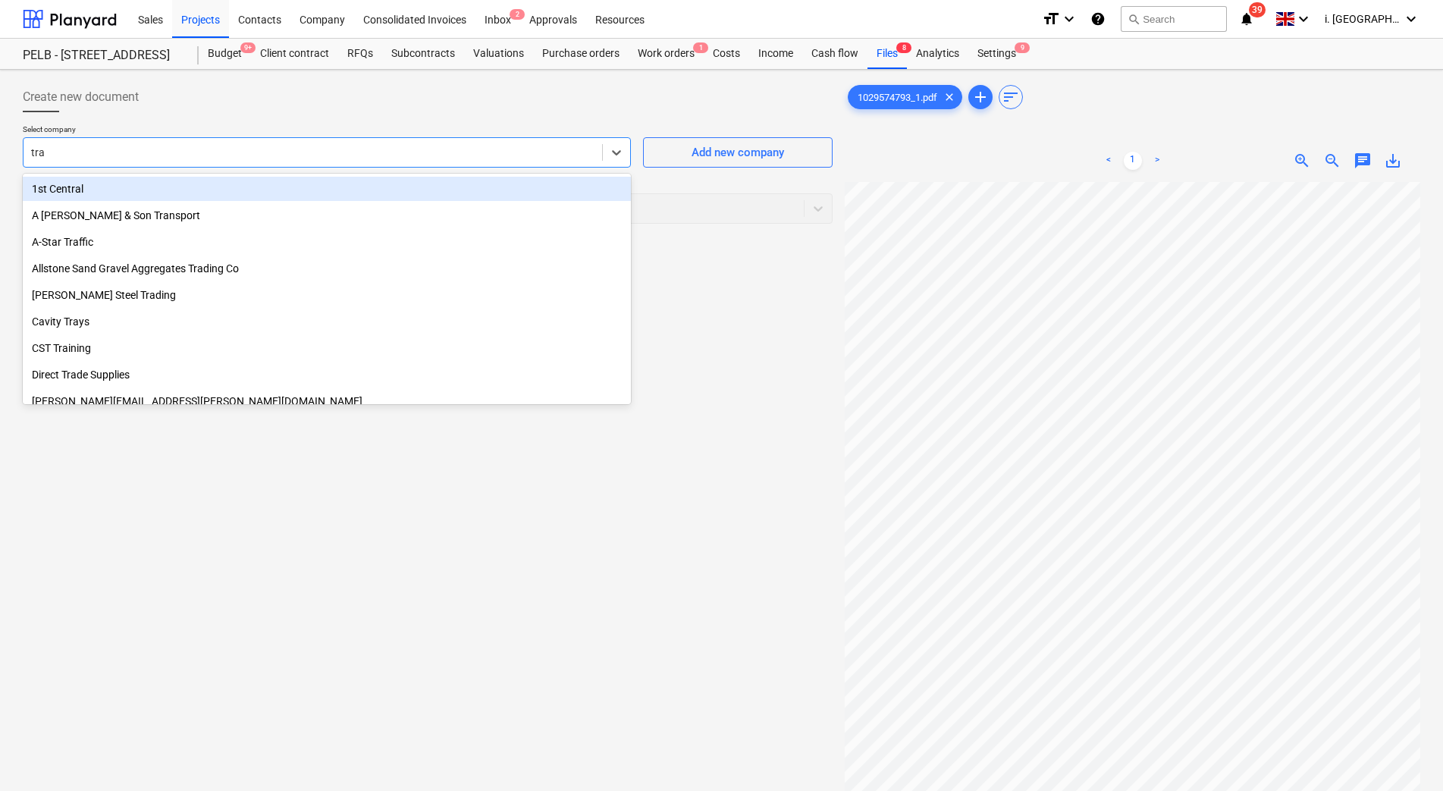
type input "trav"
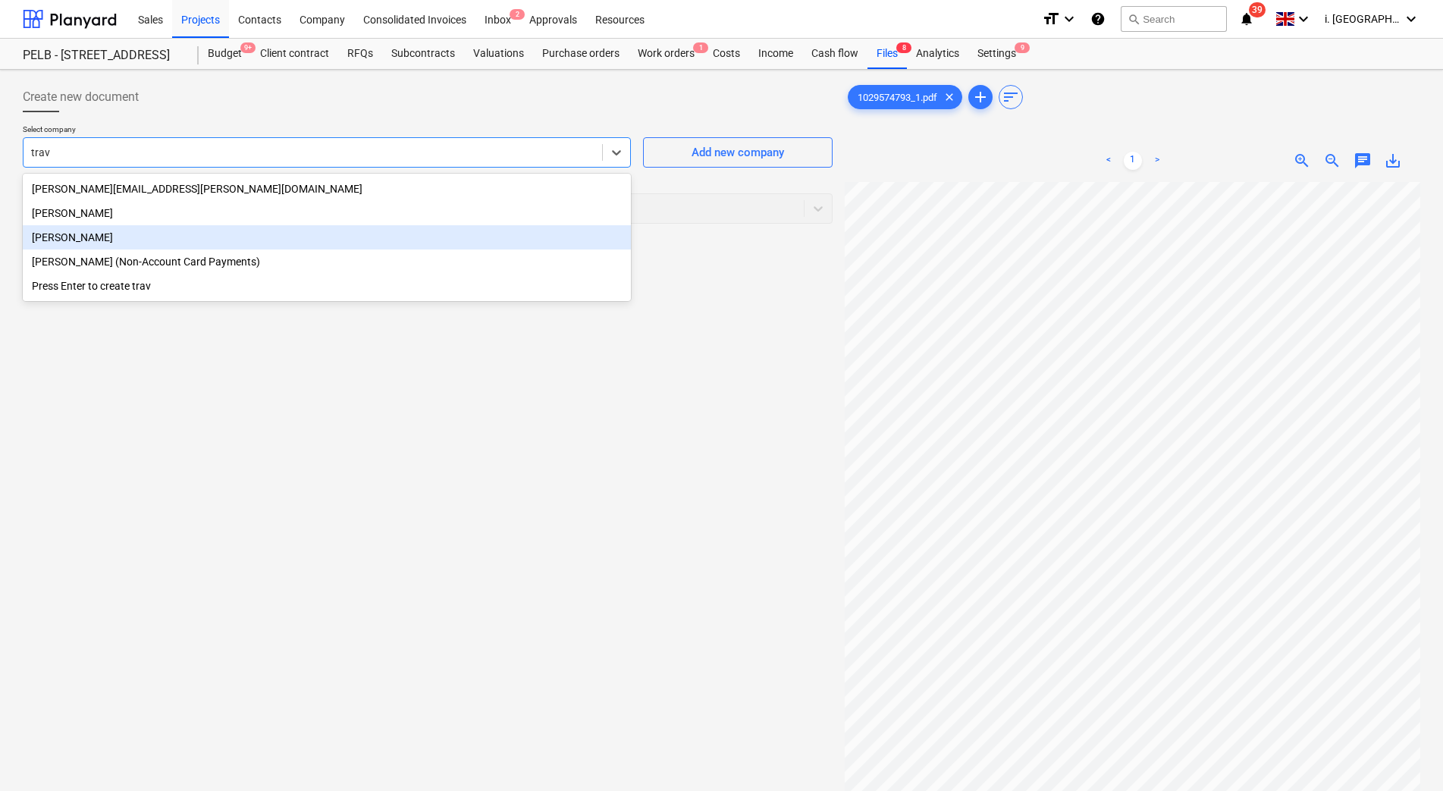
click at [271, 237] on div "[PERSON_NAME]" at bounding box center [327, 237] width 608 height 24
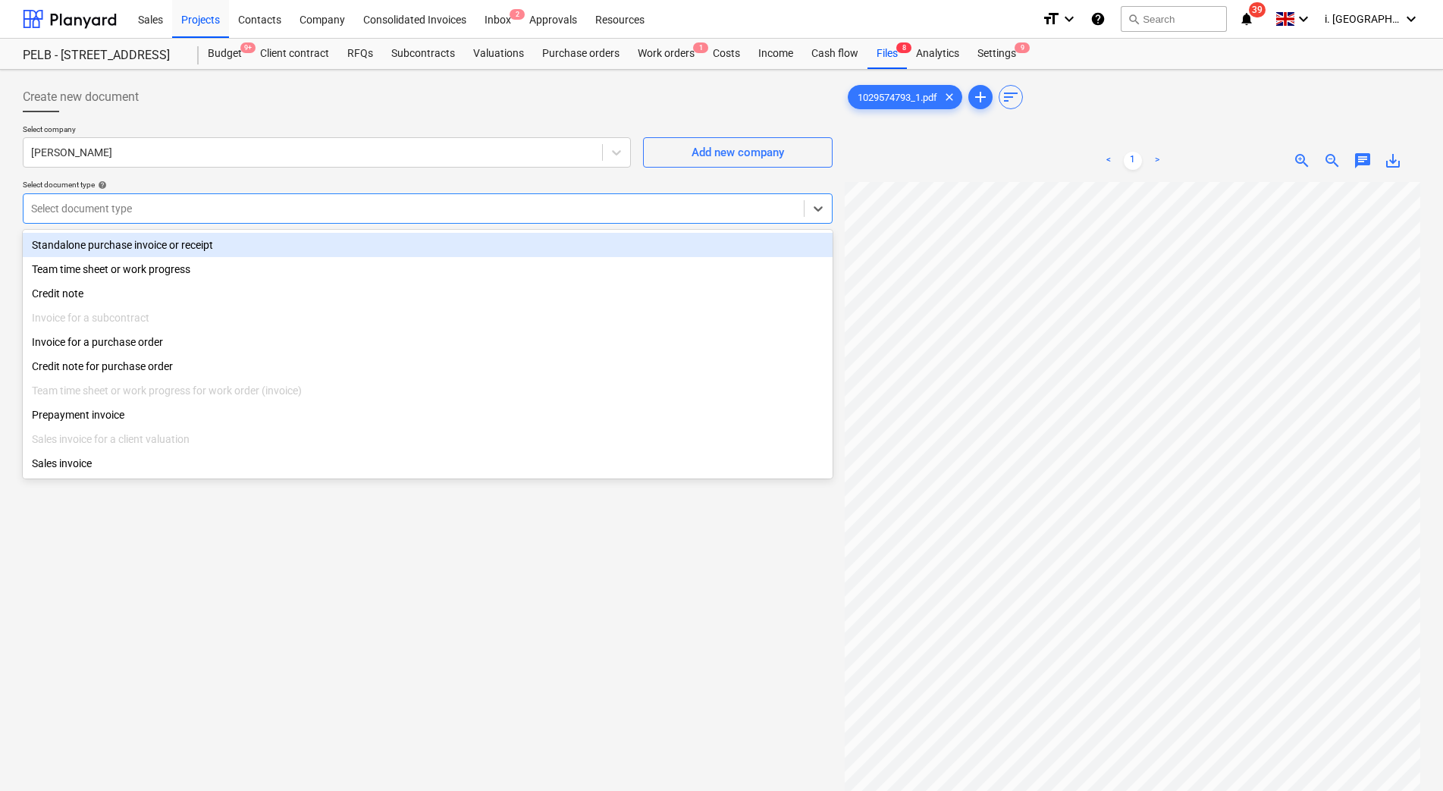
click at [299, 215] on div at bounding box center [413, 208] width 765 height 15
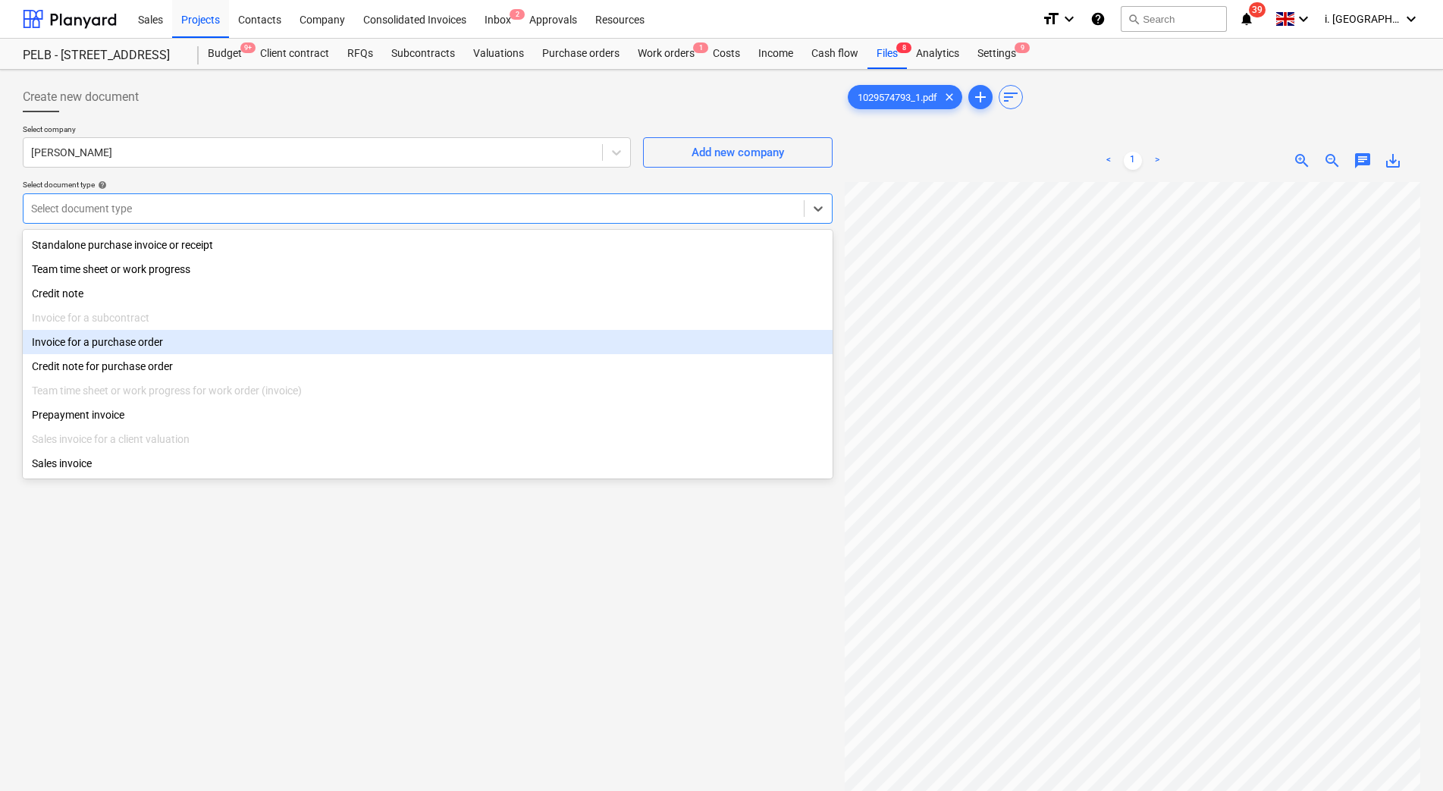
click at [277, 347] on div "Invoice for a purchase order" at bounding box center [428, 342] width 810 height 24
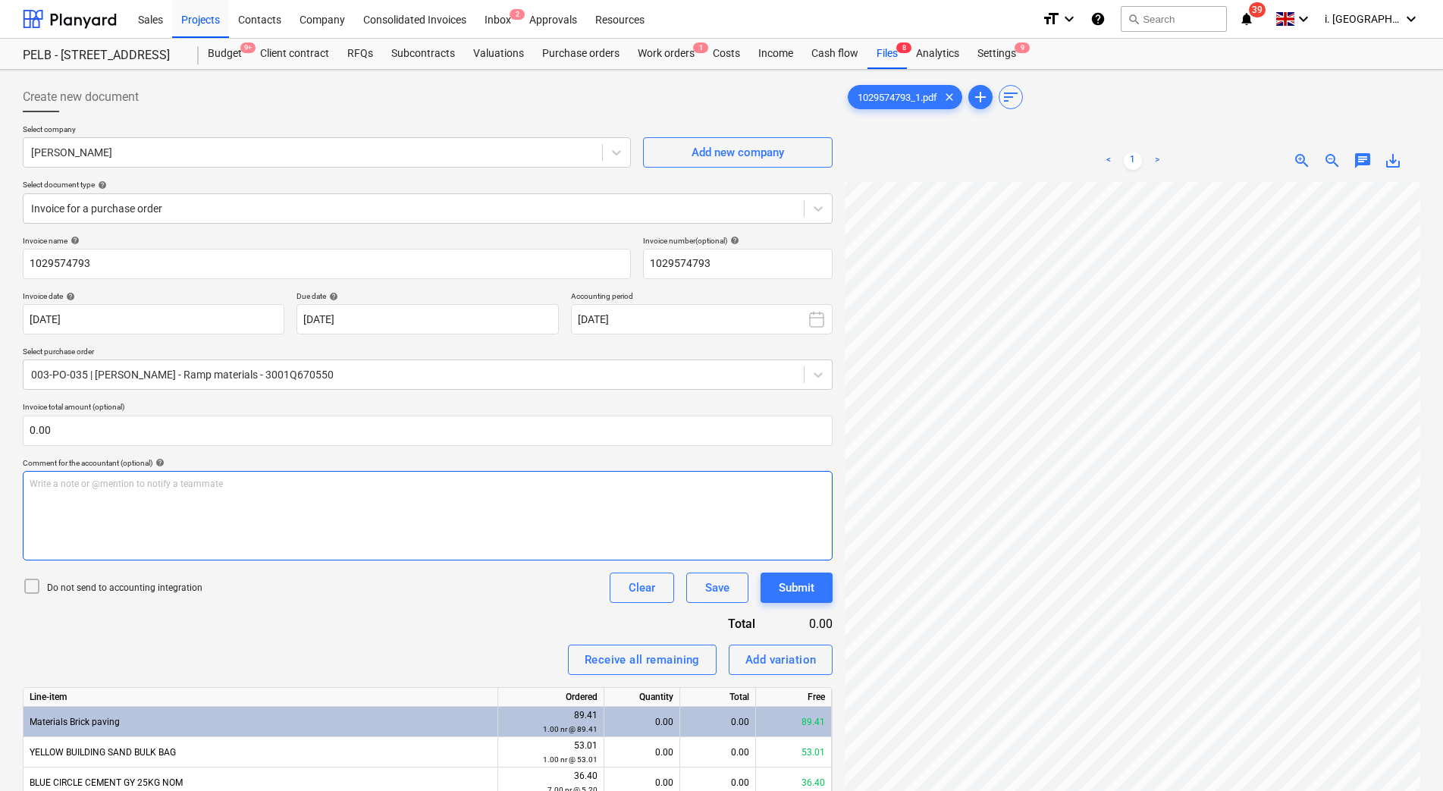
scroll to position [152, 0]
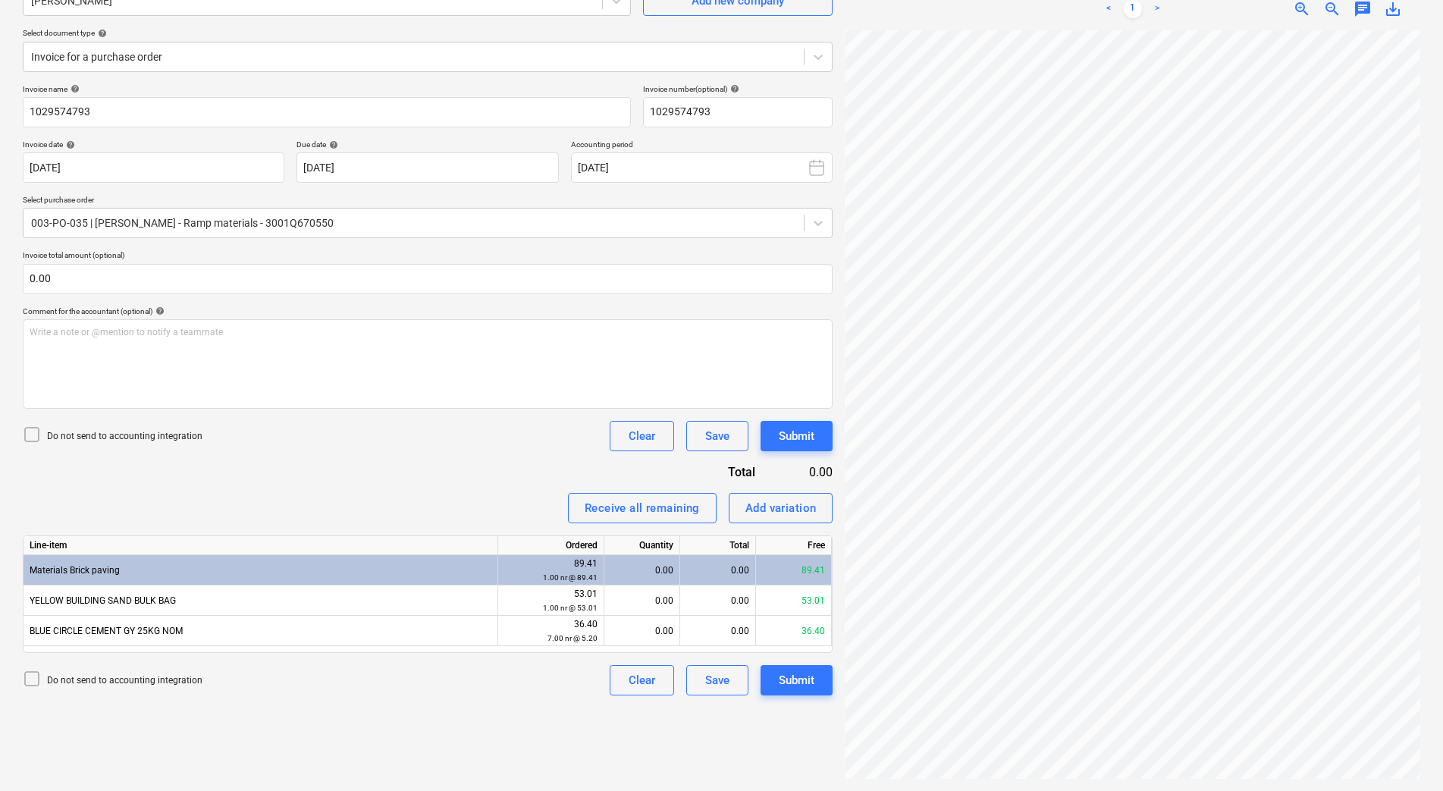
click at [640, 570] on div "0.00" at bounding box center [641, 570] width 63 height 30
click at [652, 573] on div "0.00" at bounding box center [641, 570] width 63 height 30
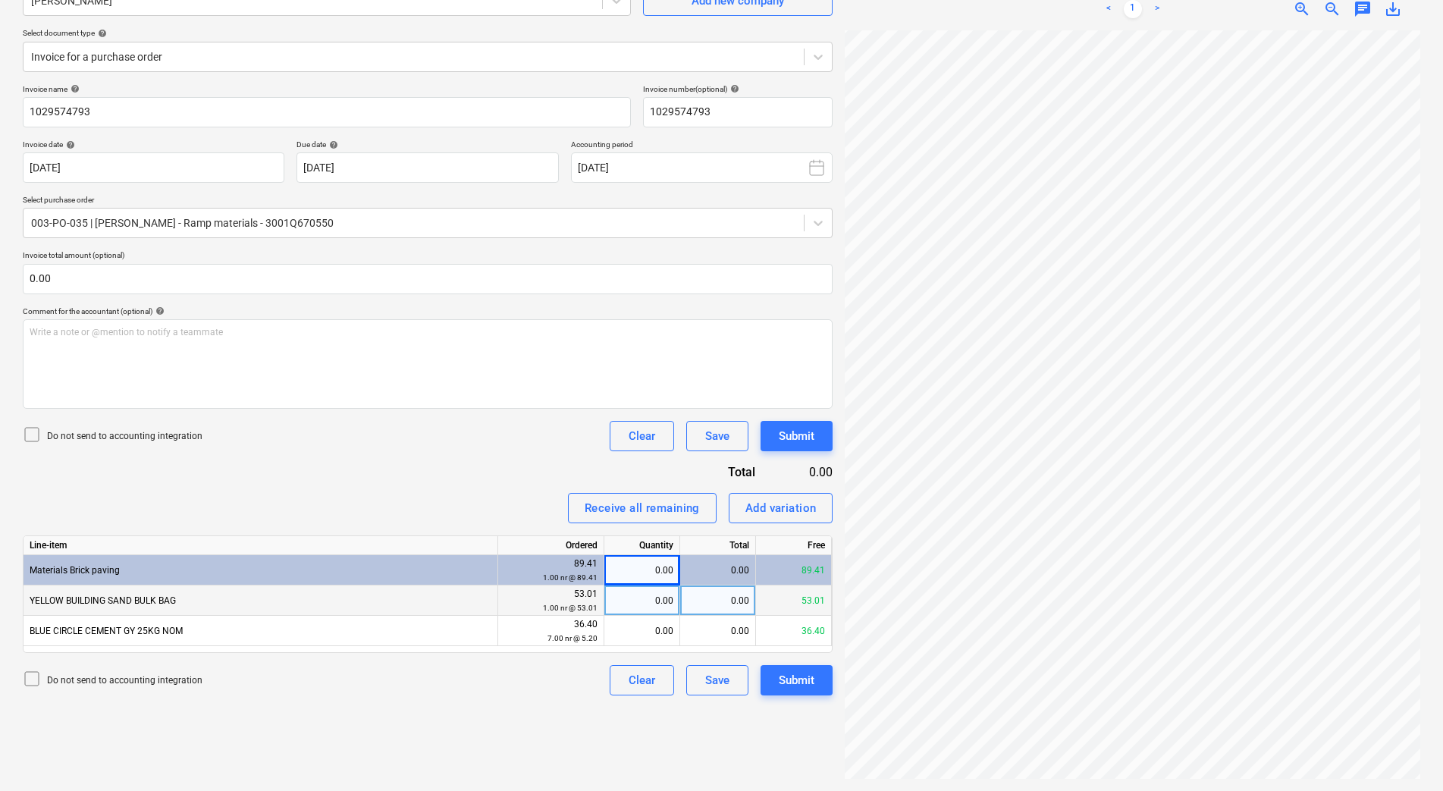
click at [661, 606] on div "0.00" at bounding box center [641, 600] width 63 height 30
type input "1"
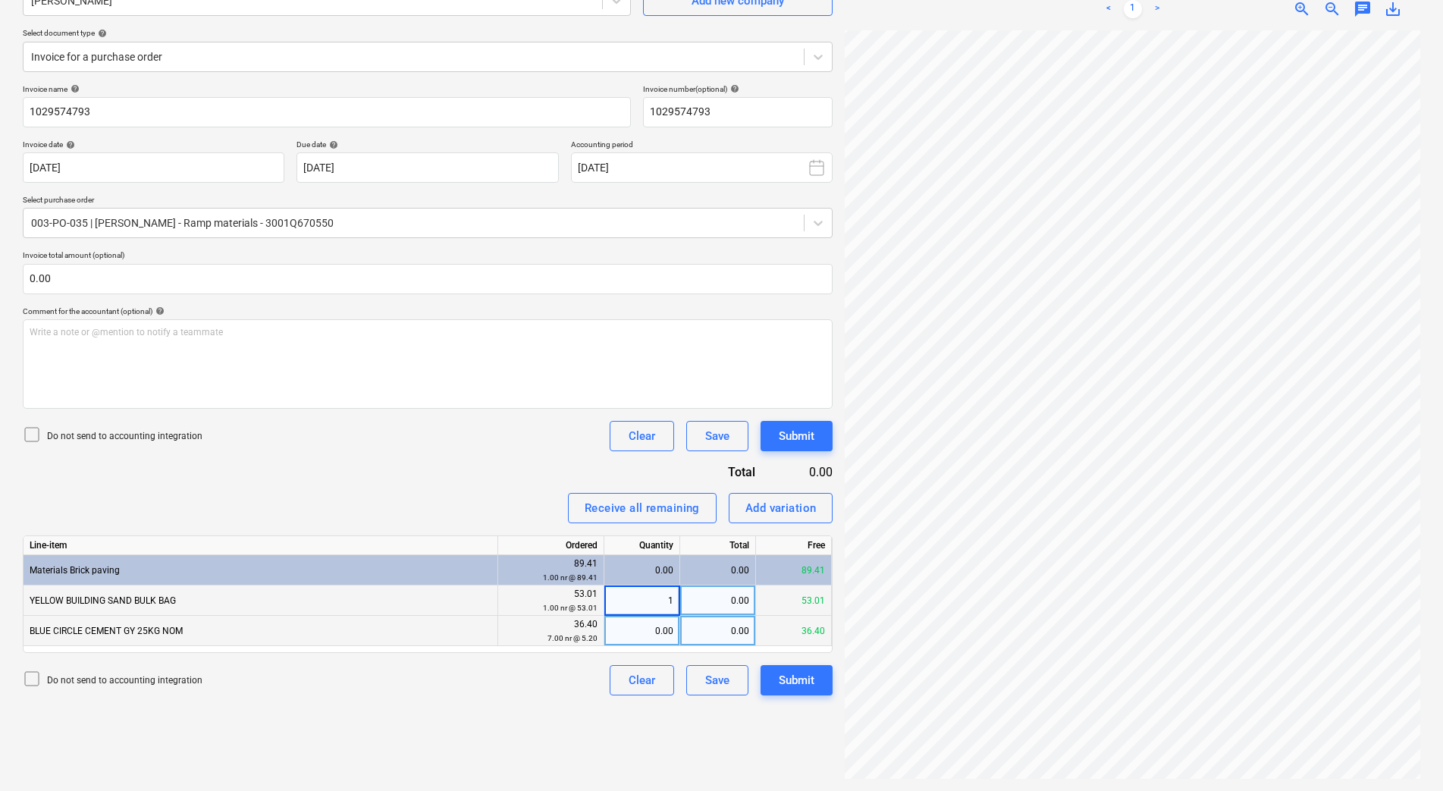
click at [653, 635] on div "0.00" at bounding box center [641, 631] width 63 height 30
type input "1"
click at [481, 502] on div "Receive all remaining Add variation" at bounding box center [428, 508] width 810 height 30
click at [654, 636] on div "1.00" at bounding box center [641, 631] width 63 height 30
type input "7"
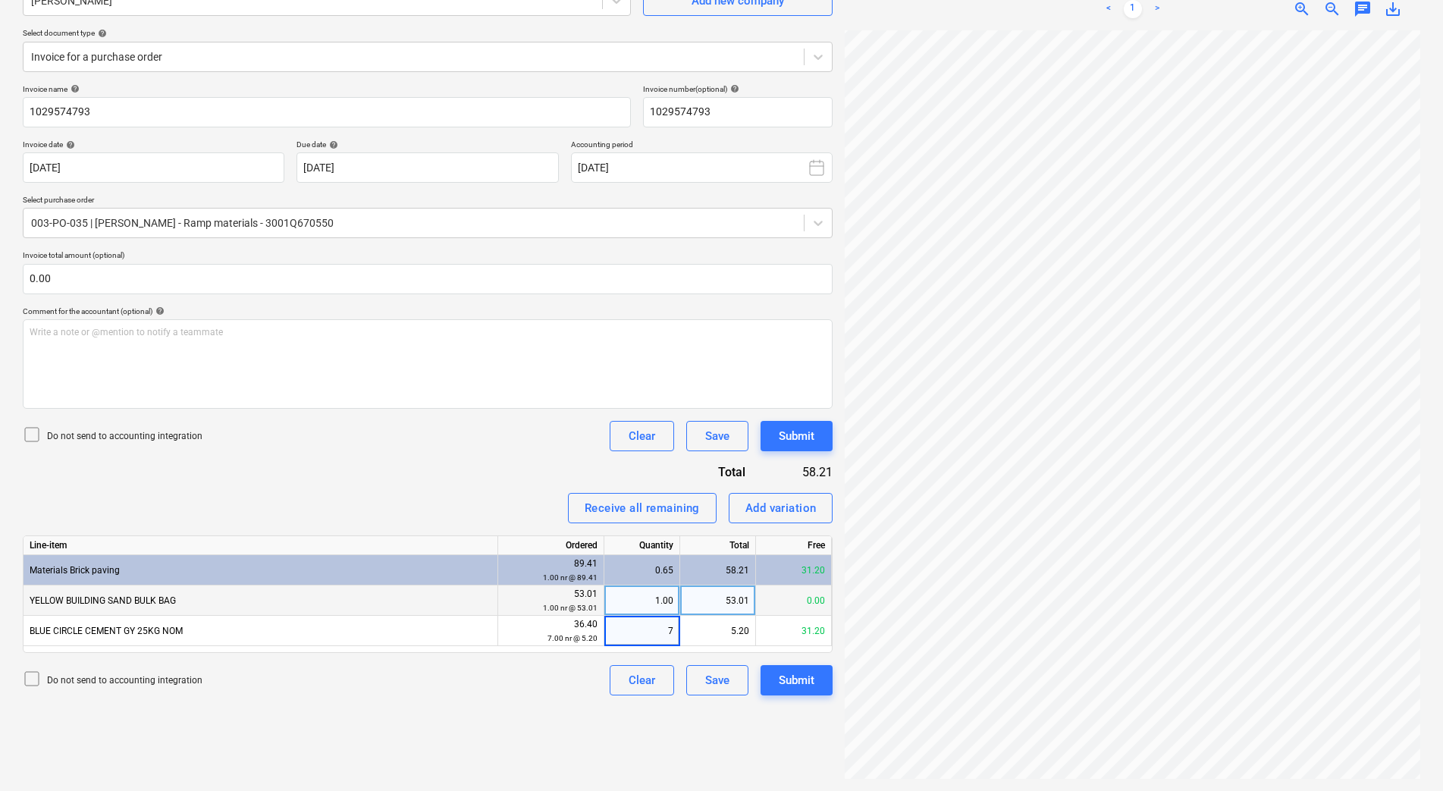
click at [466, 434] on div "Do not send to accounting integration Clear Save Submit" at bounding box center [428, 436] width 810 height 30
click at [813, 688] on div "Submit" at bounding box center [797, 680] width 36 height 20
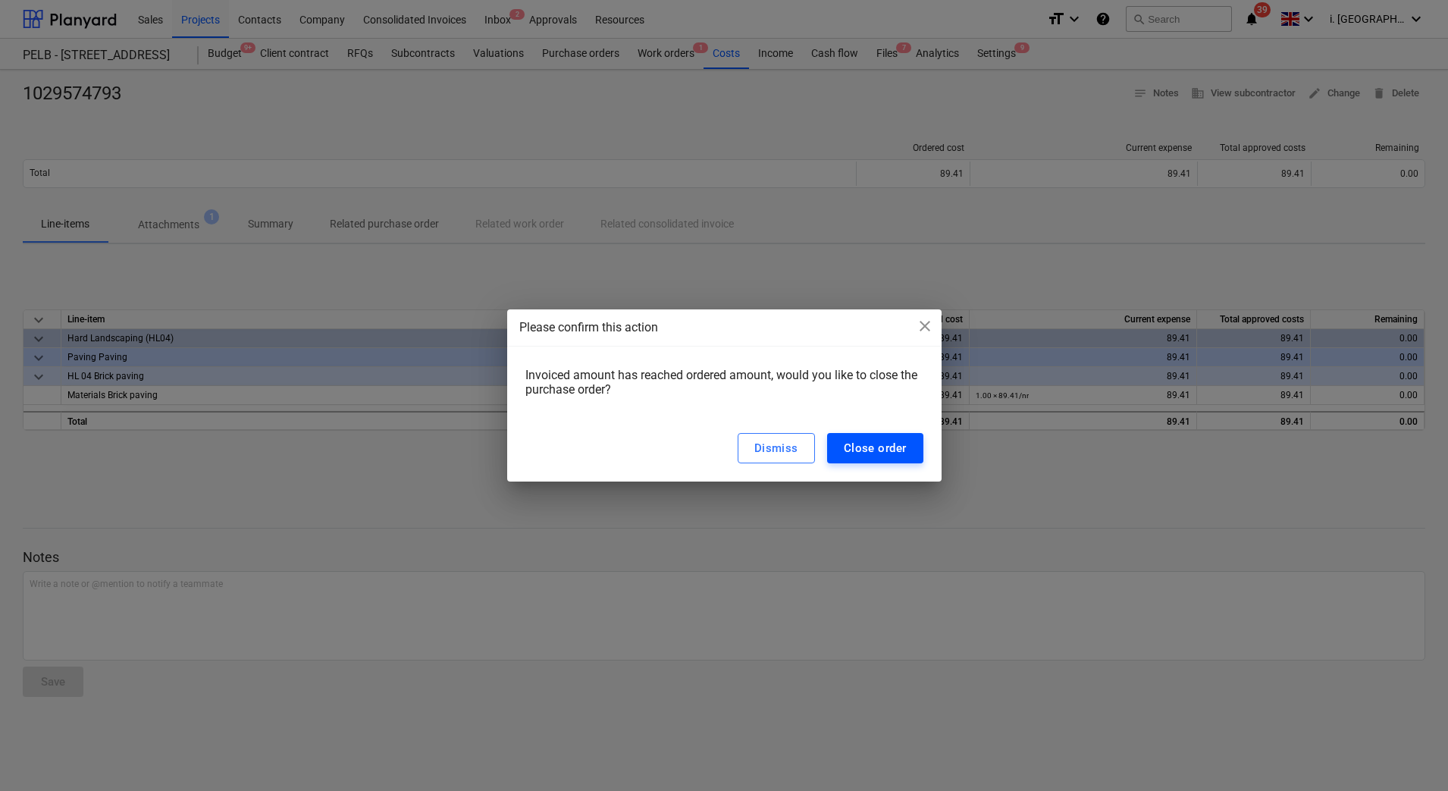
click at [855, 454] on div "Close order" at bounding box center [875, 448] width 63 height 20
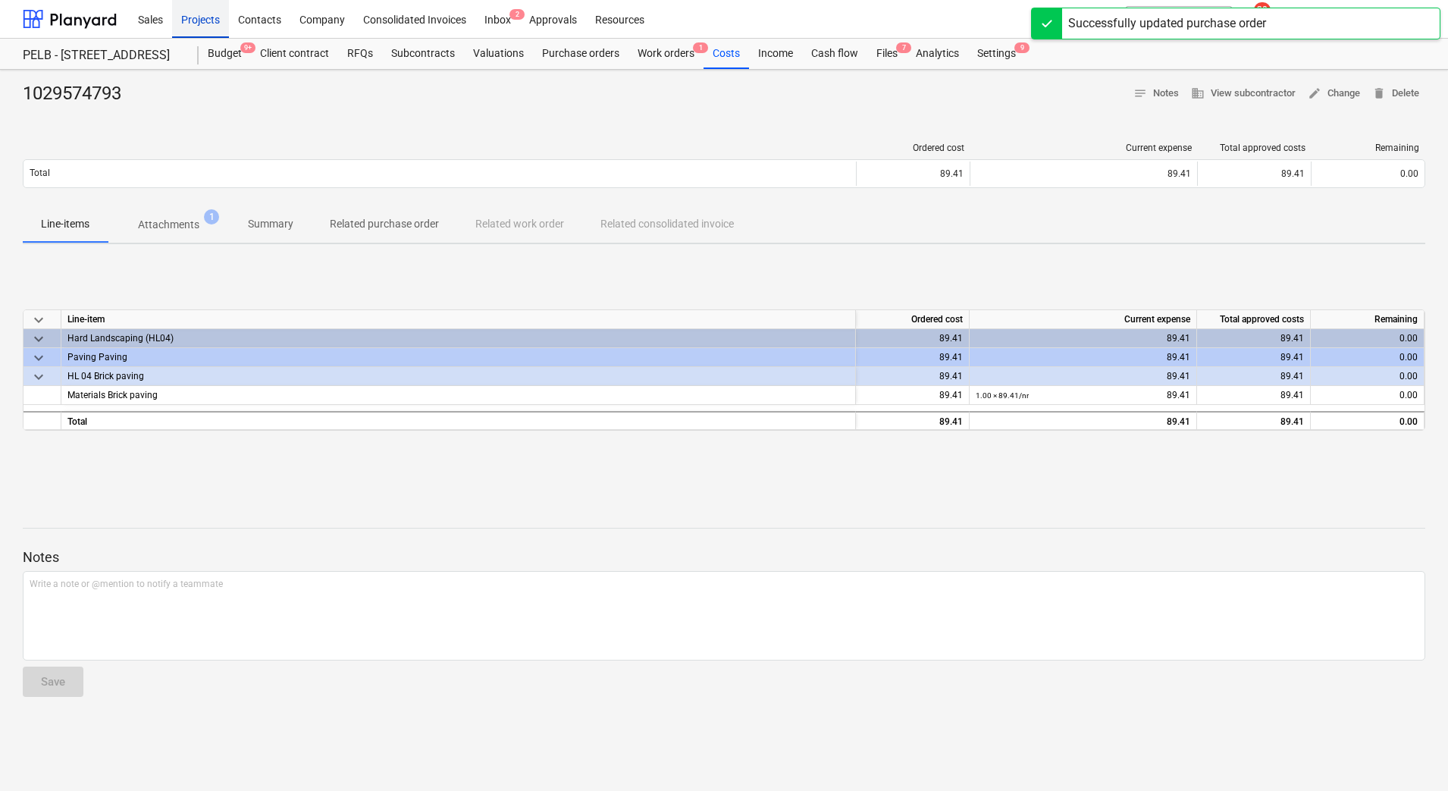
click at [213, 24] on div "Projects" at bounding box center [200, 18] width 57 height 39
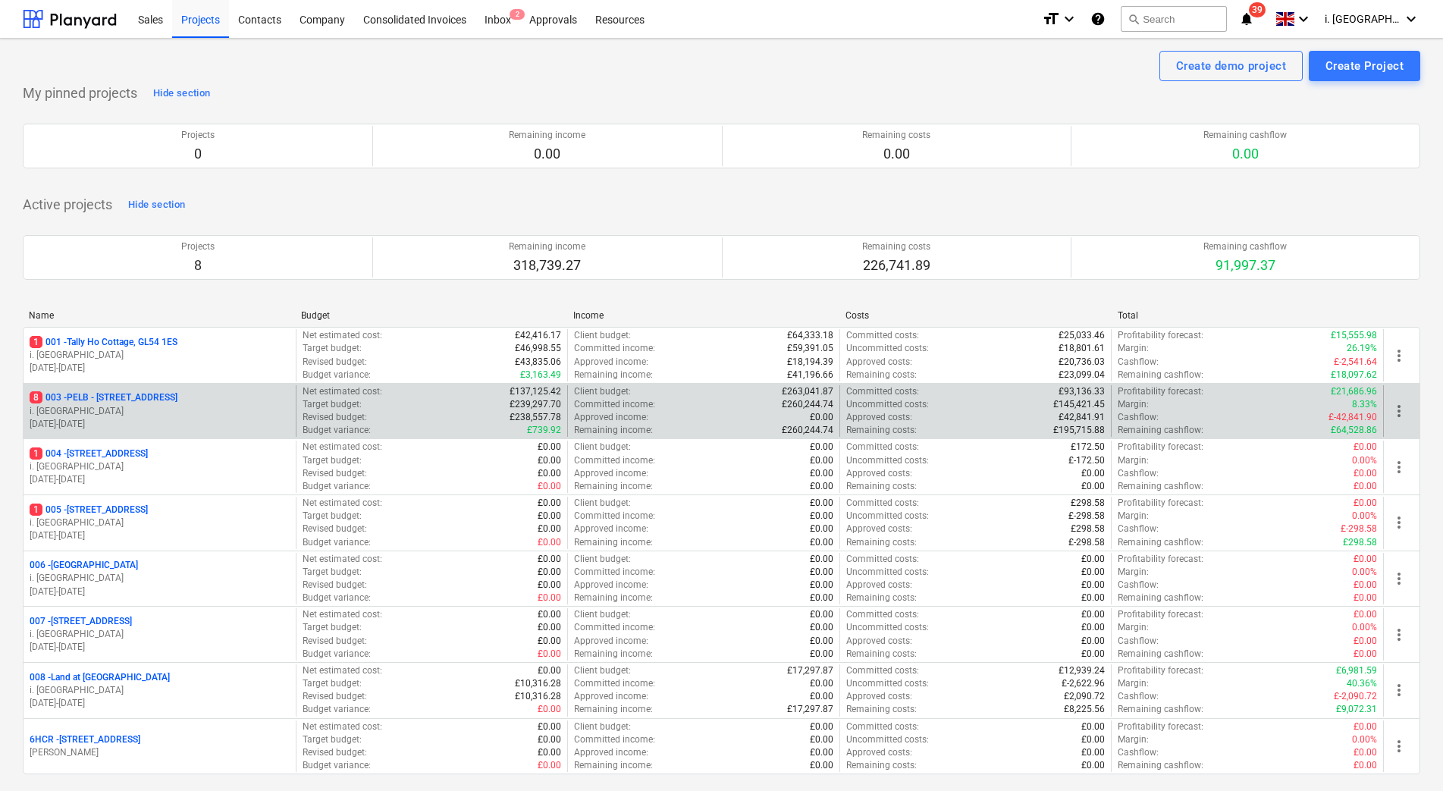
click at [171, 407] on p "i. [GEOGRAPHIC_DATA]" at bounding box center [160, 411] width 260 height 13
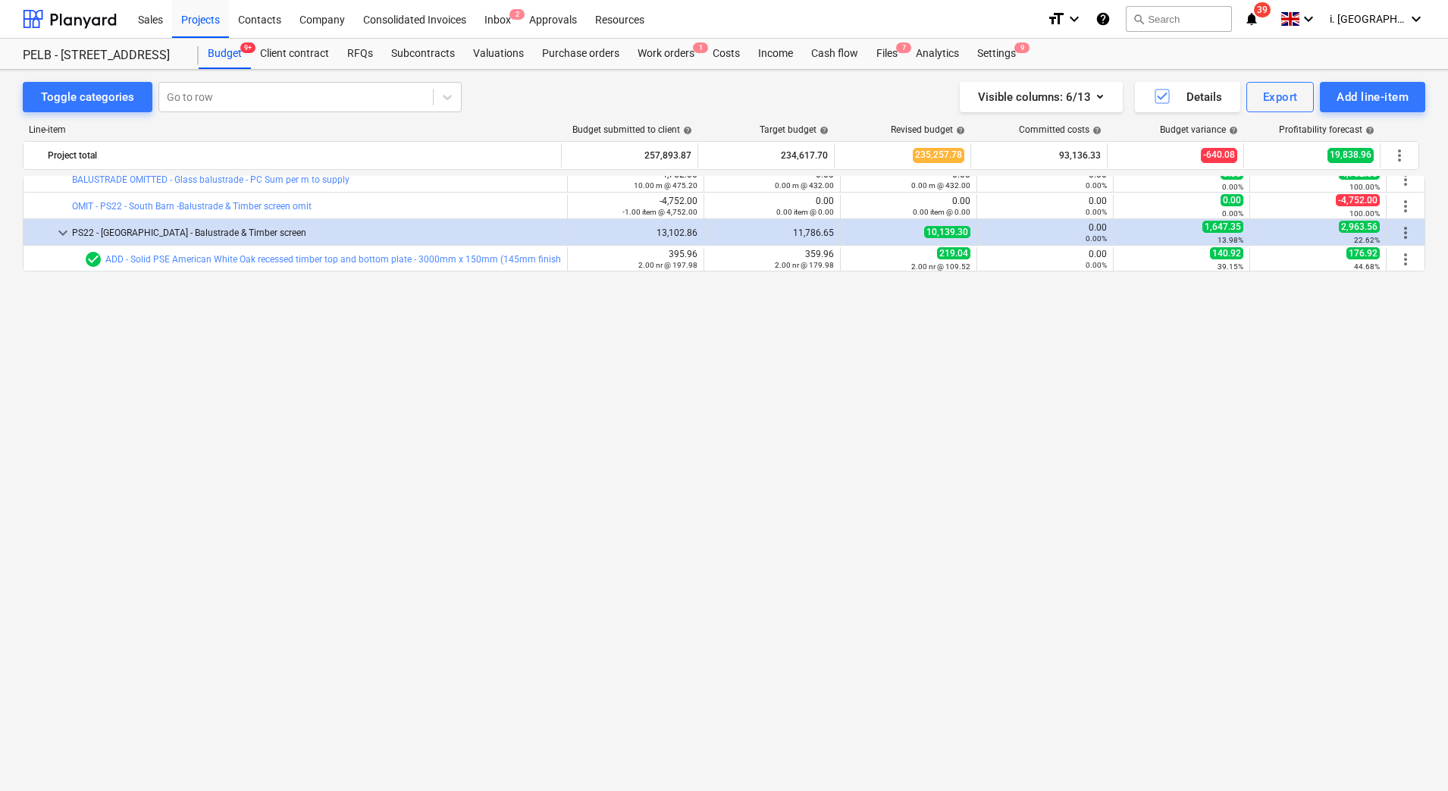
scroll to position [483, 0]
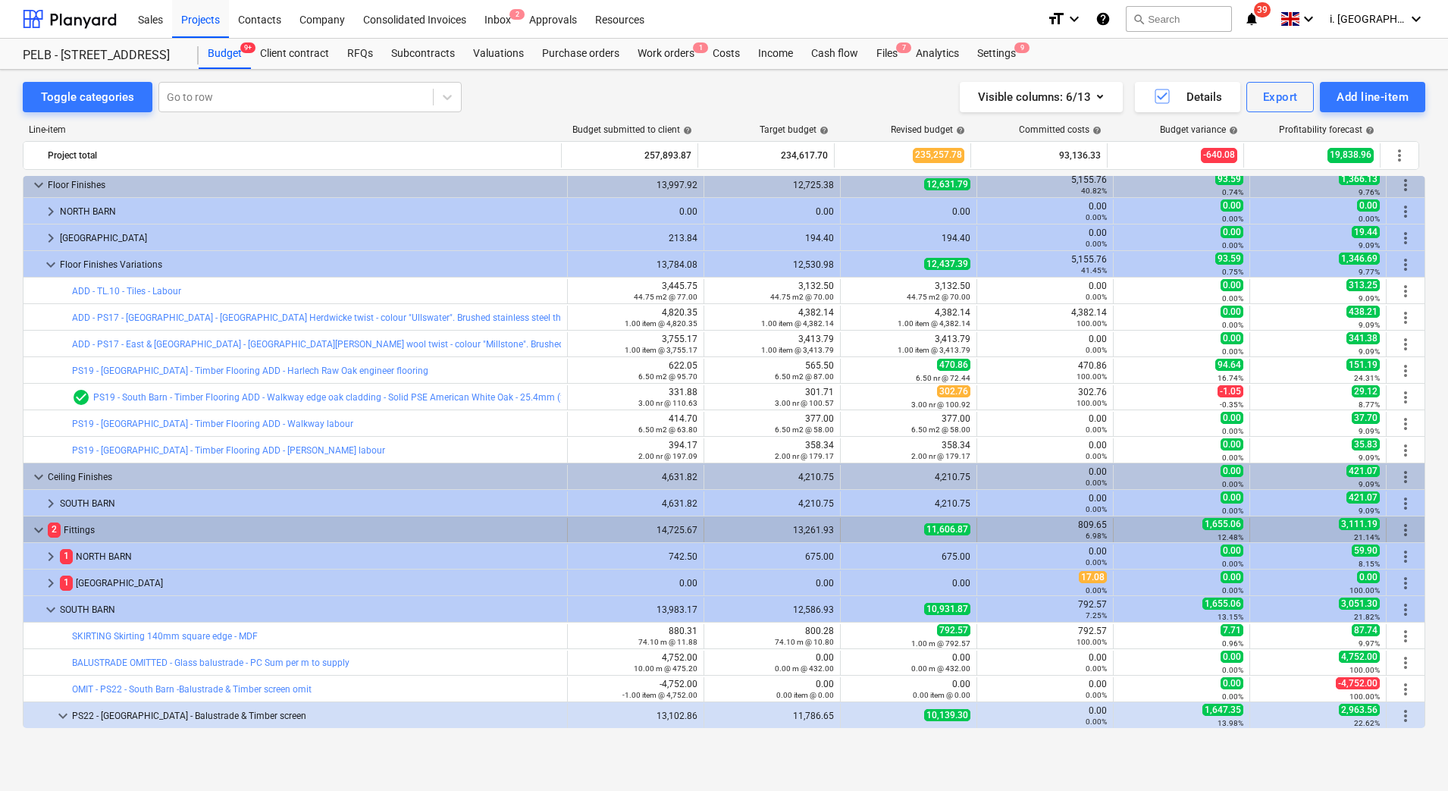
click at [39, 529] on span "keyboard_arrow_down" at bounding box center [39, 530] width 18 height 18
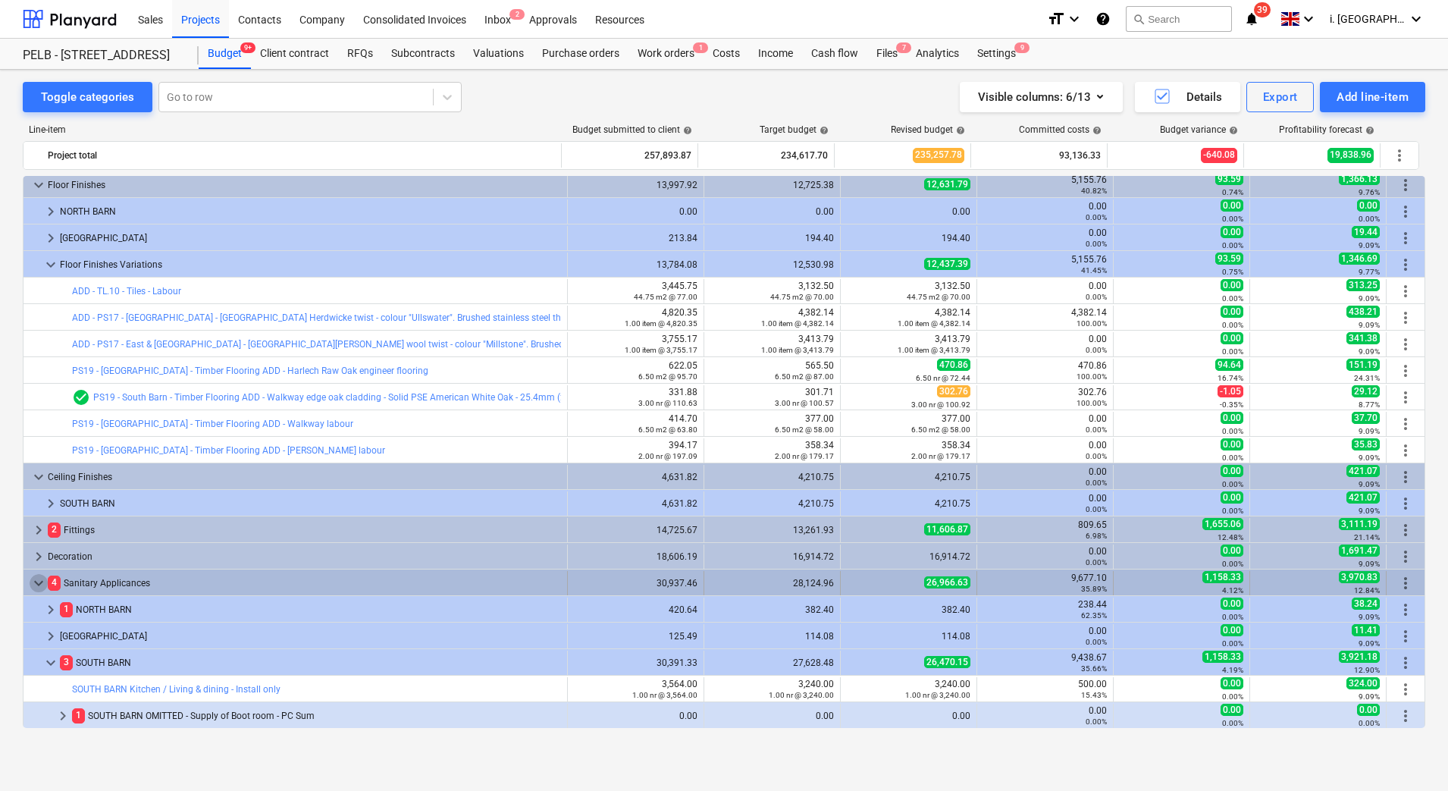
click at [45, 578] on span "keyboard_arrow_down" at bounding box center [39, 583] width 18 height 18
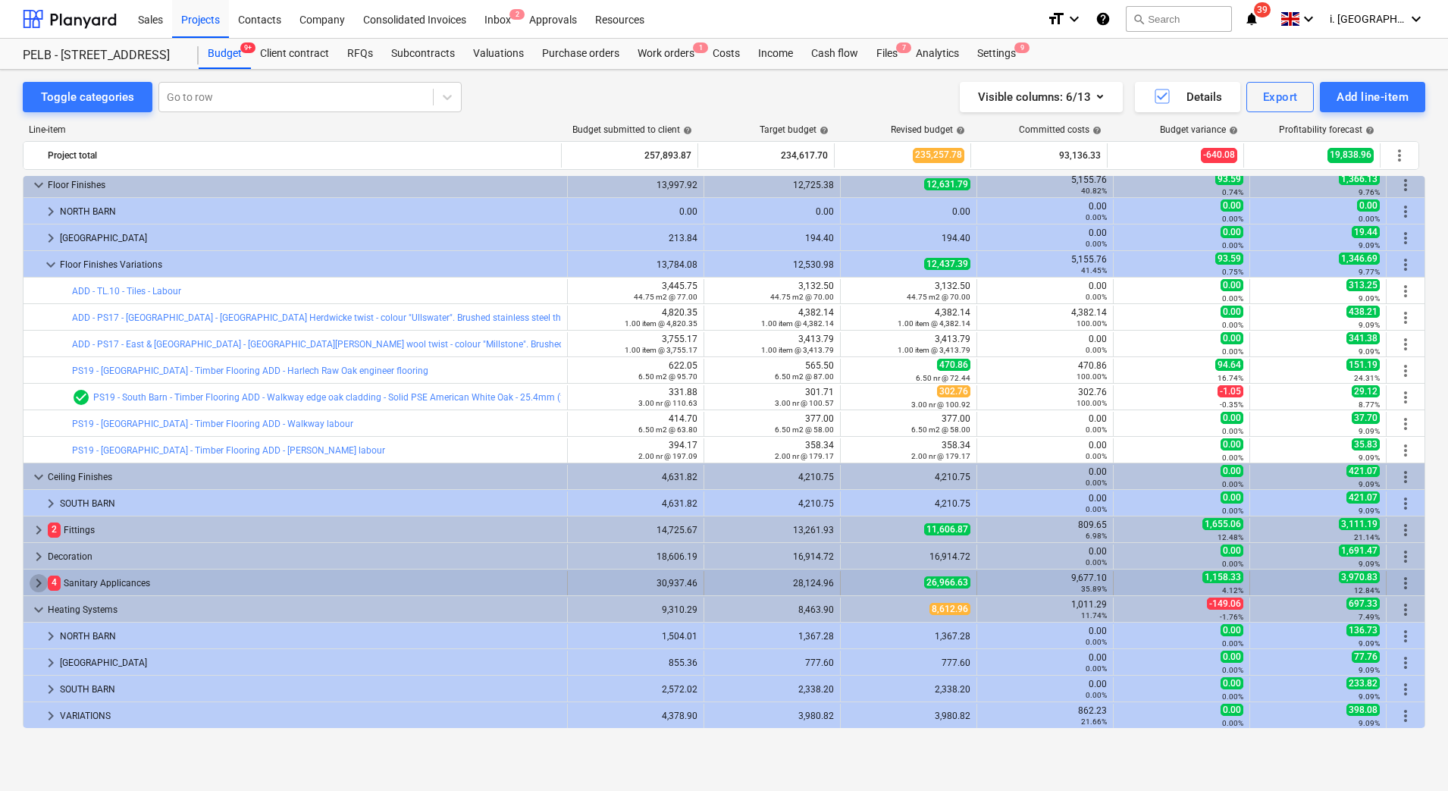
click at [42, 583] on span "keyboard_arrow_right" at bounding box center [39, 583] width 18 height 18
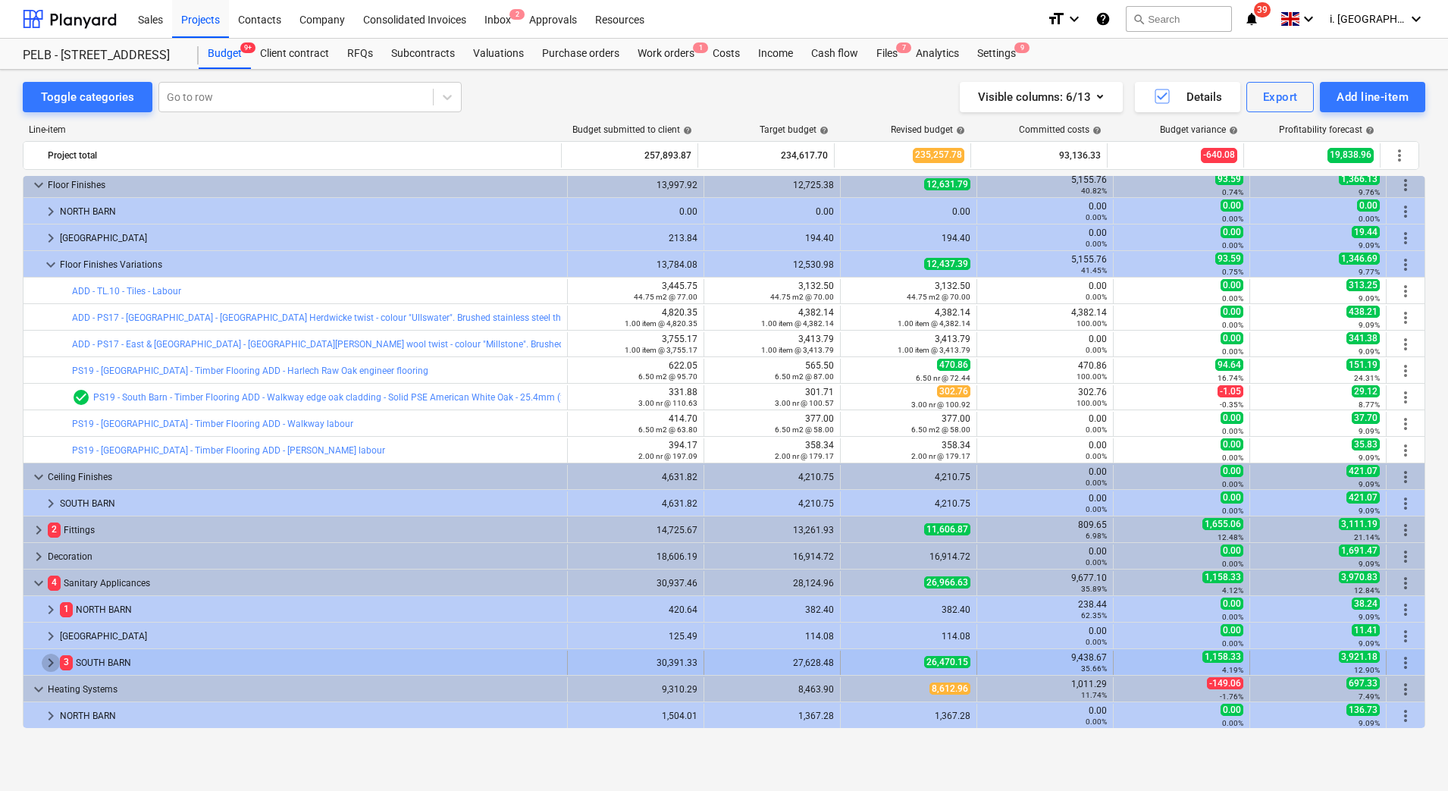
click at [51, 660] on span "keyboard_arrow_right" at bounding box center [51, 663] width 18 height 18
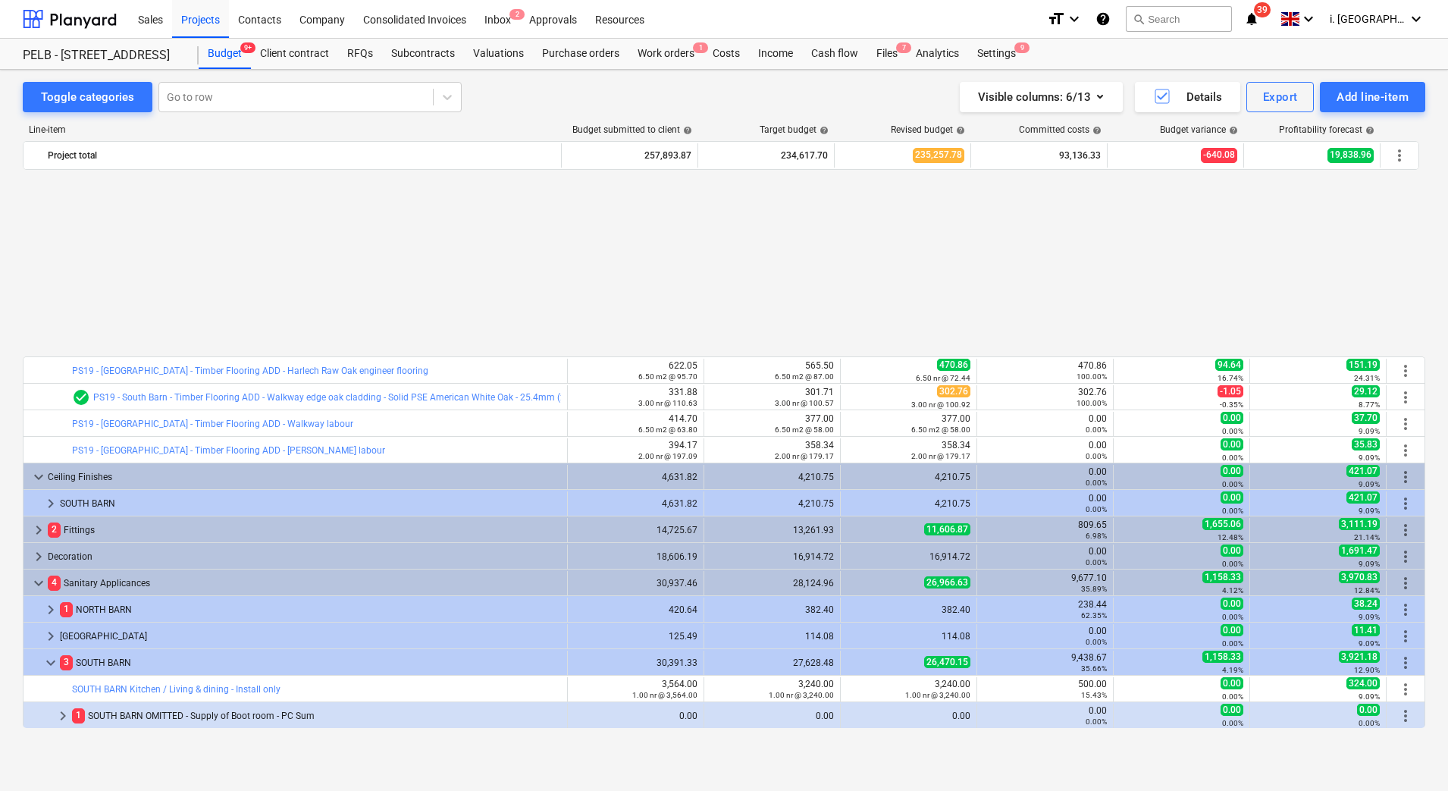
scroll to position [713, 0]
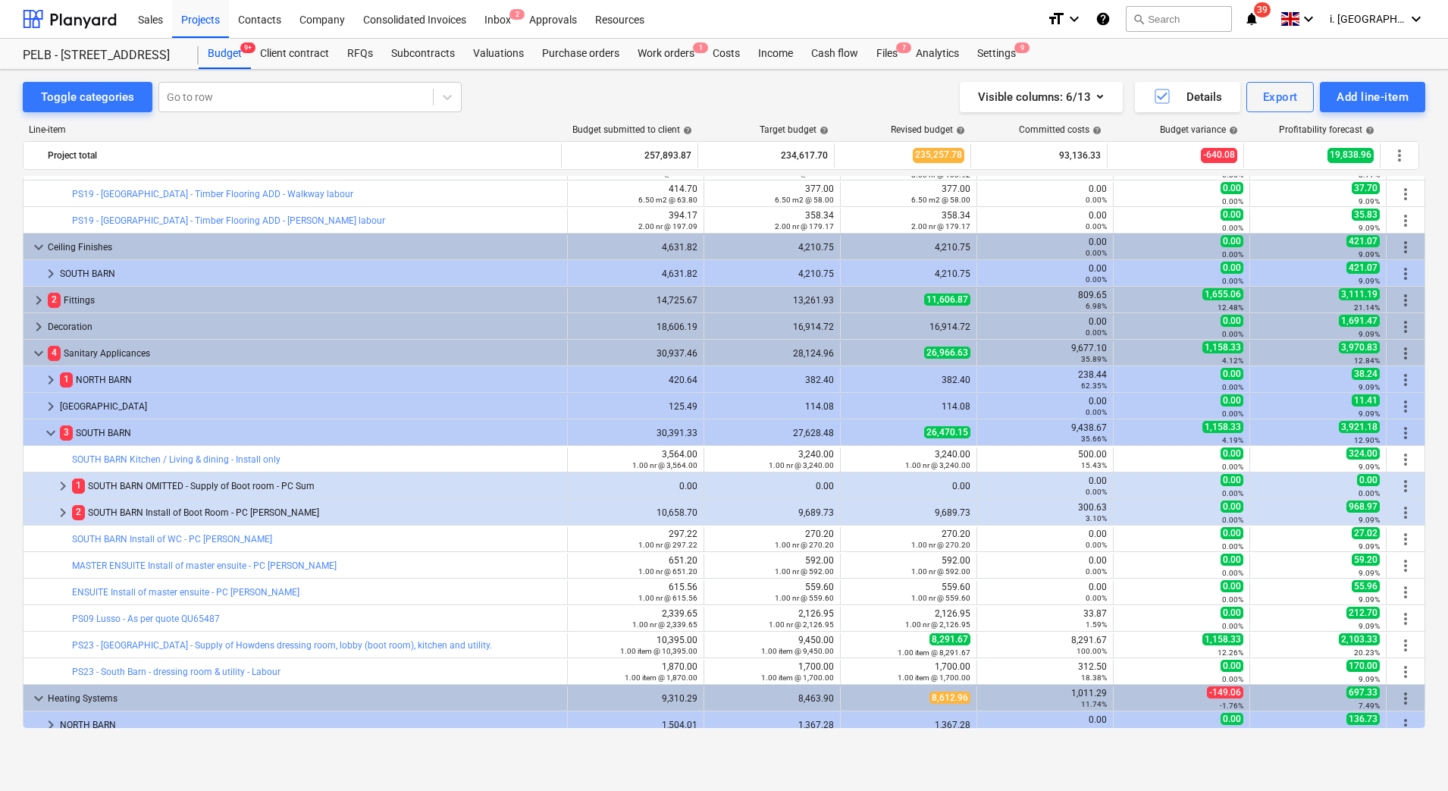
click at [52, 437] on span "keyboard_arrow_down" at bounding box center [51, 433] width 18 height 18
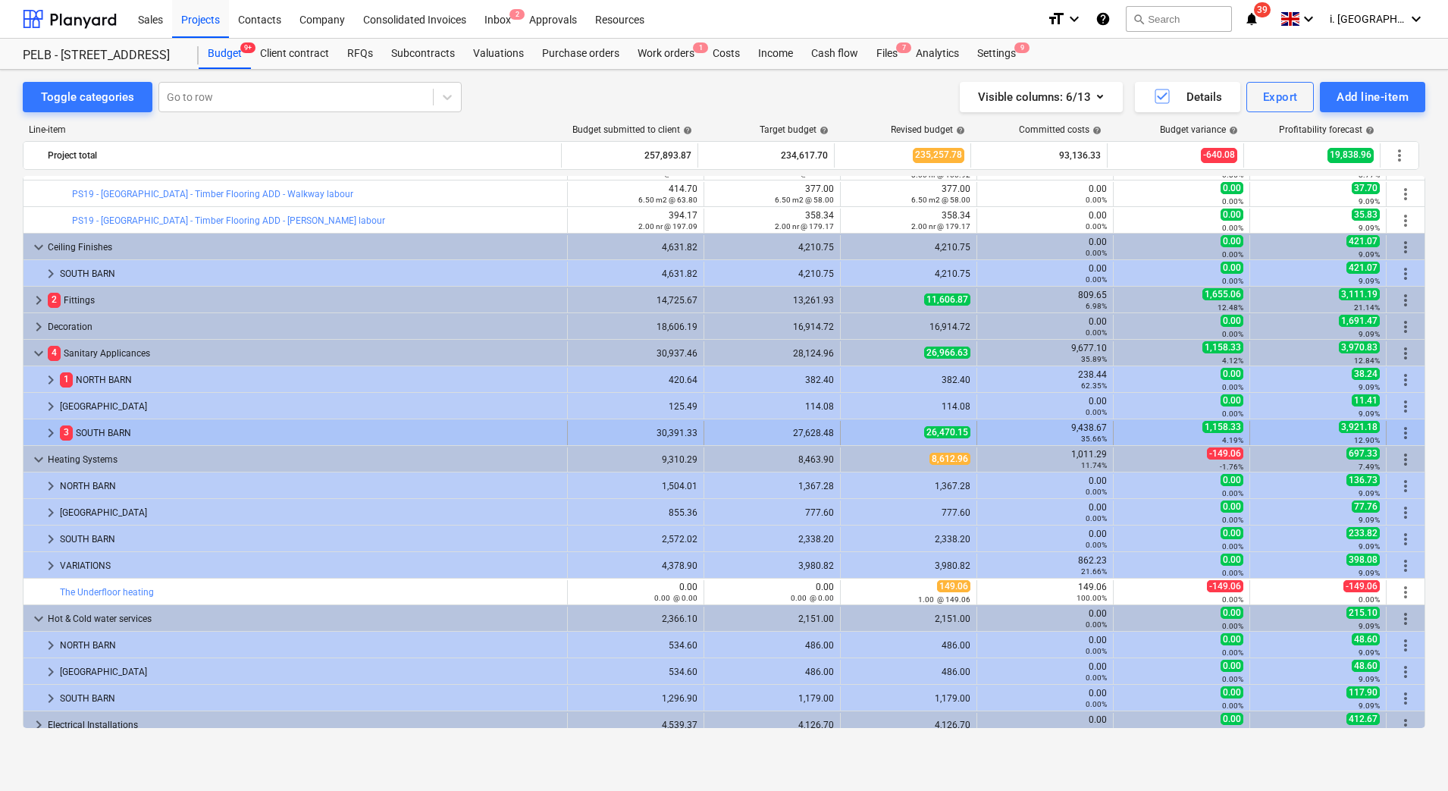
click at [49, 437] on span "keyboard_arrow_right" at bounding box center [51, 433] width 18 height 18
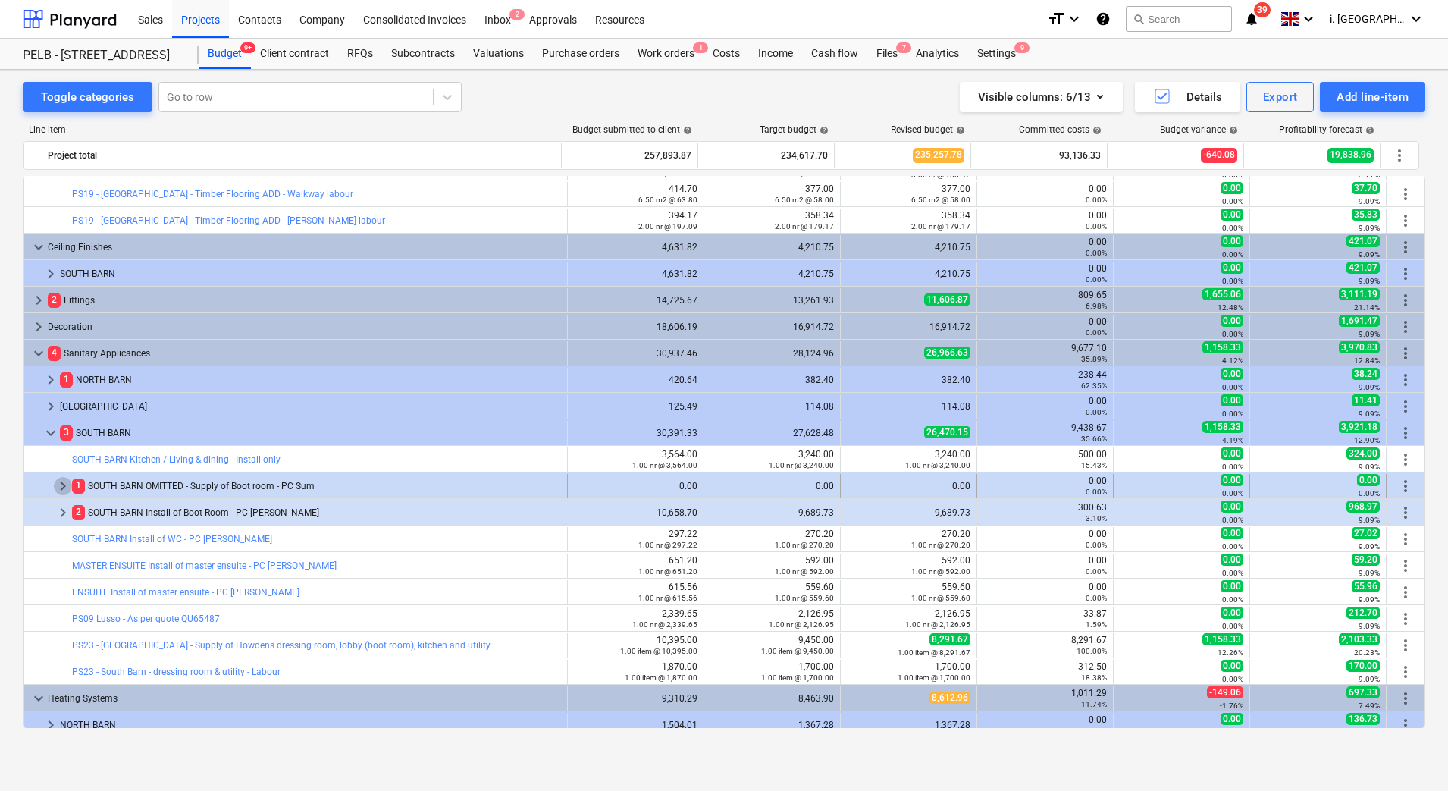
click at [61, 486] on span "keyboard_arrow_right" at bounding box center [63, 486] width 18 height 18
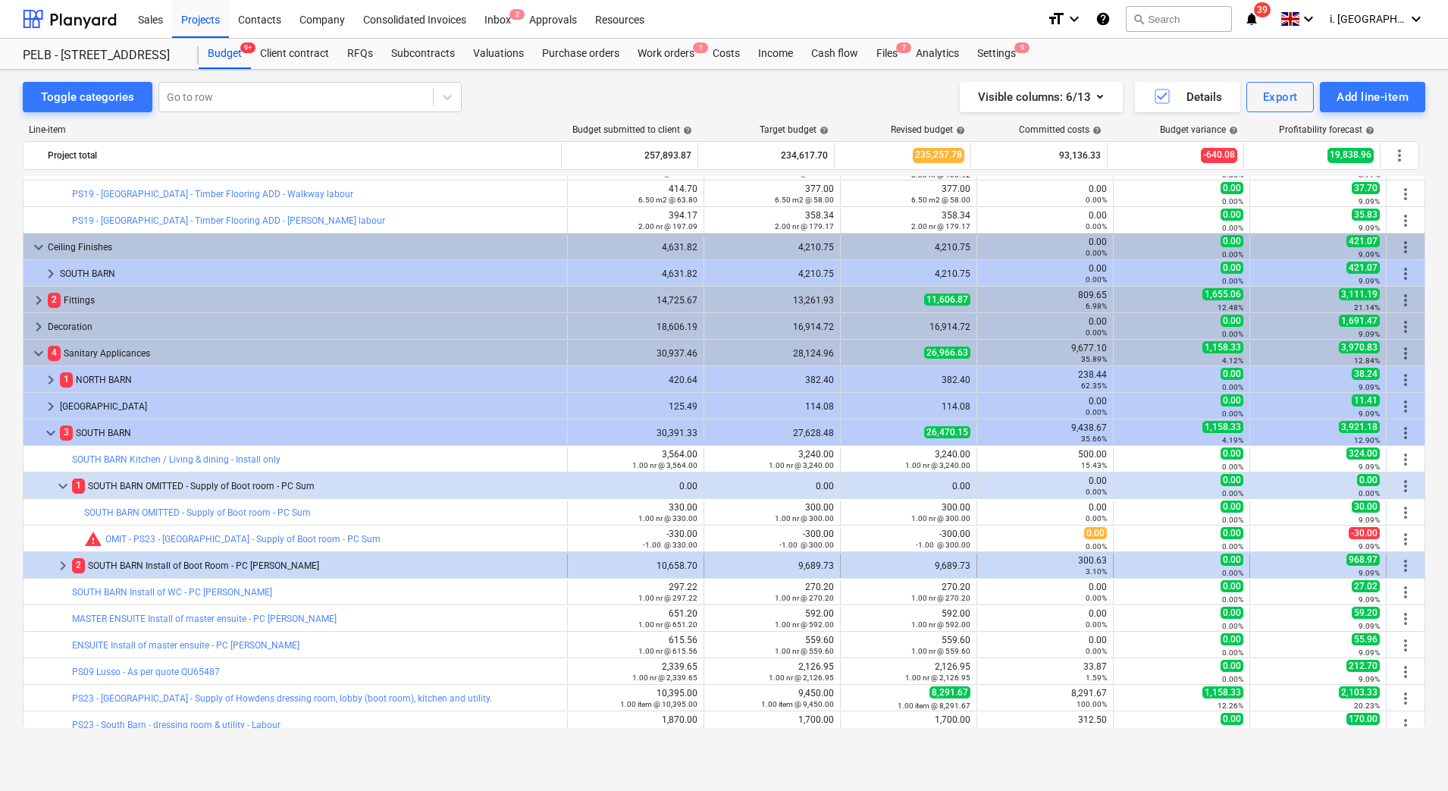
click at [70, 566] on span "keyboard_arrow_right" at bounding box center [63, 565] width 18 height 18
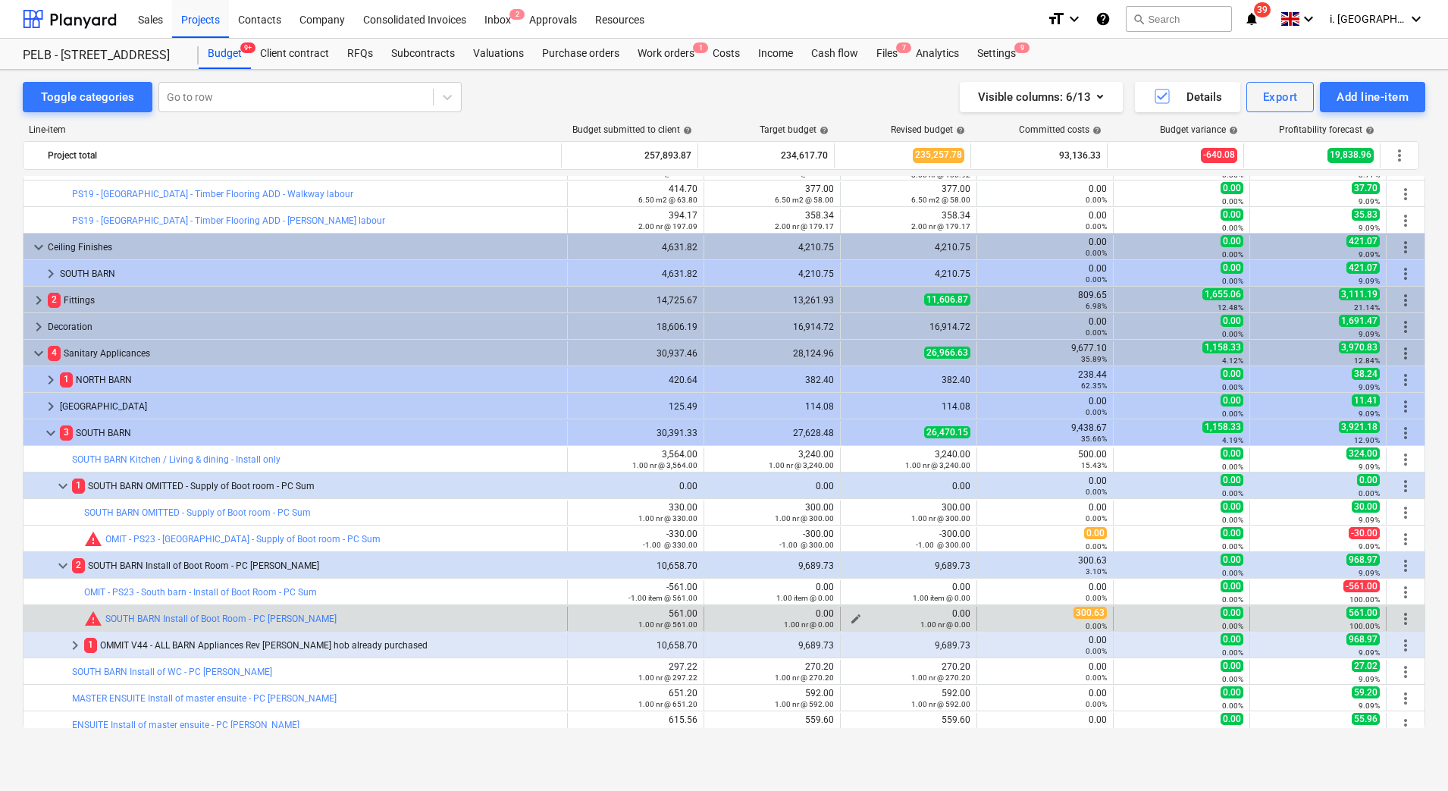
click at [850, 616] on span "edit" at bounding box center [856, 619] width 12 height 12
type textarea "x"
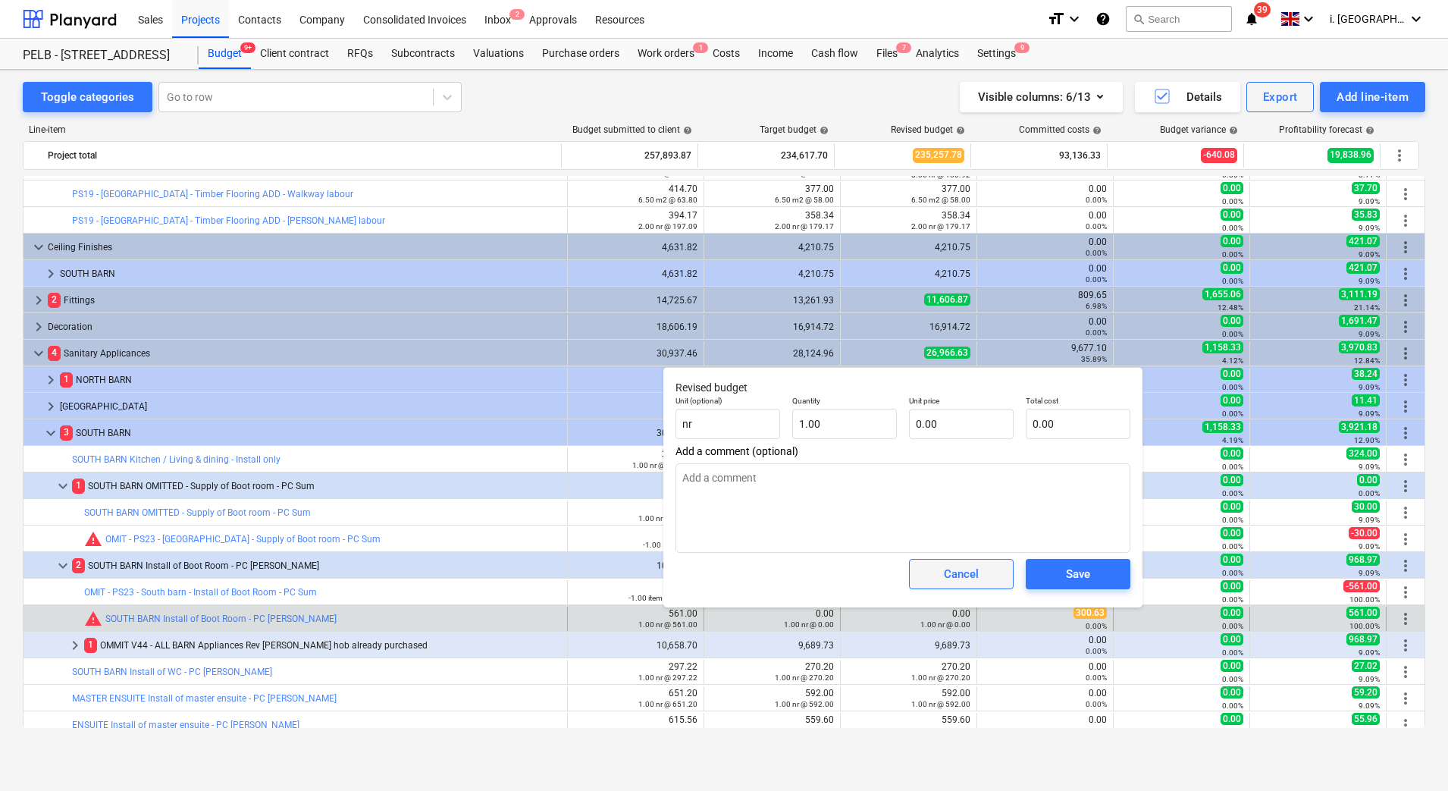
click at [946, 576] on div "Cancel" at bounding box center [961, 574] width 35 height 20
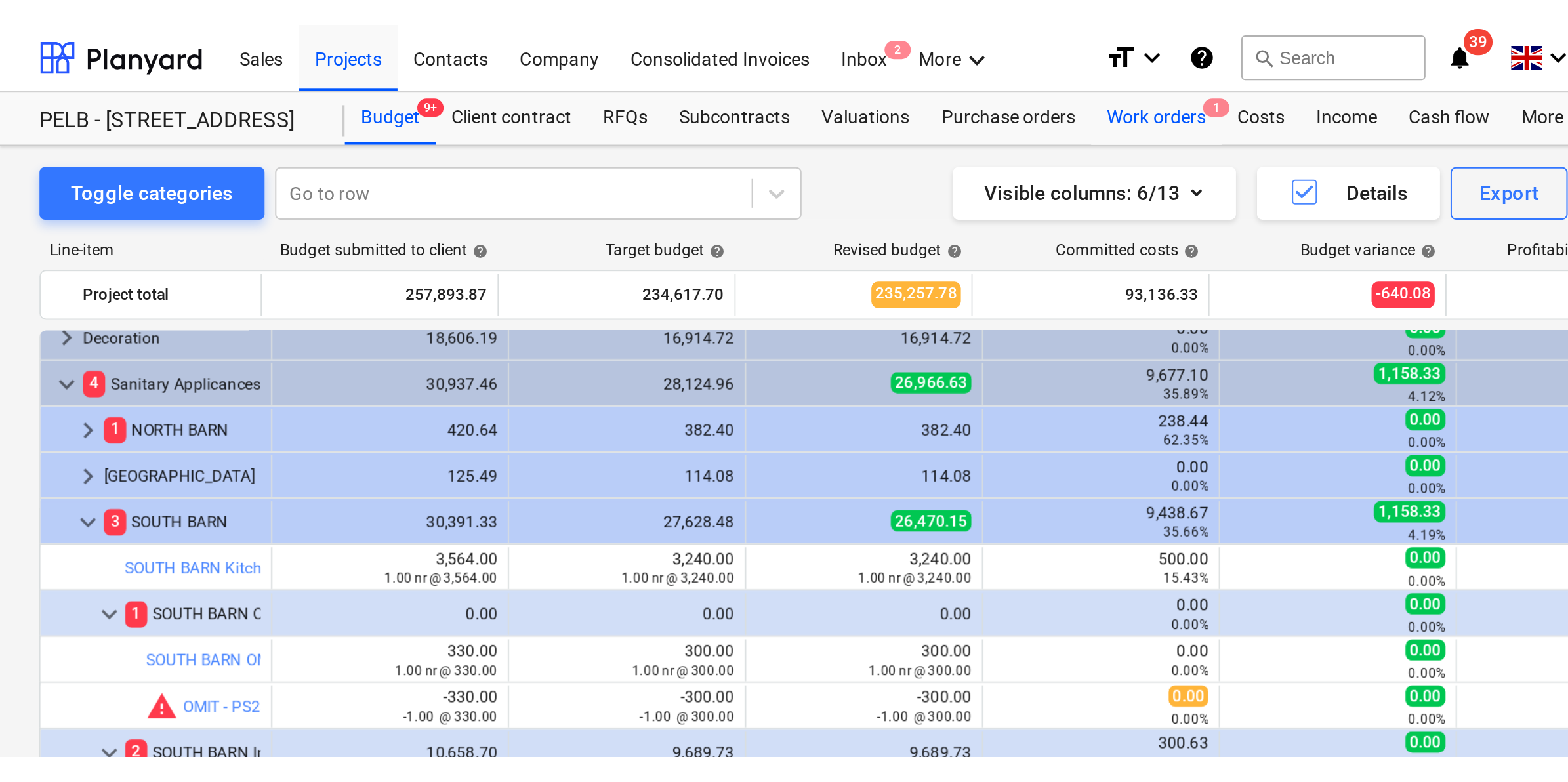
scroll to position [742, 0]
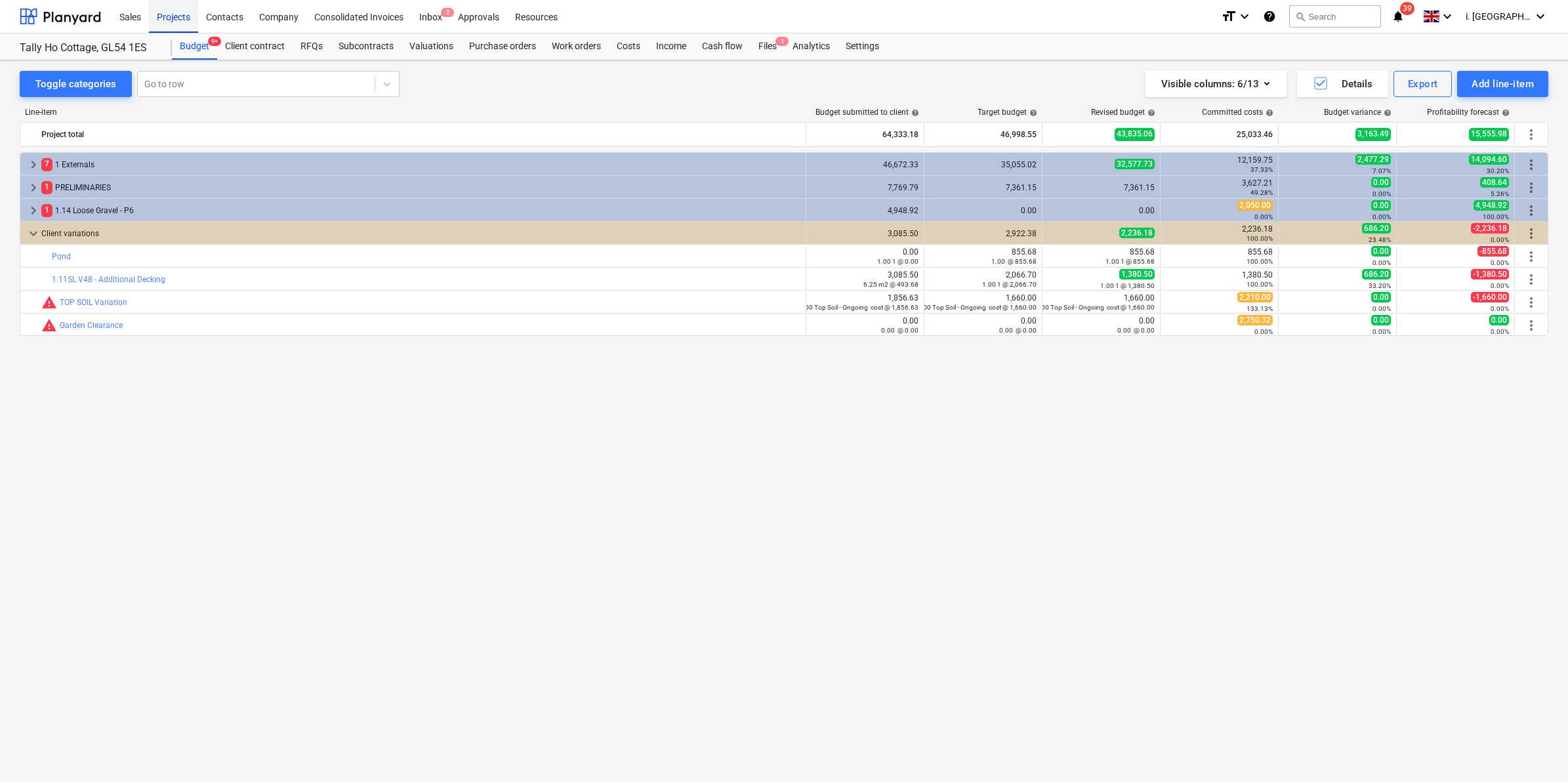
click at [156, 12] on div "Projects" at bounding box center [173, 16] width 49 height 34
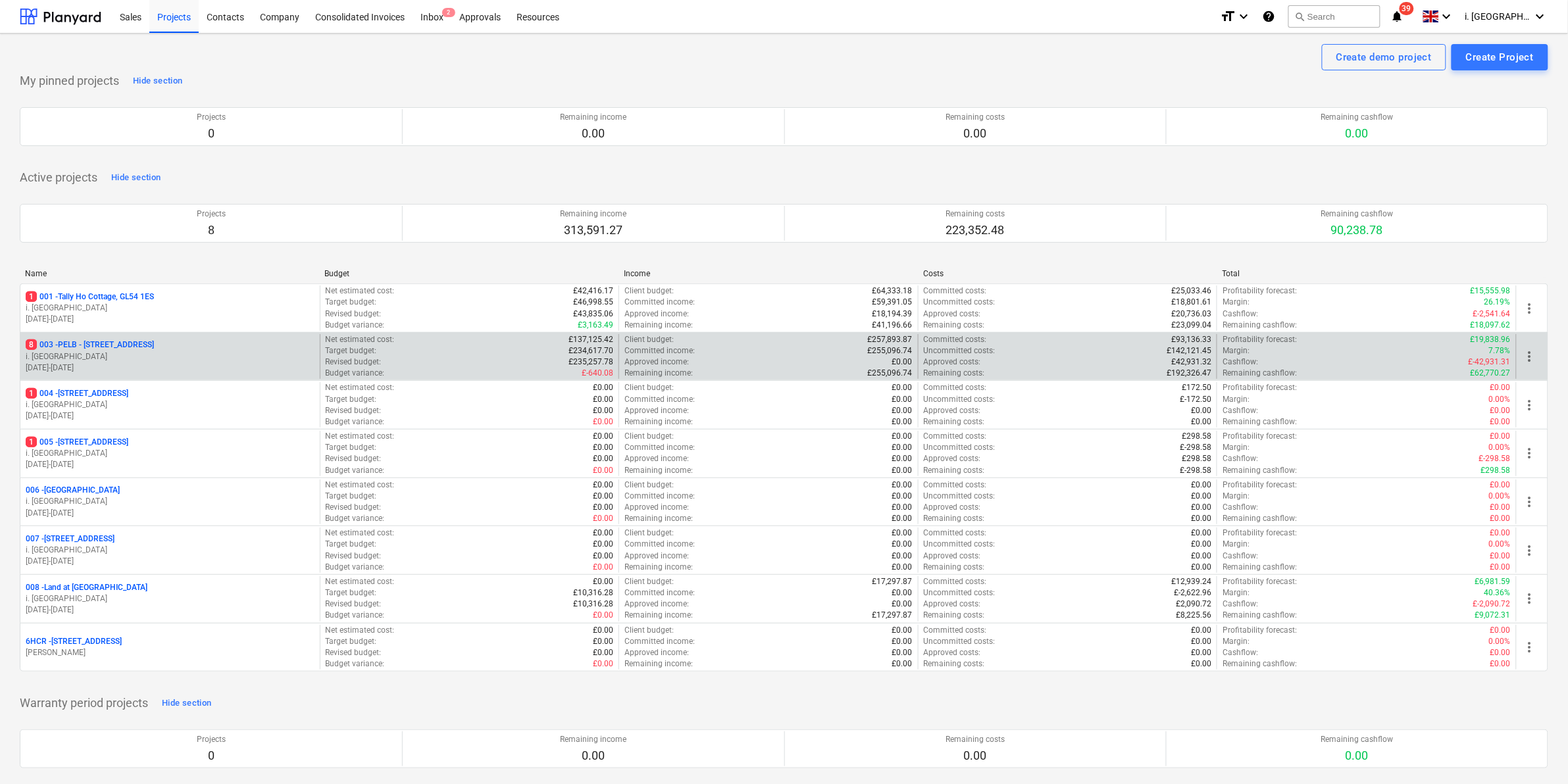
click at [129, 346] on p "8 003 - PELB - Castle lane, Moreton Valence, GL2 7NE" at bounding box center [90, 344] width 128 height 11
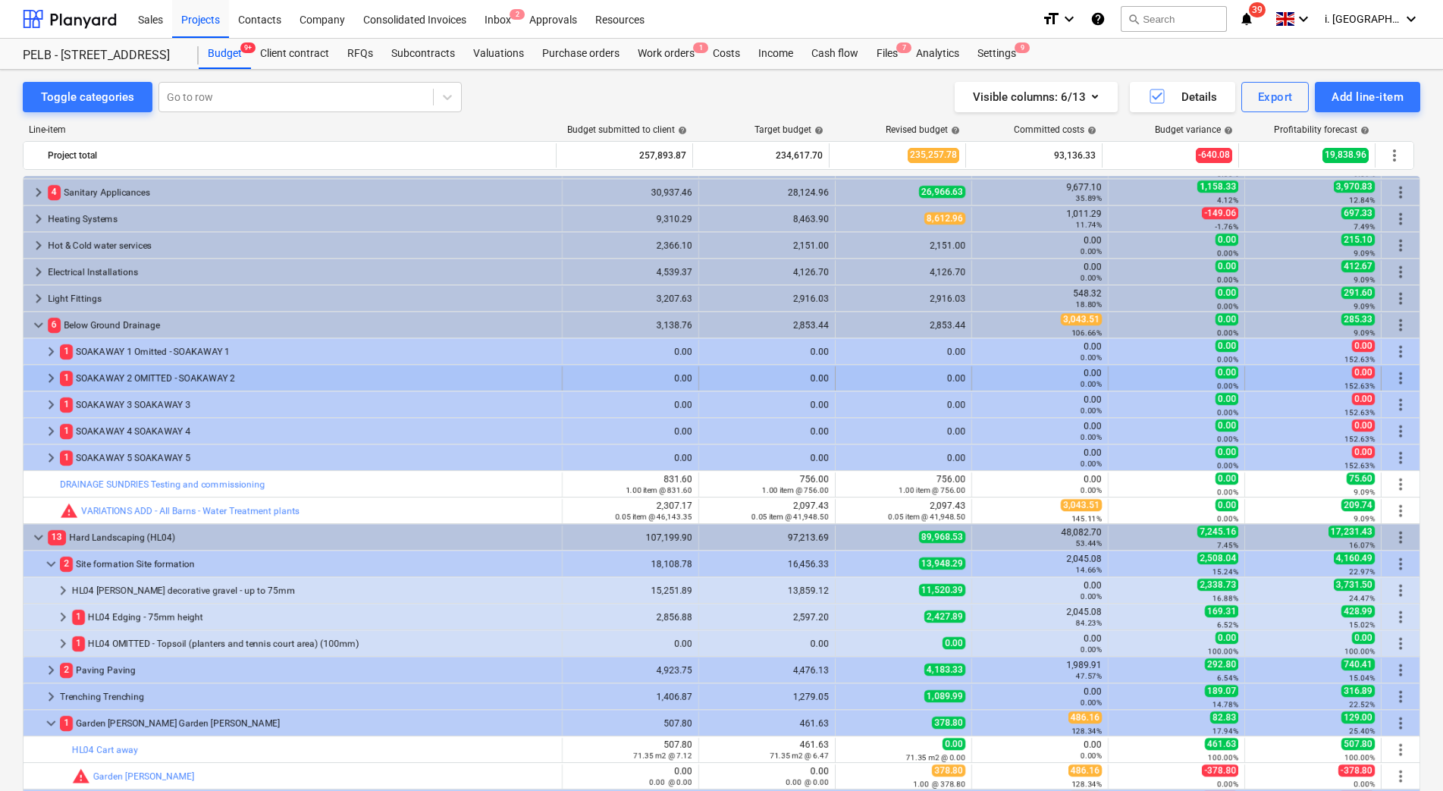
scroll to position [370, 0]
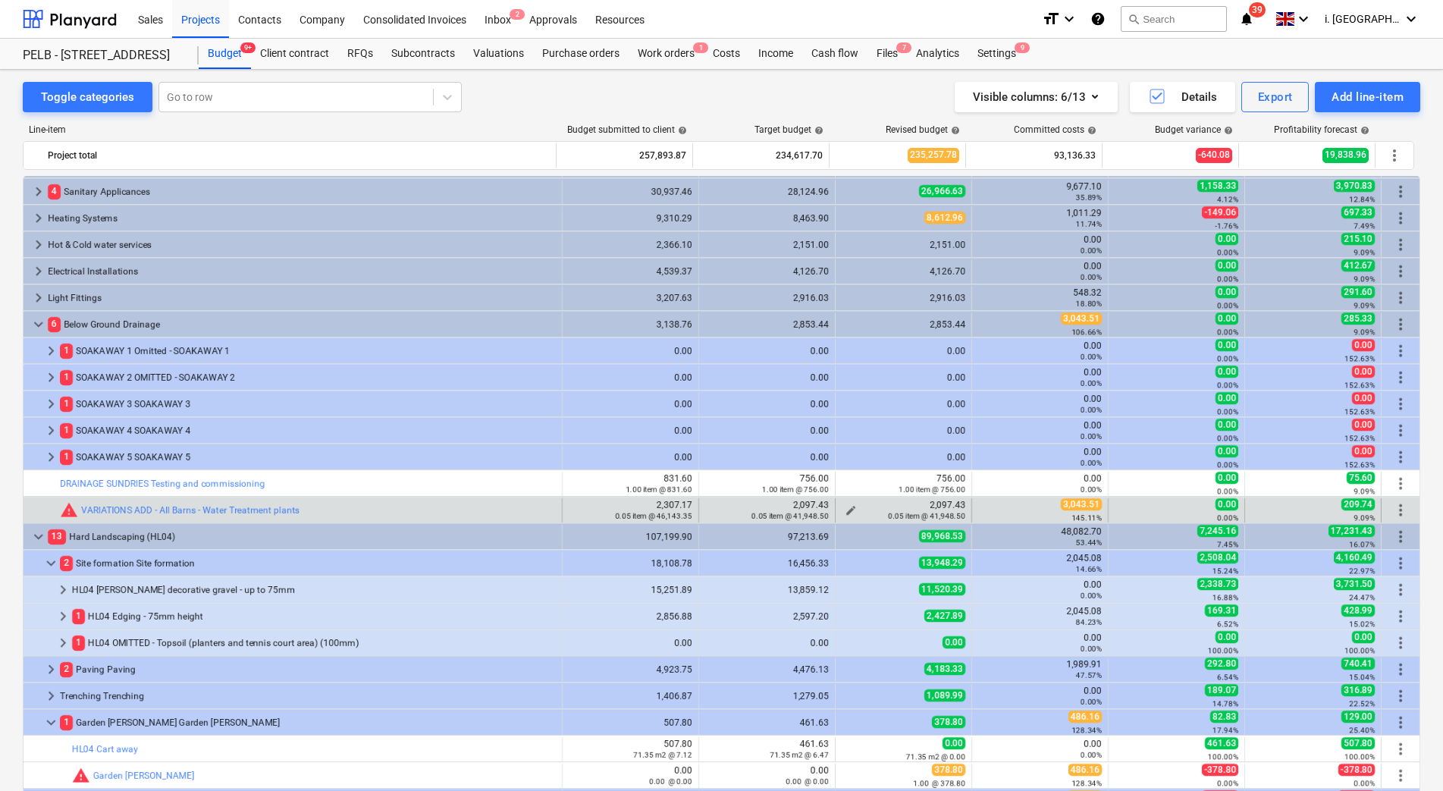
click at [842, 510] on div "0.05 item @ 41,948.50" at bounding box center [904, 515] width 124 height 11
click at [845, 507] on span "edit" at bounding box center [851, 510] width 12 height 12
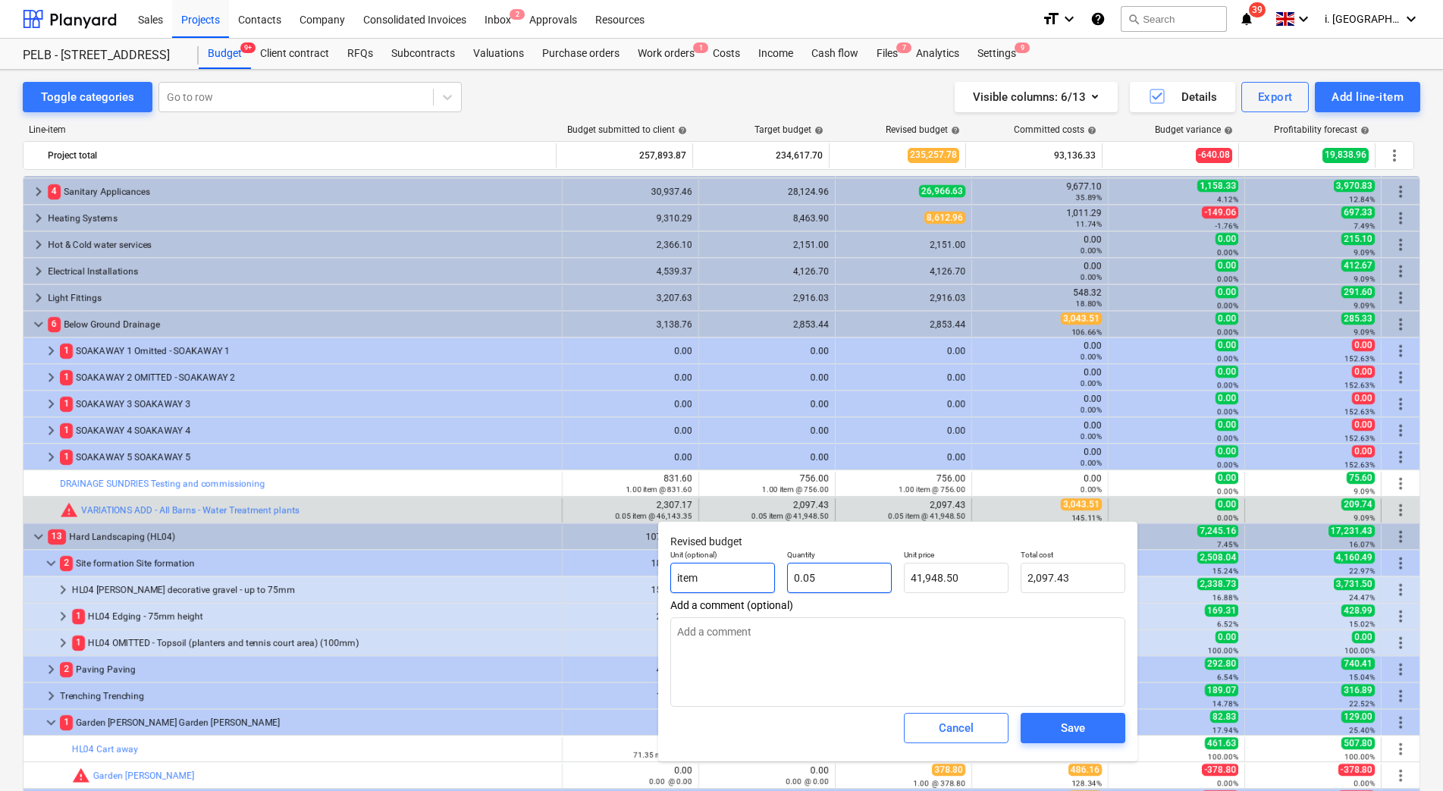
drag, startPoint x: 762, startPoint y: 568, endPoint x: 754, endPoint y: 566, distance: 8.5
click at [757, 566] on div "Unit (optional) item Quantity 0.05 Unit price 41,948.50 Total cost 2,097.43" at bounding box center [897, 571] width 467 height 55
type input "1"
type textarea "x"
type input "41,948.50"
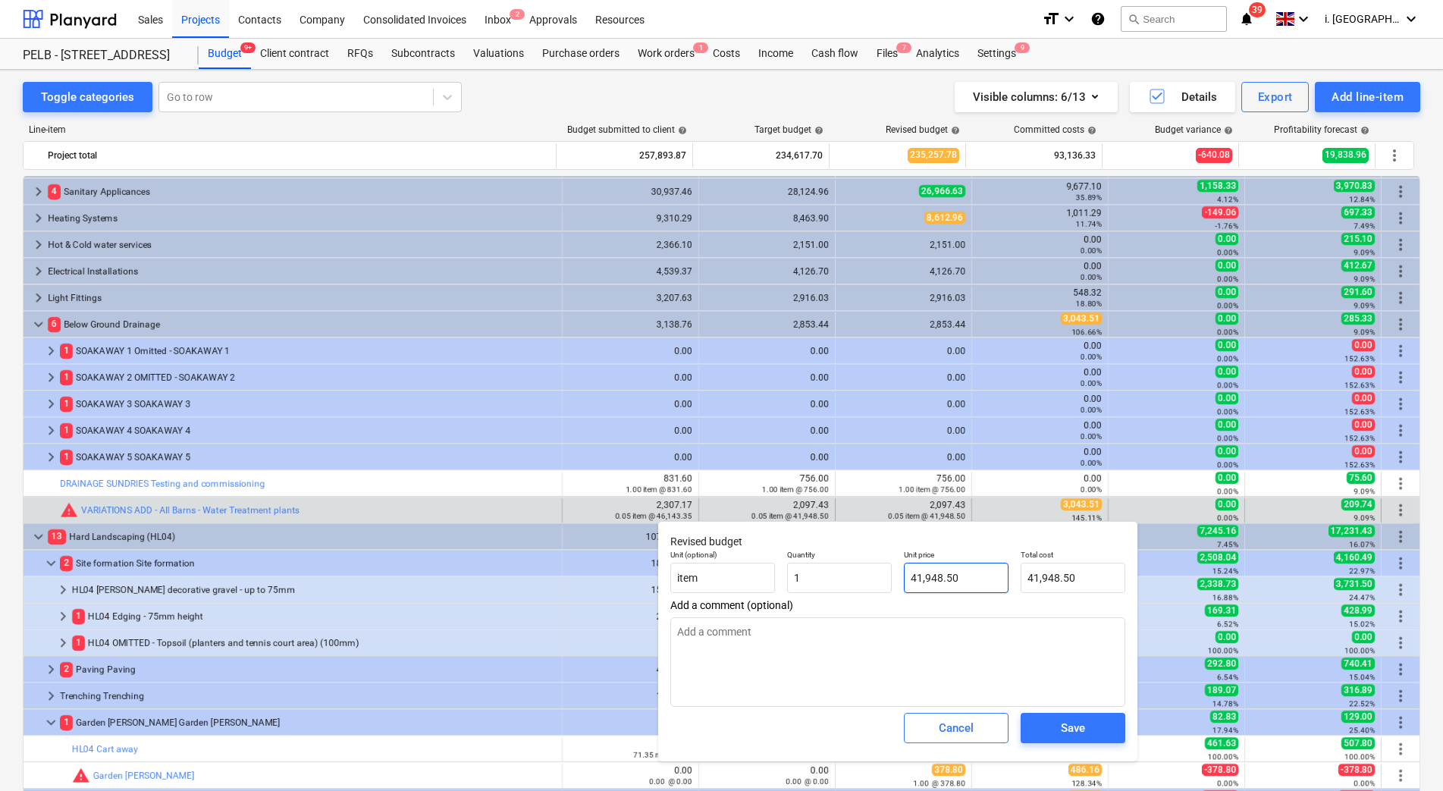
type input "1.00"
type input "41948.5"
type textarea "x"
type input "41948."
type textarea "x"
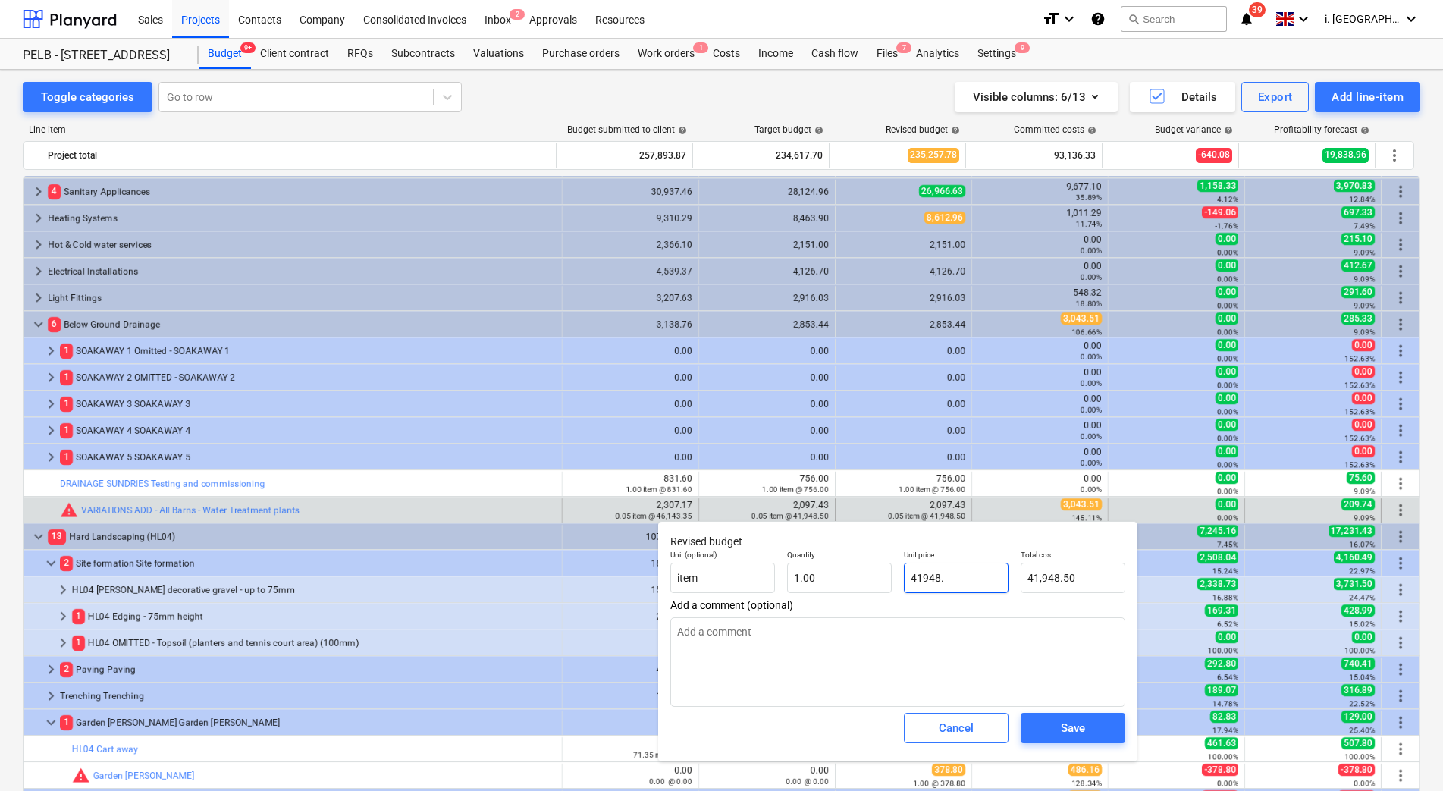
type input "41,948.00"
type input "41948"
type textarea "x"
type input "4194"
type textarea "x"
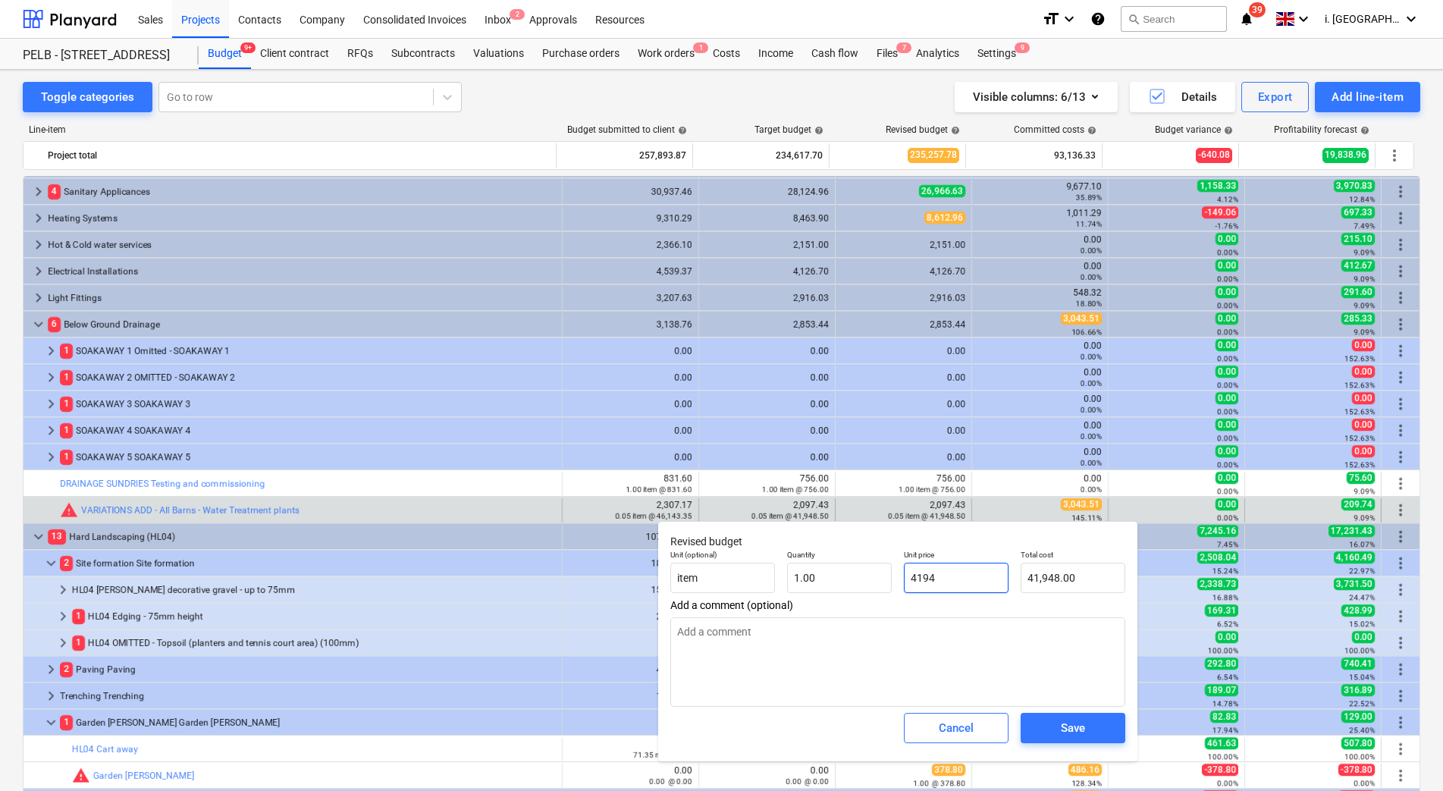
type input "4,194.00"
type input "419"
type textarea "x"
type input "419.00"
type input "41"
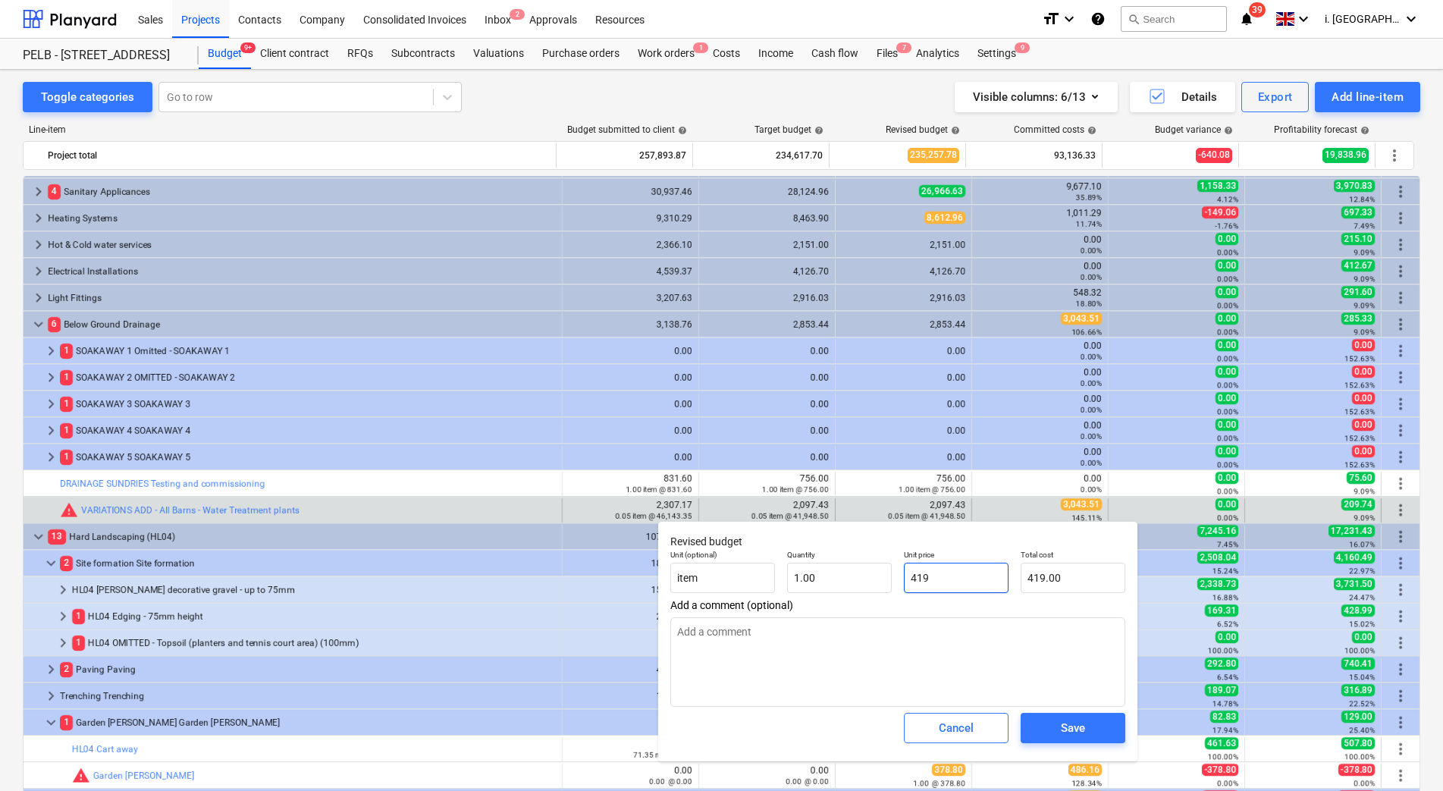
type textarea "x"
type input "41.00"
type input "4"
type textarea "x"
type input "4.00"
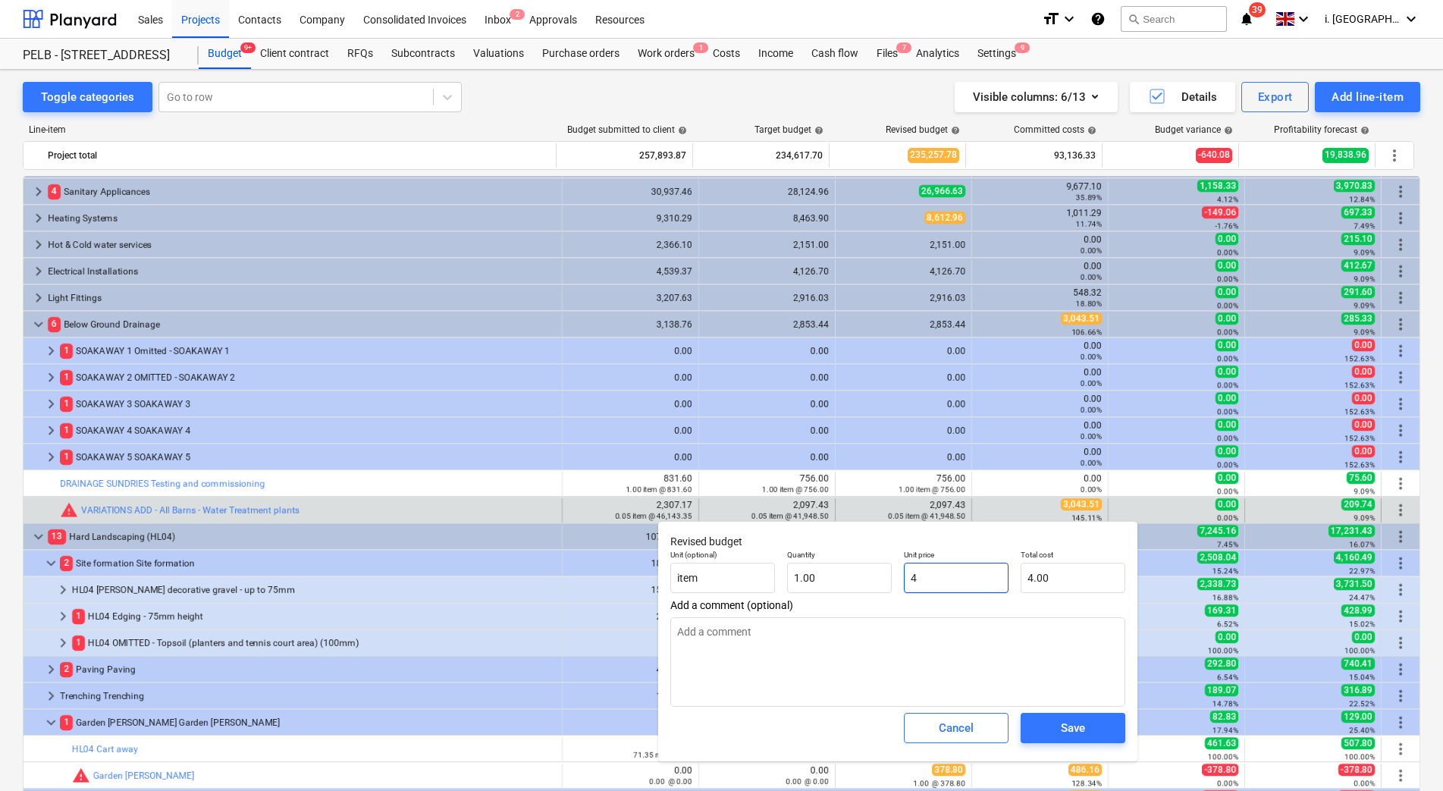
type textarea "x"
type input "0.00"
type input "2"
type textarea "x"
type input "2.00"
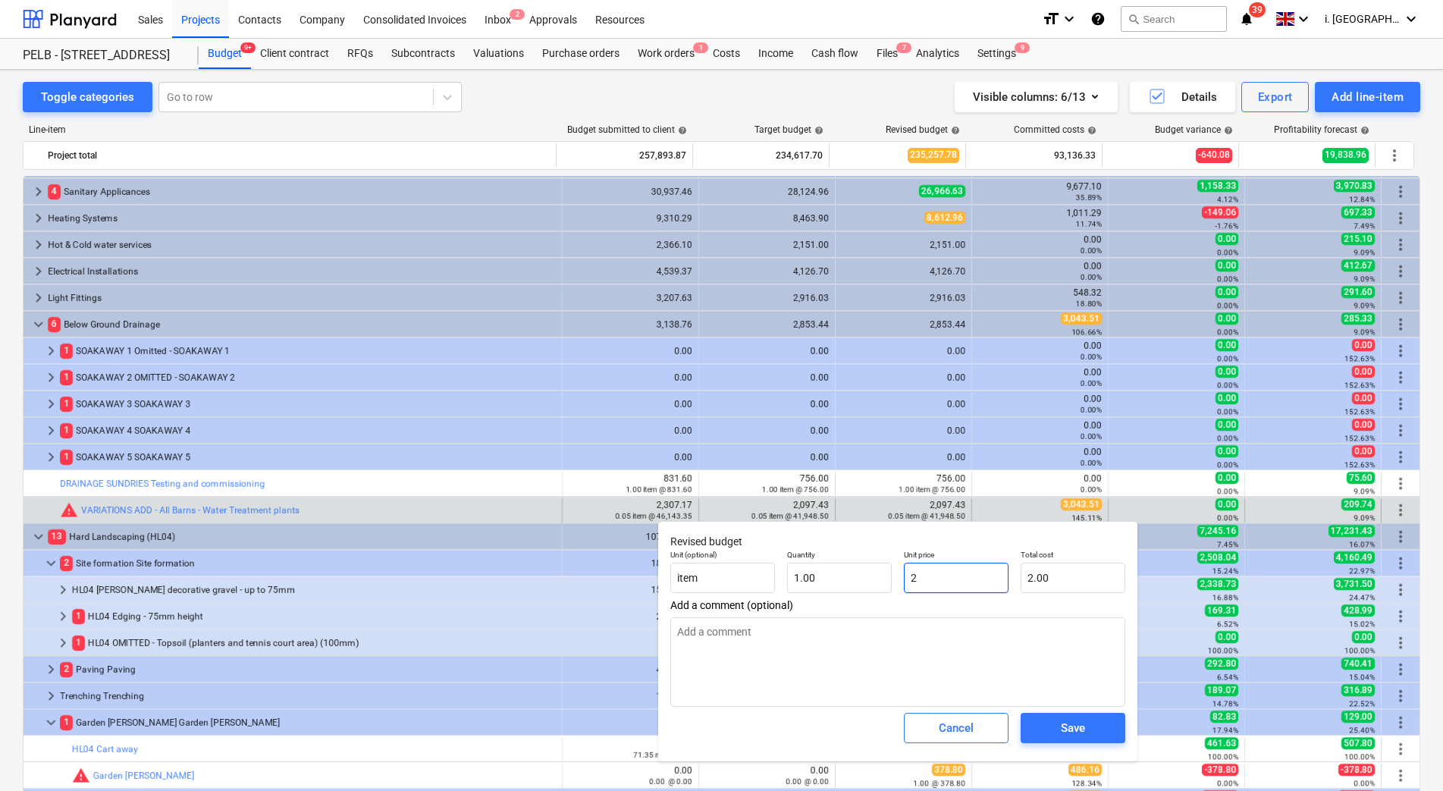
type input "20"
type textarea "x"
type input "20.00"
type input "209"
type textarea "x"
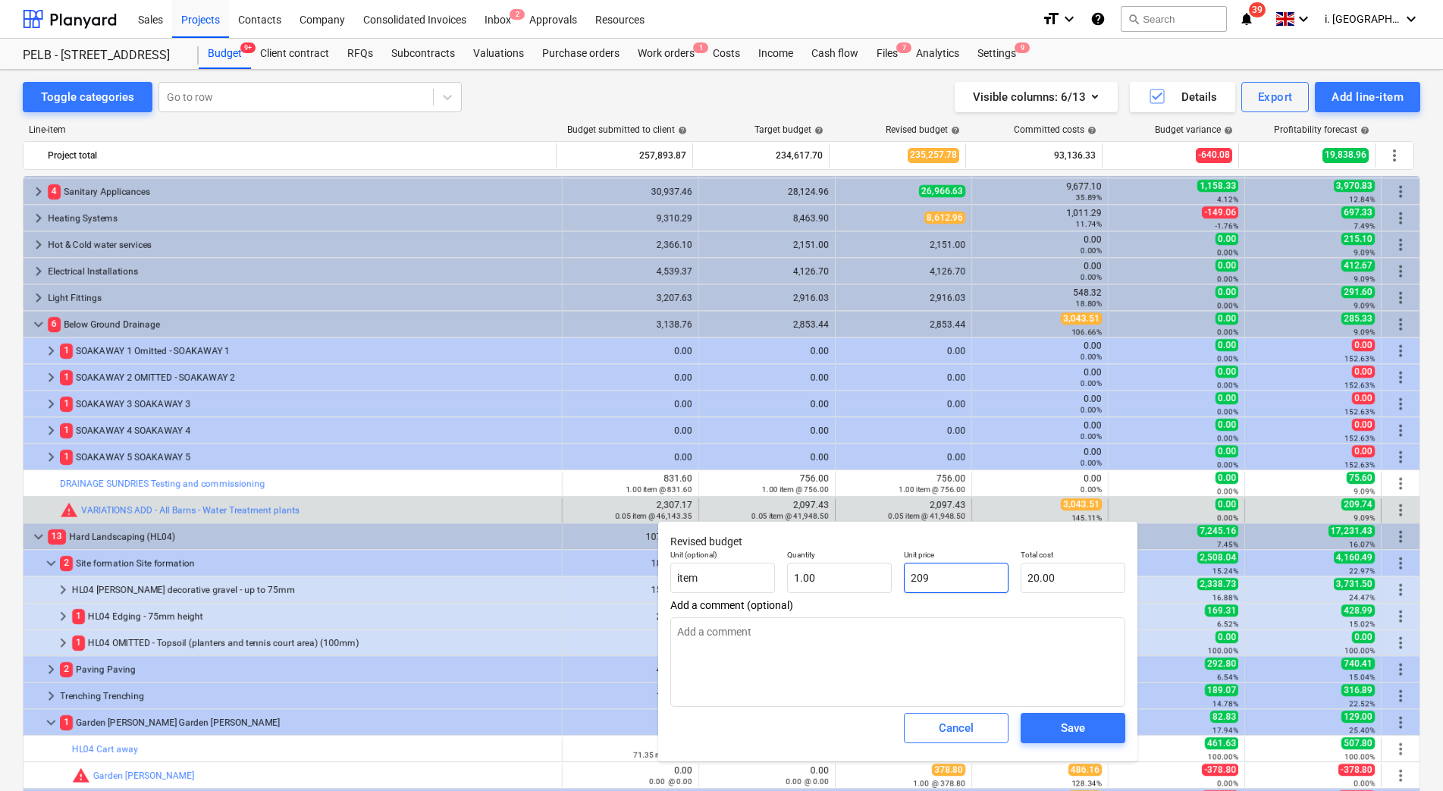
type input "209.00"
type input "2097"
type textarea "x"
type input "2,097.00"
type input "2097."
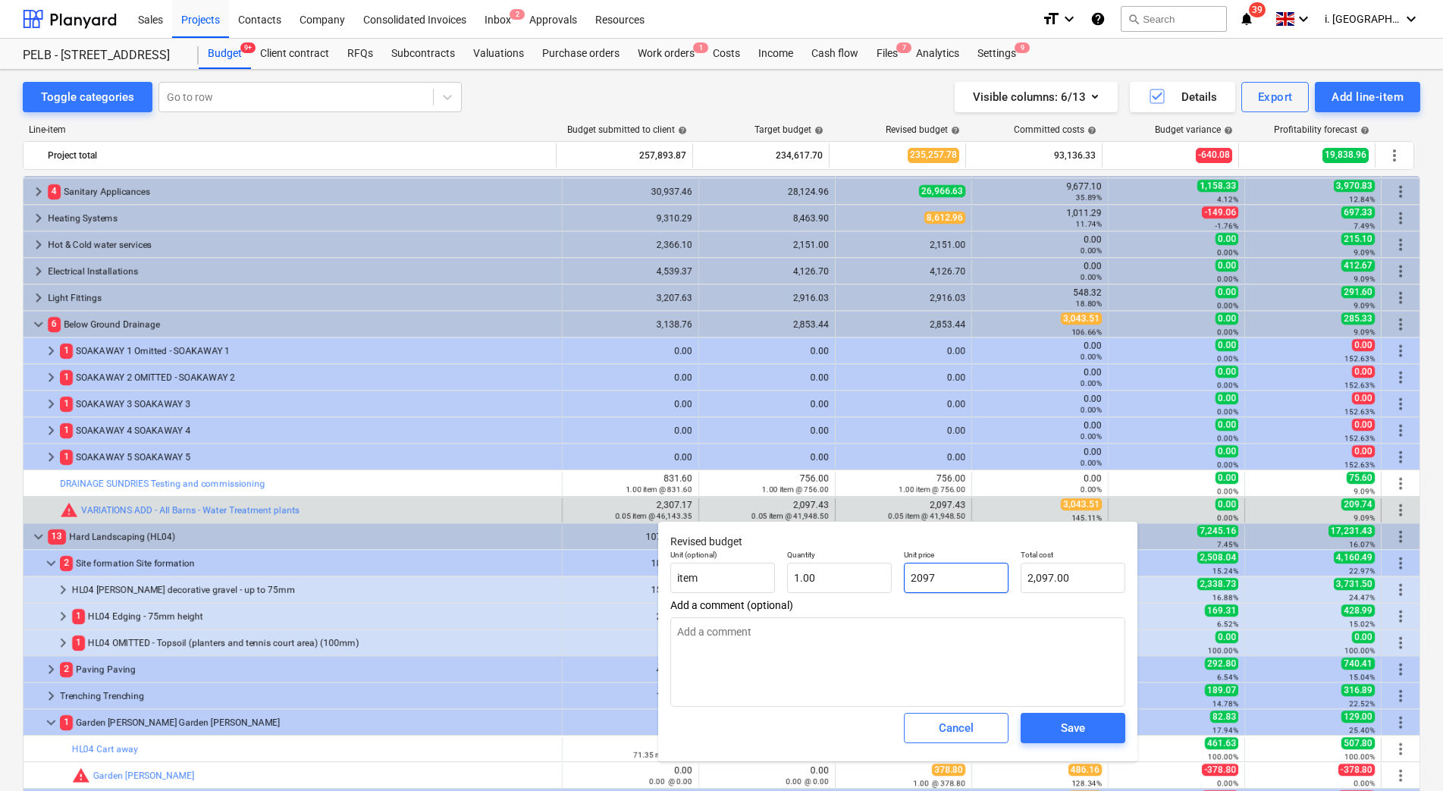
type textarea "x"
type input "2097.4"
type textarea "x"
type input "2,097.40"
type input "2097.43"
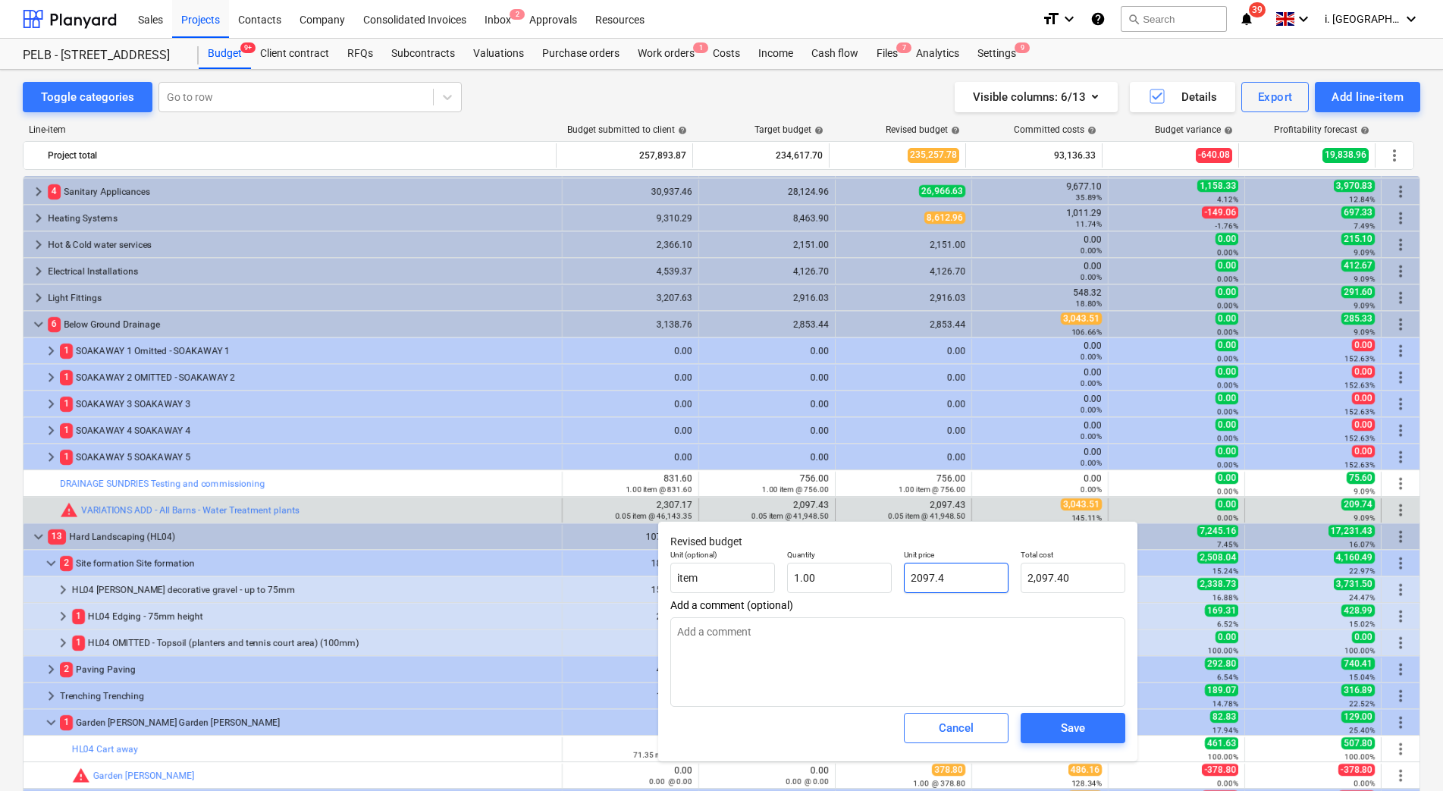
type textarea "x"
type input "2,097.43"
type input "2097.4"
type textarea "x"
type input "2,097.40"
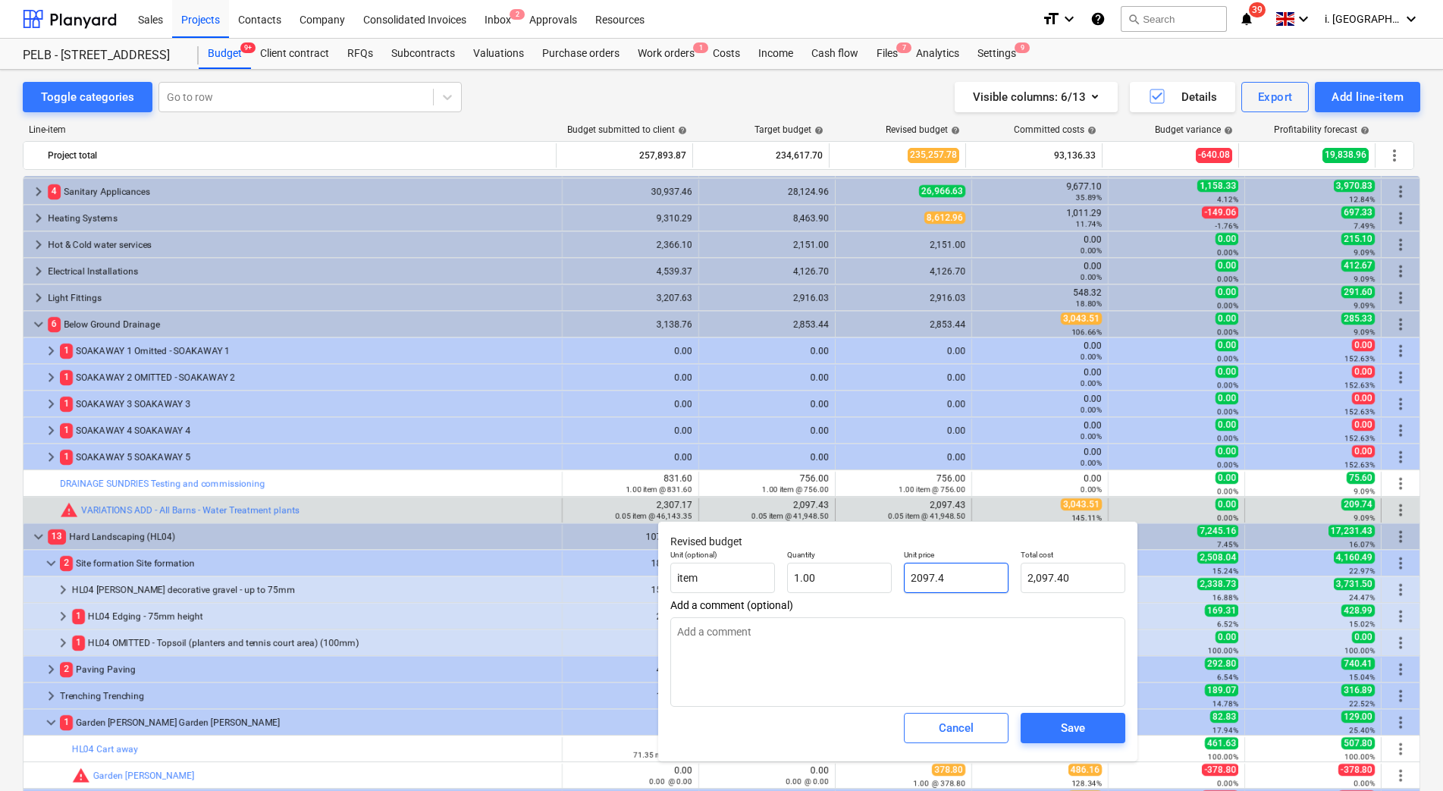
type input "2097."
type textarea "x"
type input "2,097.00"
type input "2097"
type textarea "x"
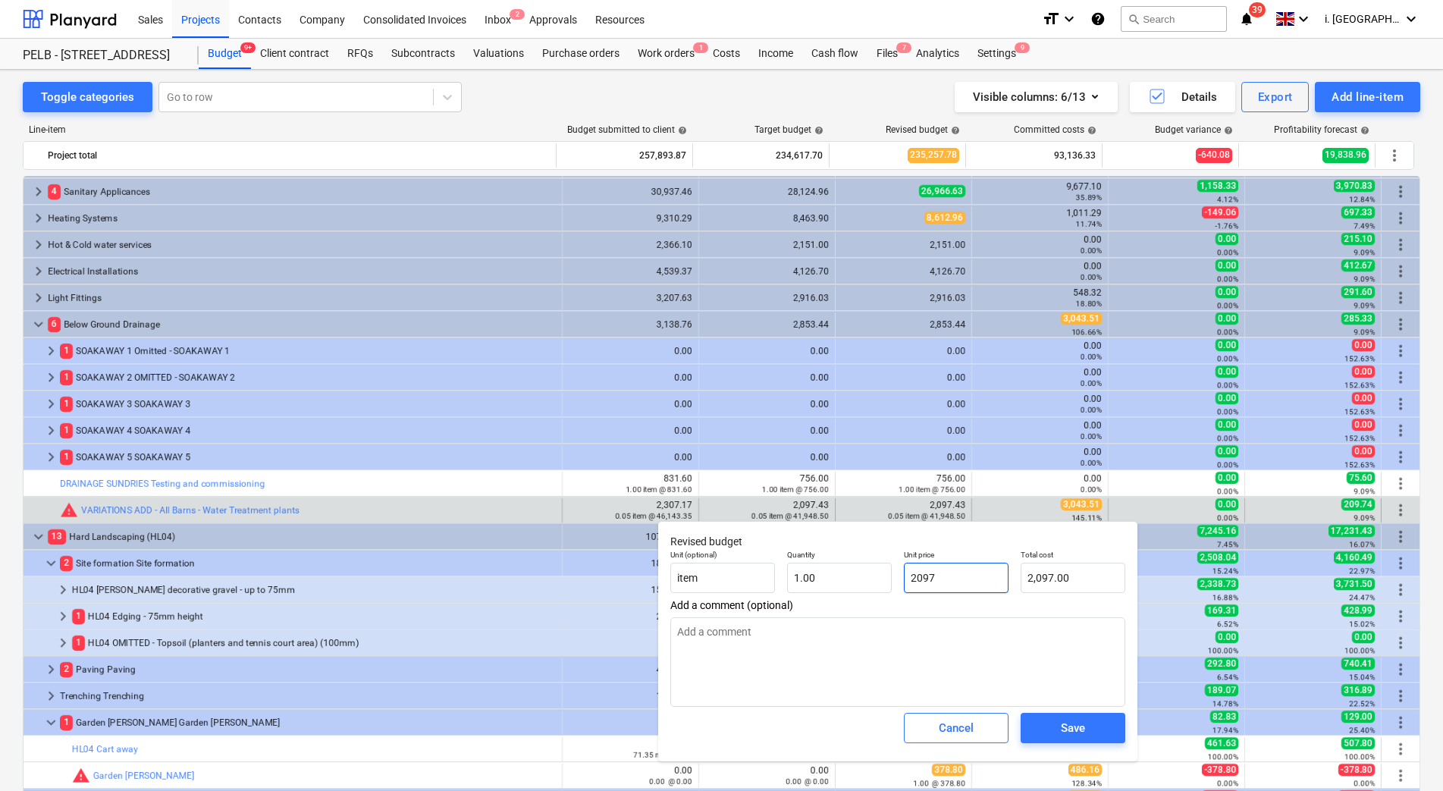
type input "209"
type textarea "x"
type input "209.00"
type input "20"
type textarea "x"
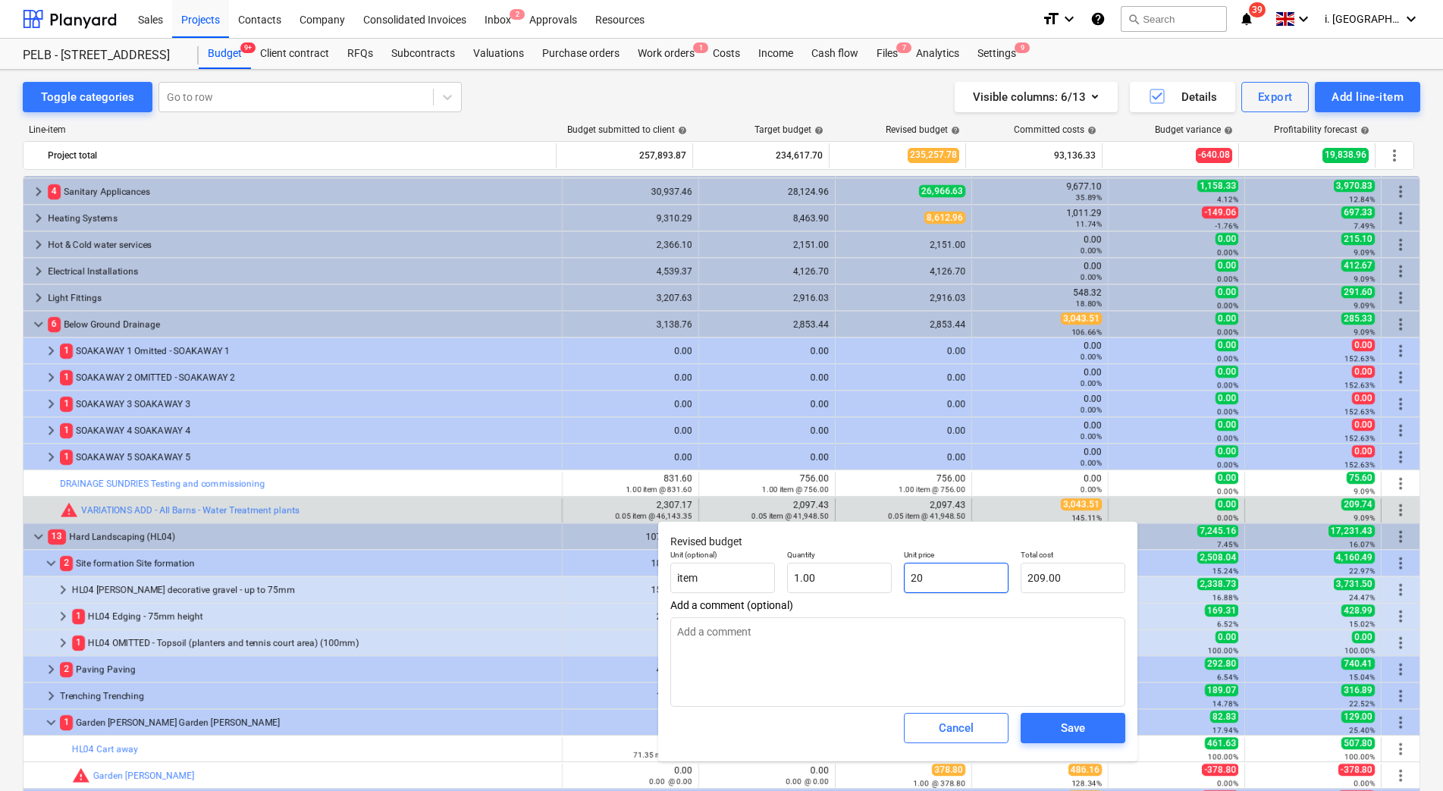
type input "20.00"
type input "2"
type textarea "x"
type input "2.00"
type textarea "x"
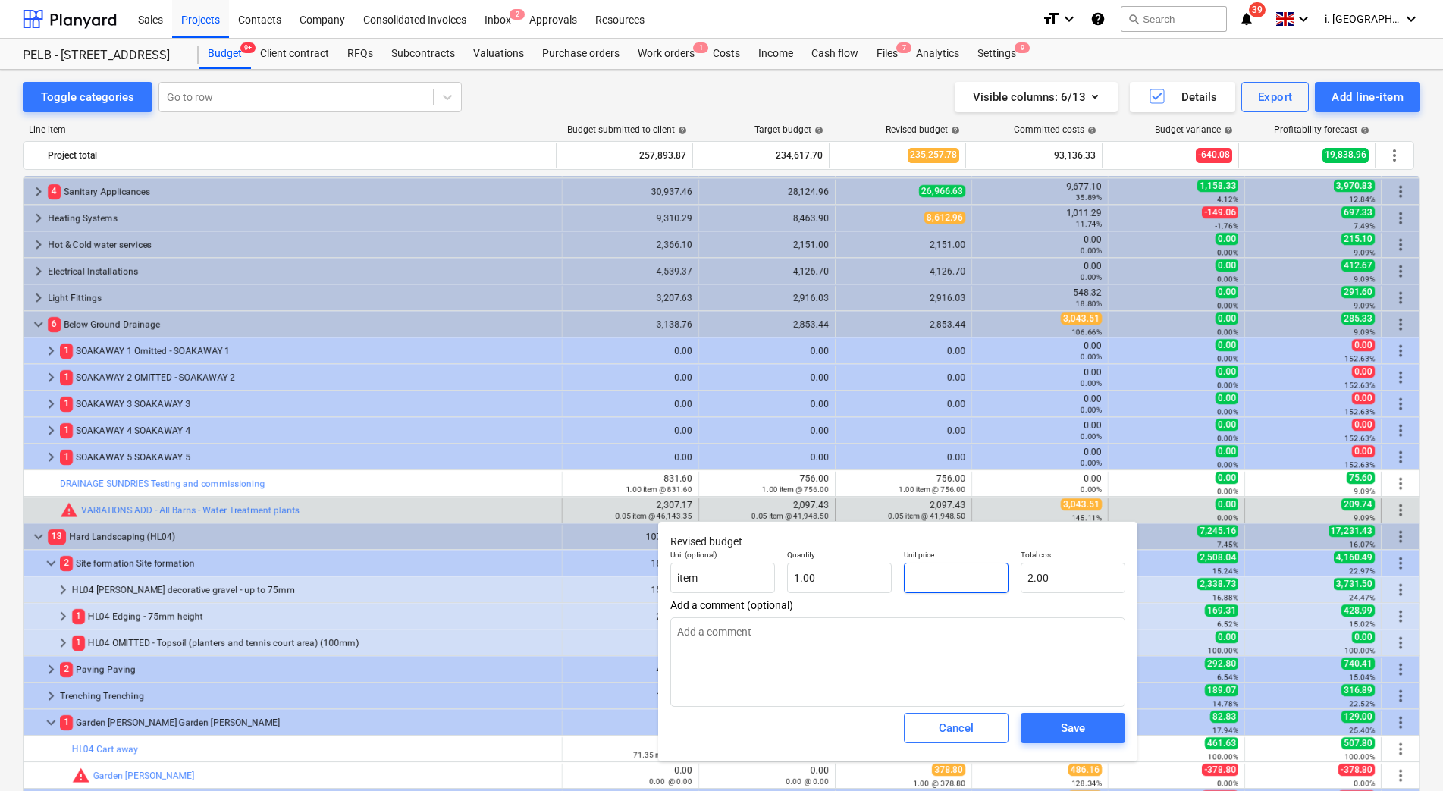
type input "0.00"
type input "3"
type textarea "x"
type input "3.00"
type input "30"
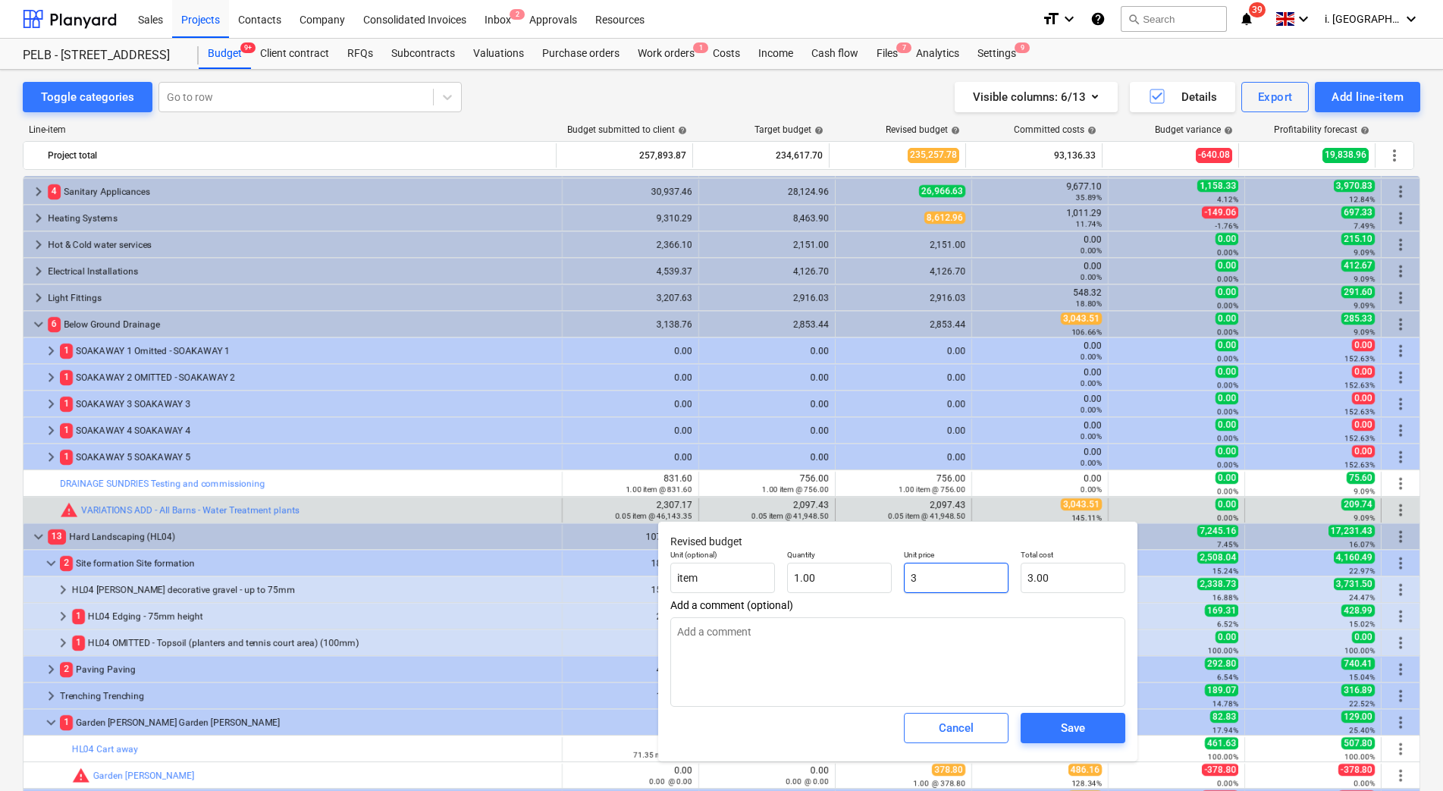
type textarea "x"
type input "30.00"
type input "304"
type textarea "x"
type input "304.00"
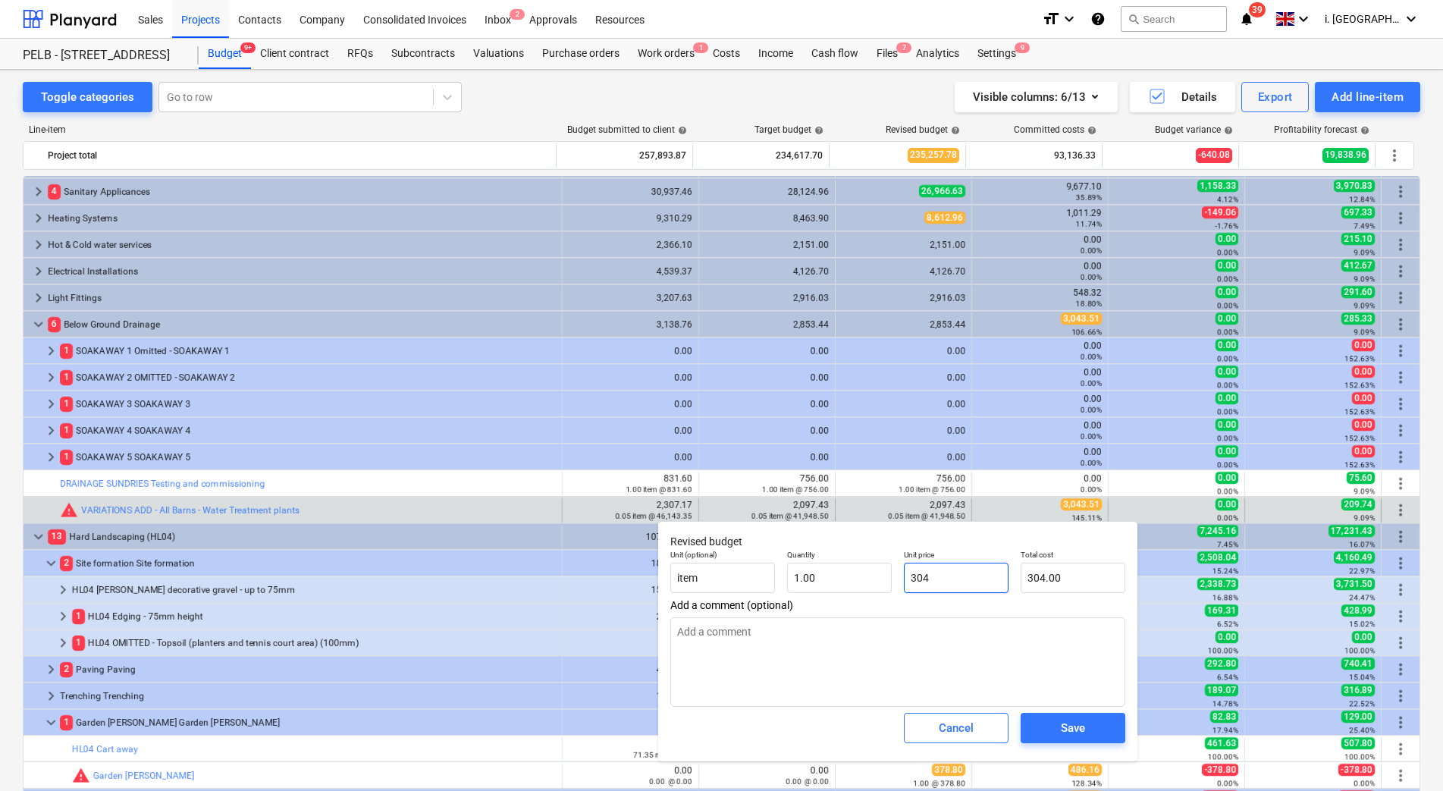
type input "3043"
type textarea "x"
type input "3,043.00"
type input "3043."
type textarea "x"
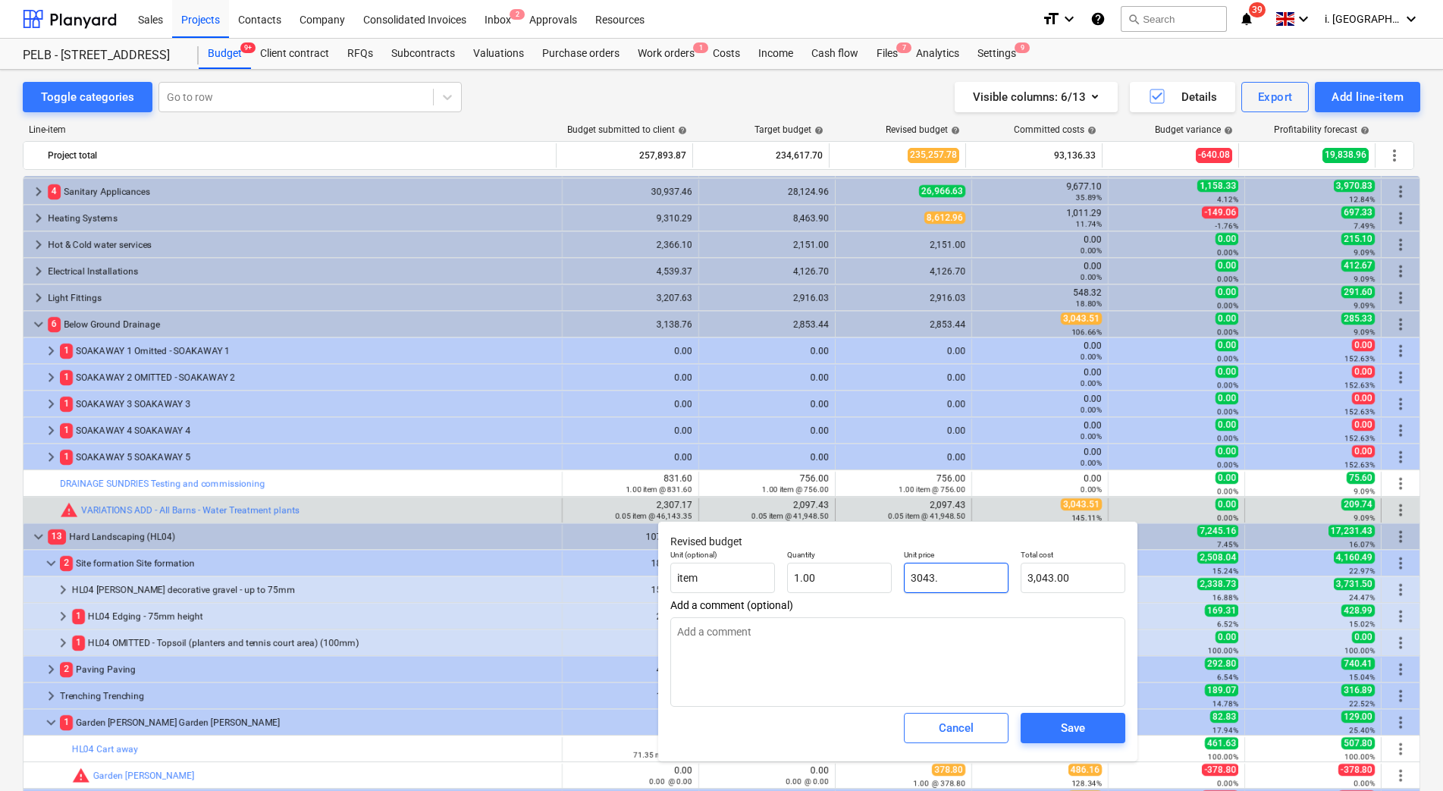
type input "3043.5"
type textarea "x"
type input "3,043.50"
type input "3043.51"
type textarea "x"
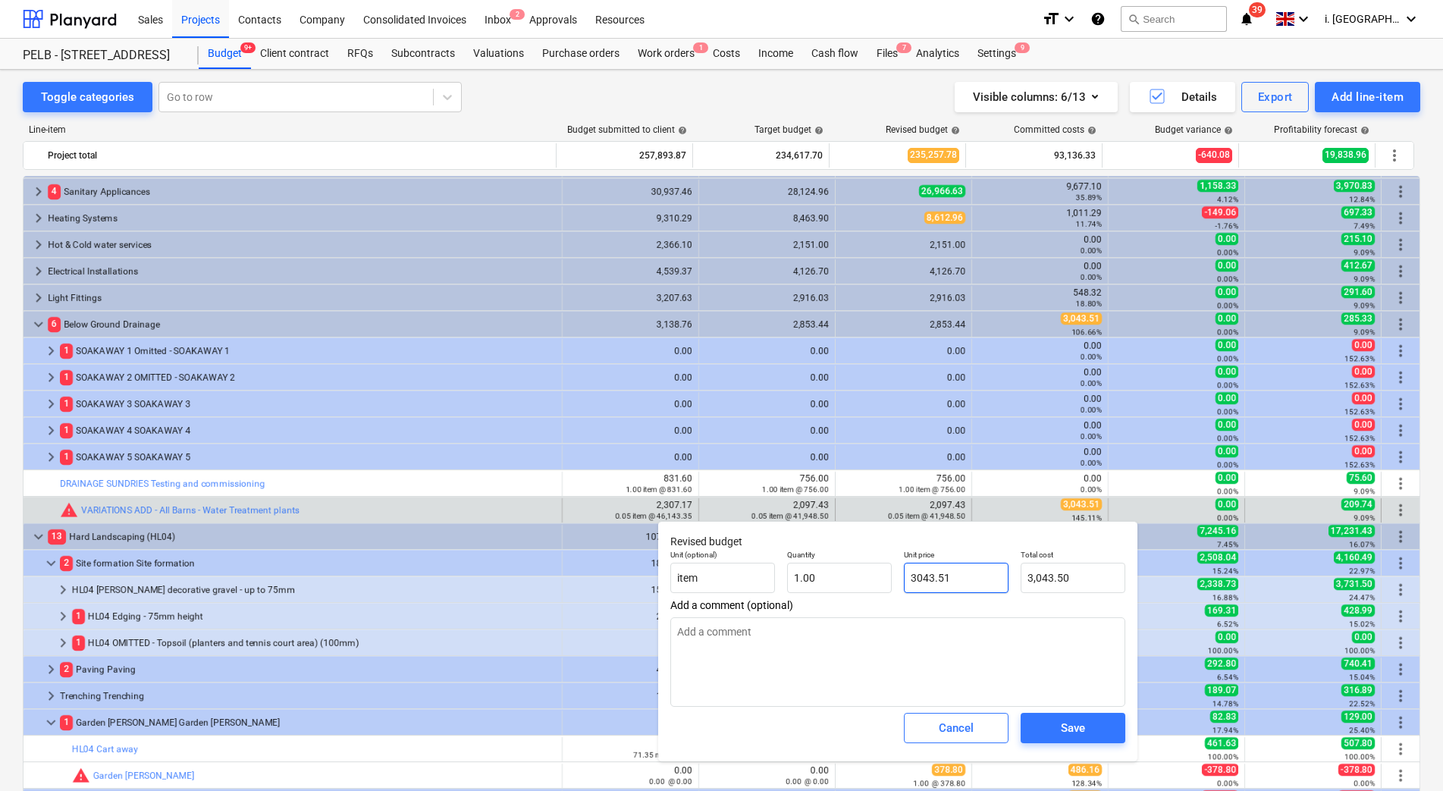
type input "3,043.51"
click at [1089, 728] on span "Save" at bounding box center [1073, 728] width 68 height 20
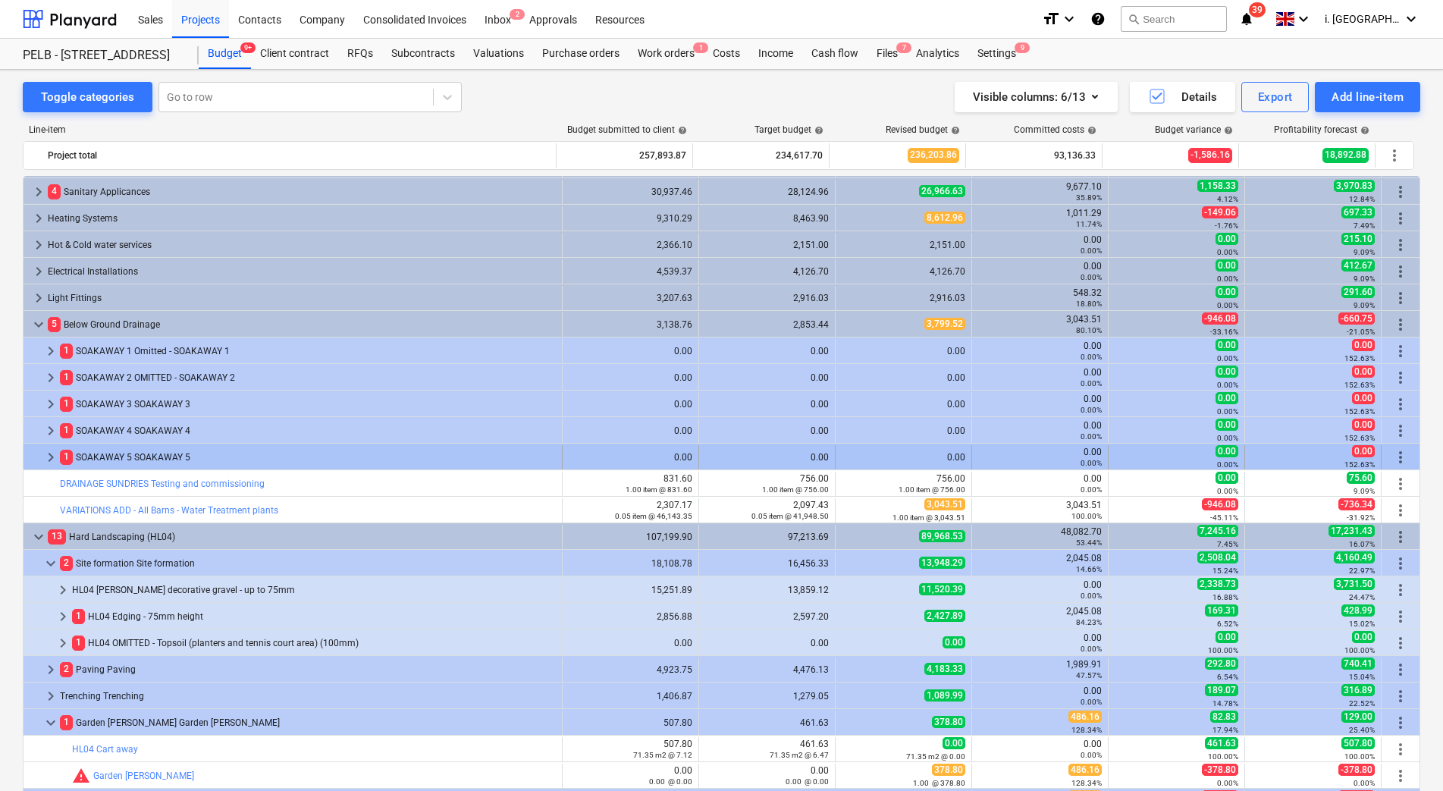
click at [45, 455] on span "keyboard_arrow_right" at bounding box center [51, 457] width 18 height 18
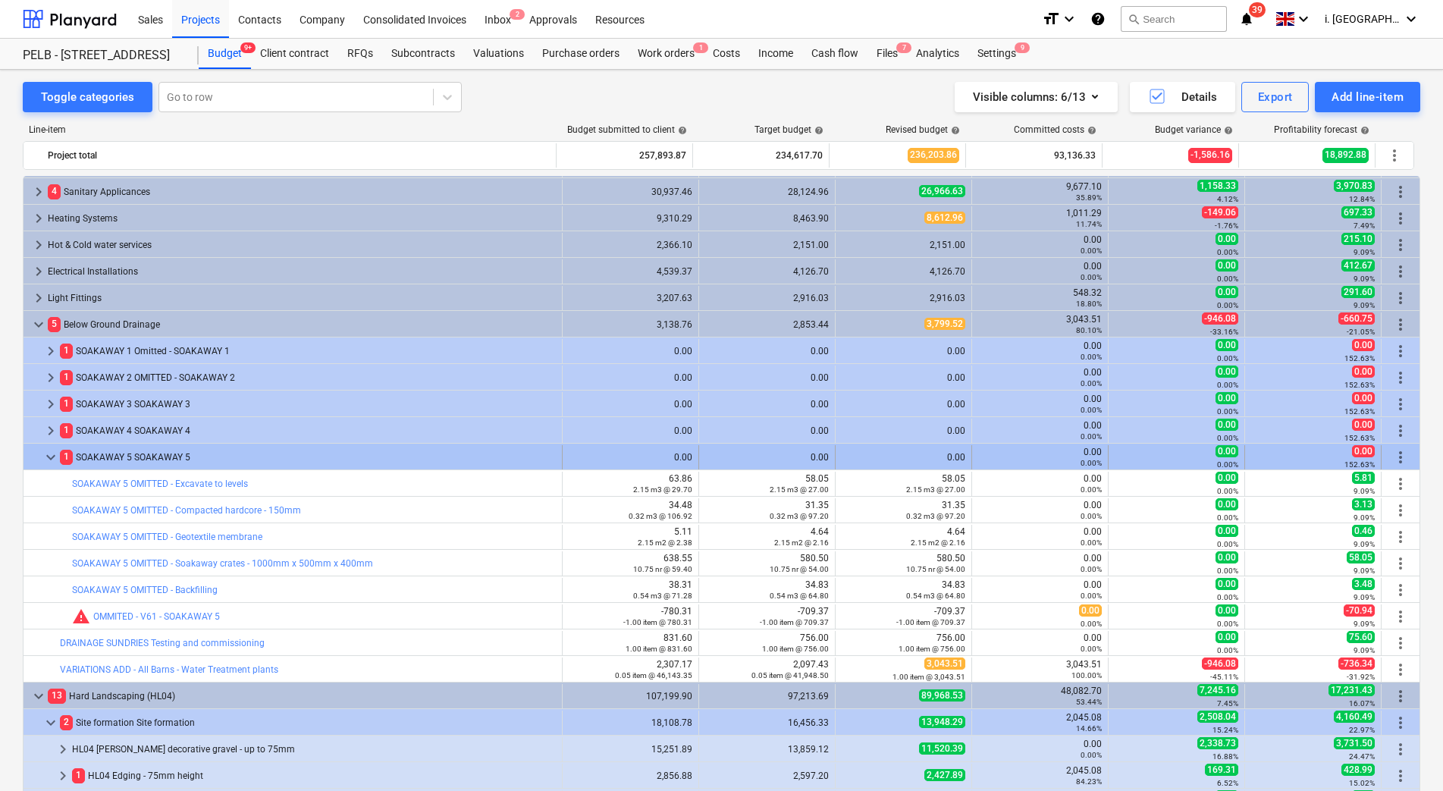
click at [45, 456] on span "keyboard_arrow_down" at bounding box center [51, 457] width 18 height 18
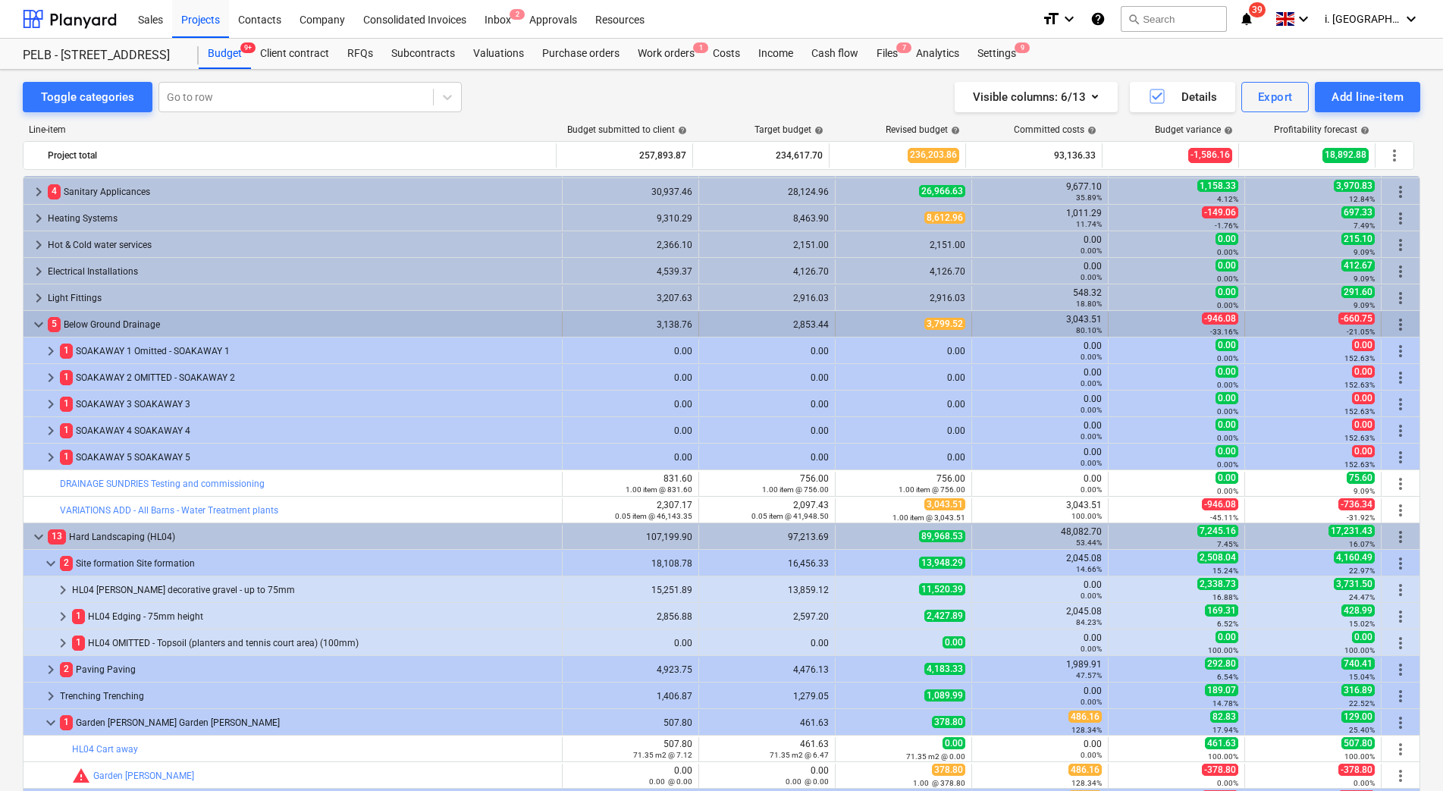
click at [38, 319] on span "keyboard_arrow_down" at bounding box center [39, 324] width 18 height 18
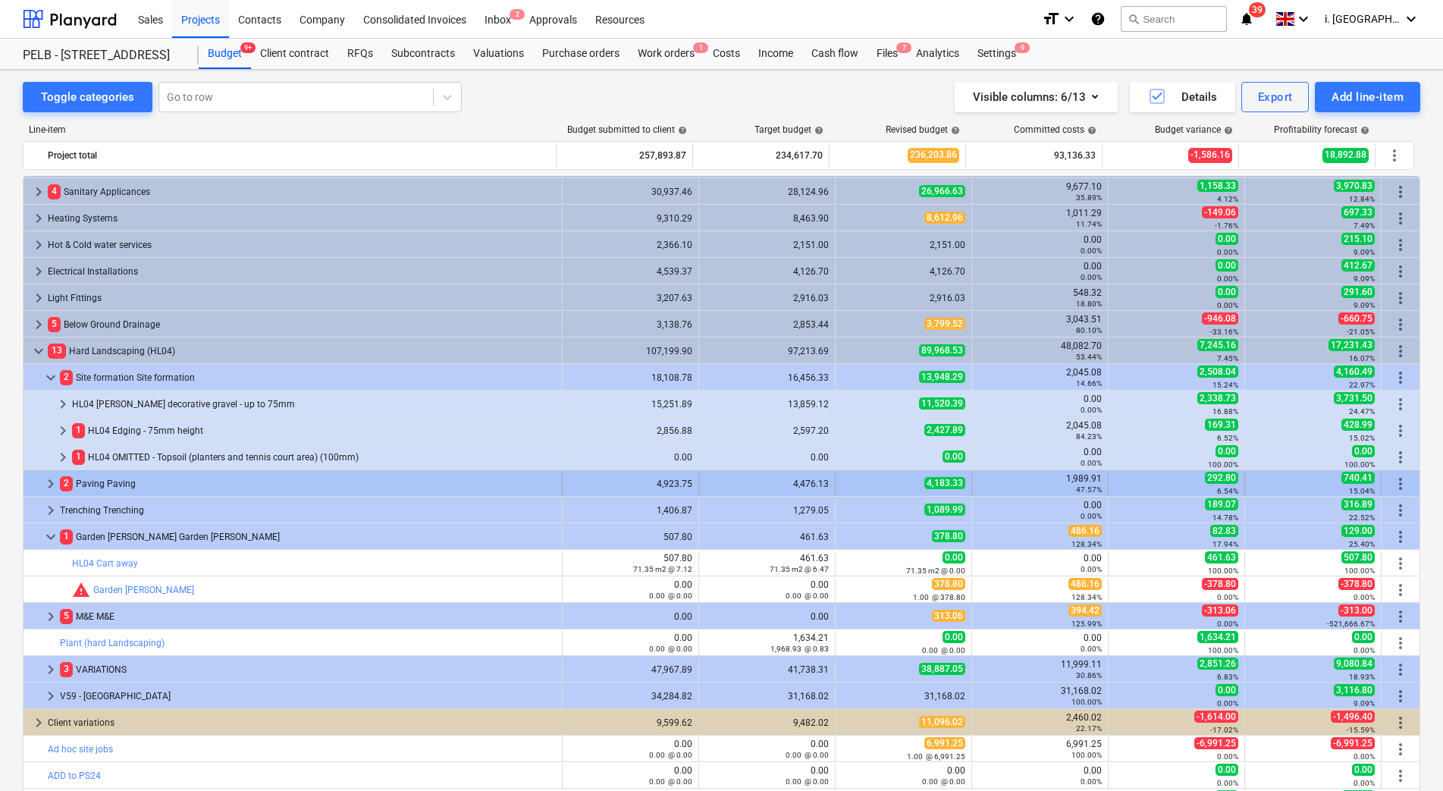
click at [39, 483] on div at bounding box center [36, 484] width 12 height 24
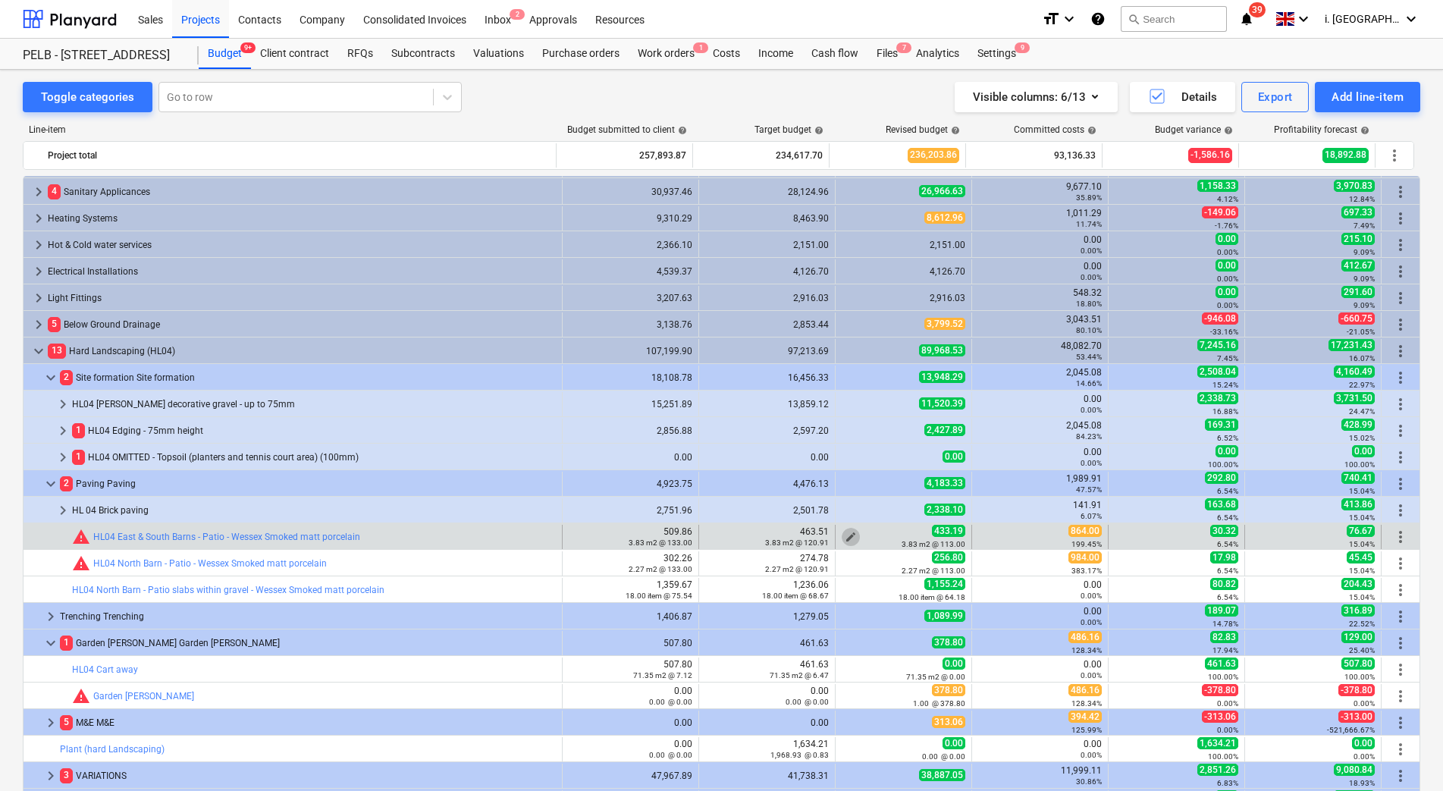
click at [848, 537] on span "edit" at bounding box center [851, 537] width 12 height 12
type textarea "x"
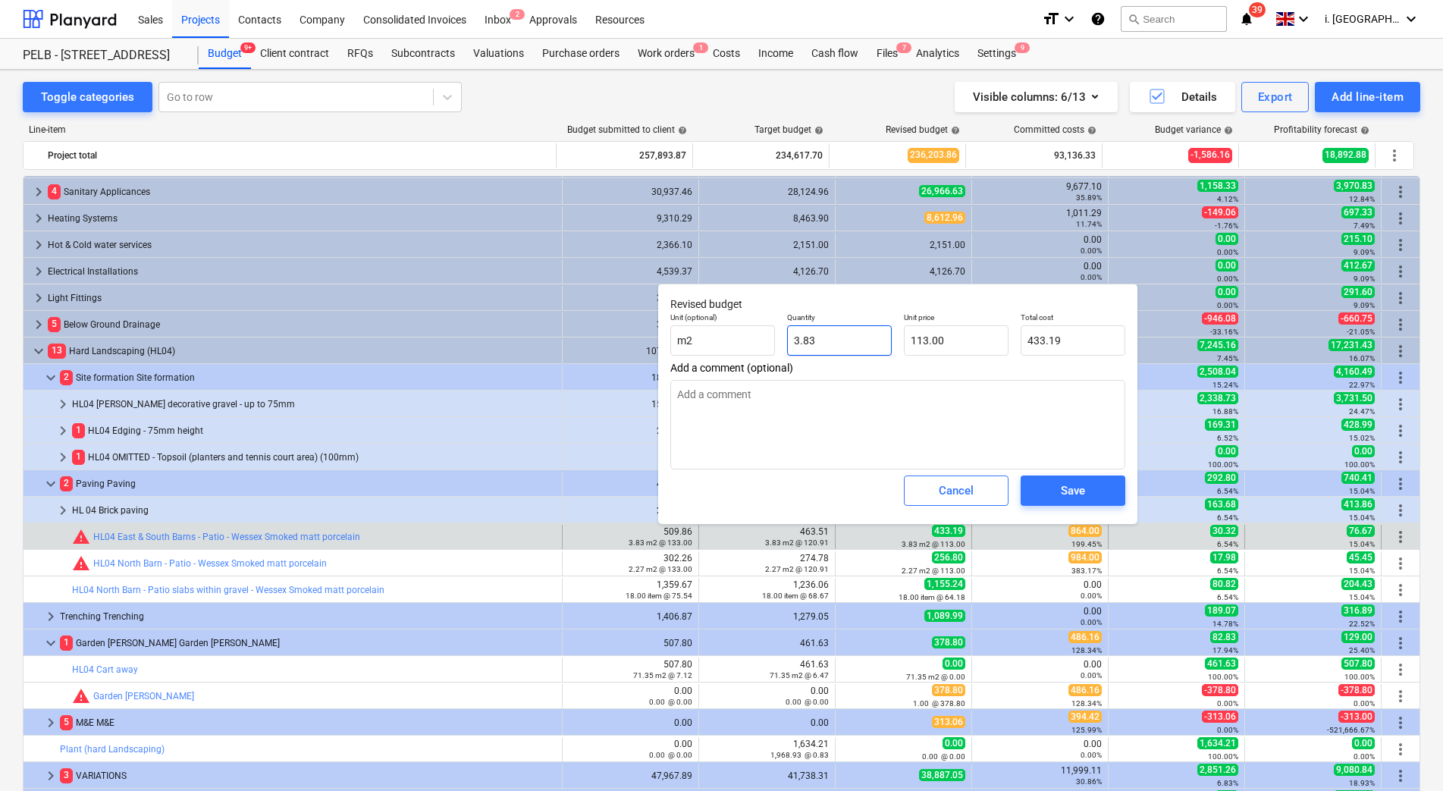
type input "3.8335"
drag, startPoint x: 841, startPoint y: 337, endPoint x: 714, endPoint y: 335, distance: 126.6
click at [715, 336] on div "Unit (optional) m2 Quantity 3.8335 Unit price 113.00 Total cost 433.19" at bounding box center [897, 333] width 467 height 55
type textarea "x"
type input "1"
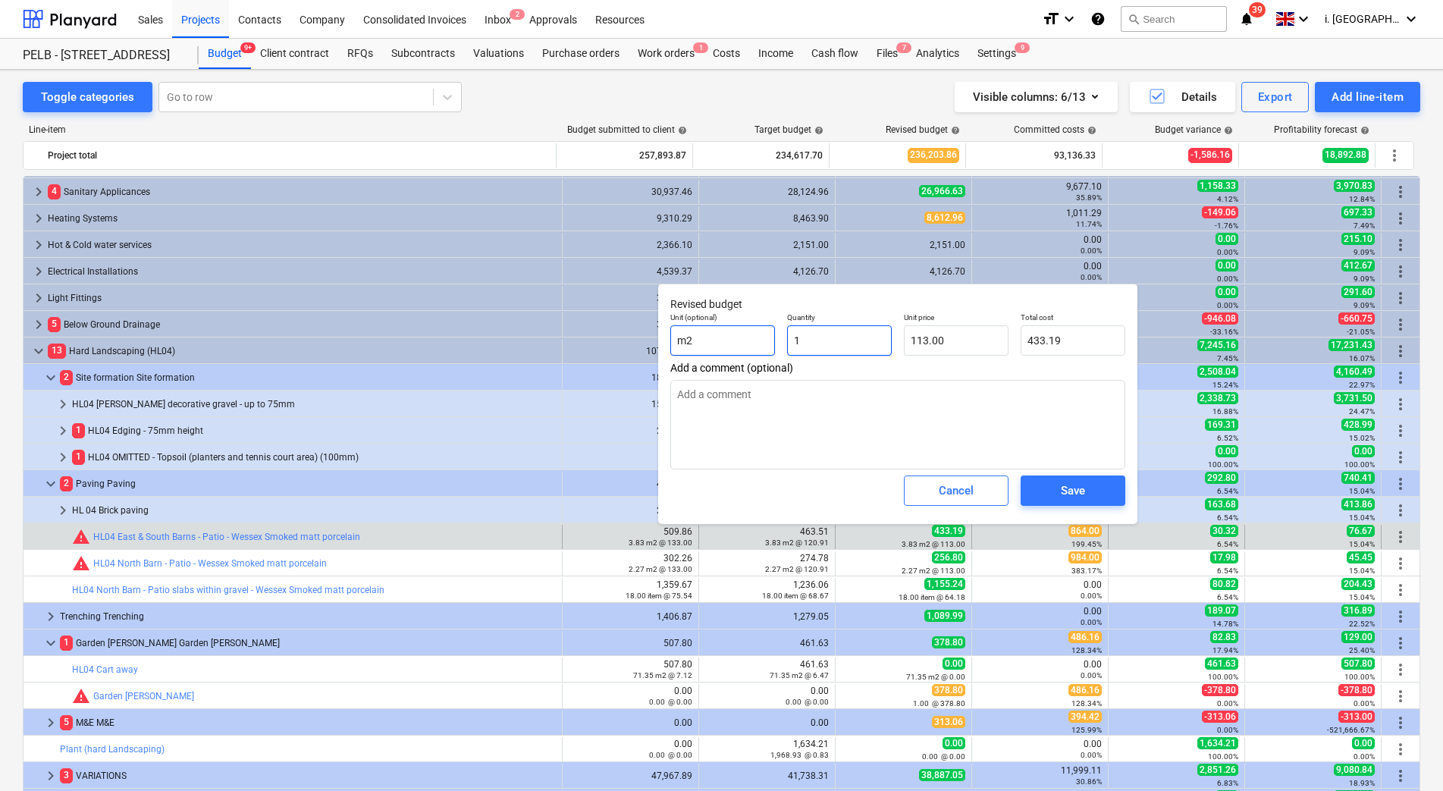
type input "113.00"
type input "1"
type textarea "x"
type input "1.00"
type input "113"
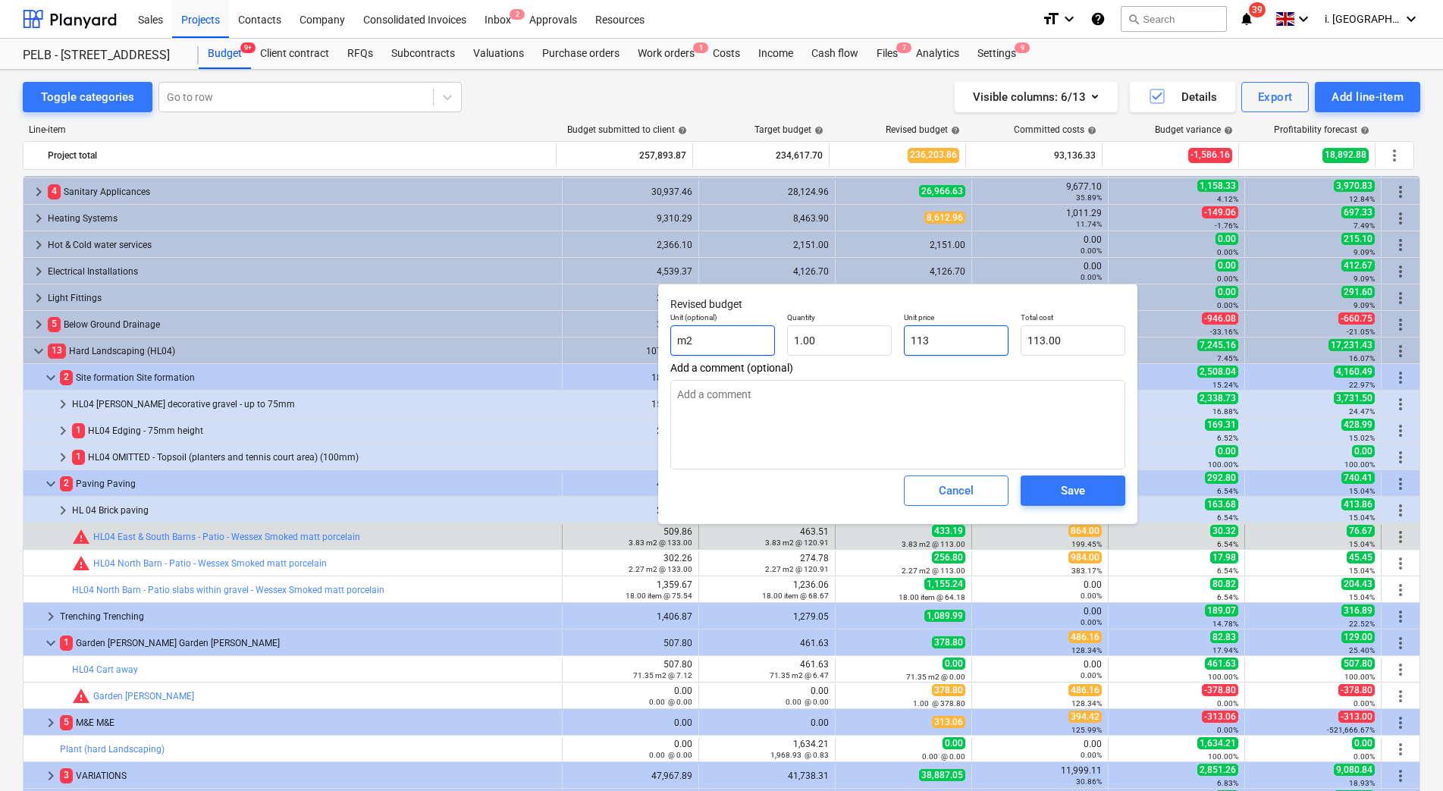
type textarea "x"
type input "1138"
type input "1,138.00"
type textarea "x"
type input "113"
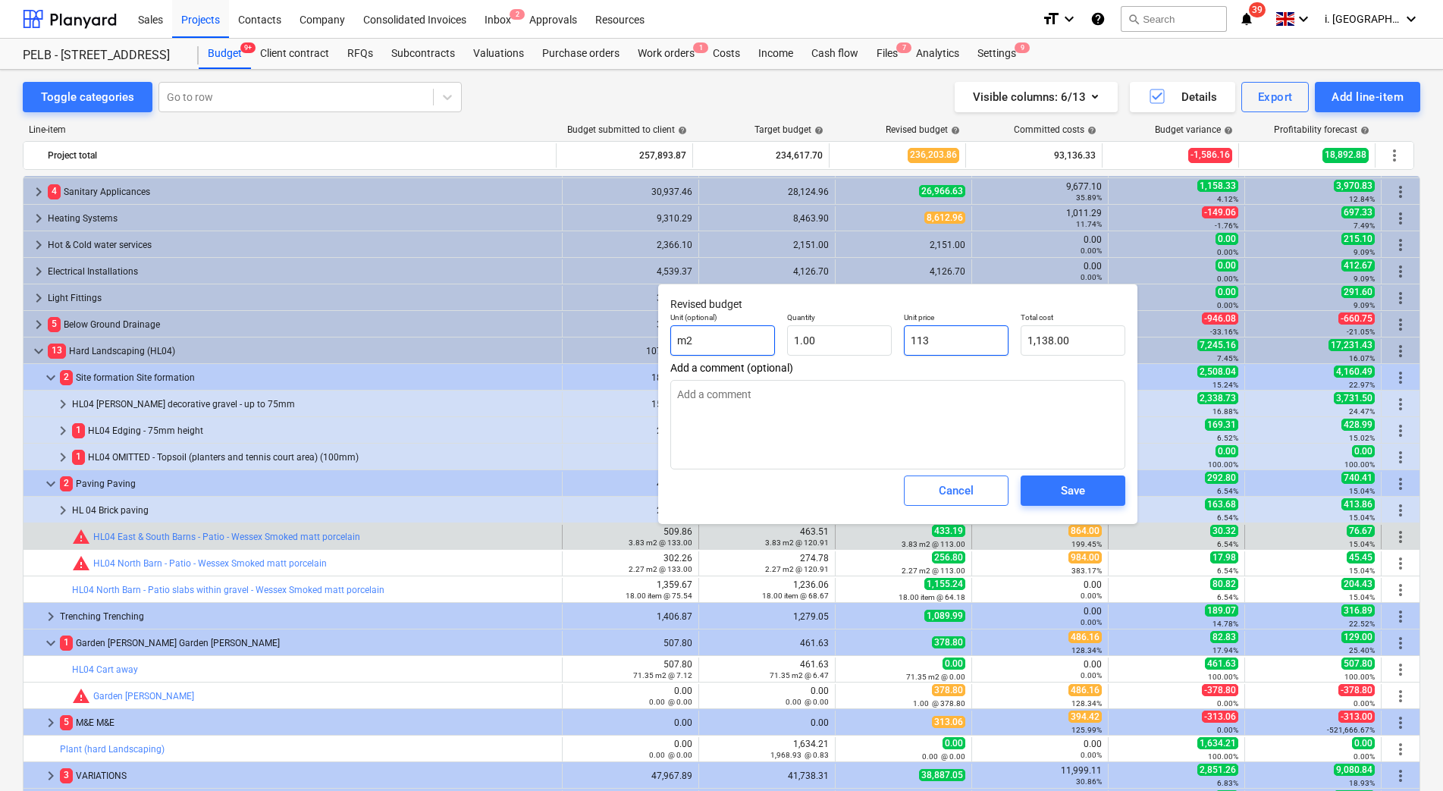
type input "113.00"
type textarea "x"
type input "11"
type input "11.00"
type textarea "x"
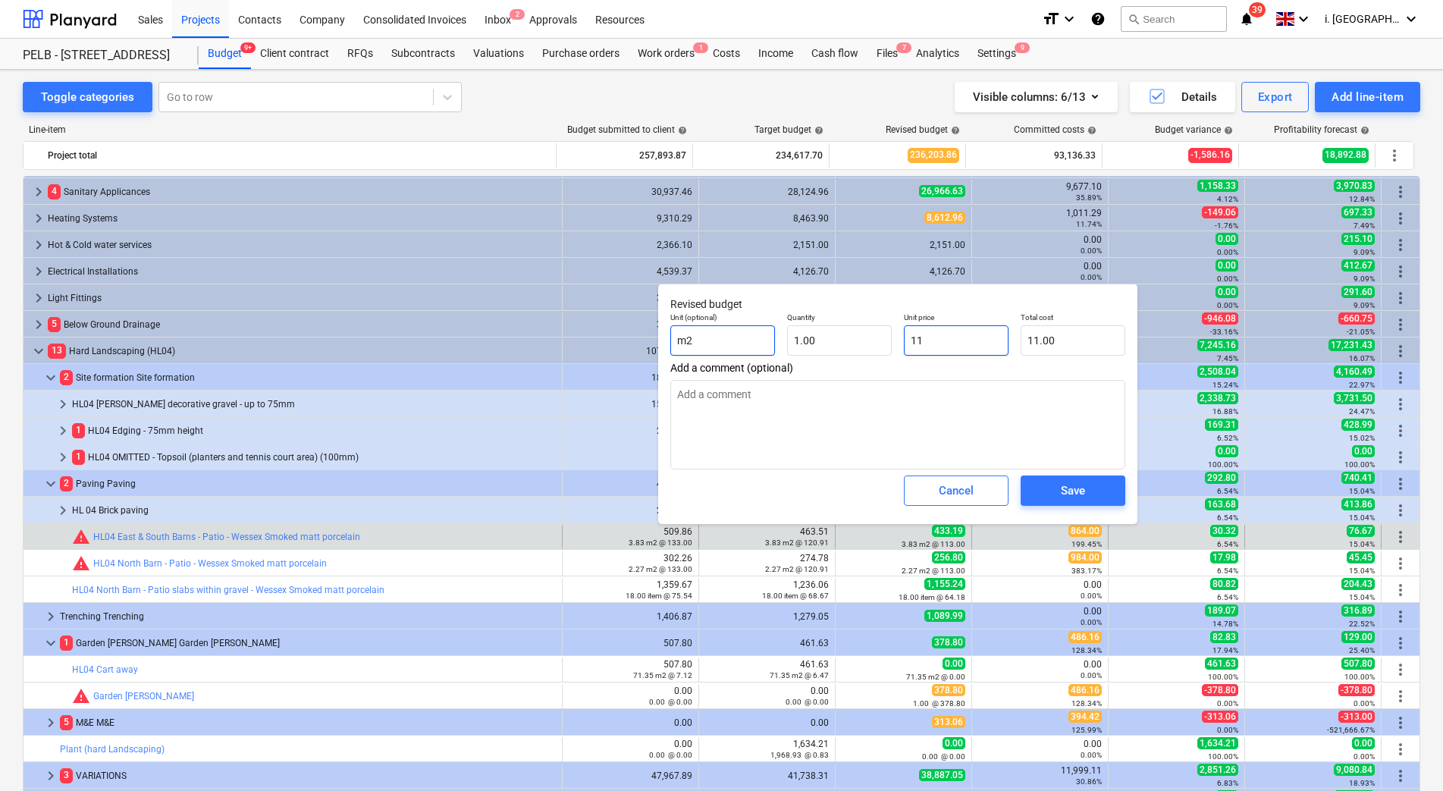
type input "1"
type input "1.00"
type textarea "x"
type input "0.00"
type textarea "x"
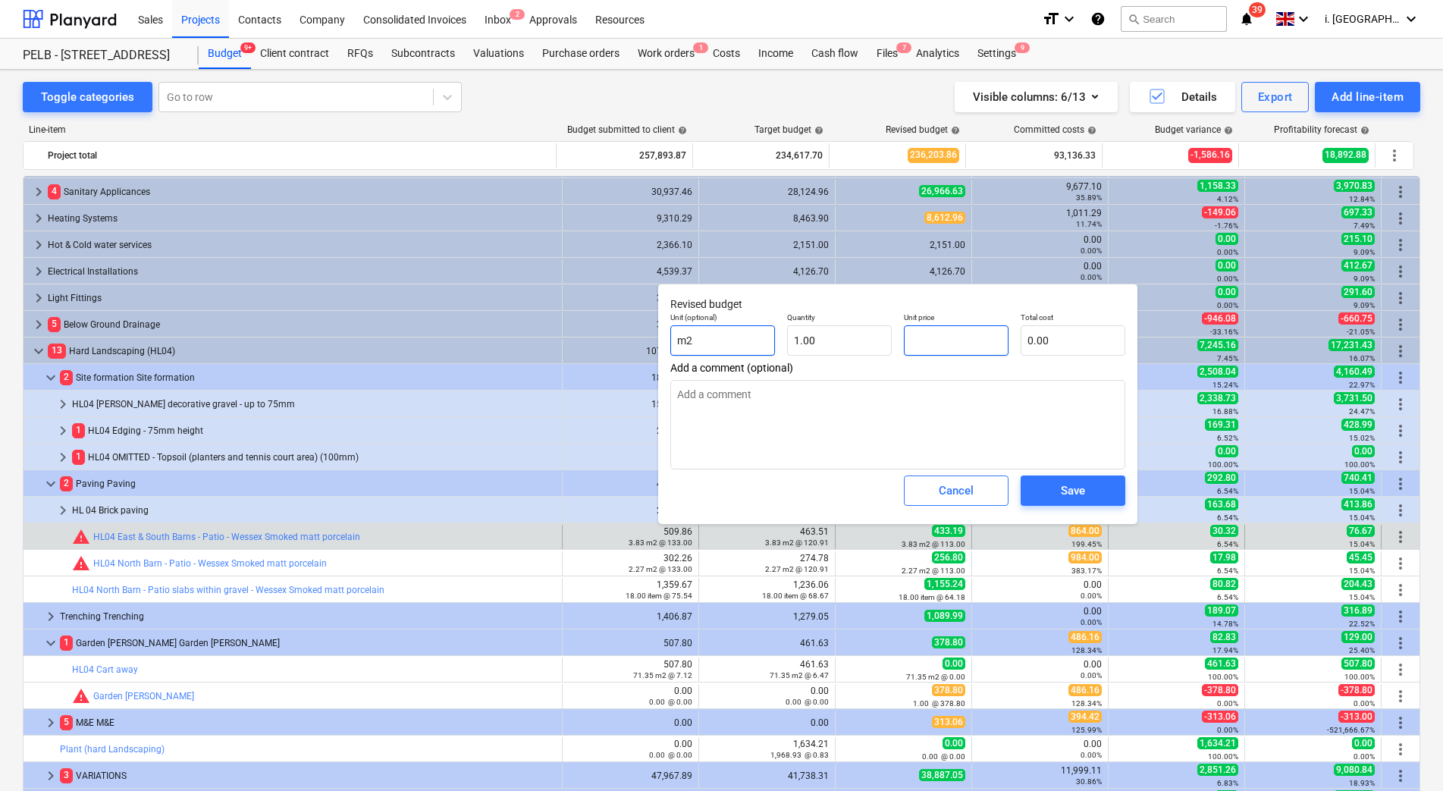
type input "8"
type input "8.00"
type textarea "x"
type input "86"
type input "86.00"
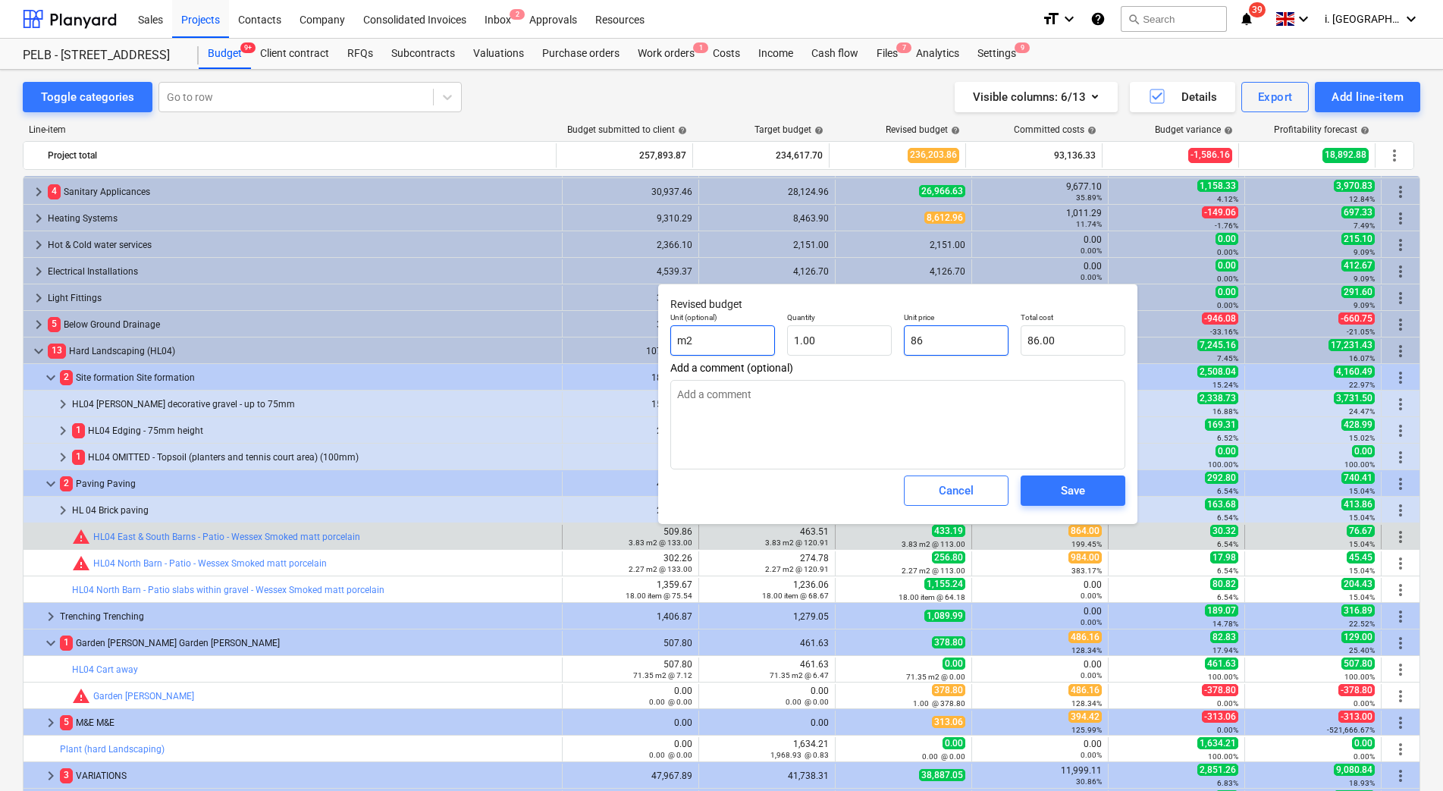
type textarea "x"
type input "864"
type input "864.00"
type input "864"
type textarea "x"
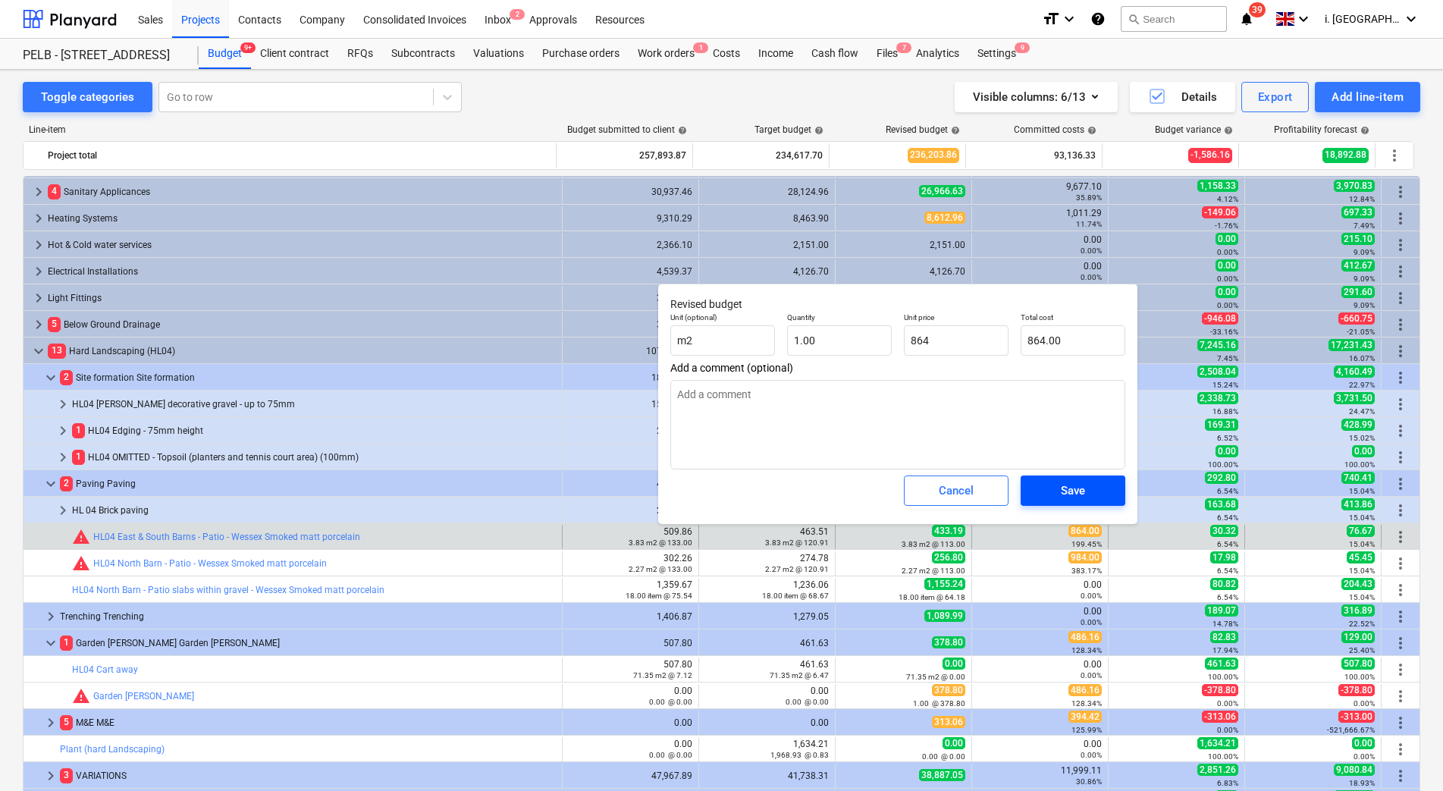
type input "864.00"
click at [1061, 488] on div "Save" at bounding box center [1073, 491] width 24 height 20
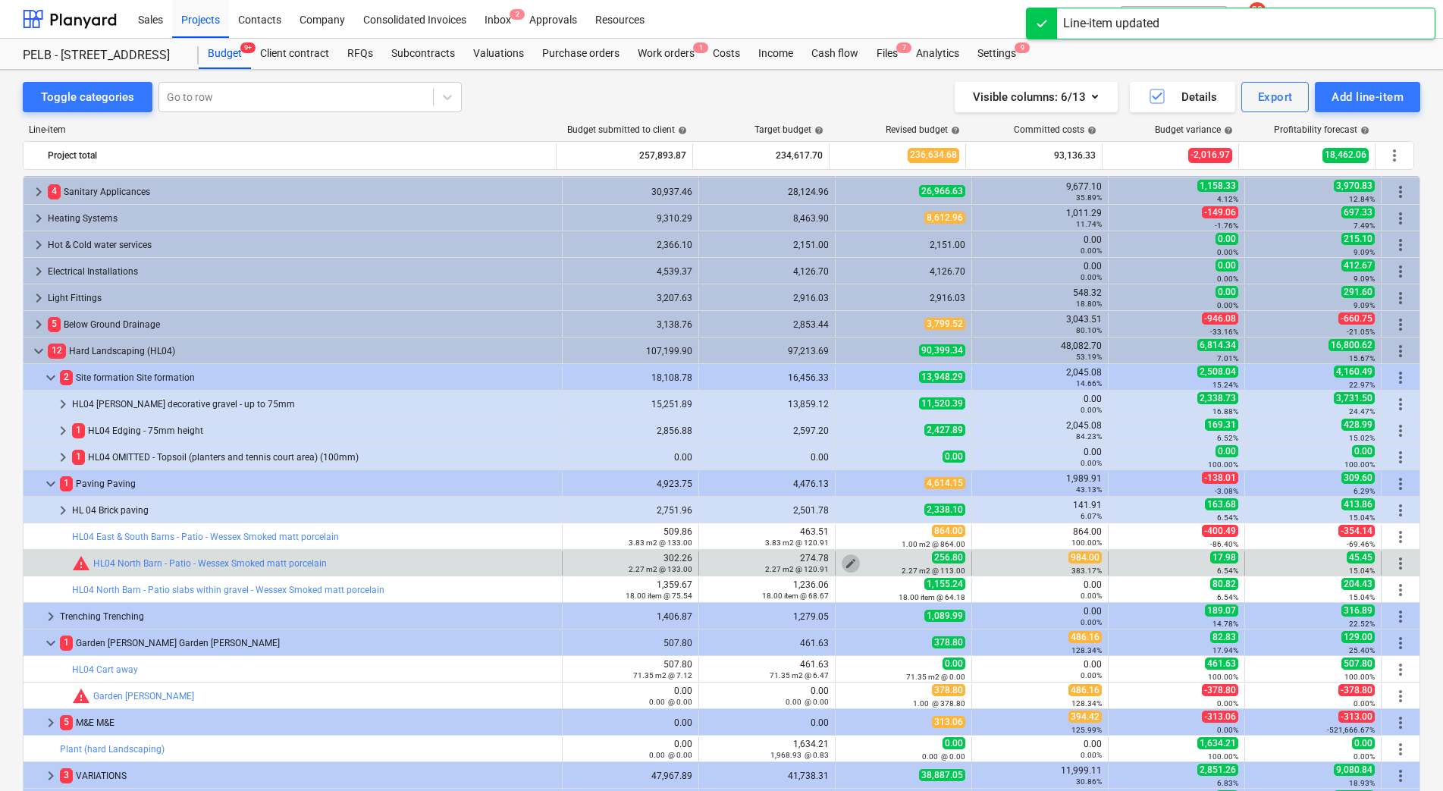
click at [845, 563] on span "edit" at bounding box center [851, 563] width 12 height 12
type textarea "x"
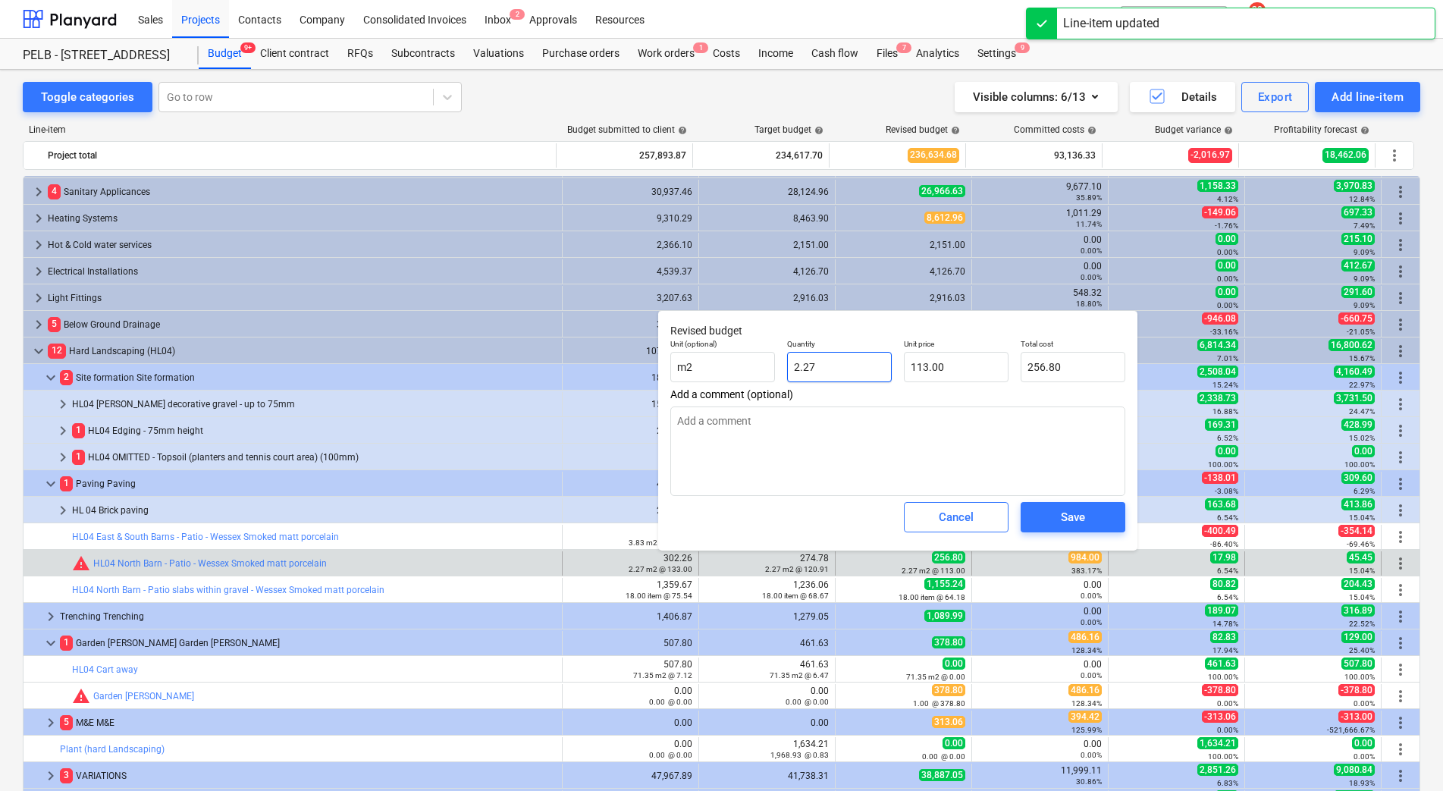
type input "2.2726"
drag, startPoint x: 856, startPoint y: 366, endPoint x: 663, endPoint y: 351, distance: 193.9
click at [663, 351] on div "Revised budget Unit (optional) m2 Quantity 2.2726 Unit price 113.00 Total cost …" at bounding box center [897, 430] width 479 height 240
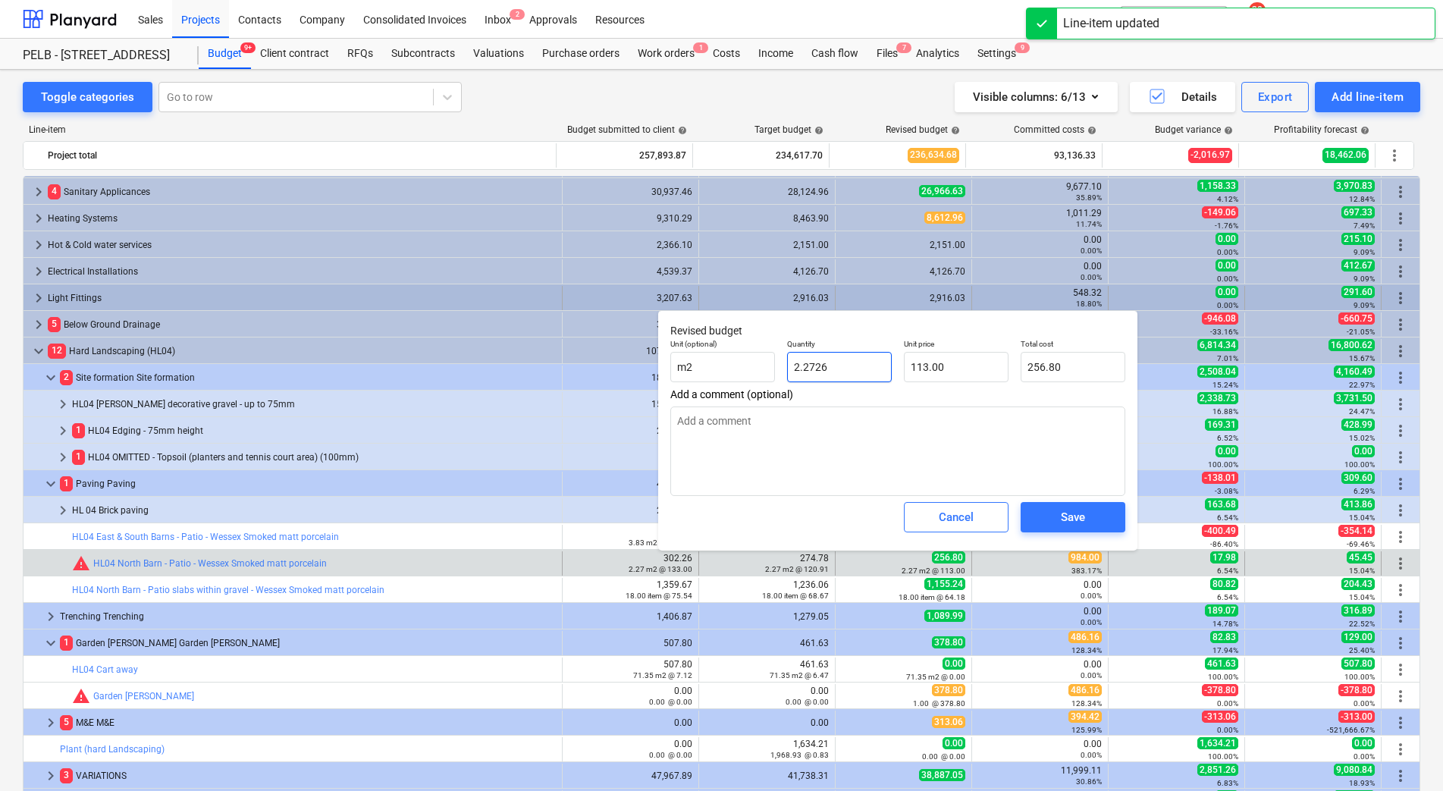
type textarea "x"
type input "1"
type input "113.00"
type input "1"
type textarea "x"
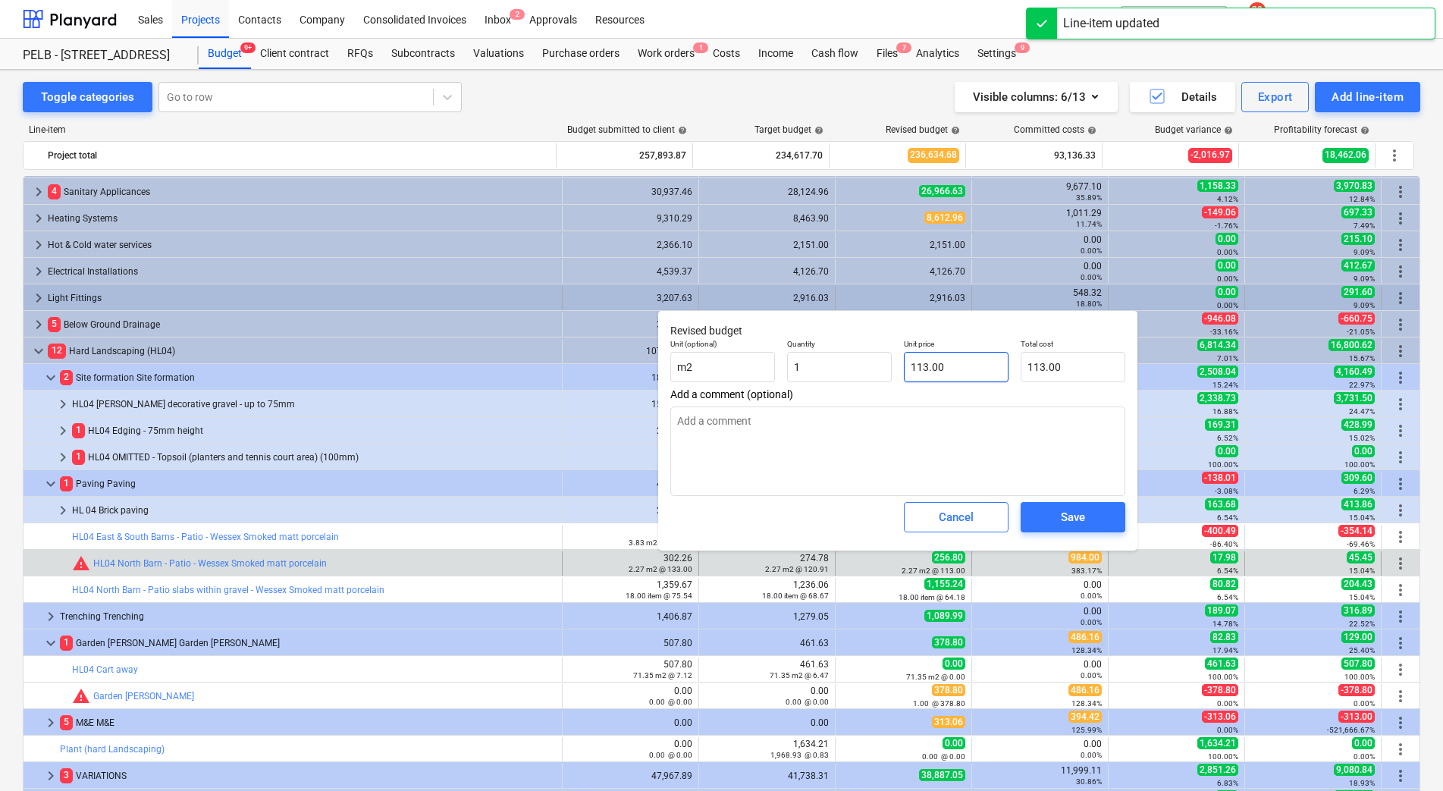
type input "1.00"
type input "113"
type textarea "x"
type input "1139"
type input "1,139.00"
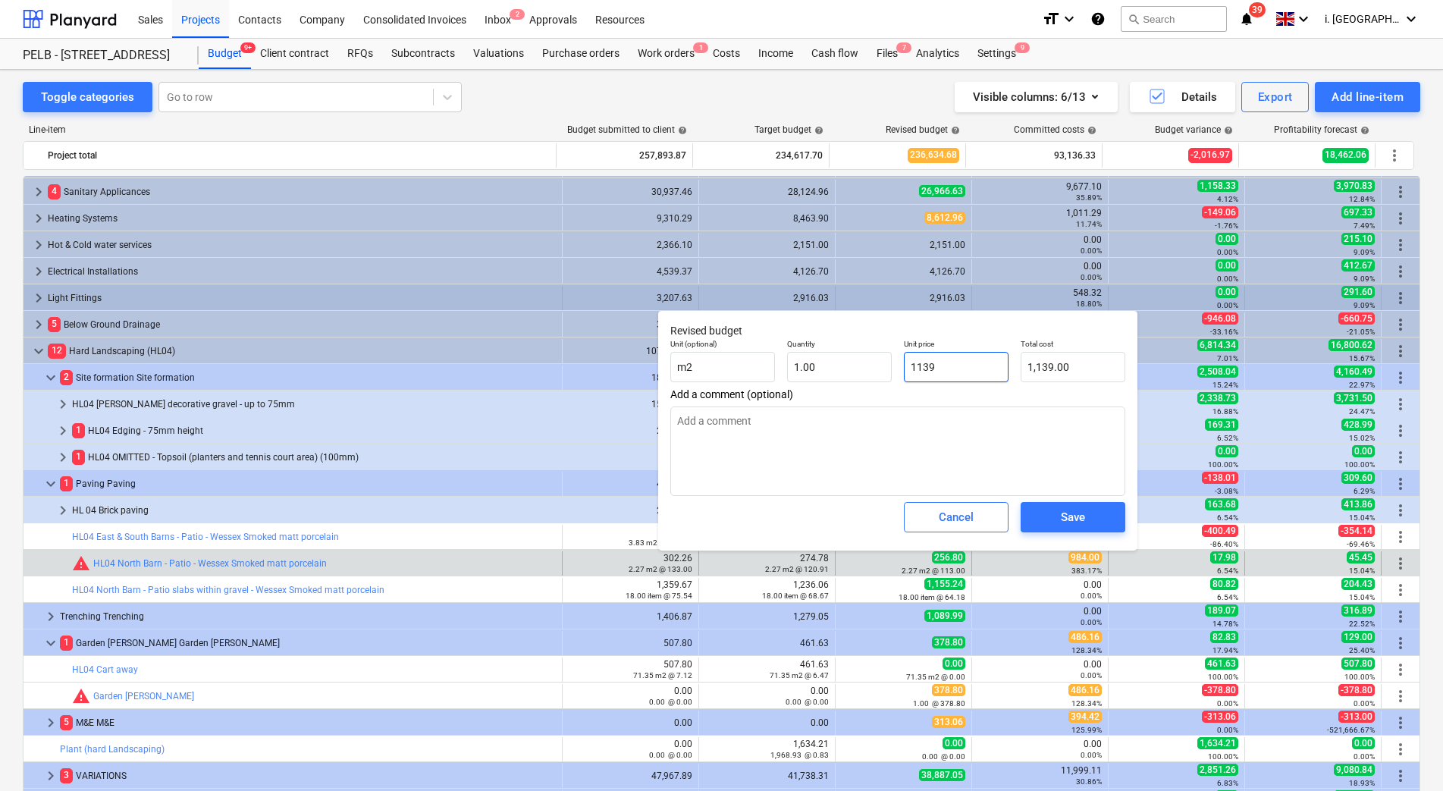
type textarea "x"
type input "113"
type input "113.00"
type textarea "x"
type input "11"
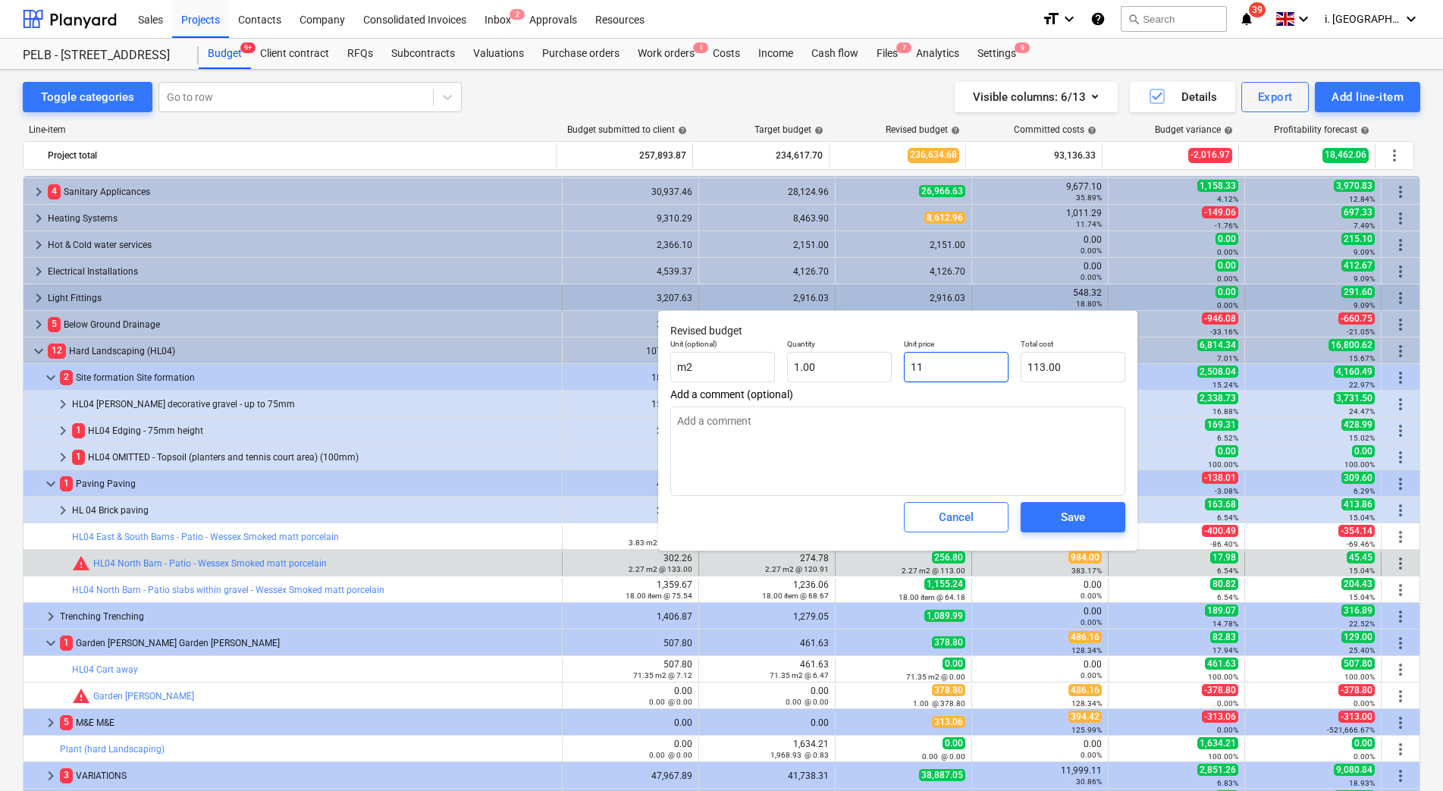
type input "11.00"
type textarea "x"
type input "1"
type input "1.00"
type textarea "x"
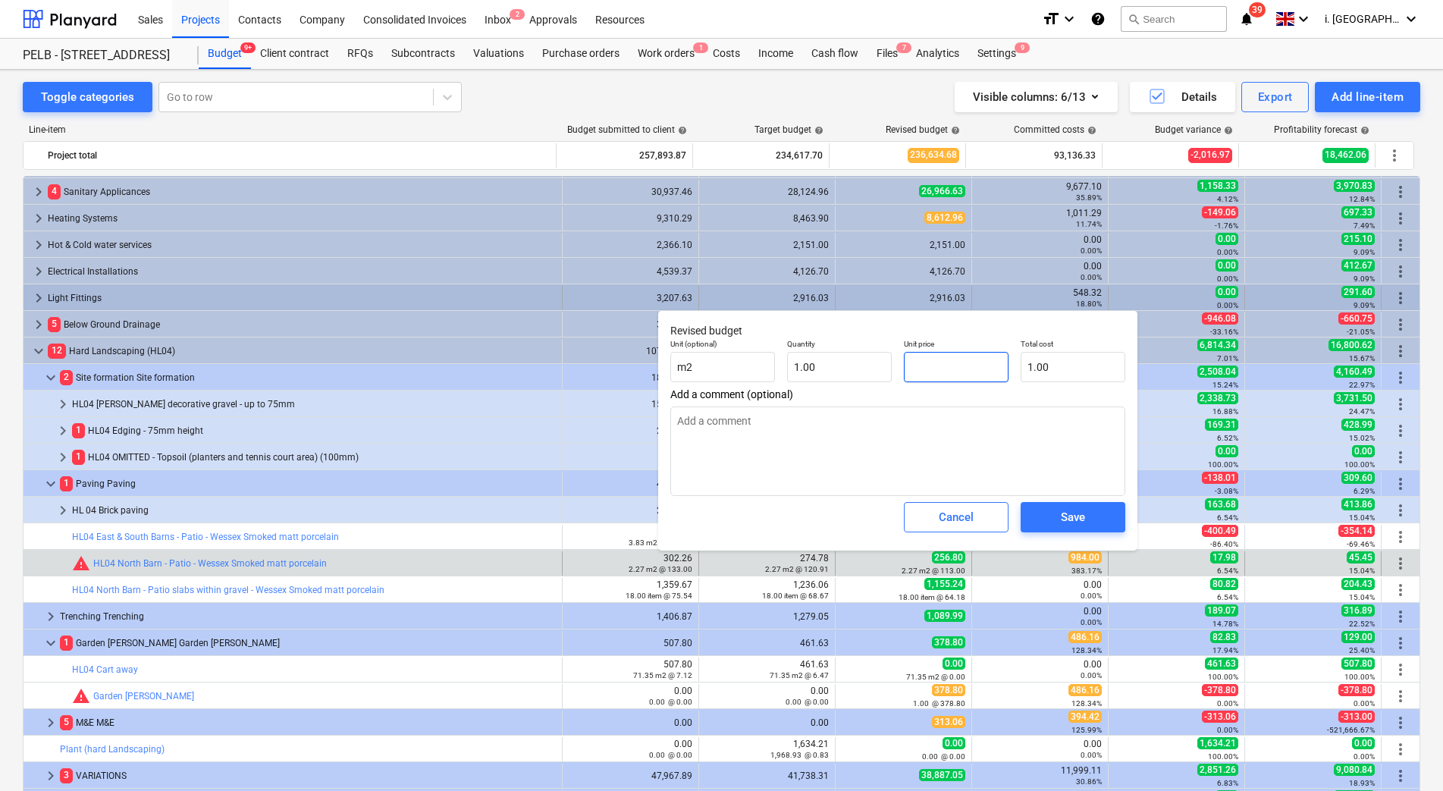
type input "0.00"
type textarea "x"
type input "9"
type input "9.00"
type textarea "x"
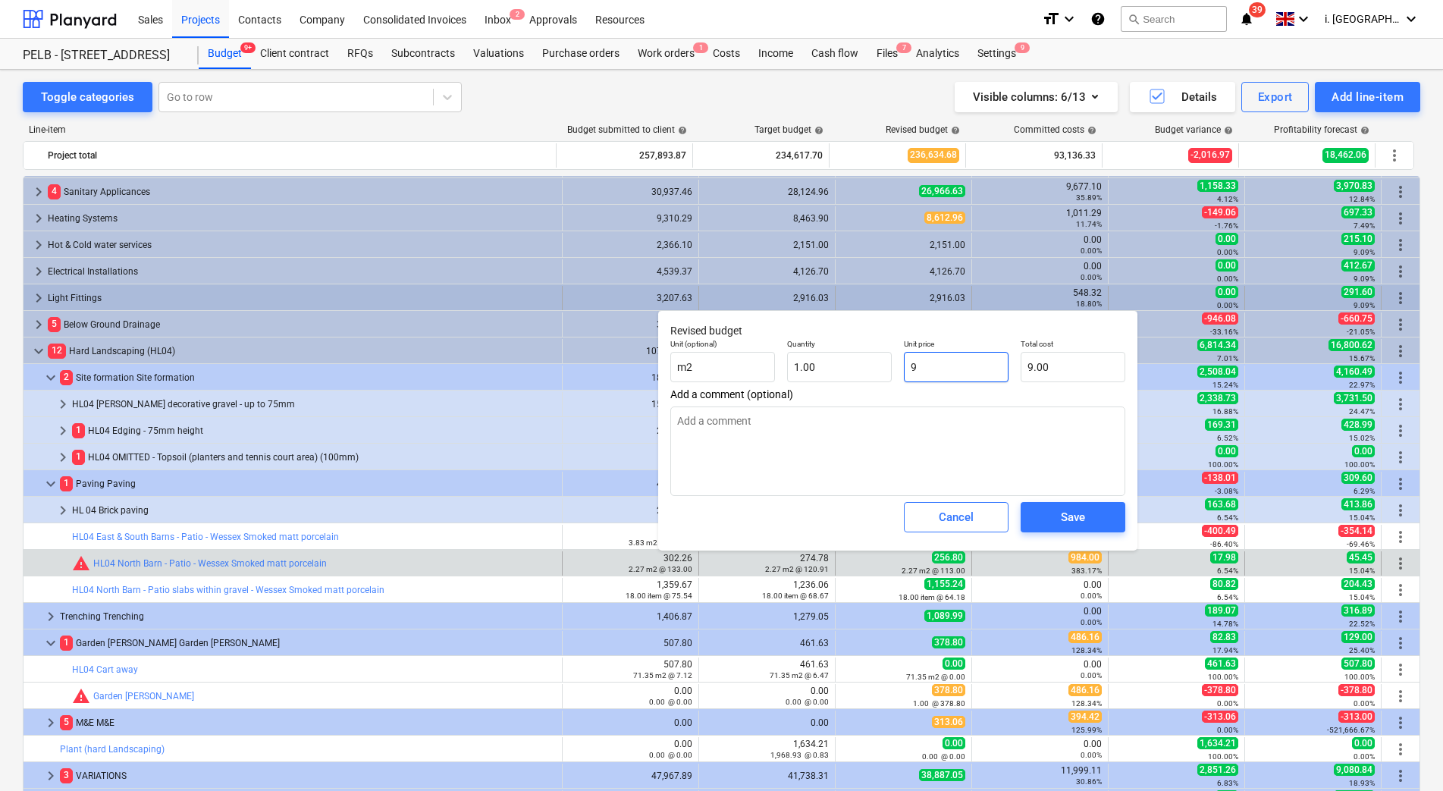
type input "98"
type input "98.00"
type textarea "x"
type input "984"
type input "984.00"
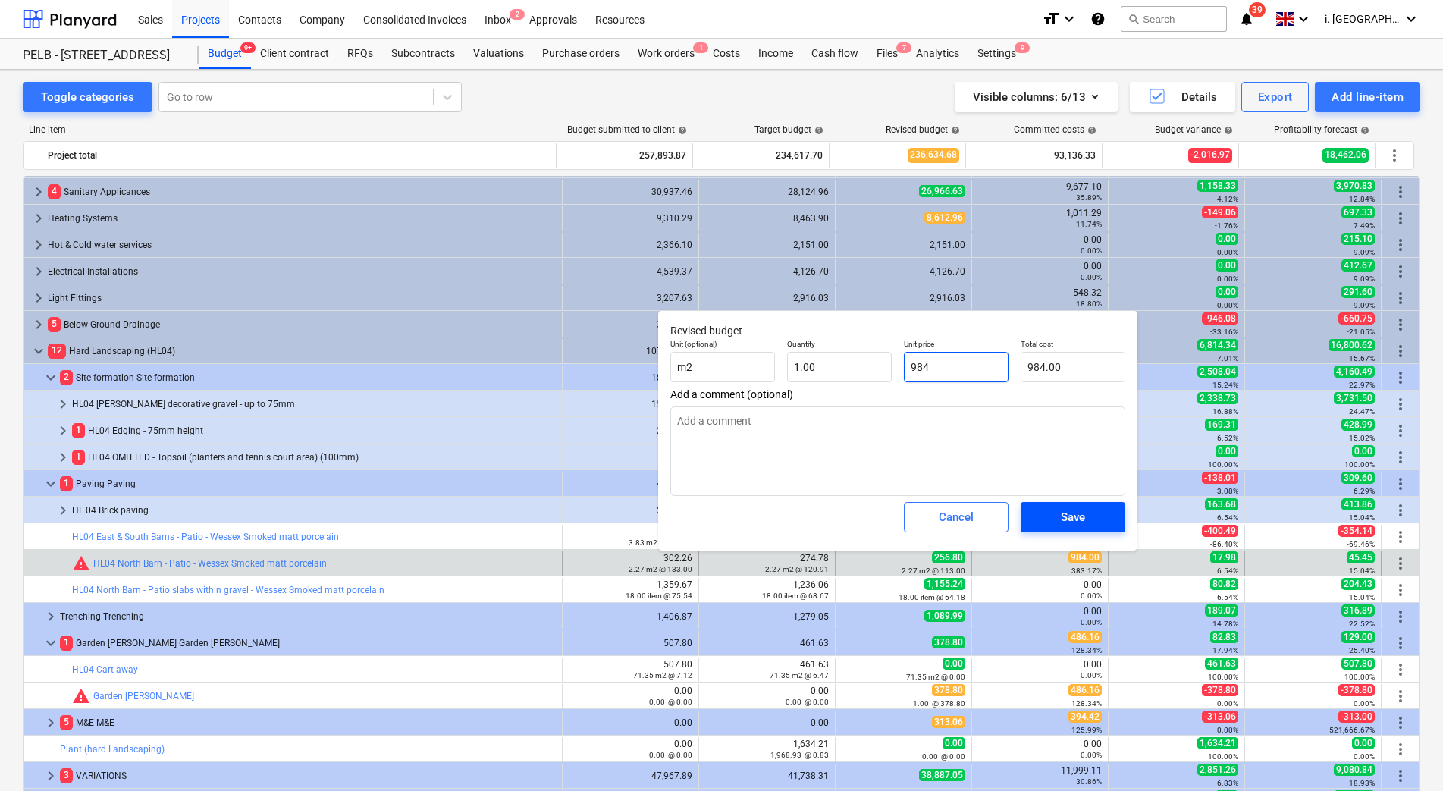
type input "984"
type textarea "x"
type input "984.00"
click at [1090, 520] on span "Save" at bounding box center [1073, 517] width 68 height 20
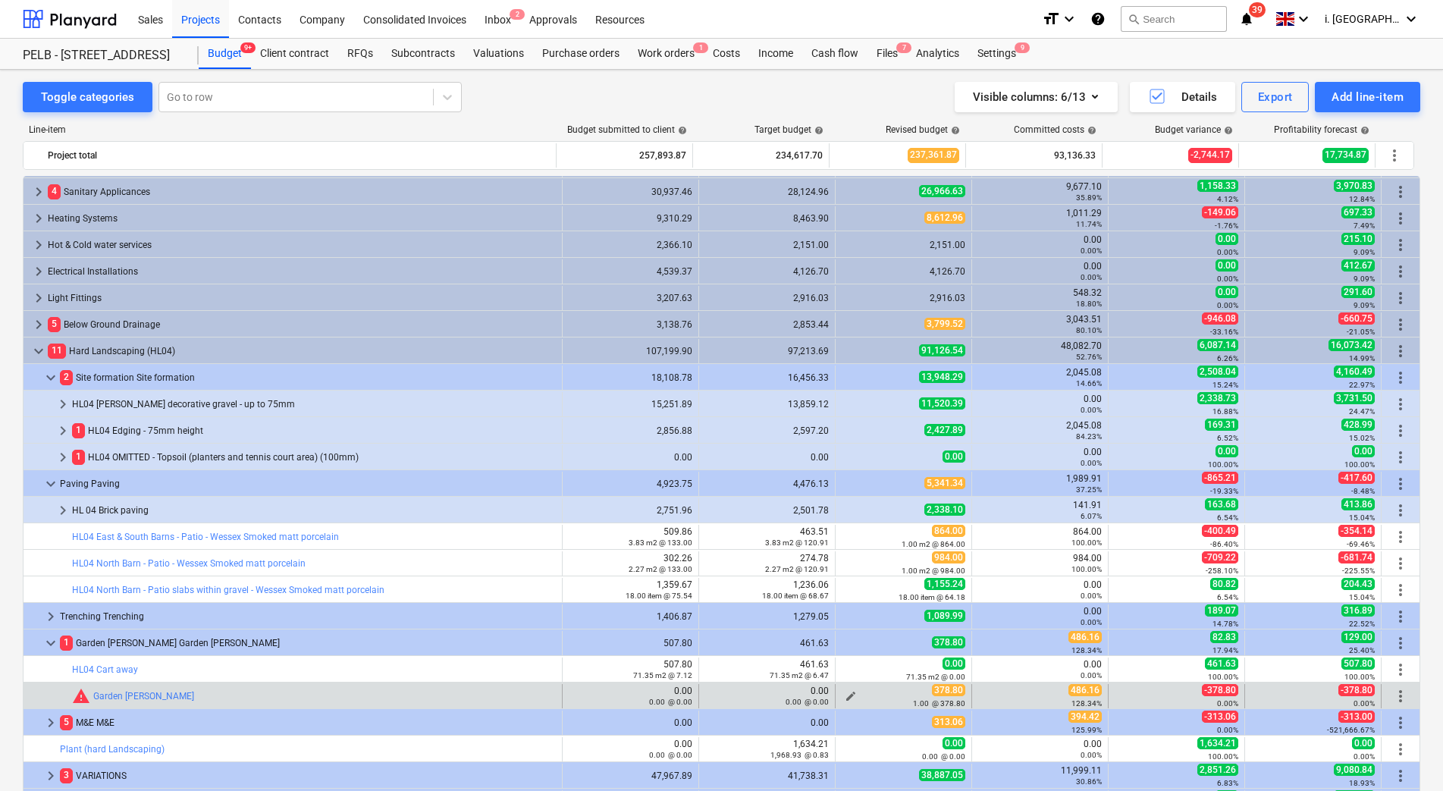
click at [842, 691] on button "edit" at bounding box center [851, 696] width 18 height 18
type textarea "x"
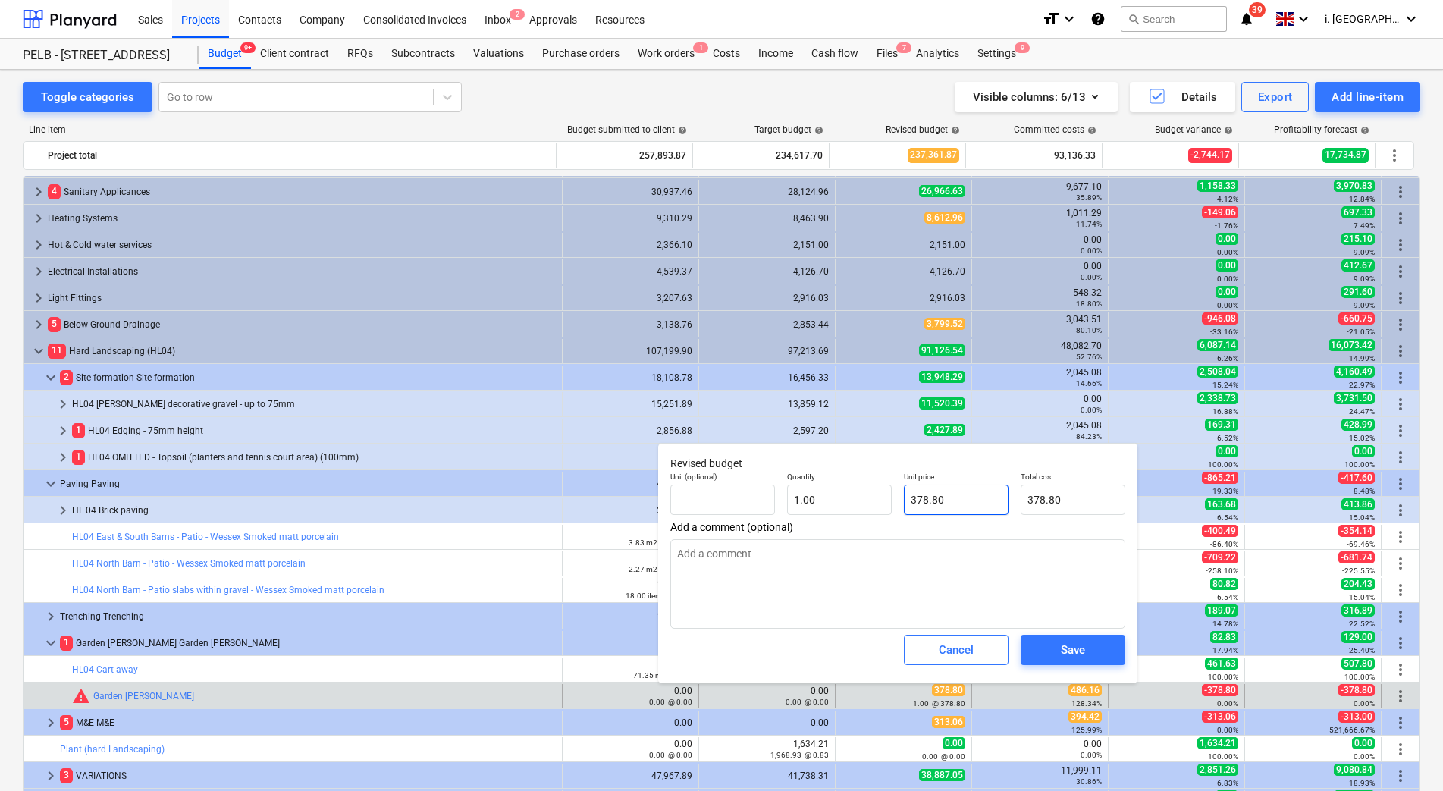
type input "378.8"
drag, startPoint x: 952, startPoint y: 504, endPoint x: 881, endPoint y: 494, distance: 71.9
click at [883, 495] on div "Unit (optional) Quantity 1.00 Unit price 378.8 Total cost 378.80" at bounding box center [897, 492] width 467 height 55
type textarea "x"
type input "4"
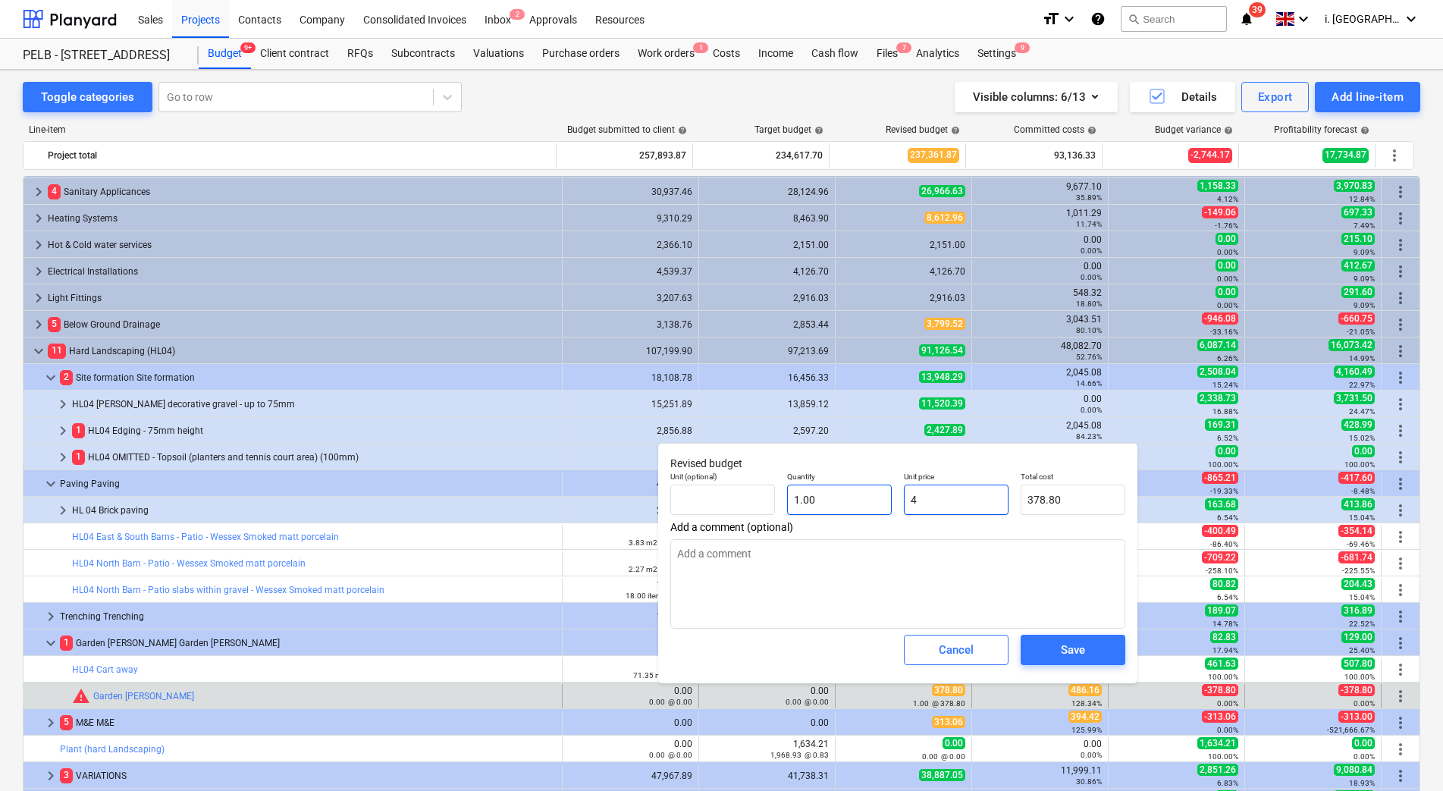
type input "4.00"
type textarea "x"
type input "48"
type input "48.00"
type textarea "x"
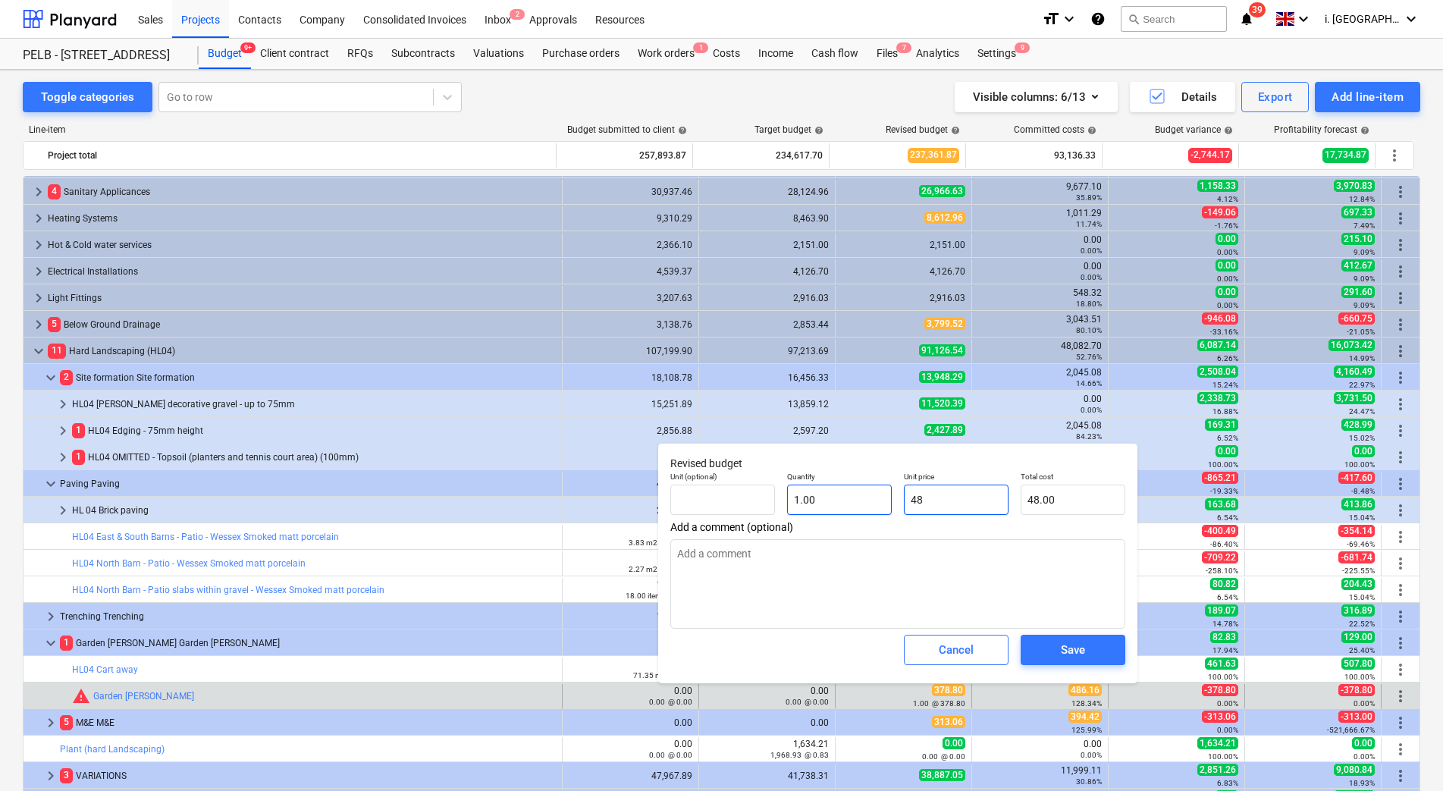
type input "486"
type input "486.00"
type textarea "x"
type input "486."
type textarea "x"
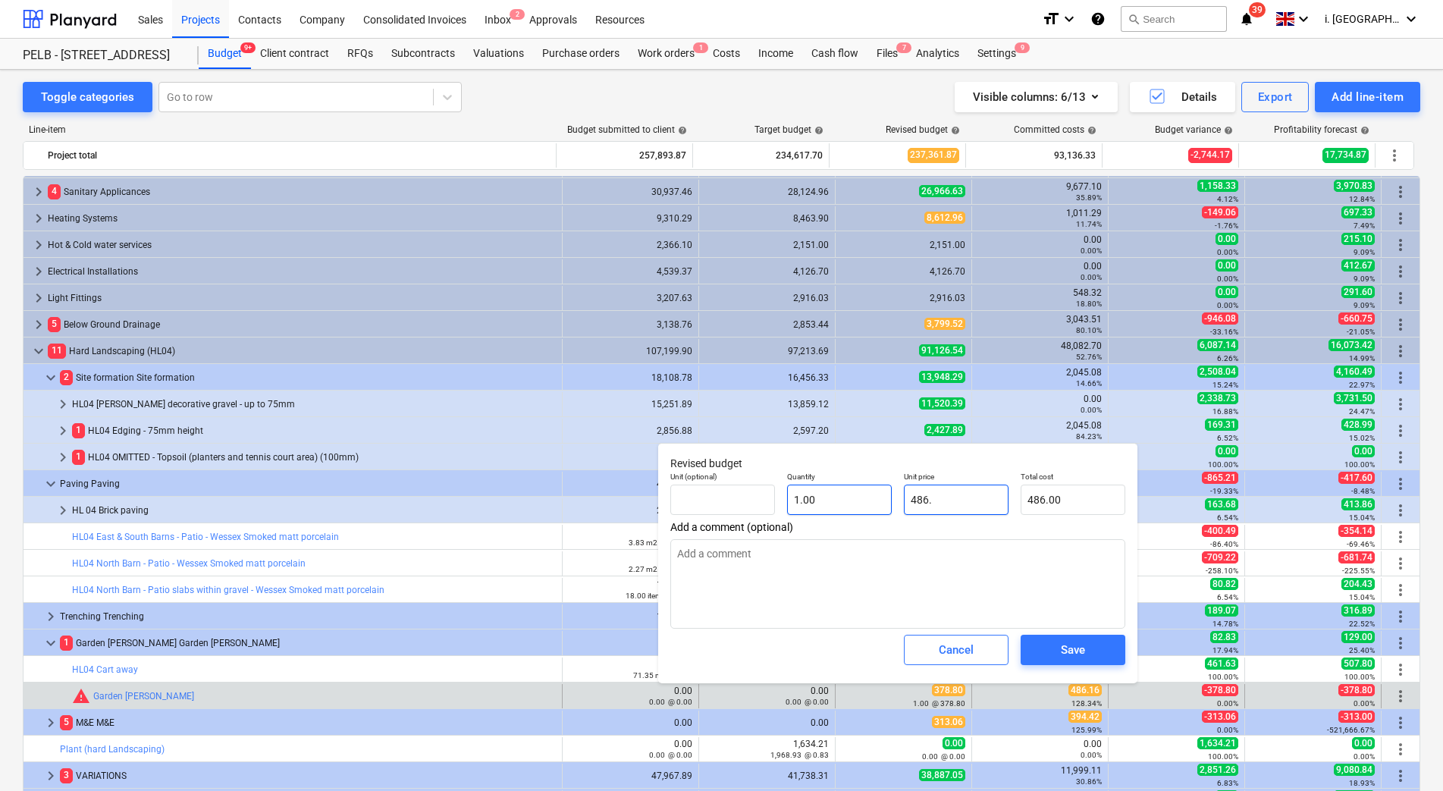
type input "486.1"
type input "486.10"
type textarea "x"
type input "486.16"
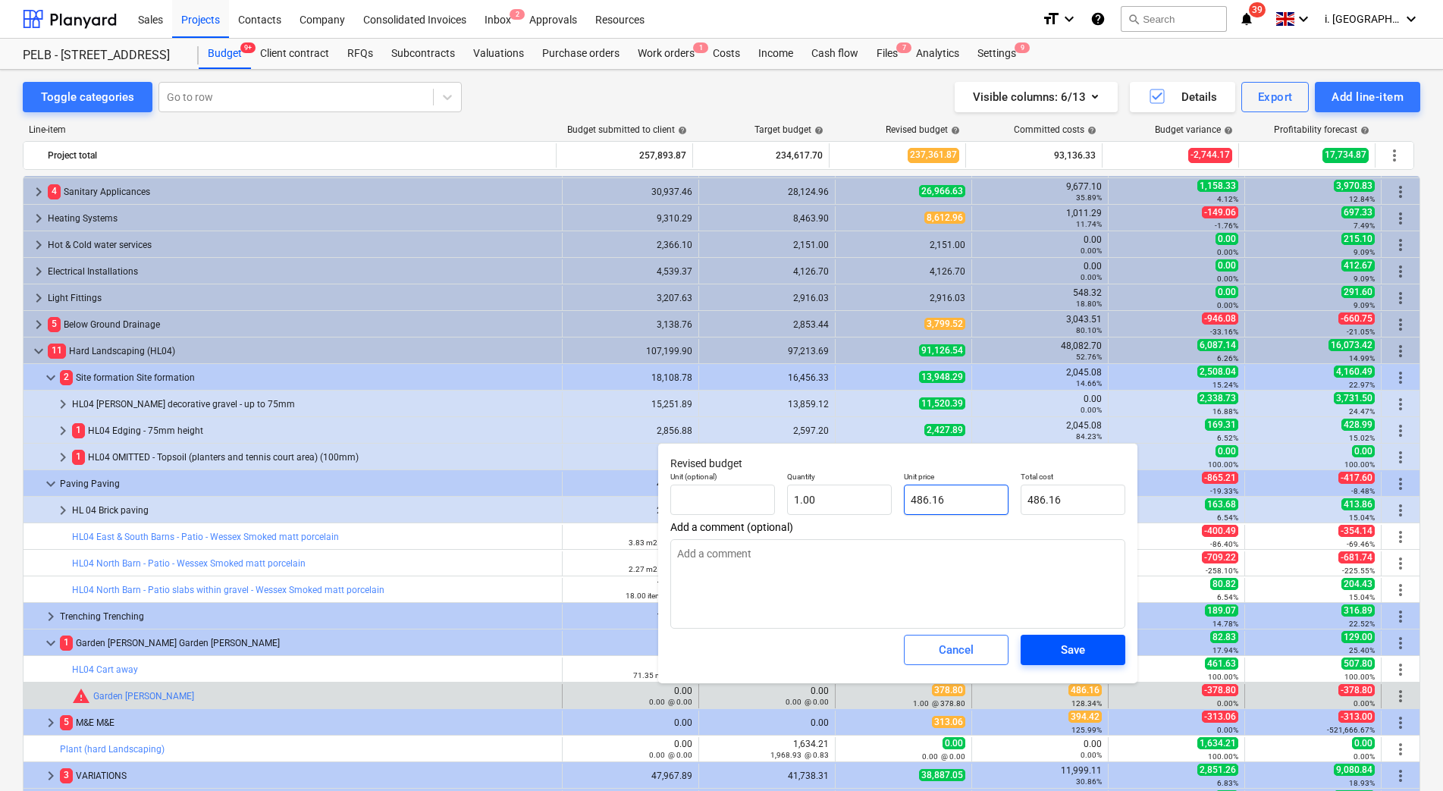
type input "486.16"
click at [1092, 651] on span "Save" at bounding box center [1073, 650] width 68 height 20
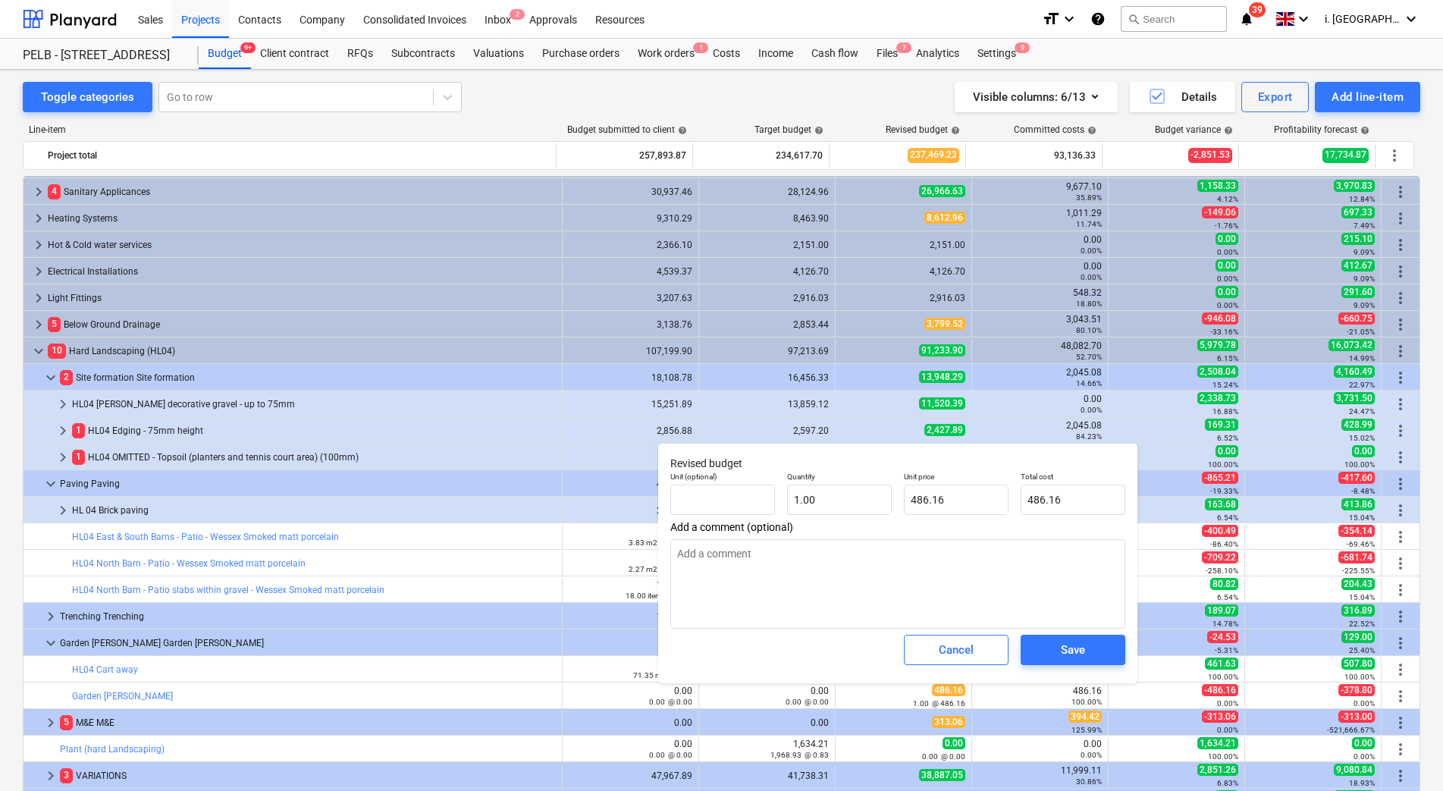
type textarea "x"
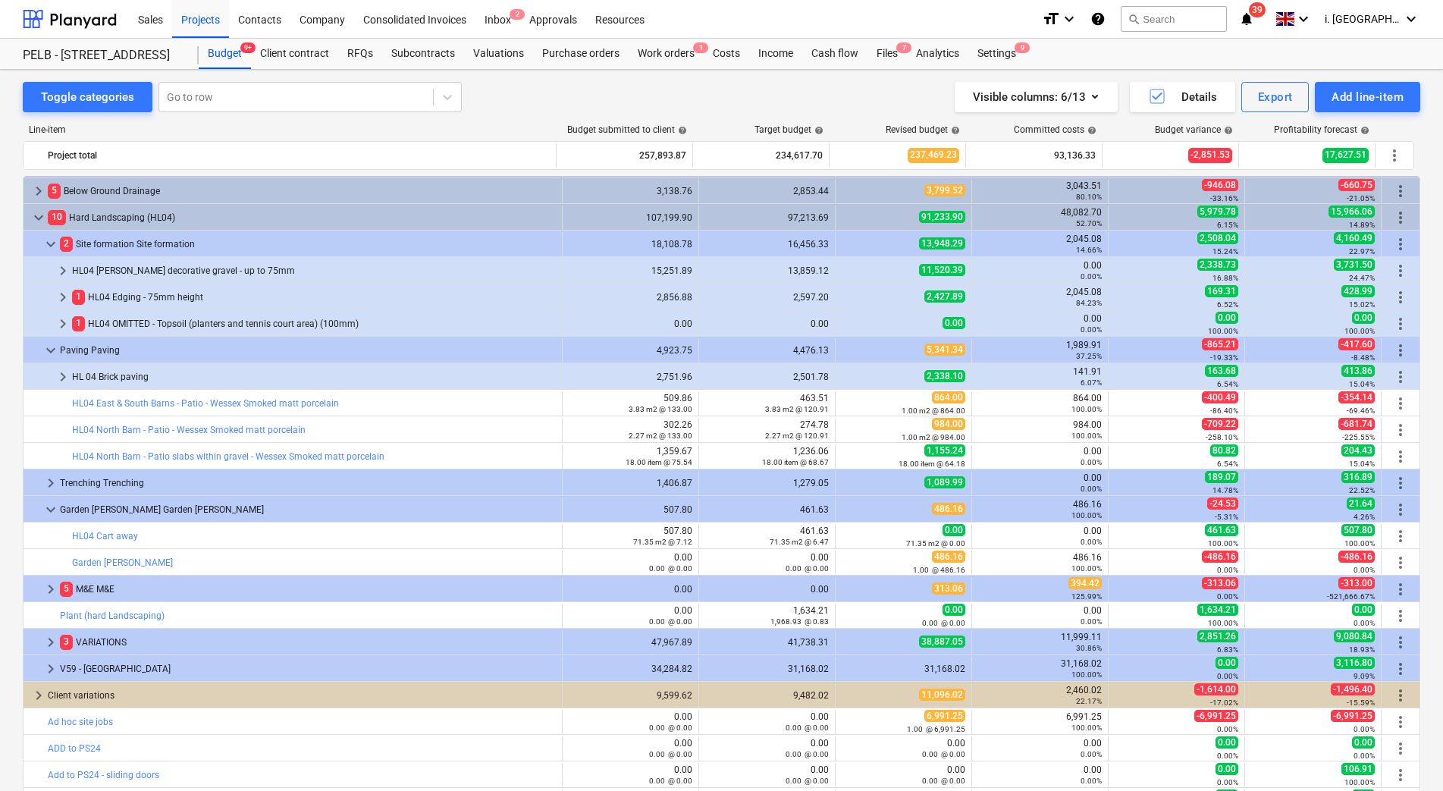
scroll to position [509, 0]
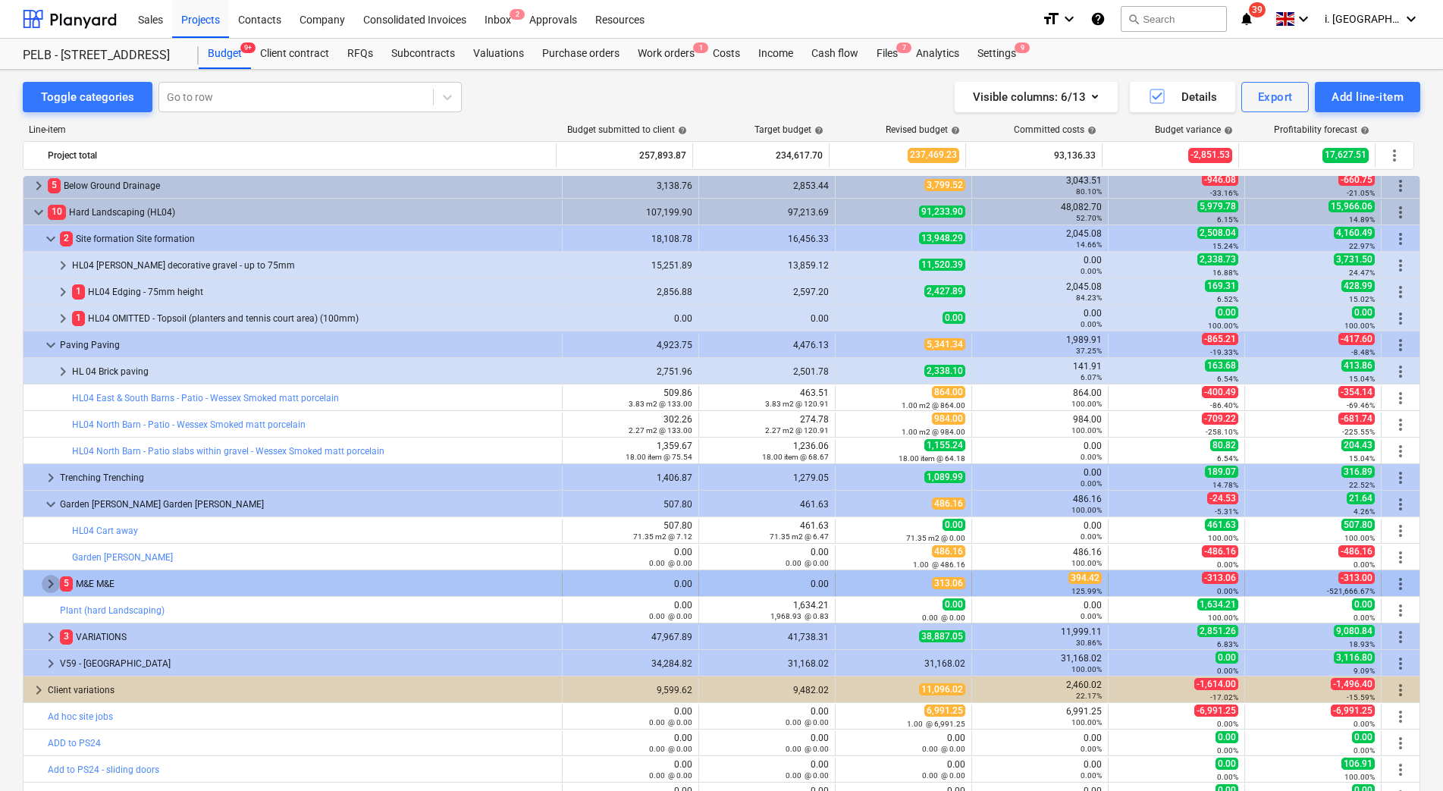
click at [49, 588] on span "keyboard_arrow_right" at bounding box center [51, 584] width 18 height 18
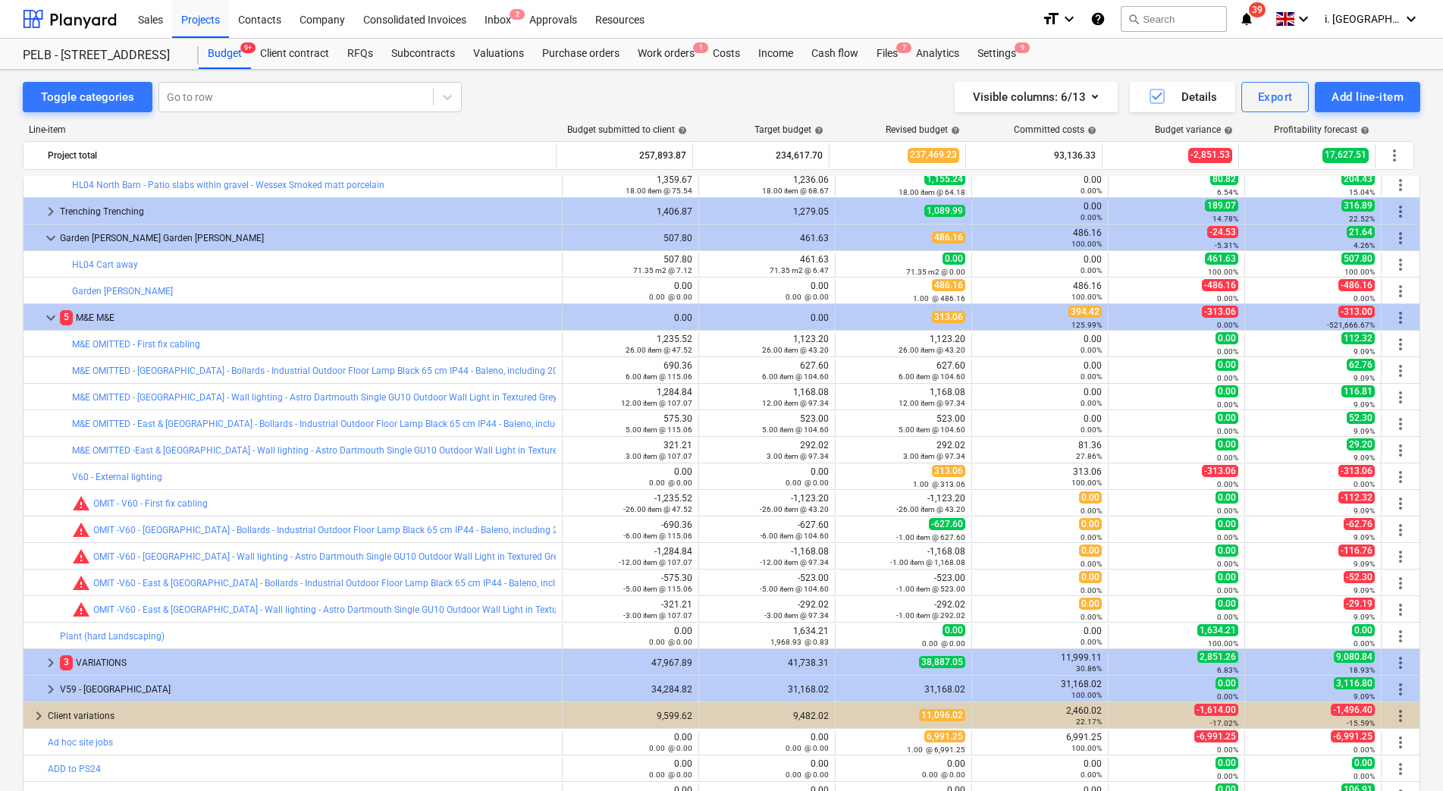
scroll to position [784, 0]
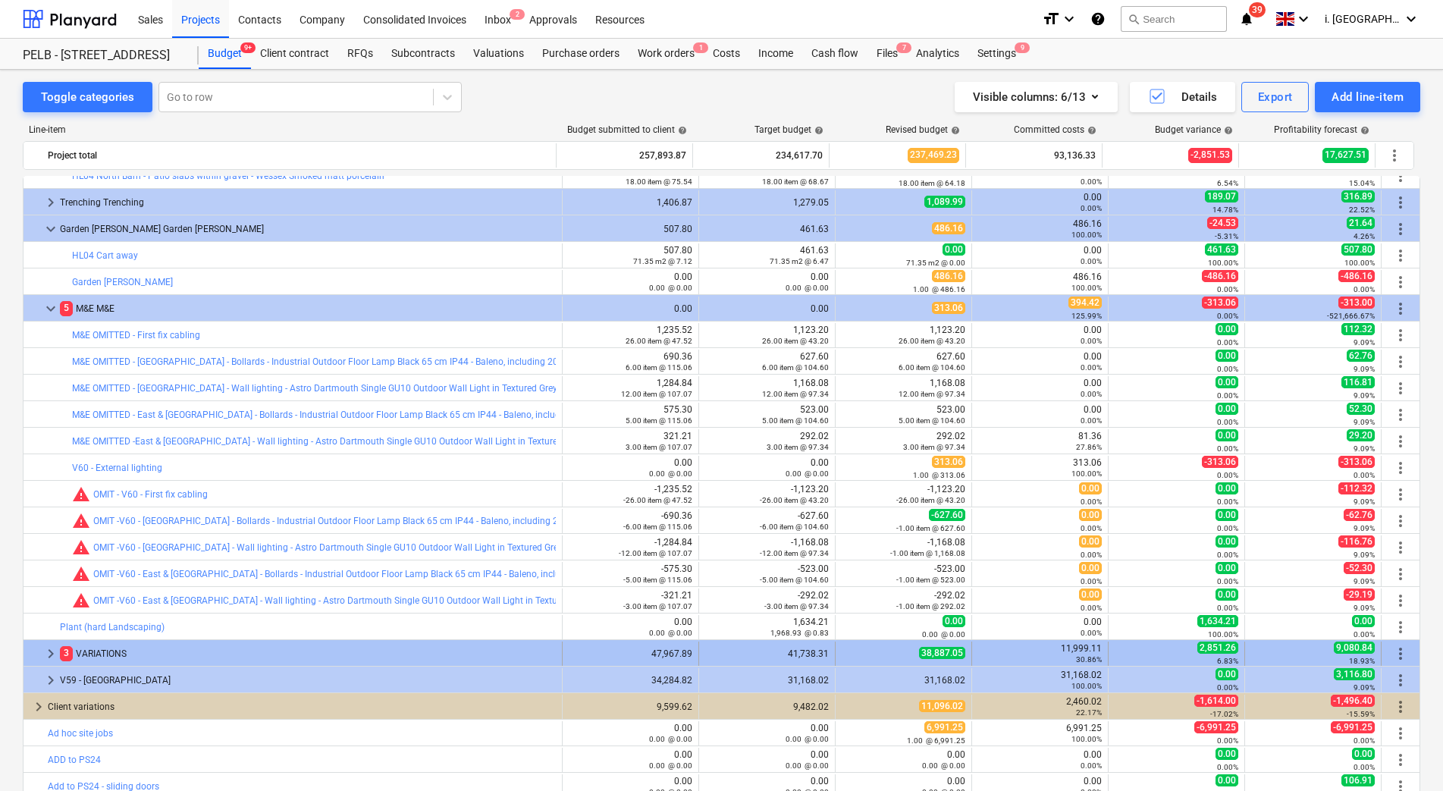
click at [40, 659] on div at bounding box center [36, 653] width 12 height 24
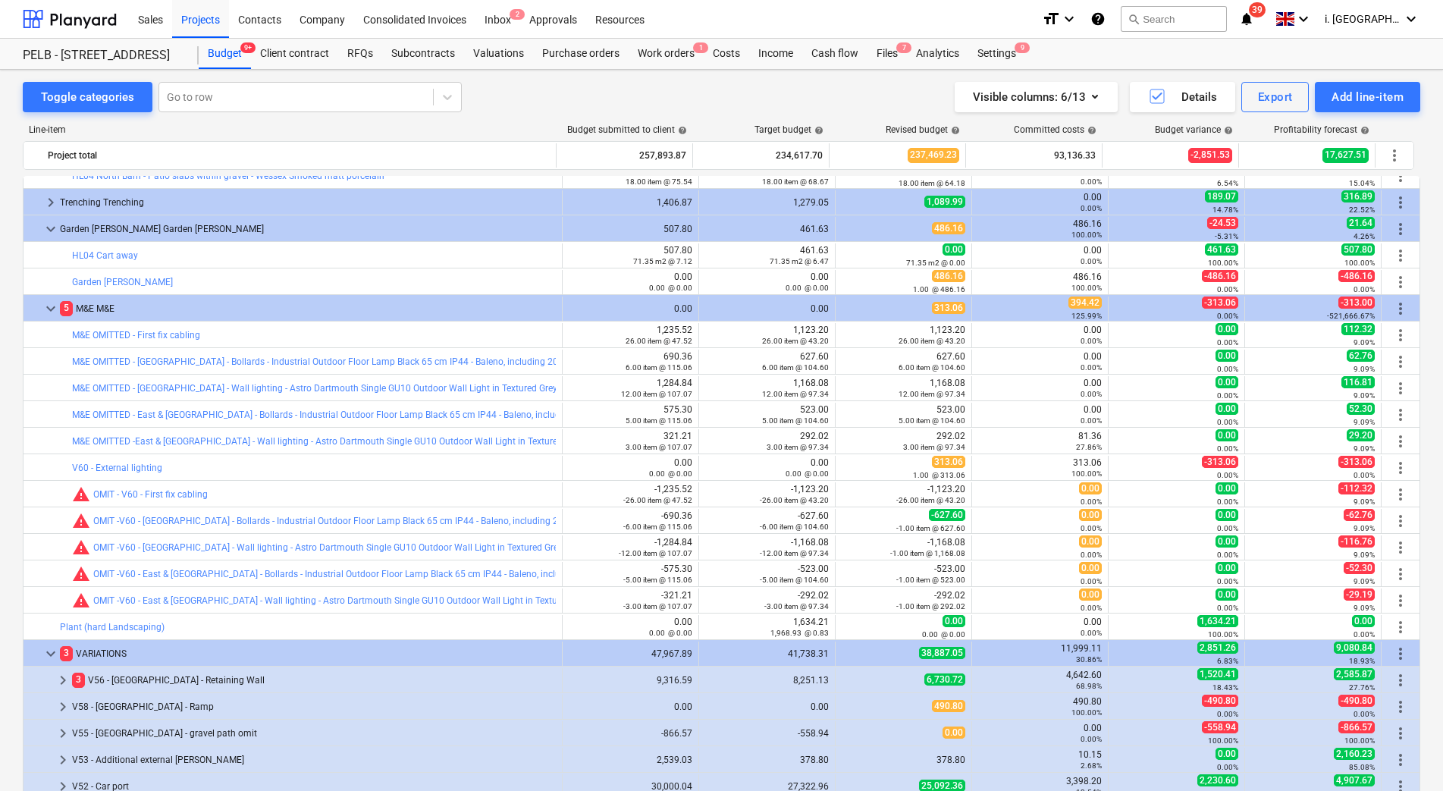
drag, startPoint x: 1422, startPoint y: 616, endPoint x: 1430, endPoint y: 653, distance: 37.3
click at [1430, 653] on div "Toggle categories Go to row Visible columns : 6/13 Details Export Add line-item…" at bounding box center [721, 454] width 1443 height 769
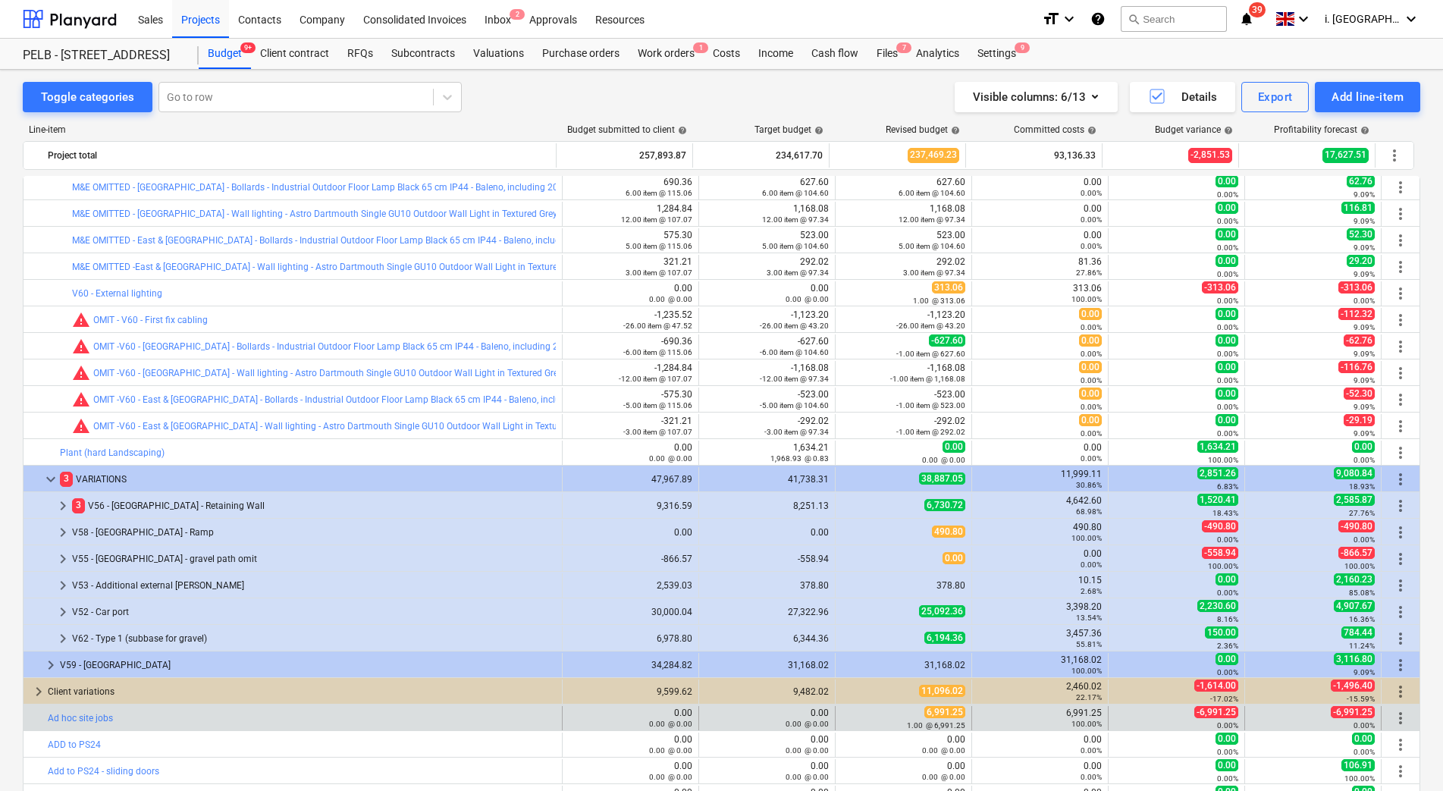
scroll to position [960, 0]
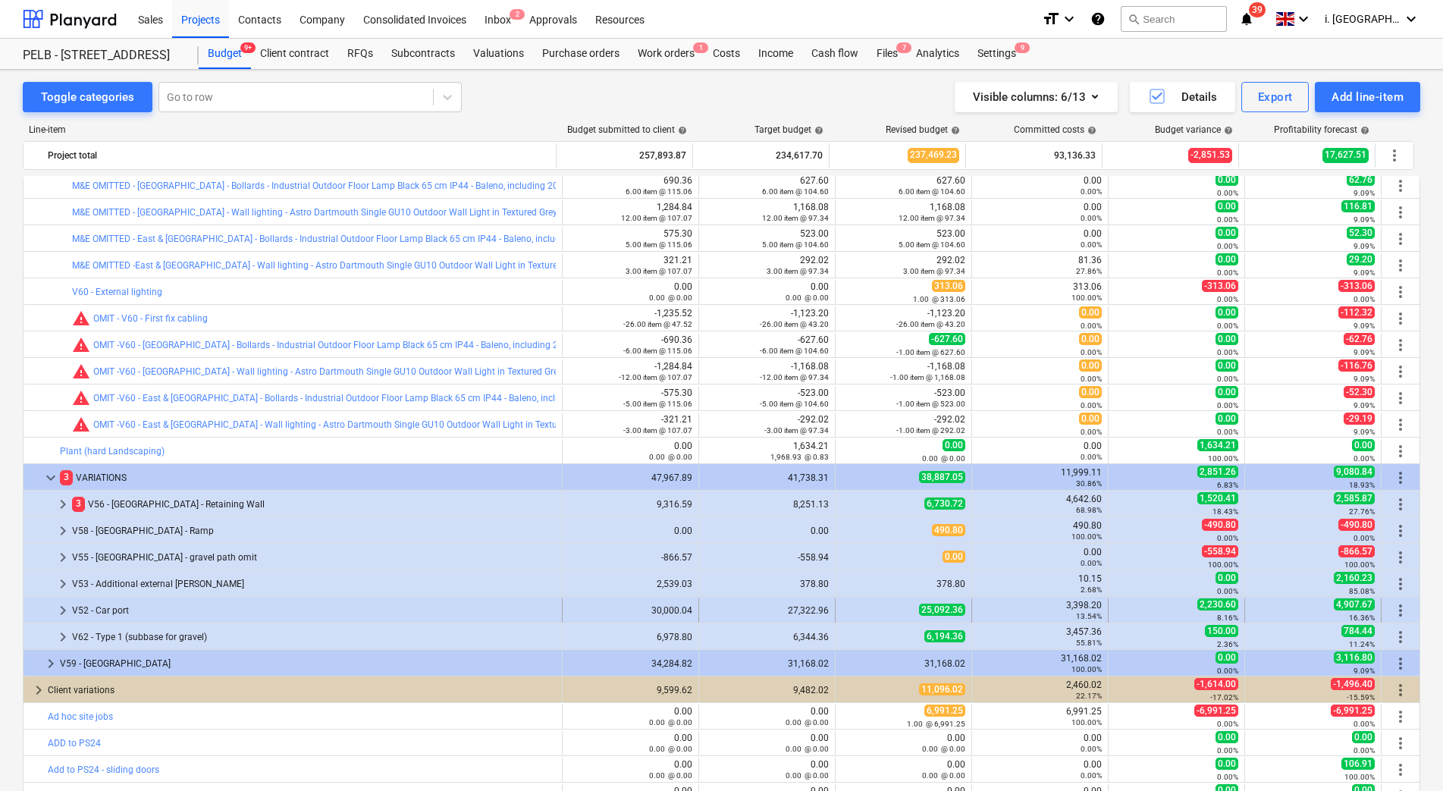
click at [62, 609] on span "keyboard_arrow_right" at bounding box center [63, 610] width 18 height 18
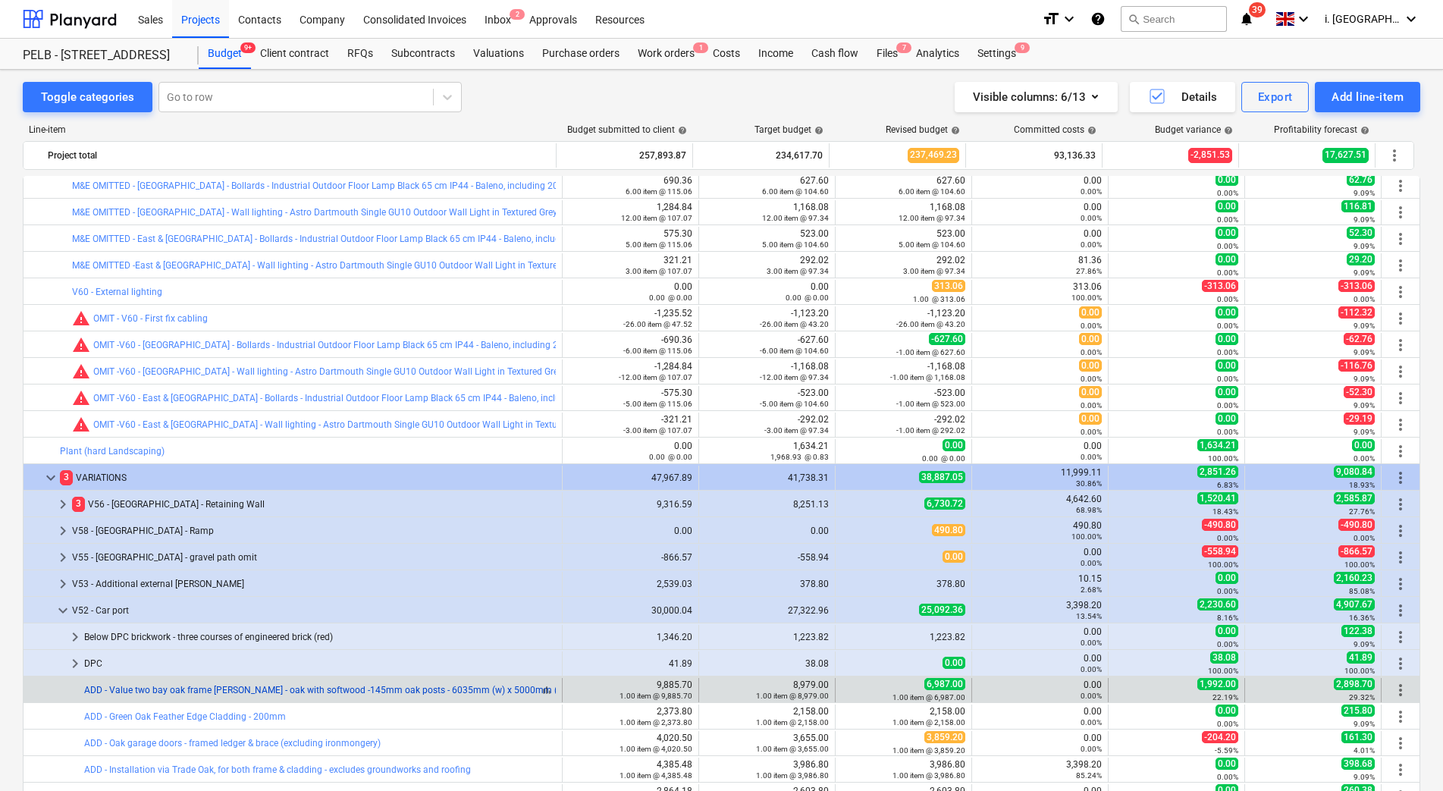
click at [405, 694] on link "ADD - Value two bay oak frame grage - oak with softwood -145mm oak posts - 6035…" at bounding box center [356, 690] width 544 height 11
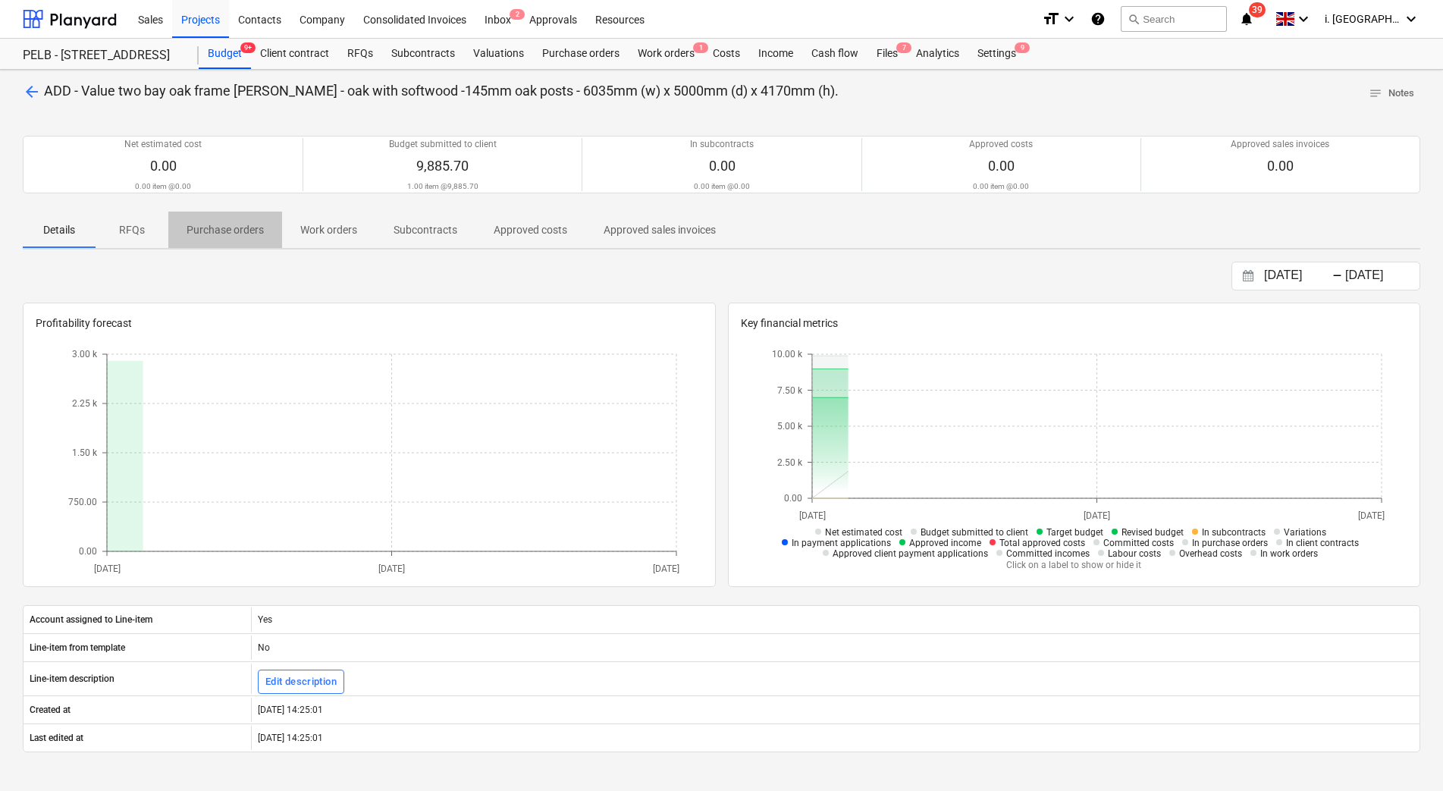
click at [207, 234] on p "Purchase orders" at bounding box center [225, 230] width 77 height 16
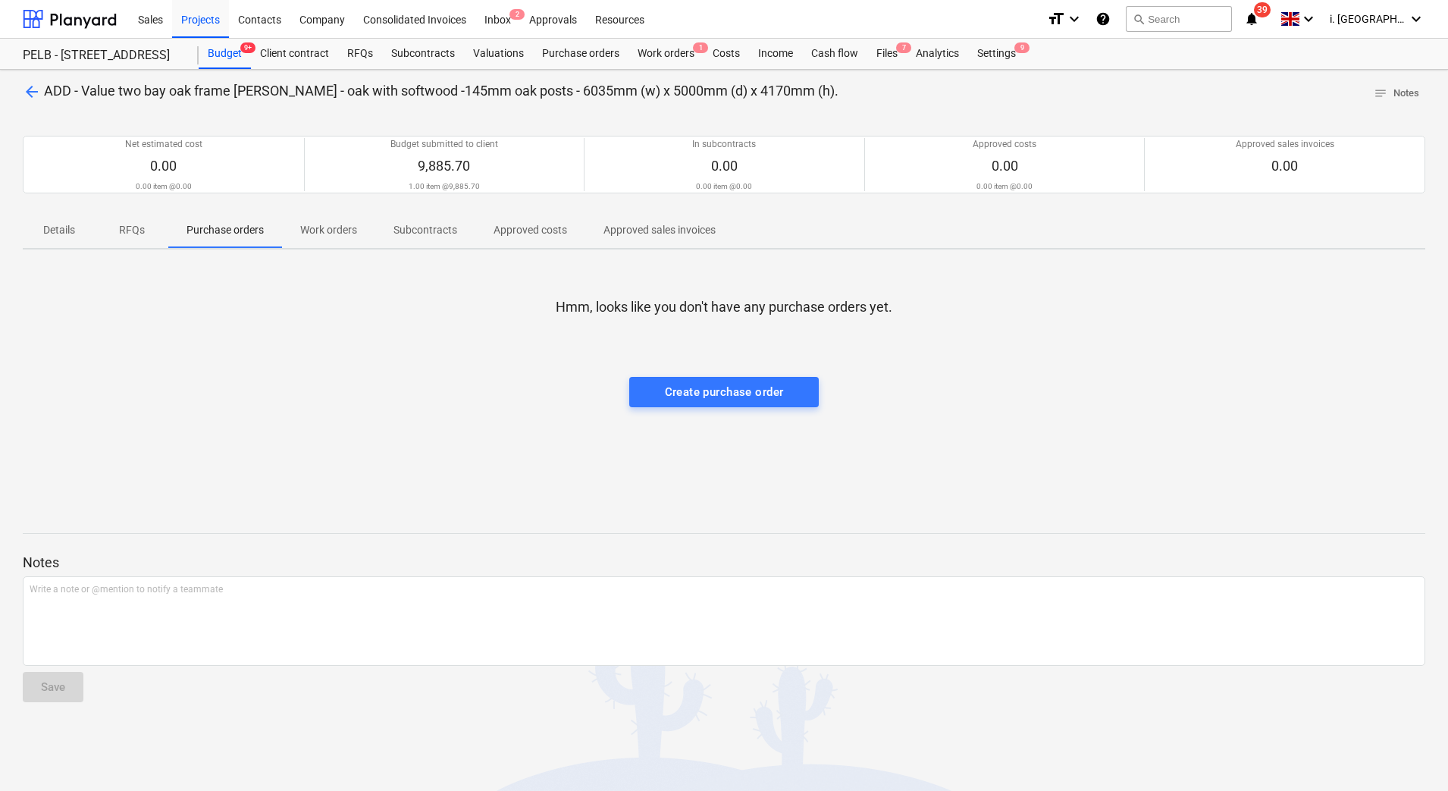
click at [118, 230] on p "RFQs" at bounding box center [132, 230] width 36 height 16
click at [323, 229] on p "Work orders" at bounding box center [328, 230] width 57 height 16
click at [439, 231] on p "Subcontracts" at bounding box center [425, 230] width 64 height 16
drag, startPoint x: 522, startPoint y: 230, endPoint x: 569, endPoint y: 234, distance: 47.2
click at [528, 233] on p "Approved costs" at bounding box center [531, 230] width 74 height 16
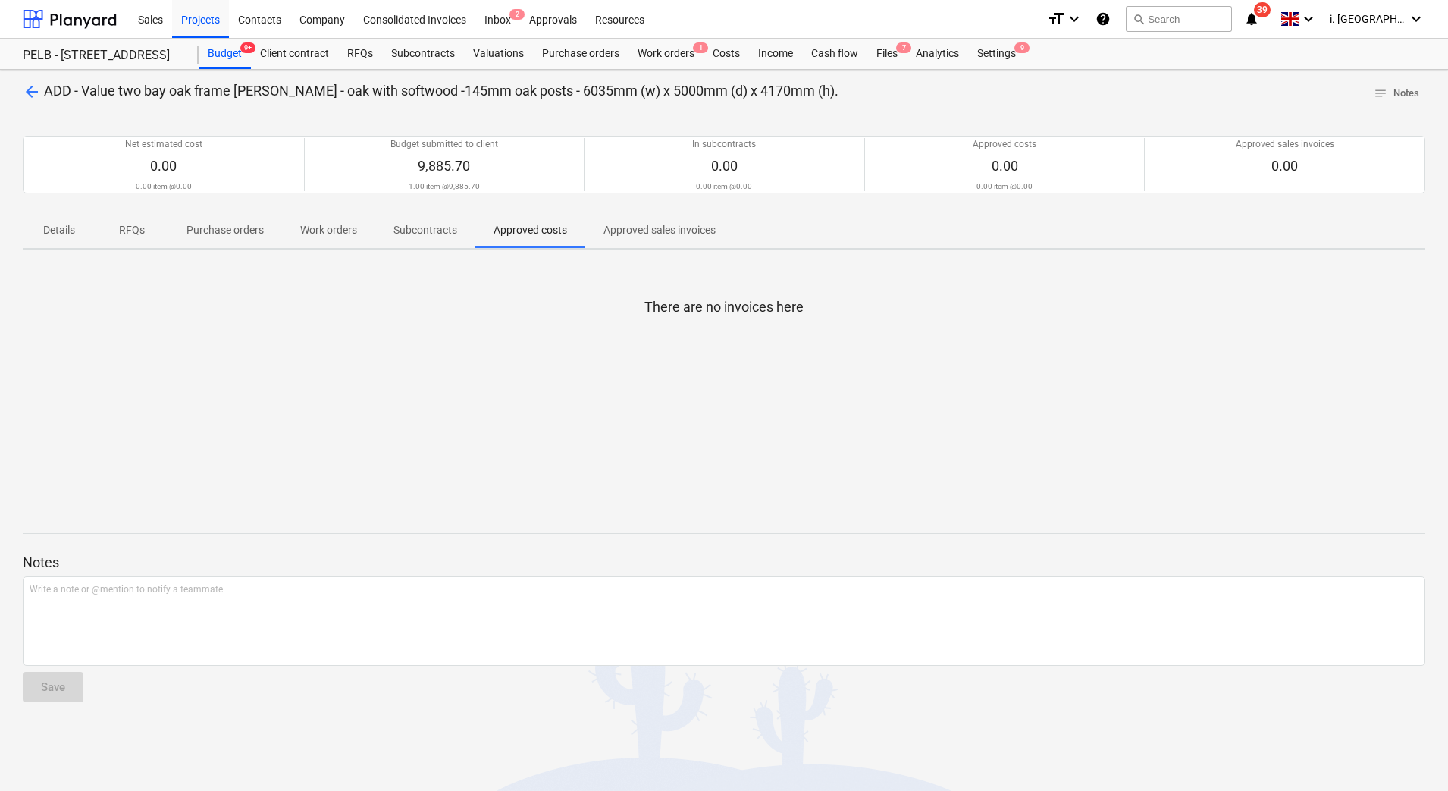
drag, startPoint x: 631, startPoint y: 233, endPoint x: 654, endPoint y: 234, distance: 22.8
click at [632, 233] on p "Approved sales invoices" at bounding box center [659, 230] width 112 height 16
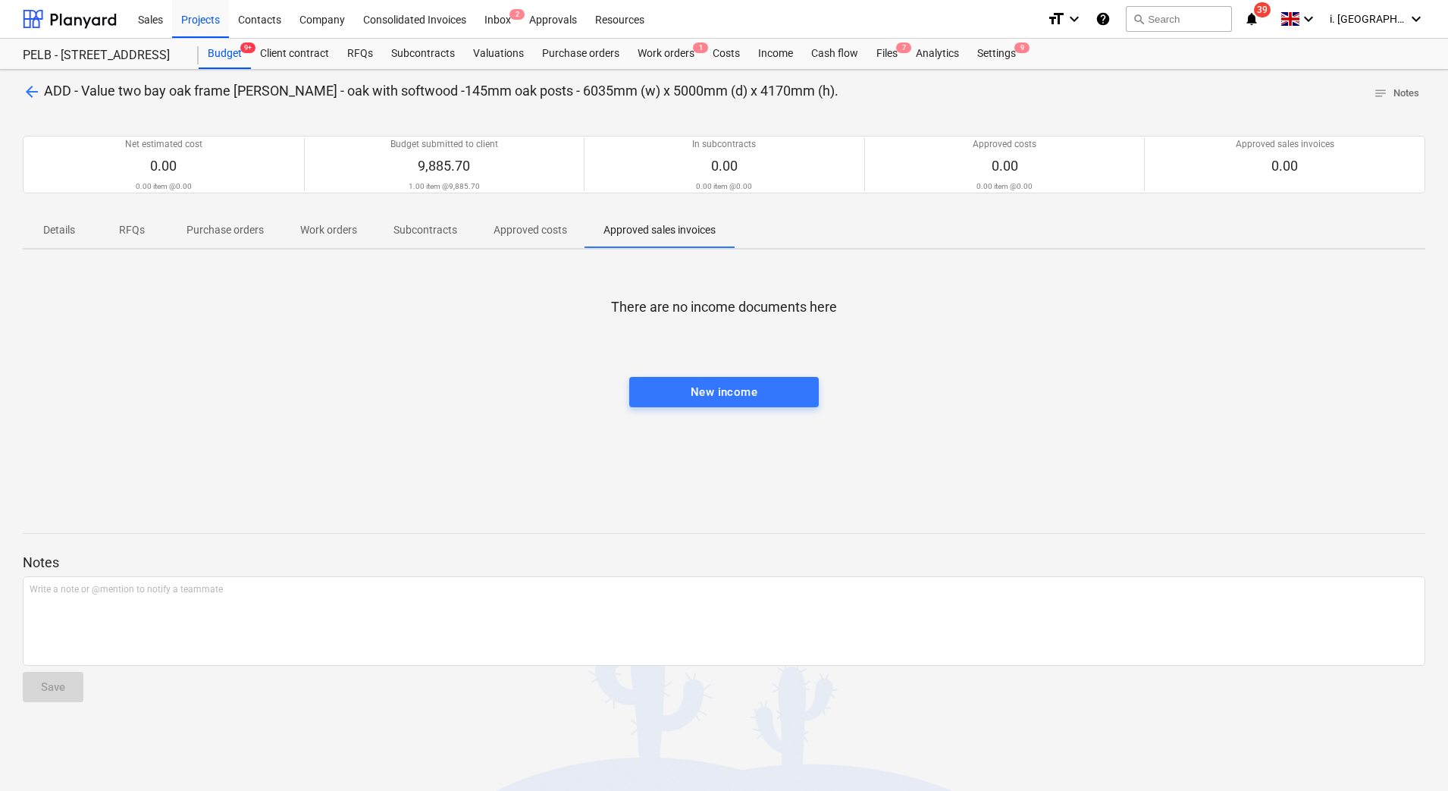
click at [64, 228] on p "Details" at bounding box center [59, 230] width 36 height 16
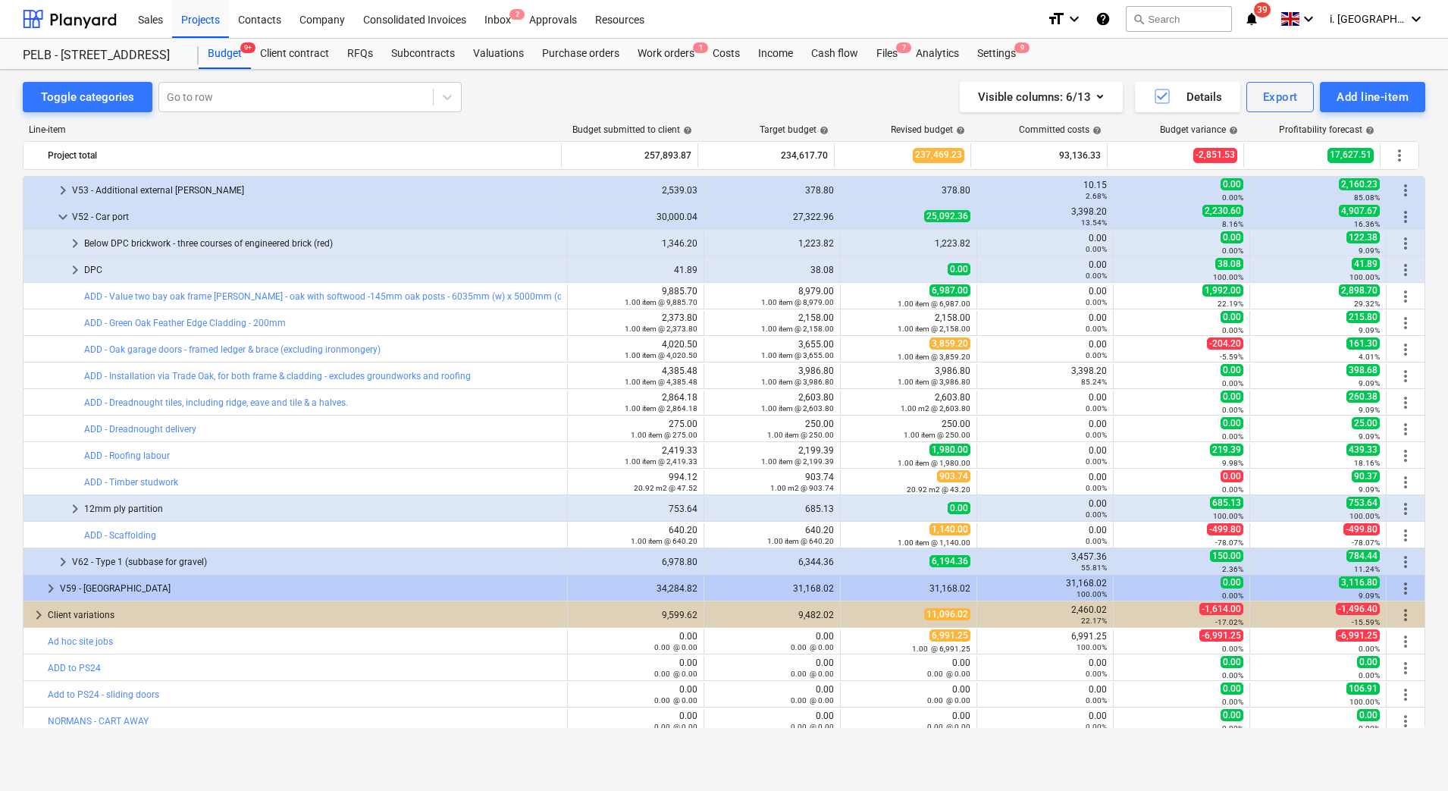
scroll to position [1359, 0]
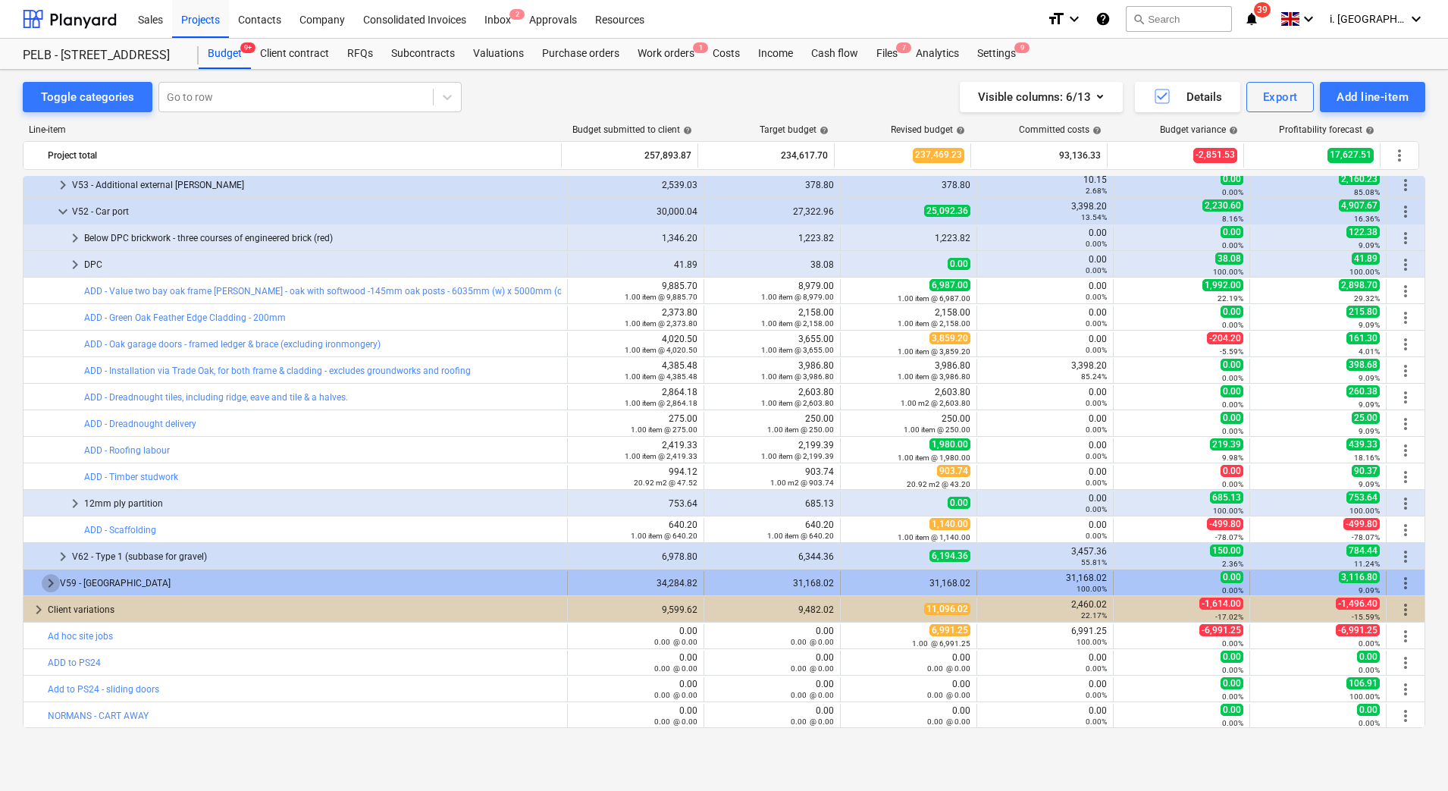
click at [45, 589] on span "keyboard_arrow_right" at bounding box center [51, 583] width 18 height 18
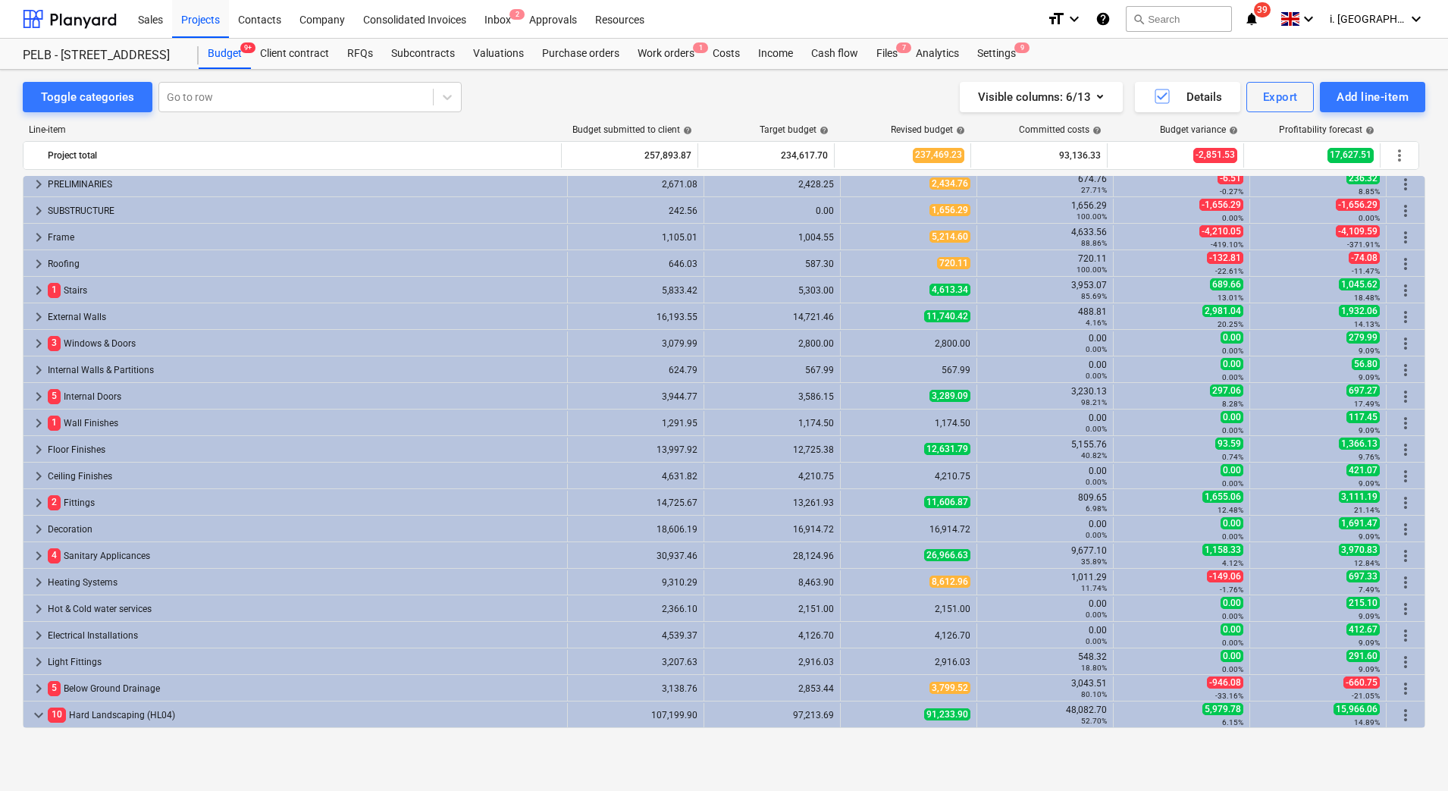
scroll to position [0, 0]
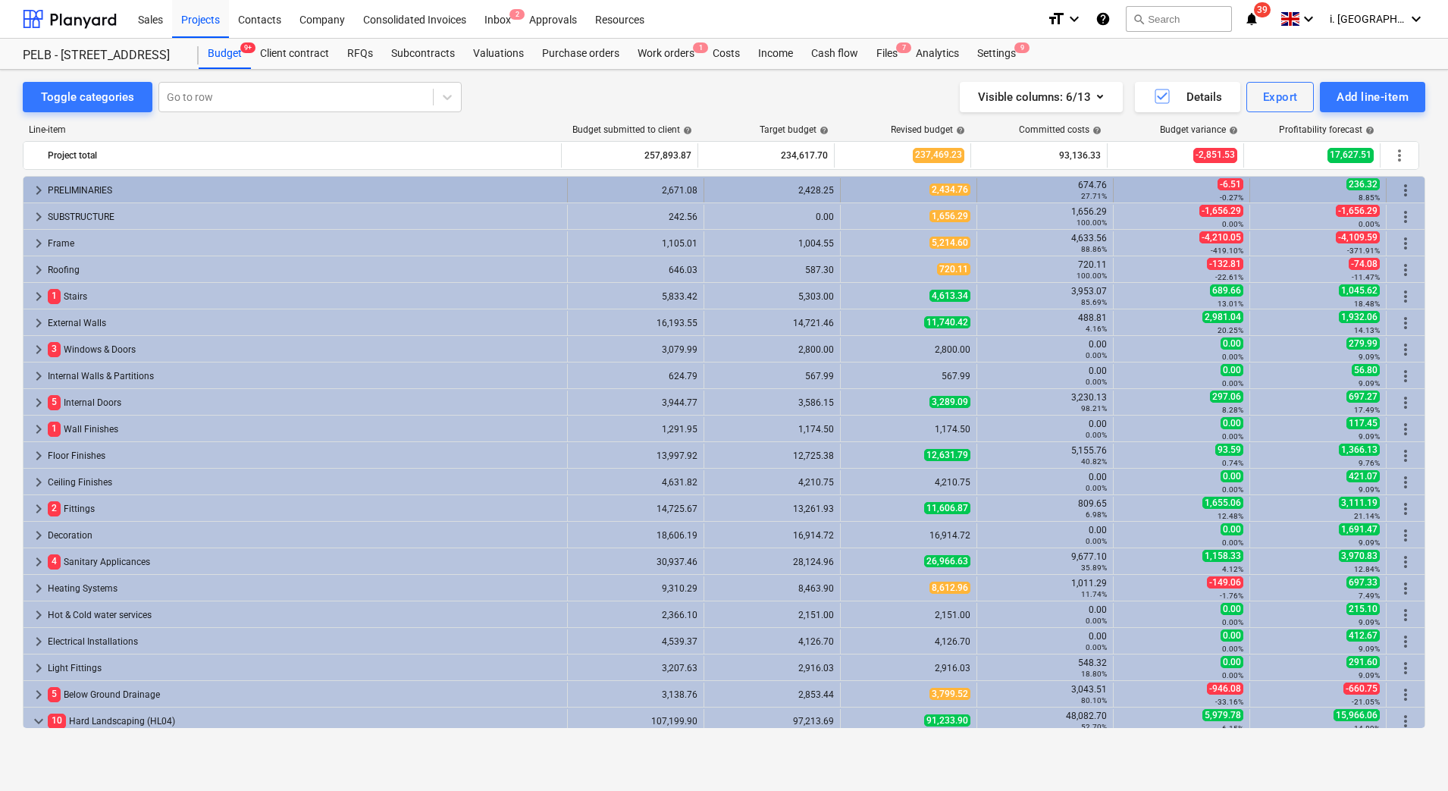
click at [31, 192] on span "keyboard_arrow_right" at bounding box center [39, 190] width 18 height 18
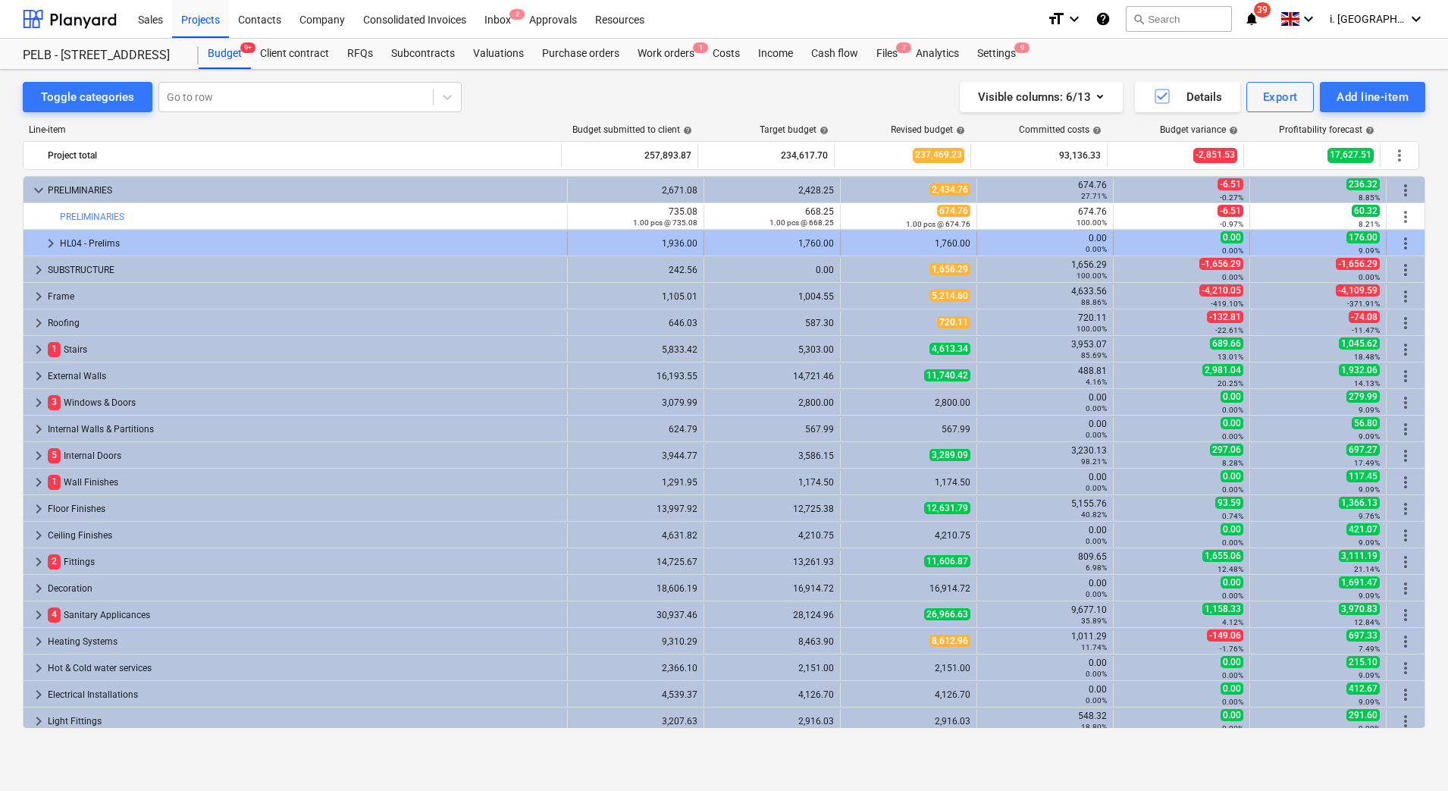
click at [45, 243] on span "keyboard_arrow_right" at bounding box center [51, 243] width 18 height 18
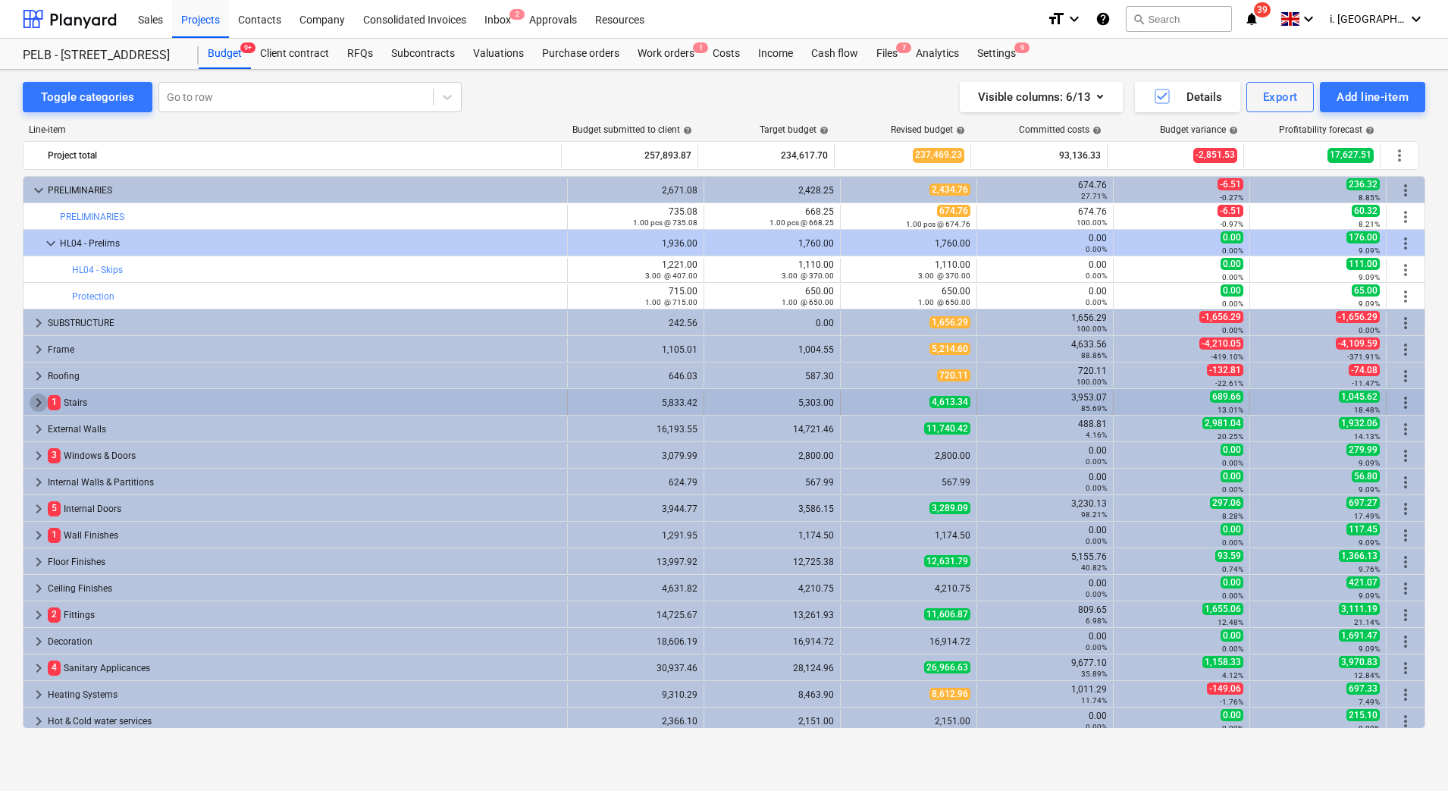
click at [30, 400] on span "keyboard_arrow_right" at bounding box center [39, 402] width 18 height 18
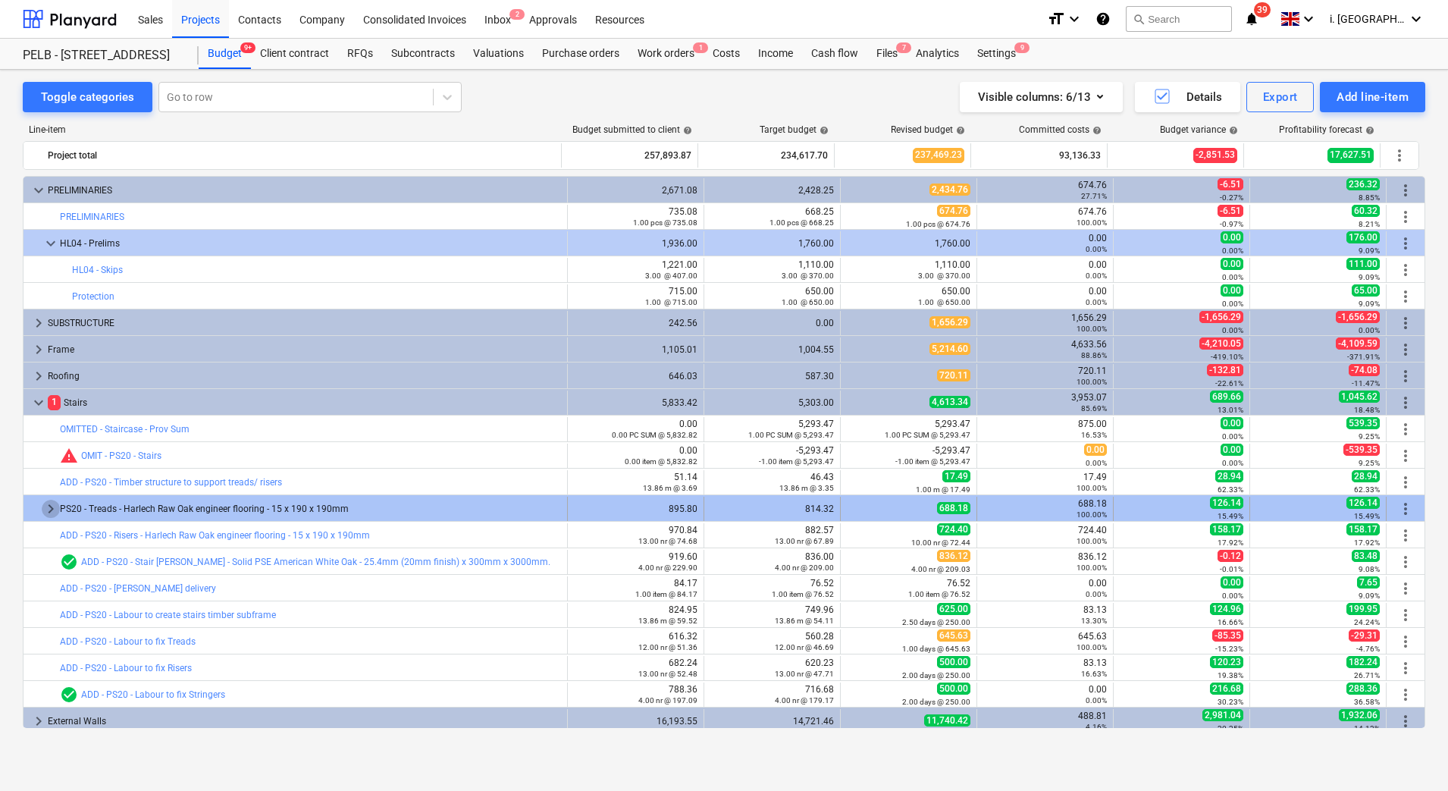
click at [48, 505] on span "keyboard_arrow_right" at bounding box center [51, 509] width 18 height 18
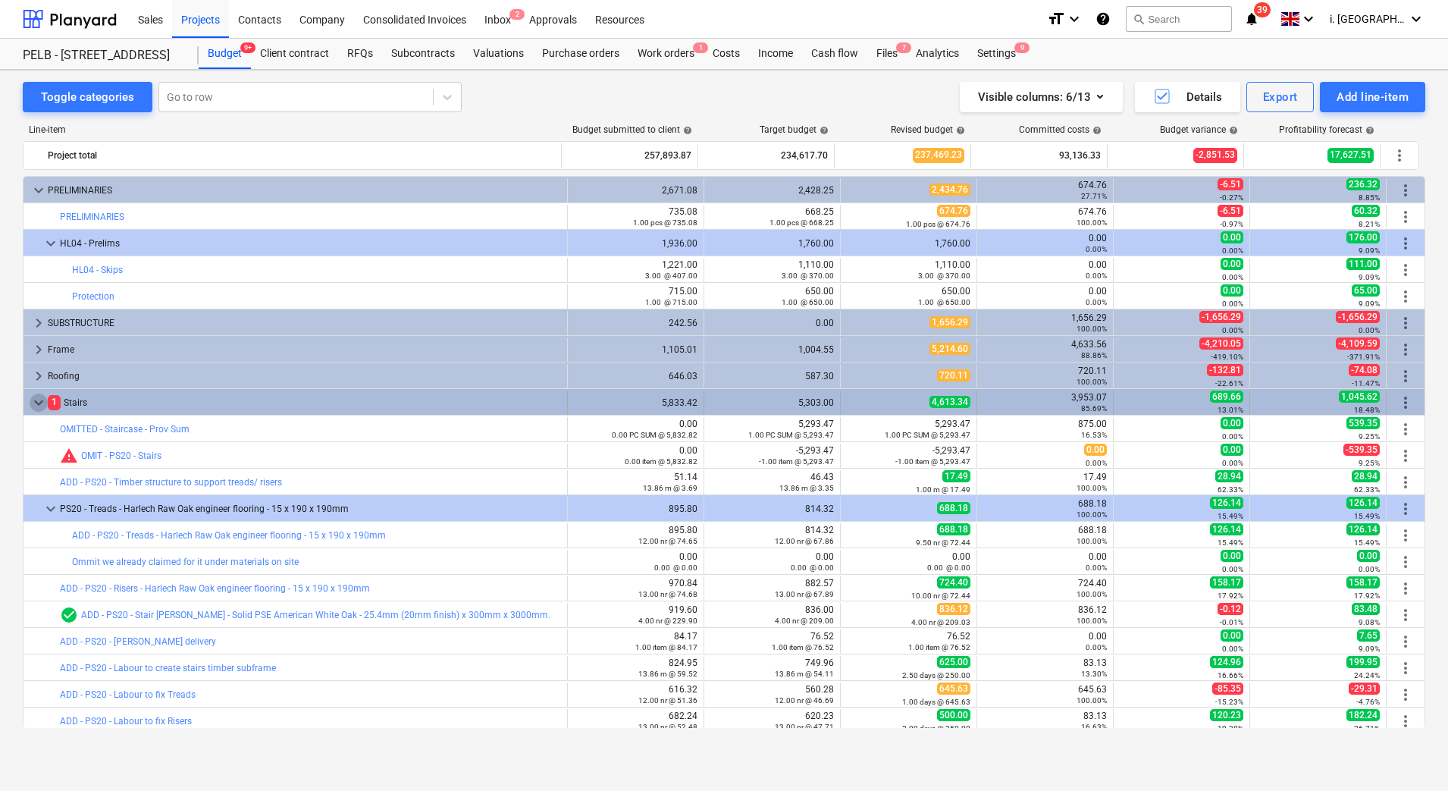
click at [42, 403] on span "keyboard_arrow_down" at bounding box center [39, 402] width 18 height 18
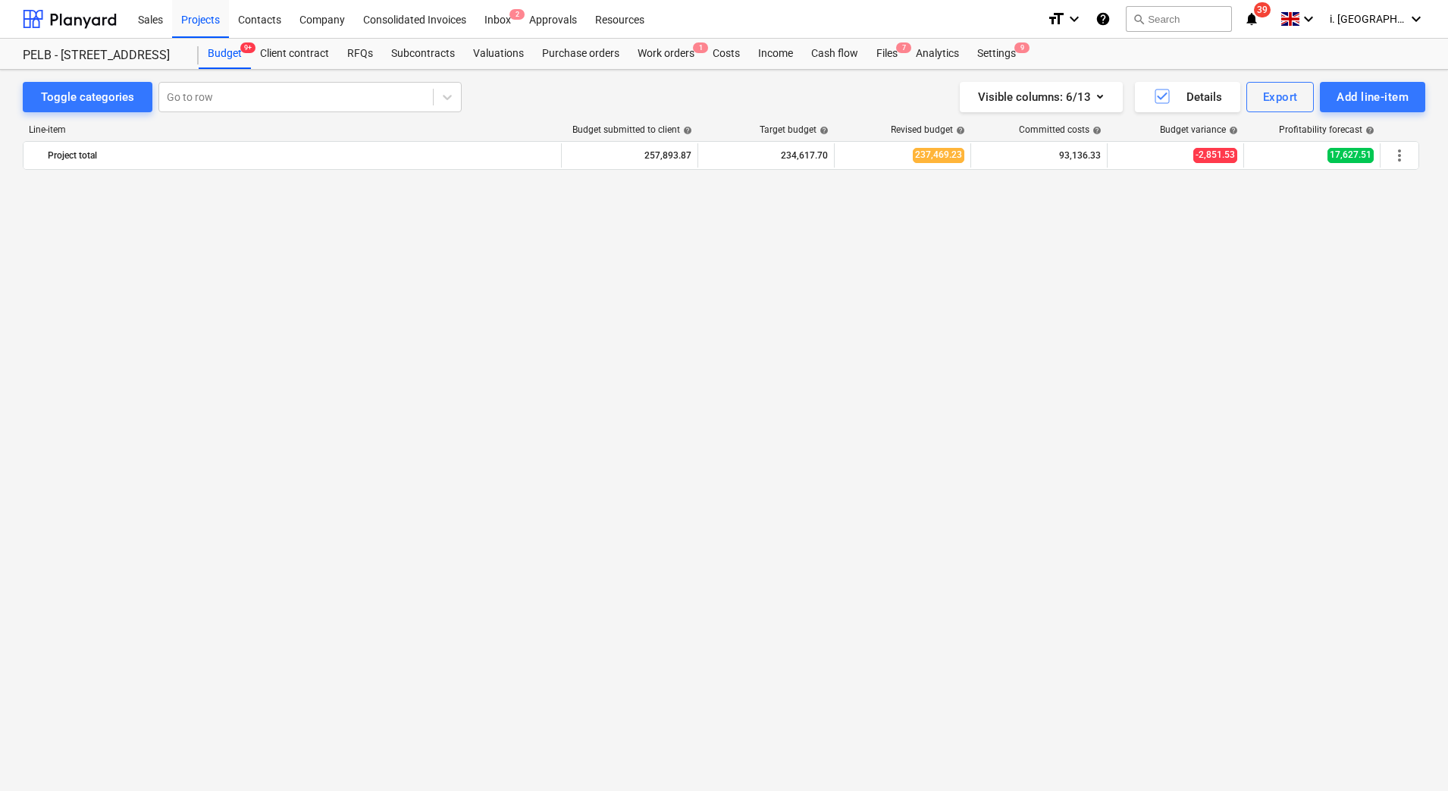
scroll to position [966, 0]
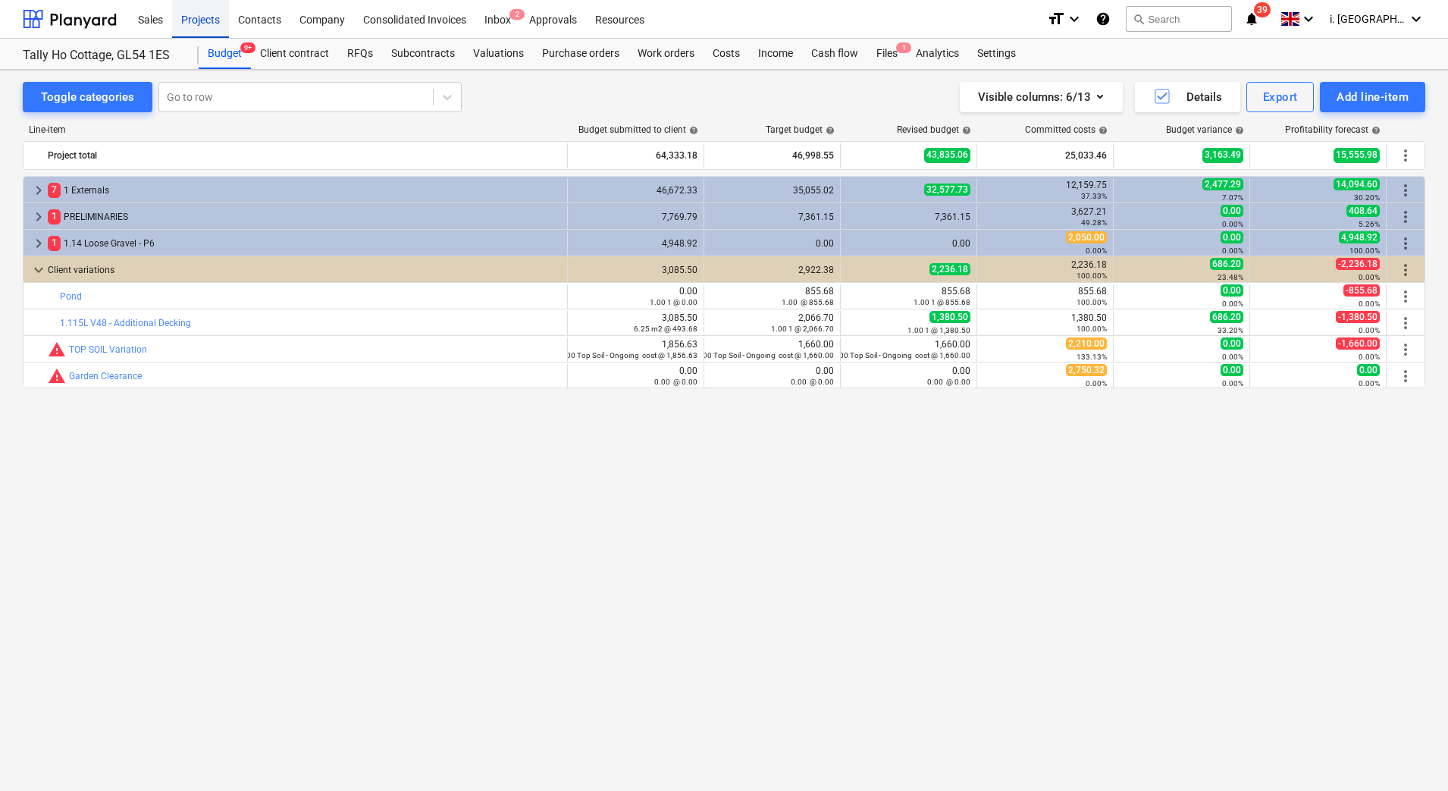
click at [206, 27] on div "Projects" at bounding box center [200, 18] width 57 height 39
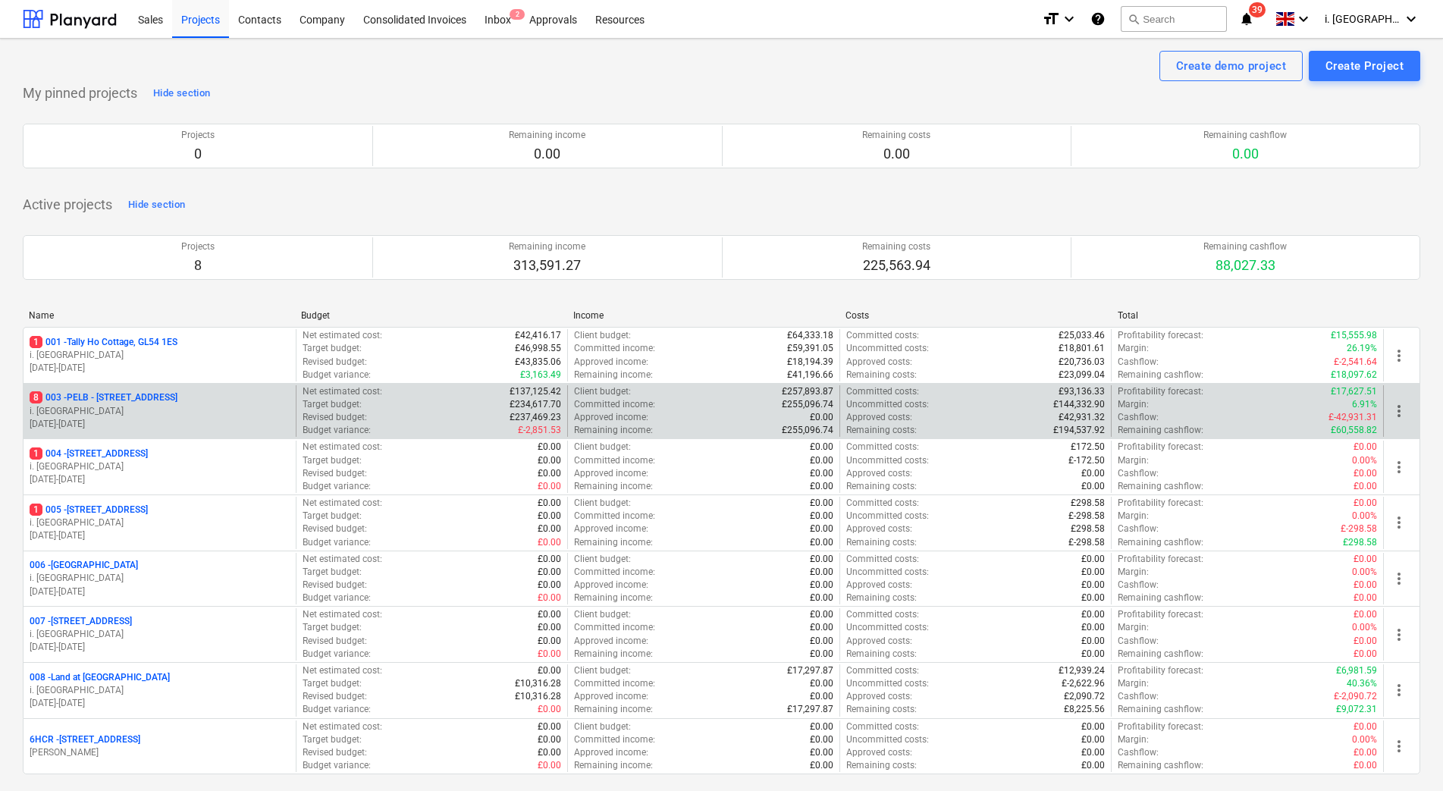
click at [168, 407] on p "i. [GEOGRAPHIC_DATA]" at bounding box center [160, 411] width 260 height 13
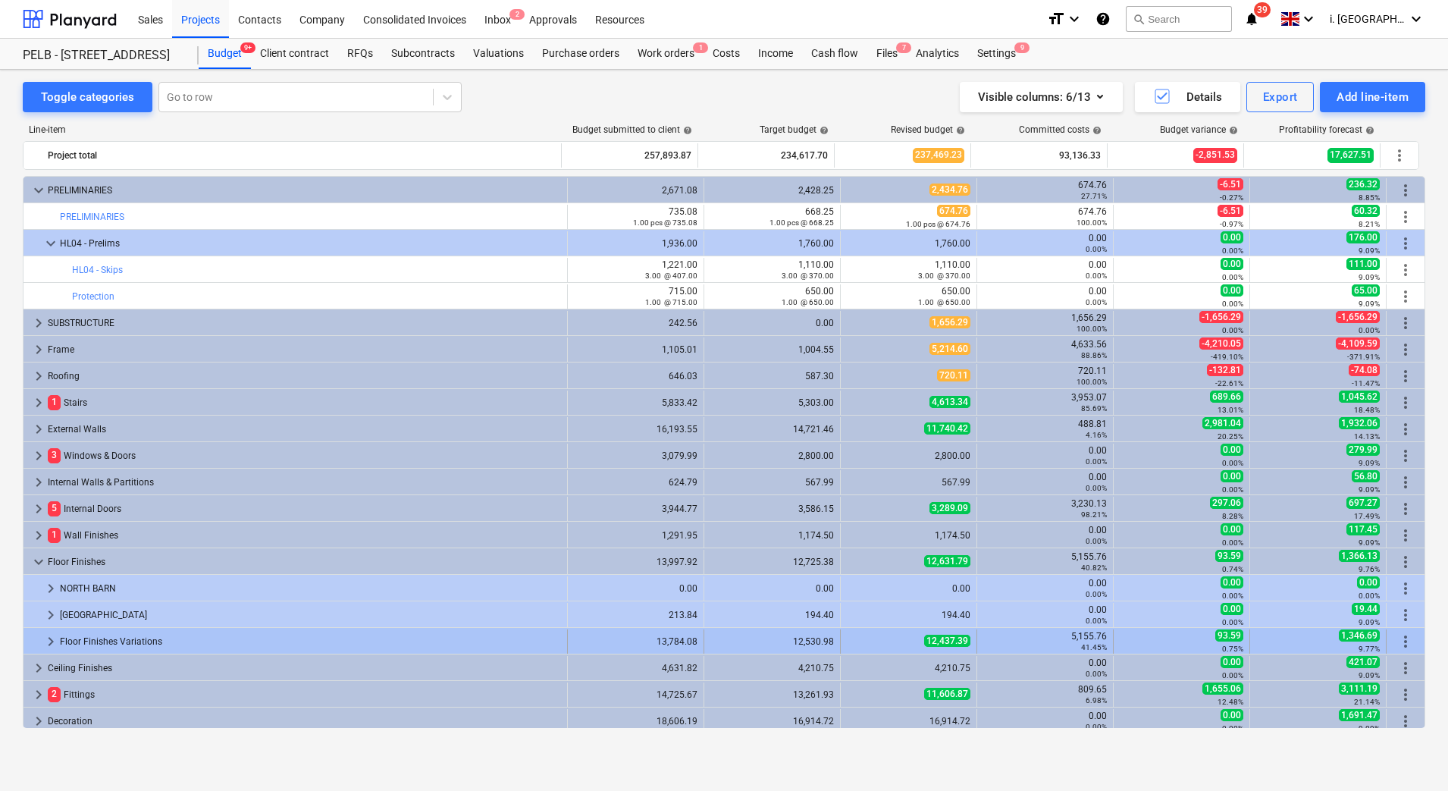
click at [45, 645] on span "keyboard_arrow_right" at bounding box center [51, 641] width 18 height 18
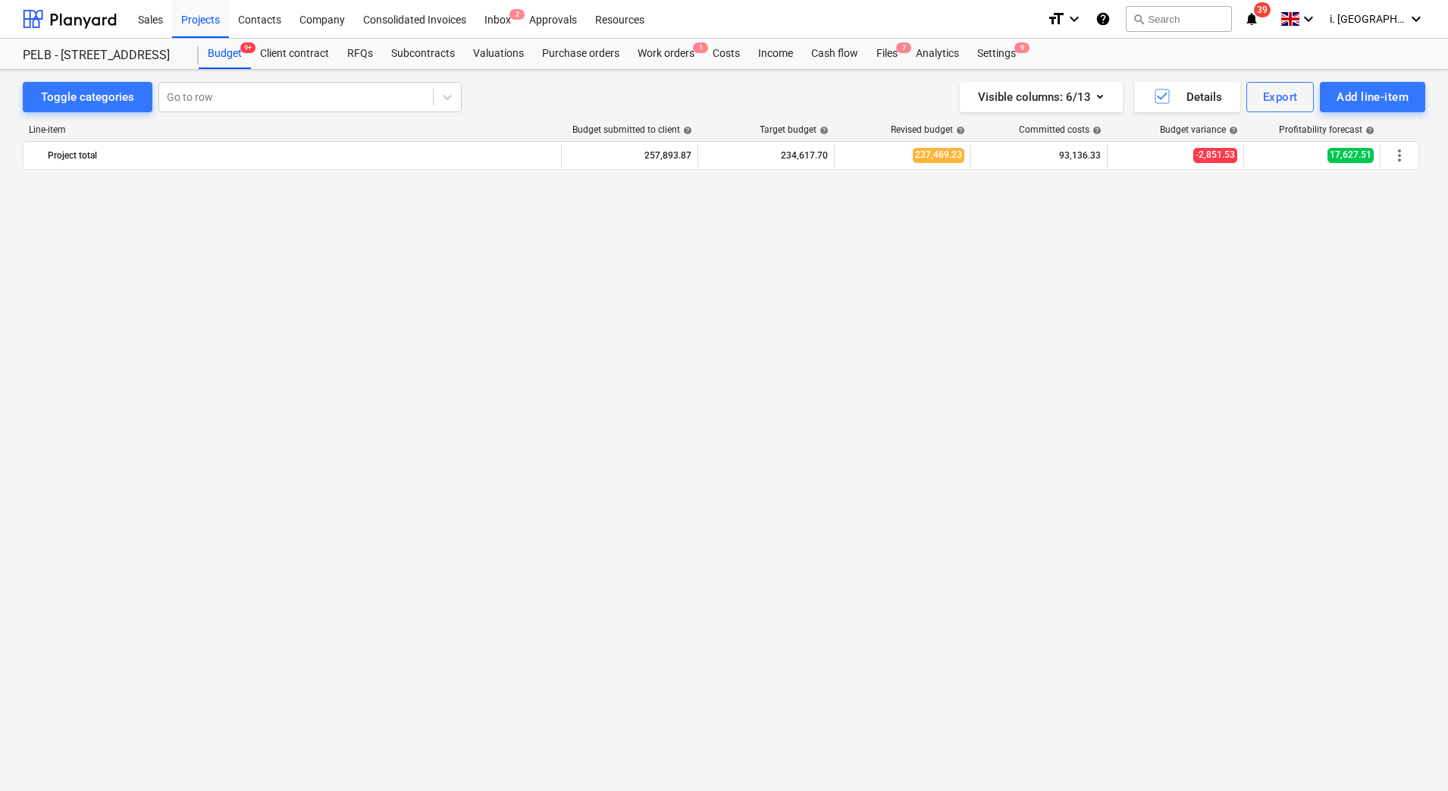
scroll to position [1863, 0]
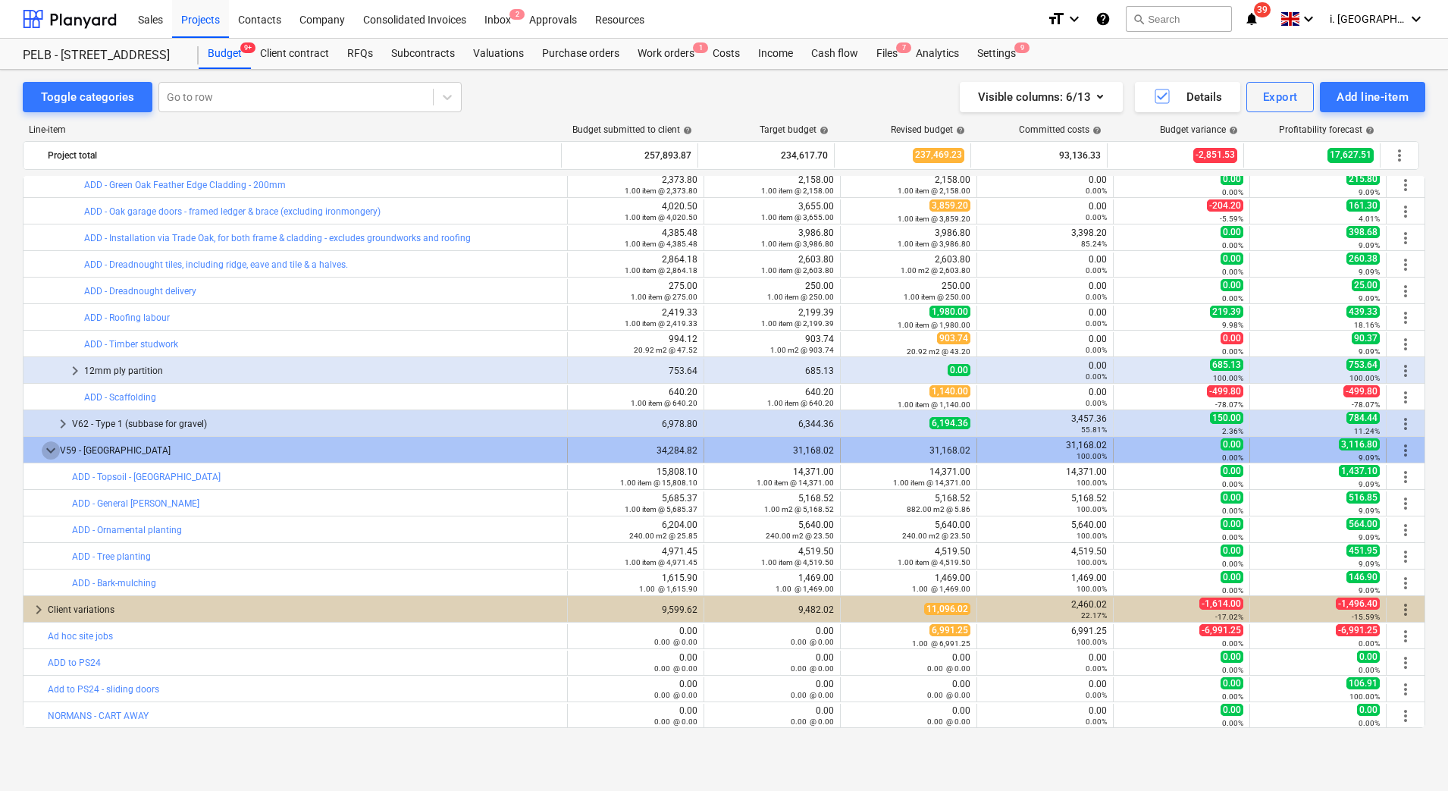
click at [51, 448] on span "keyboard_arrow_down" at bounding box center [51, 450] width 18 height 18
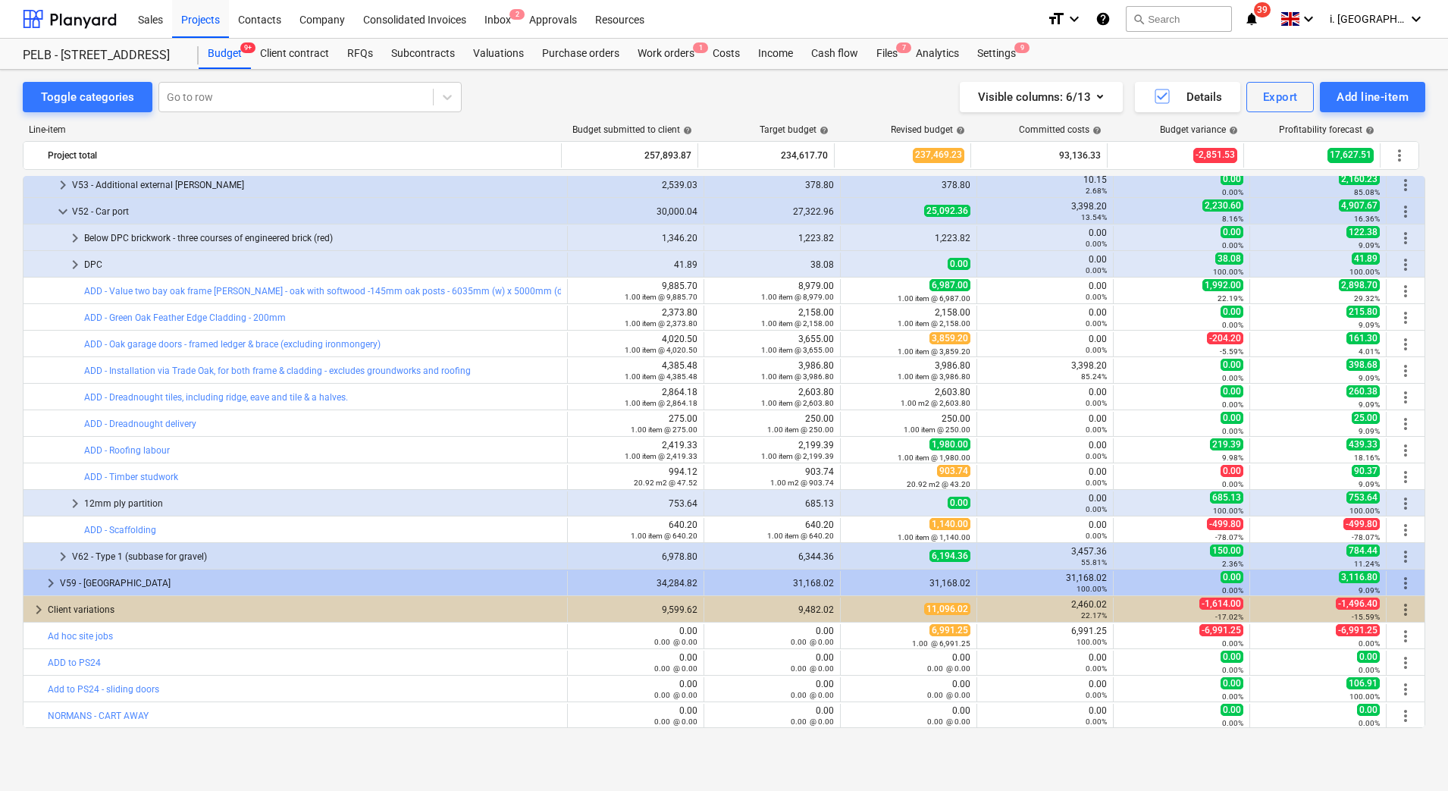
scroll to position [1730, 0]
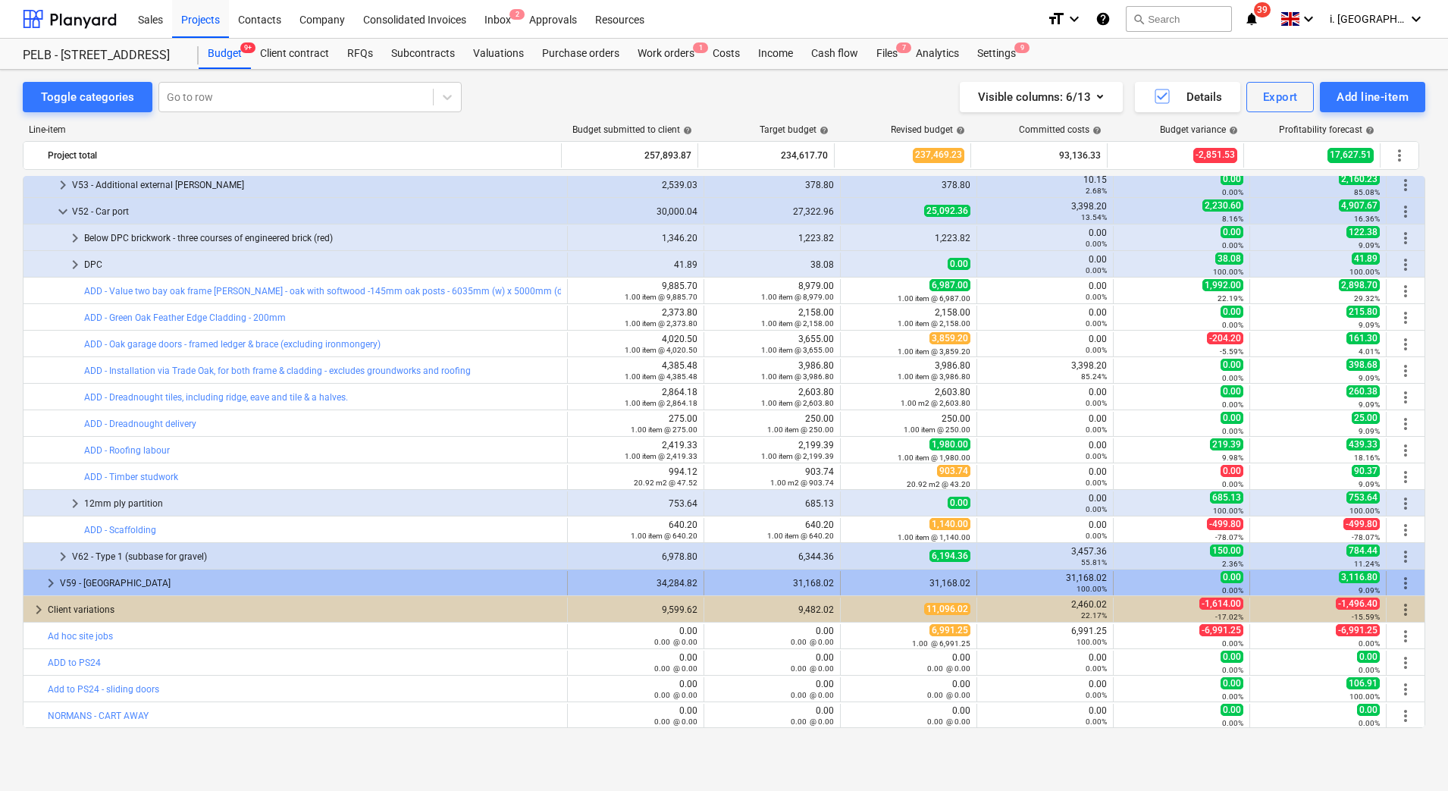
click at [44, 580] on span "keyboard_arrow_right" at bounding box center [51, 583] width 18 height 18
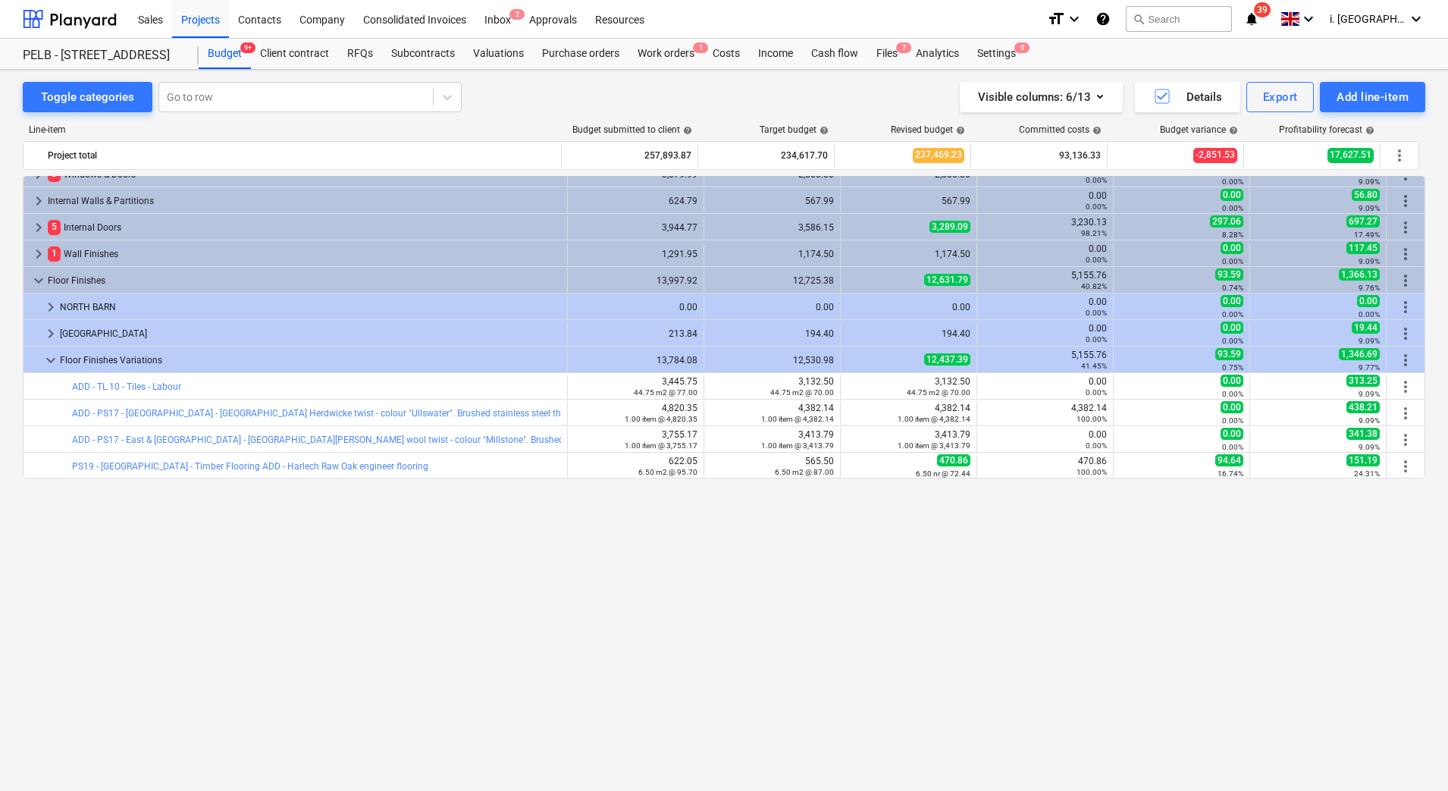
scroll to position [0, 0]
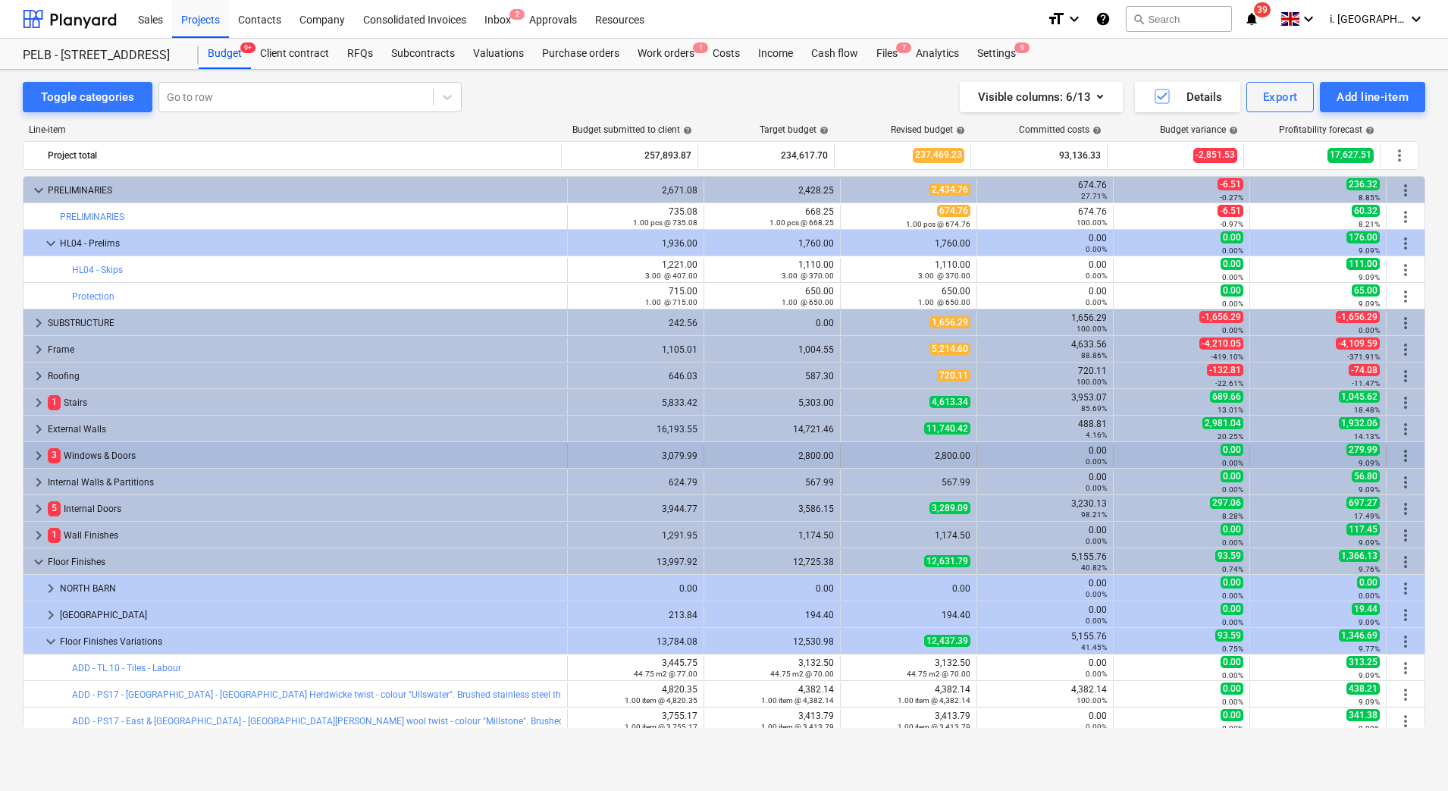
click at [33, 456] on span "keyboard_arrow_right" at bounding box center [39, 456] width 18 height 18
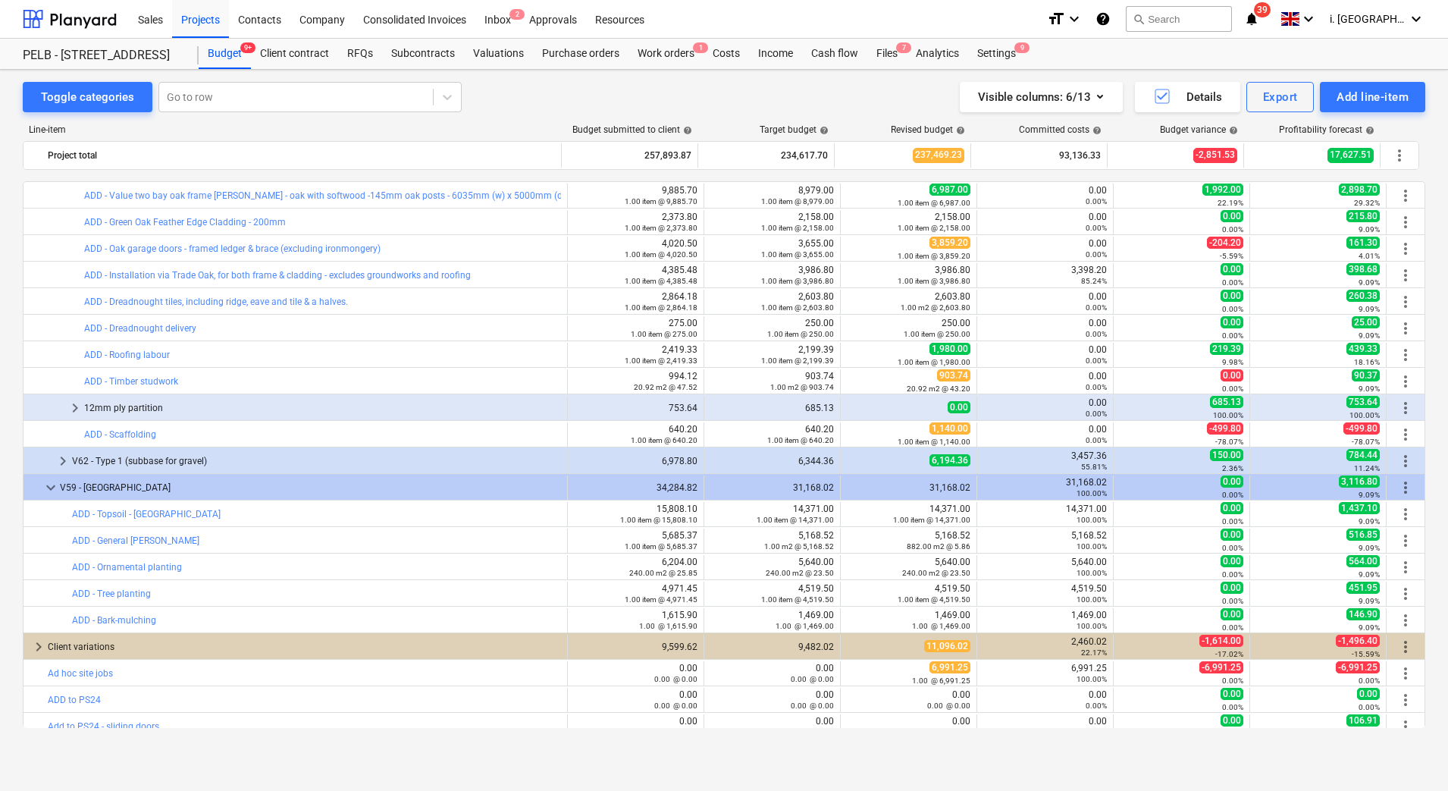
scroll to position [1969, 0]
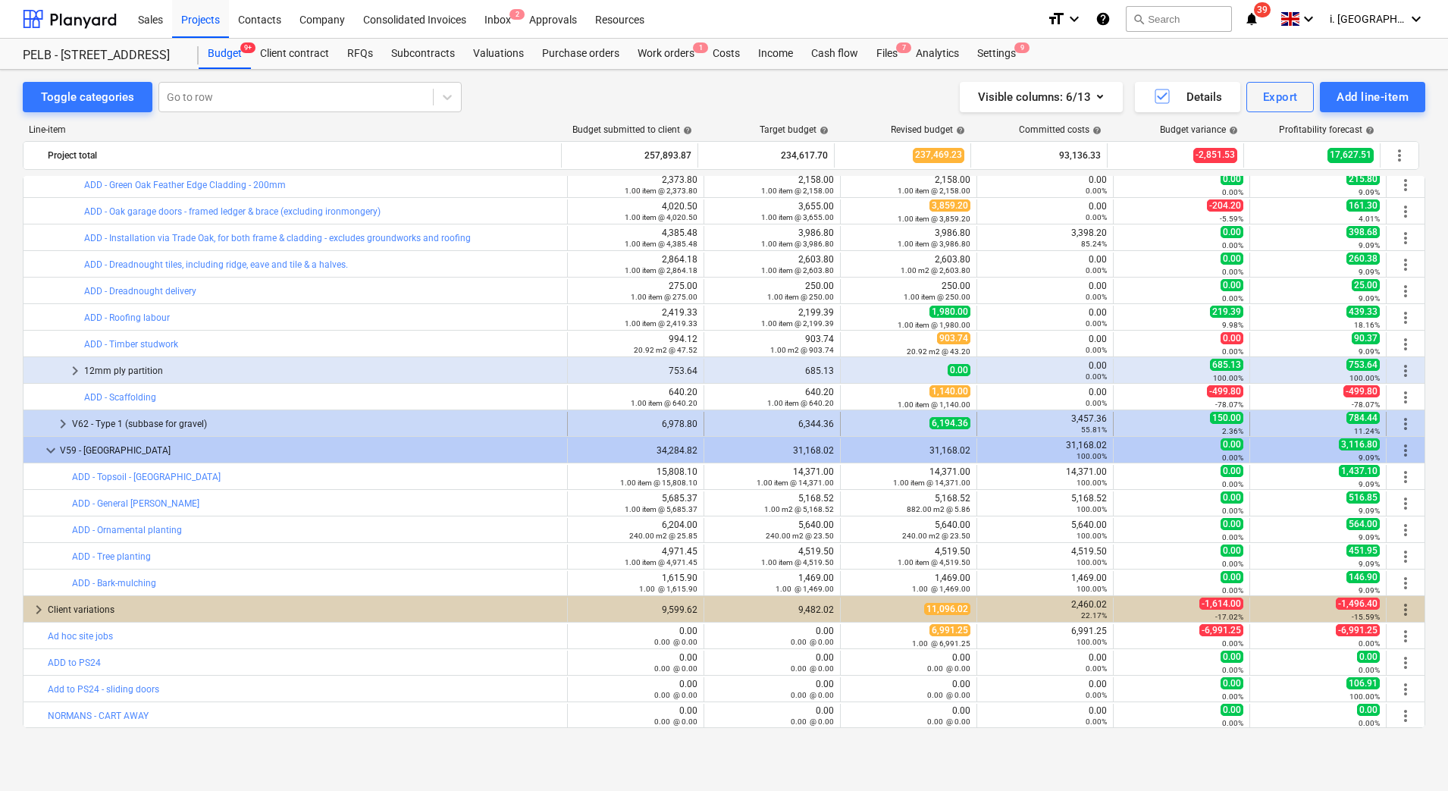
click at [61, 428] on span "keyboard_arrow_right" at bounding box center [63, 424] width 18 height 18
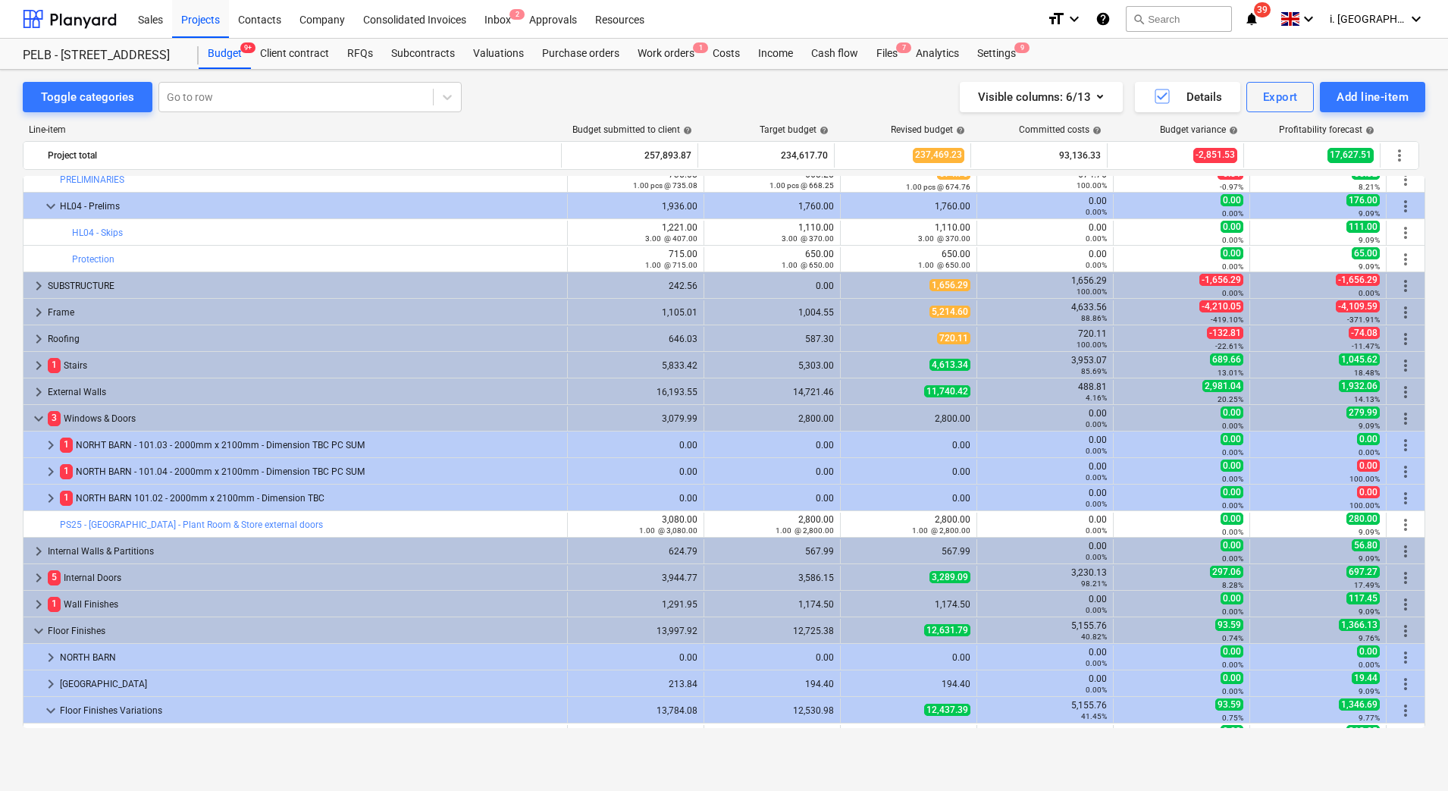
scroll to position [0, 0]
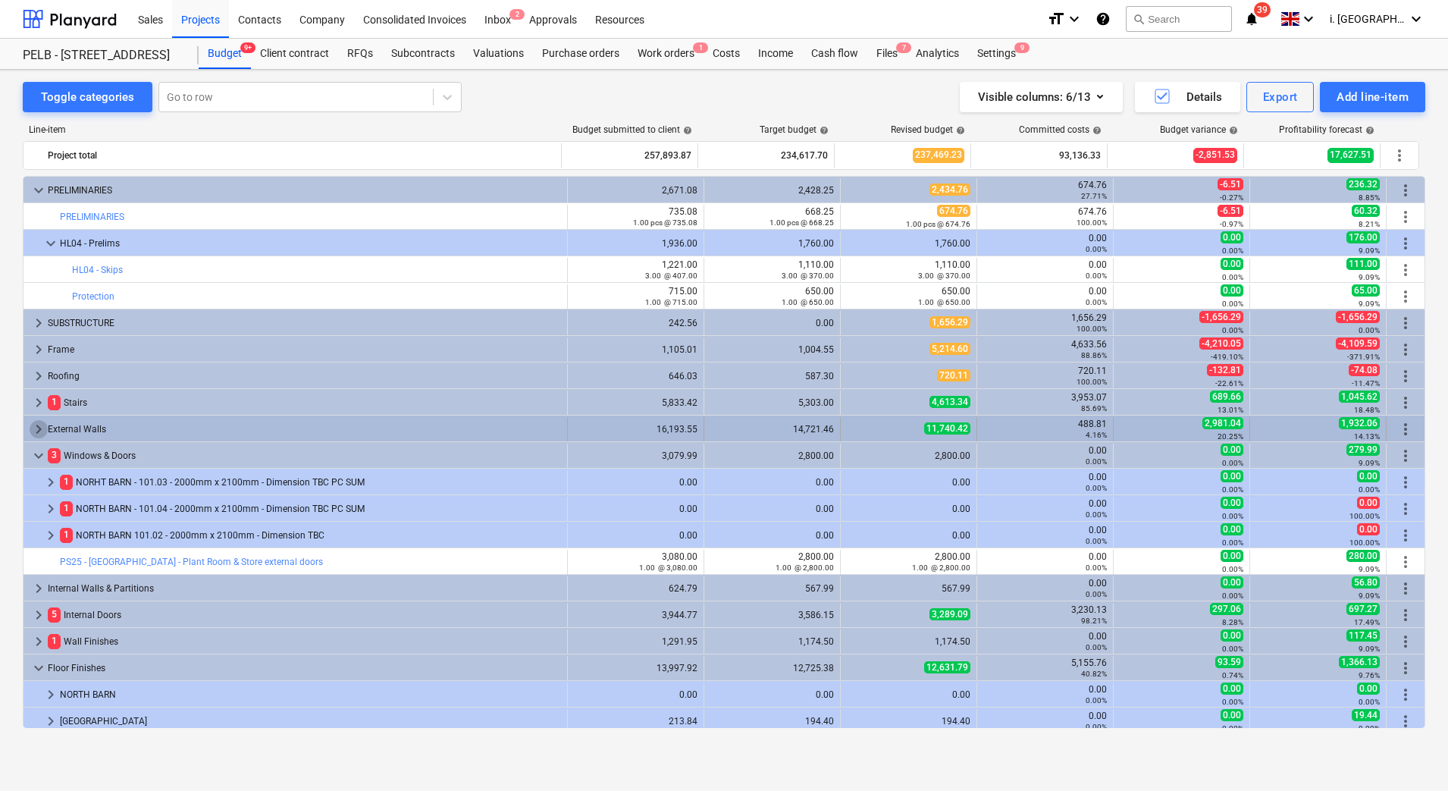
click at [35, 427] on span "keyboard_arrow_right" at bounding box center [39, 429] width 18 height 18
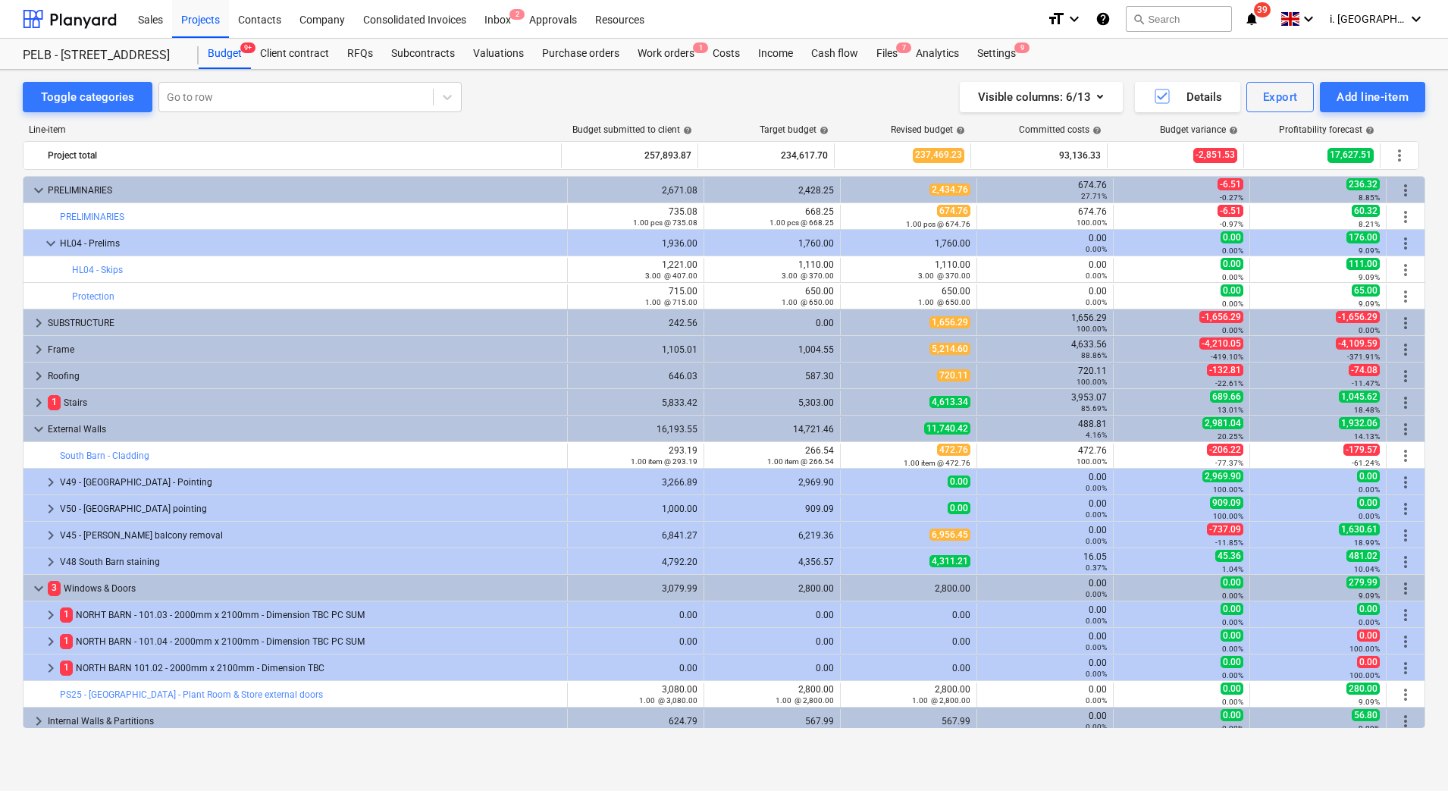
drag, startPoint x: 1431, startPoint y: 260, endPoint x: 1426, endPoint y: 287, distance: 27.7
click at [1426, 287] on div "Toggle categories Go to row Visible columns : 6/13 Details Export Add line-item…" at bounding box center [724, 414] width 1448 height 688
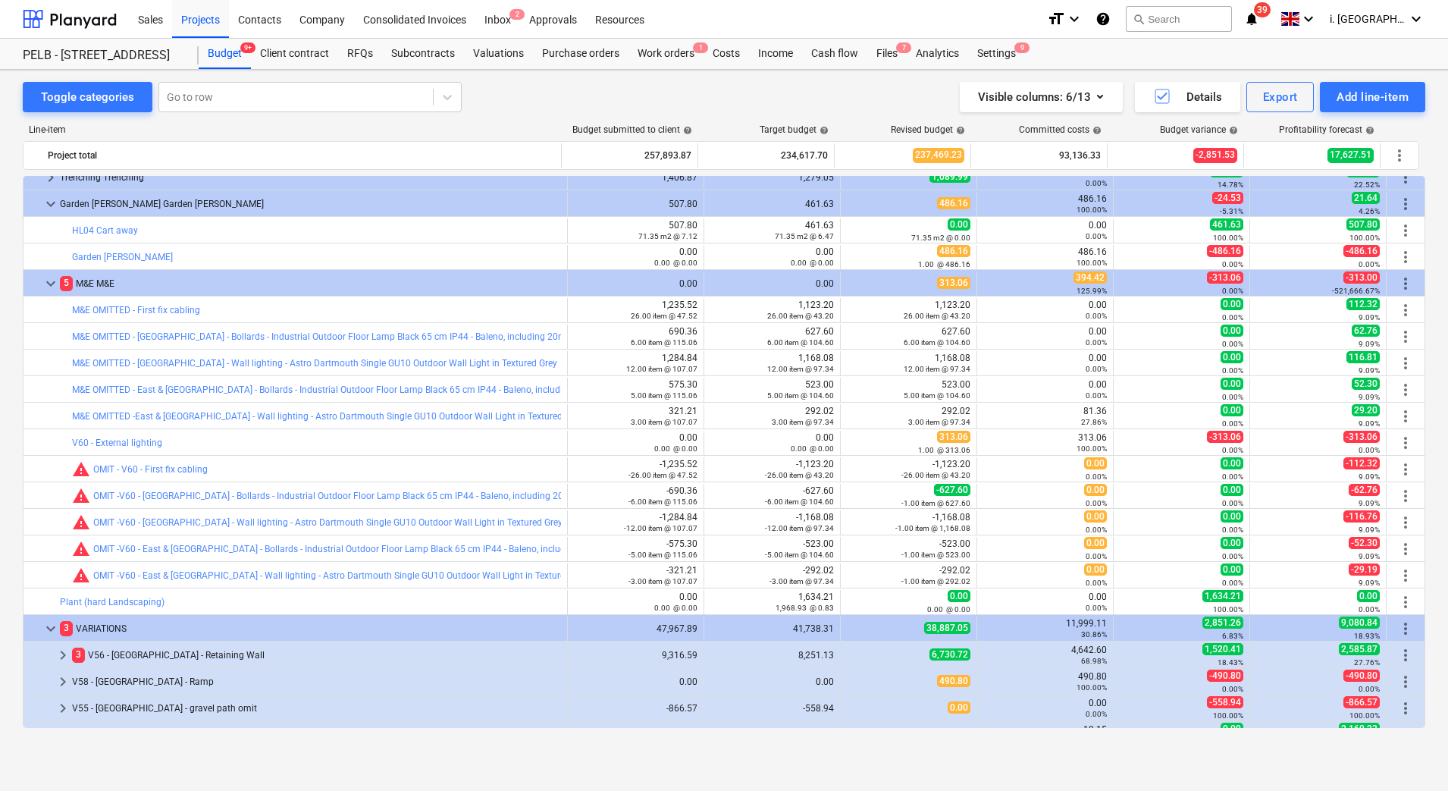
scroll to position [1427, 0]
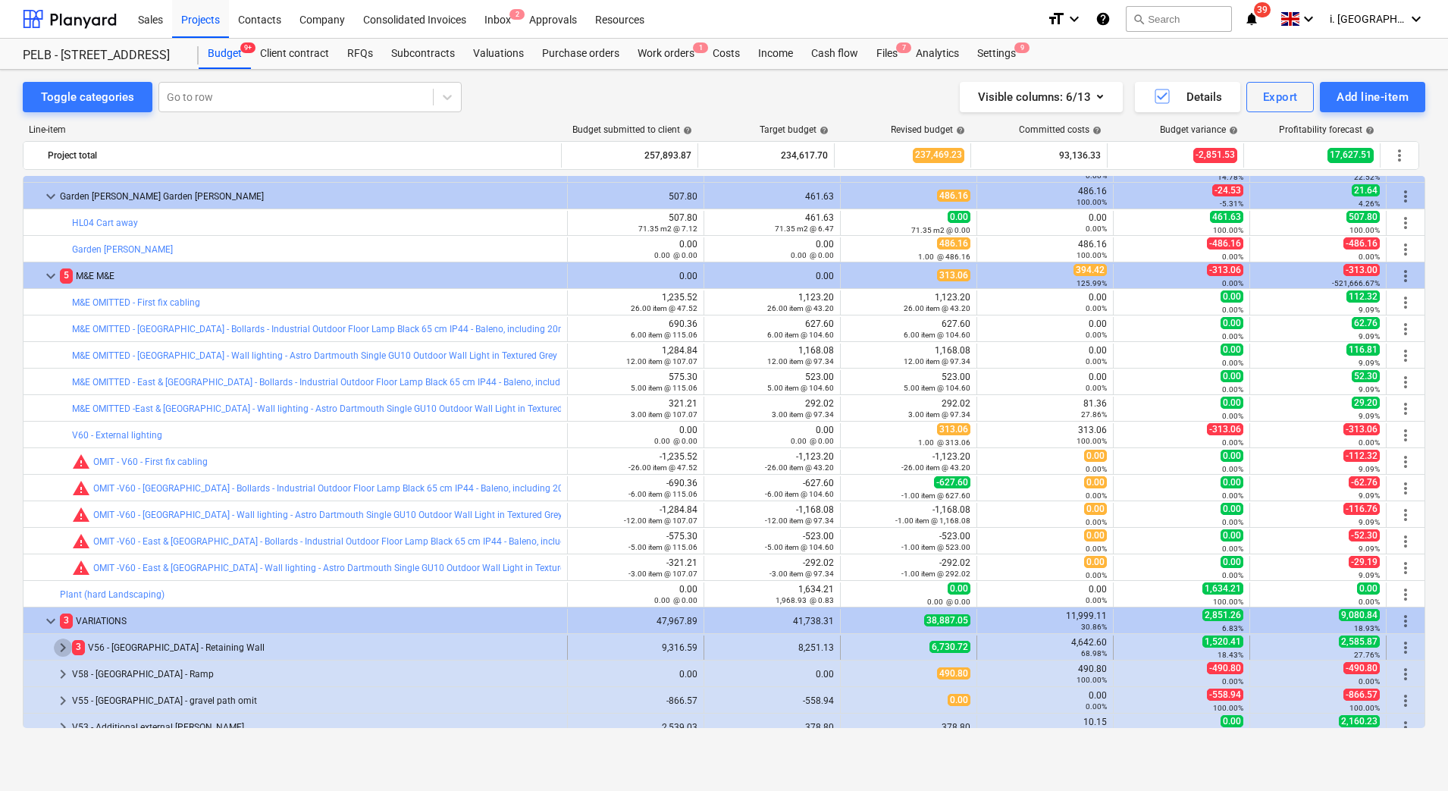
click at [66, 649] on span "keyboard_arrow_right" at bounding box center [63, 647] width 18 height 18
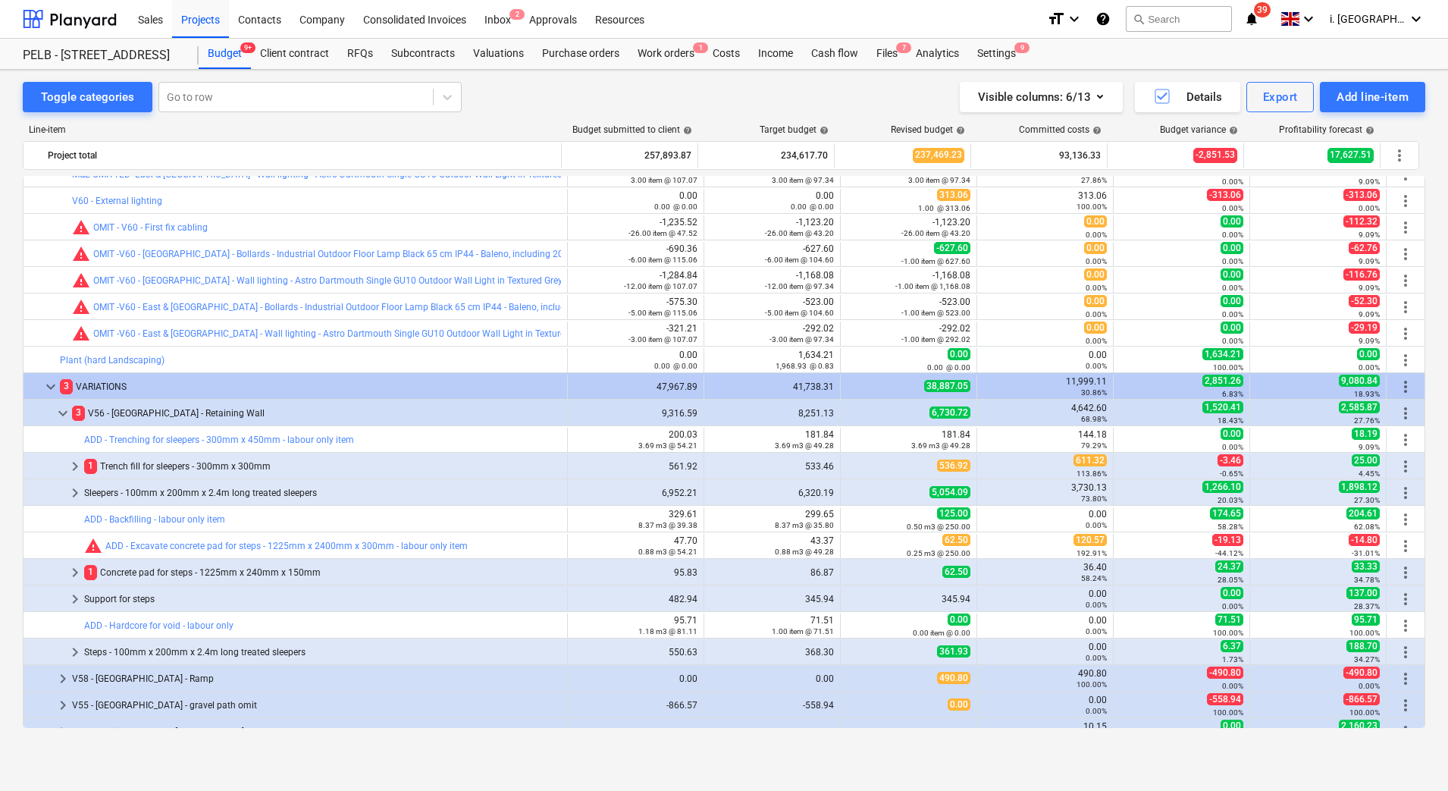
scroll to position [1665, 0]
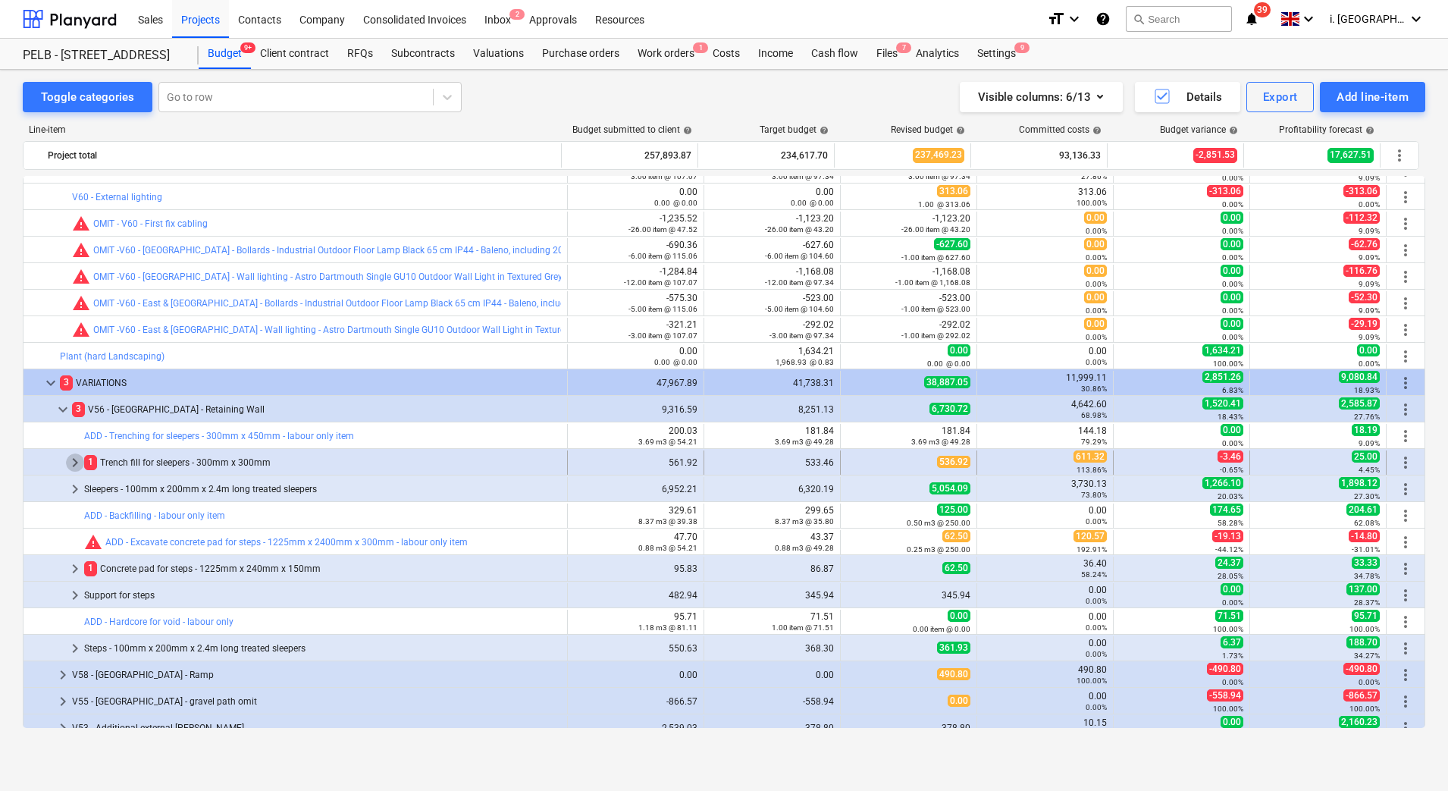
click at [69, 464] on span "keyboard_arrow_right" at bounding box center [75, 462] width 18 height 18
